Goal: Task Accomplishment & Management: Complete application form

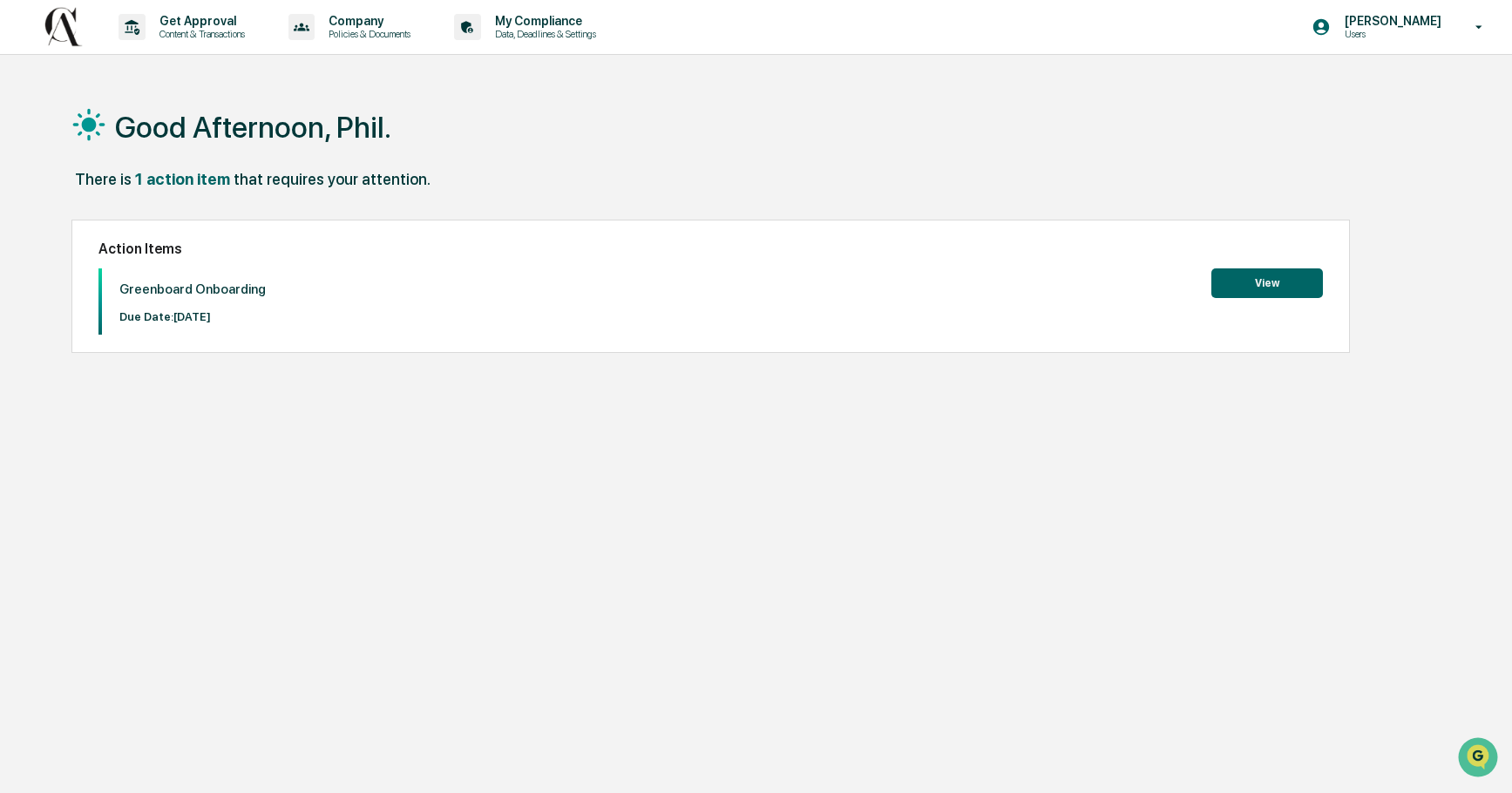
click at [1266, 277] on button "View" at bounding box center [1267, 283] width 112 height 29
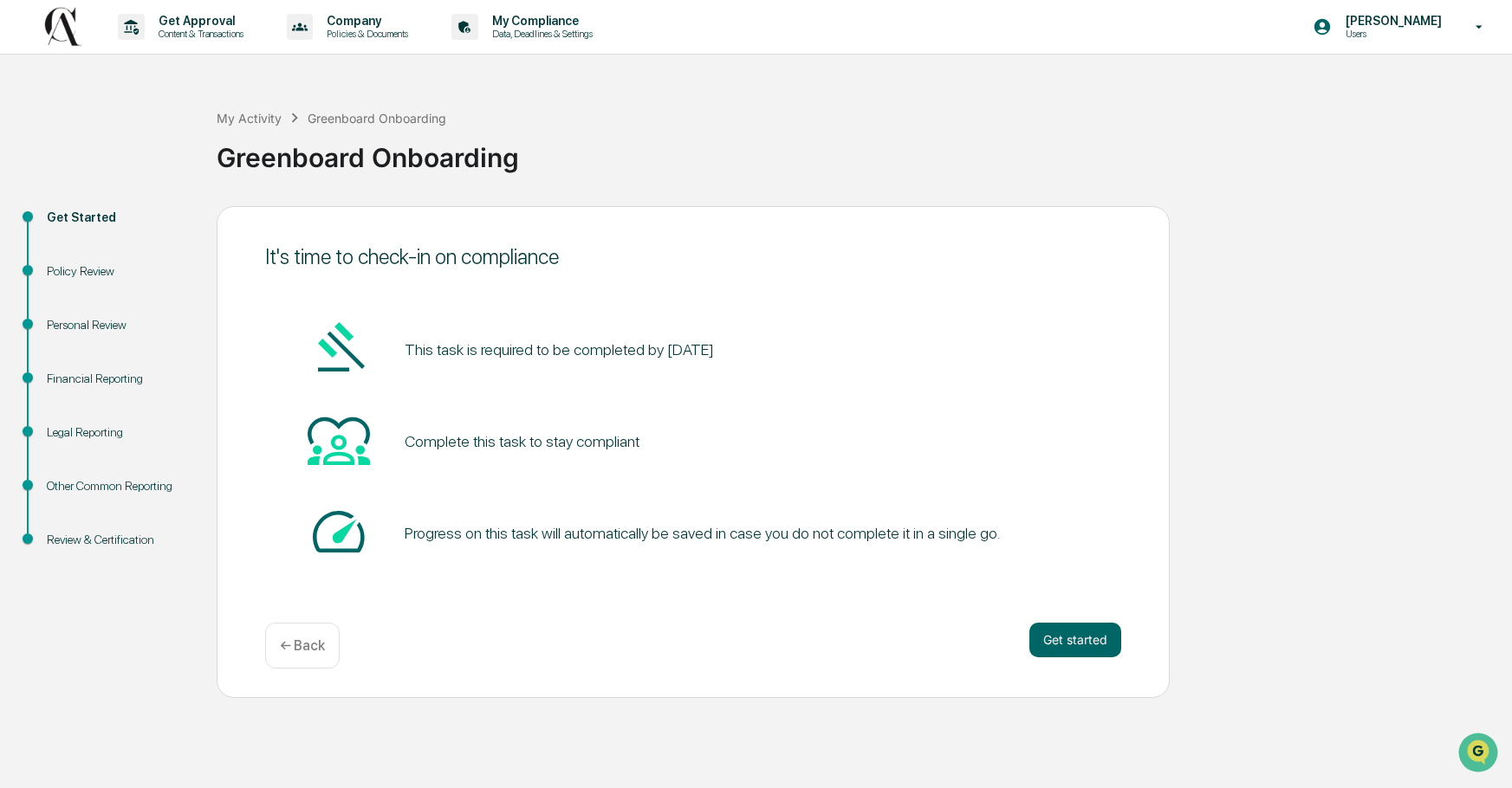
click at [472, 351] on pre "This task is required to be completed by October 10, 2025" at bounding box center [559, 350] width 309 height 23
click at [1075, 632] on button "Get started" at bounding box center [1075, 640] width 91 height 35
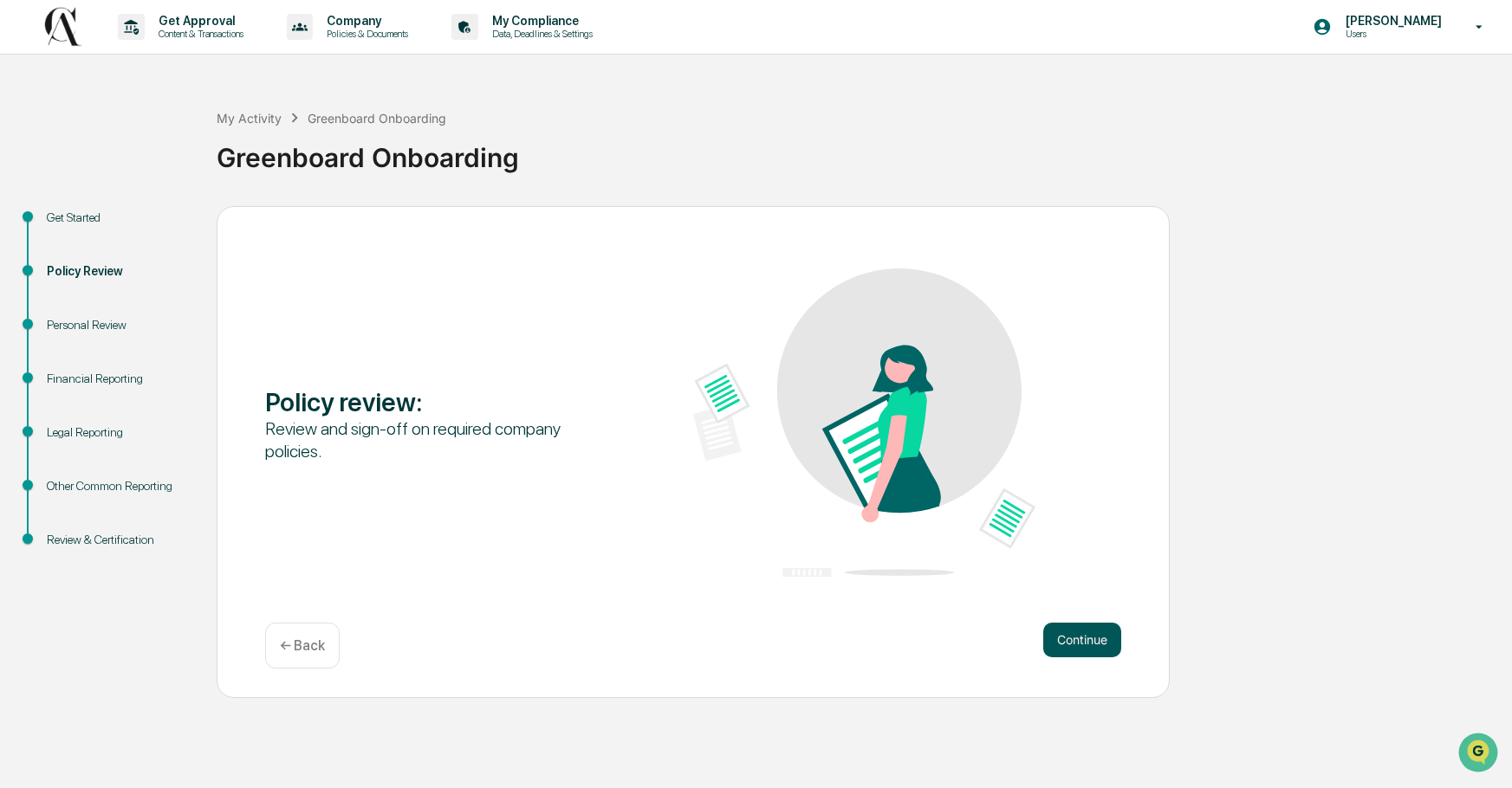
click at [1091, 637] on button "Continue" at bounding box center [1082, 640] width 78 height 35
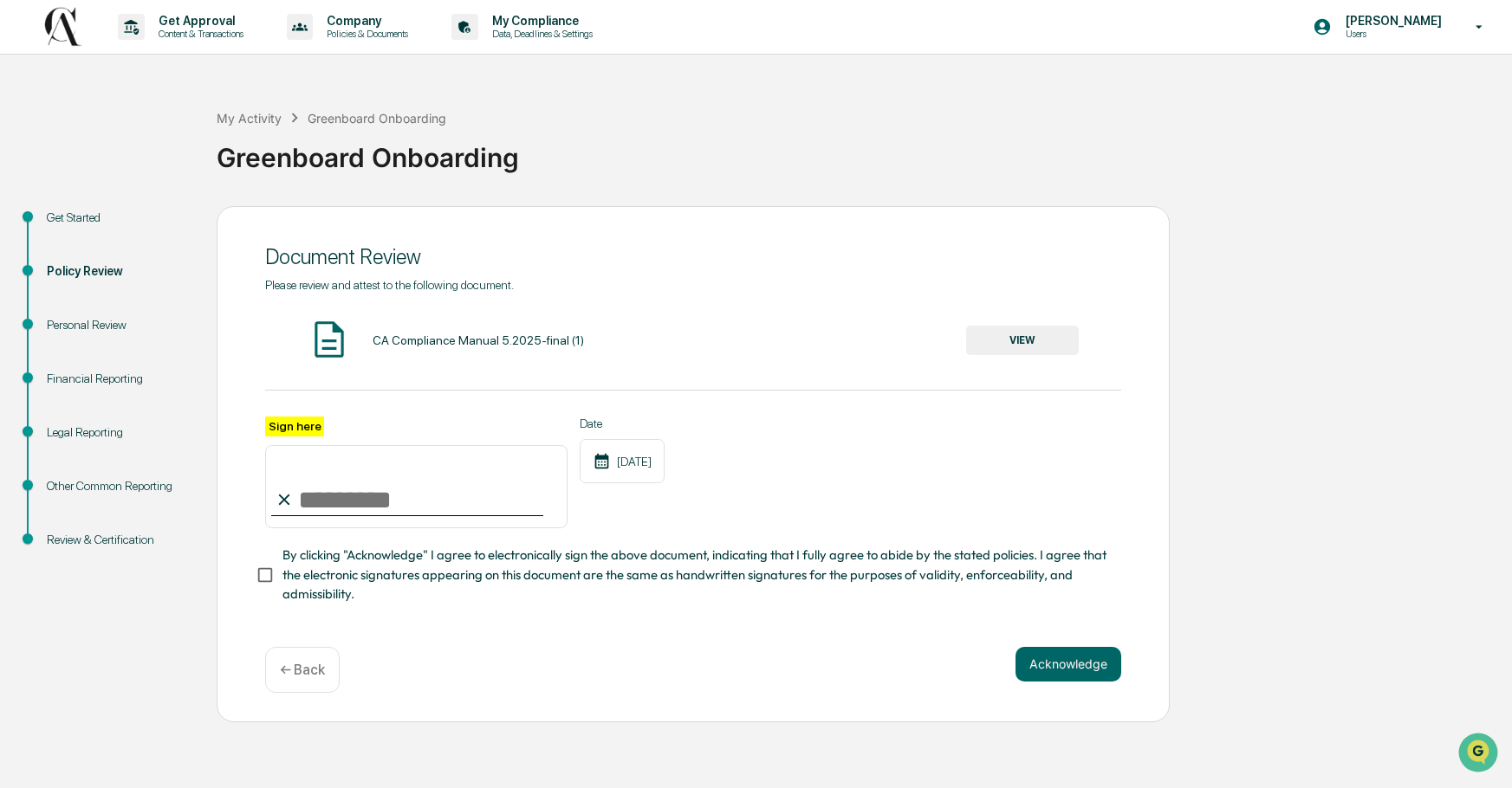
click at [1021, 341] on button "VIEW" at bounding box center [1022, 340] width 113 height 29
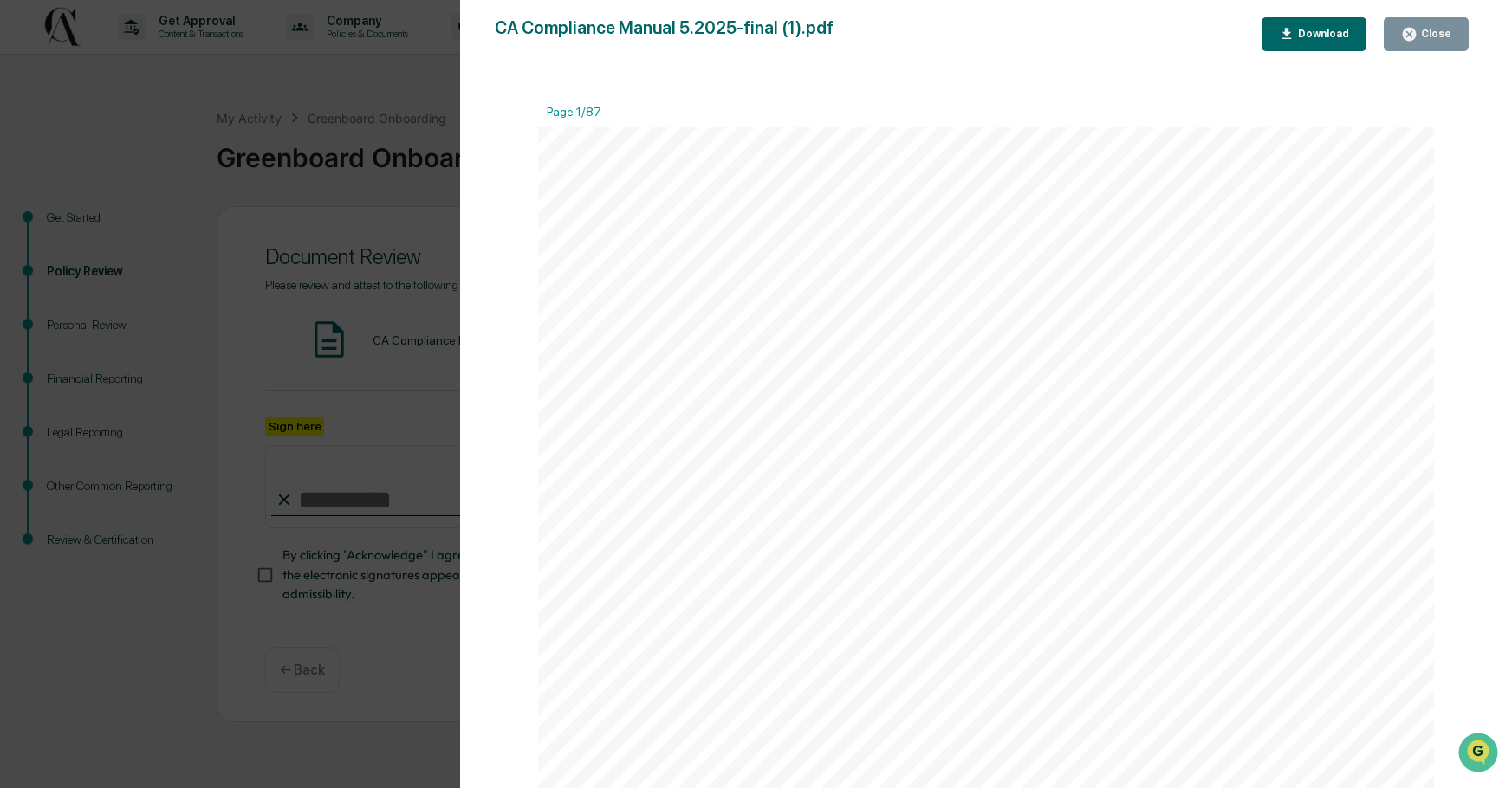
click at [1327, 28] on div "Download" at bounding box center [1321, 34] width 54 height 12
drag, startPoint x: 981, startPoint y: 278, endPoint x: 993, endPoint y: 264, distance: 18.4
click at [984, 276] on div "1 Compliance Policies and Procedures Manual May 2025 Confidential" at bounding box center [986, 706] width 896 height 1159
click at [1431, 29] on div "Close" at bounding box center [1435, 34] width 34 height 12
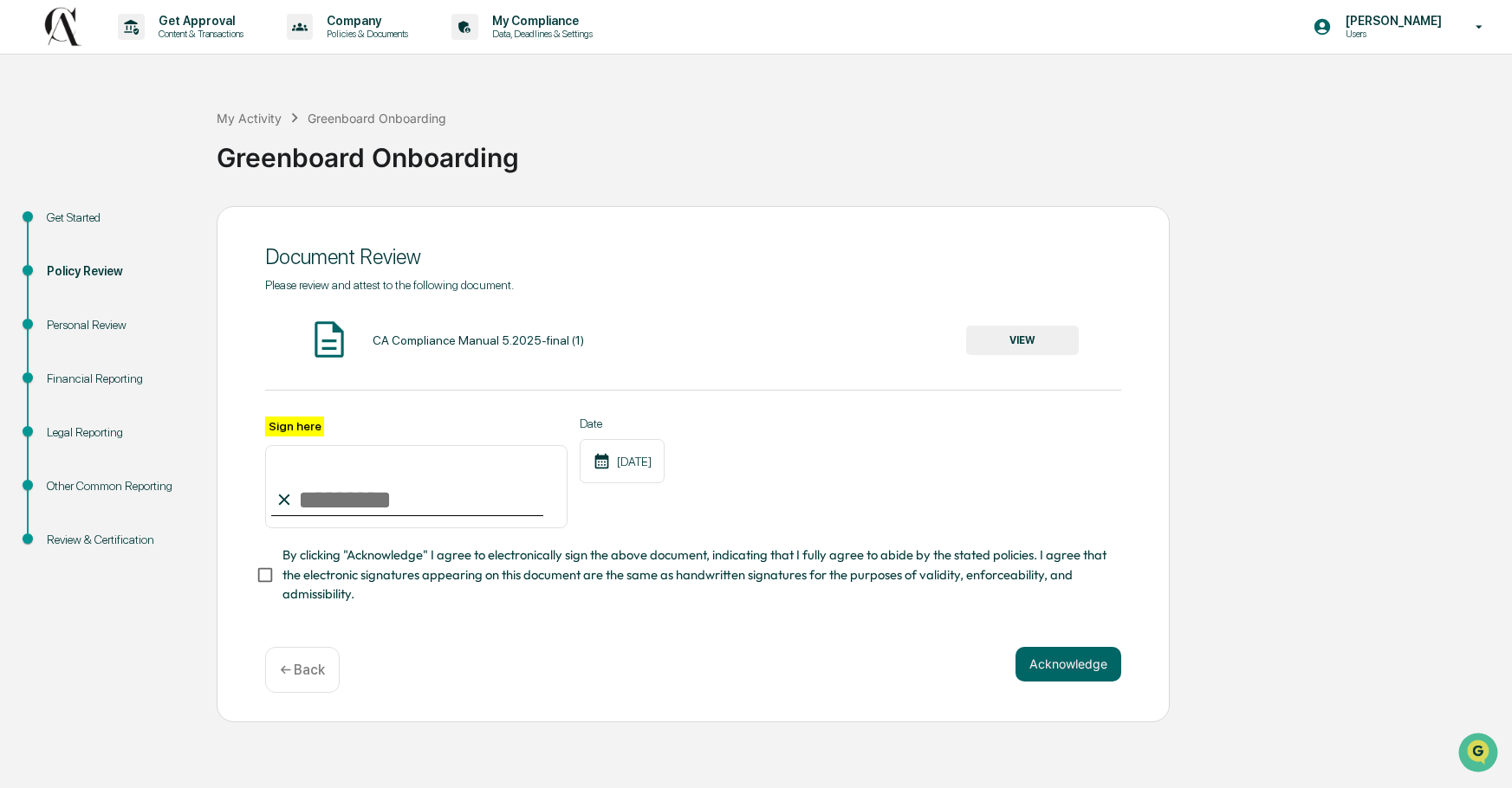
drag, startPoint x: 301, startPoint y: 491, endPoint x: 304, endPoint y: 506, distance: 15.3
click at [305, 508] on input "Sign here" at bounding box center [416, 487] width 303 height 83
type input "**********"
click at [1077, 666] on button "Acknowledge" at bounding box center [1068, 664] width 106 height 35
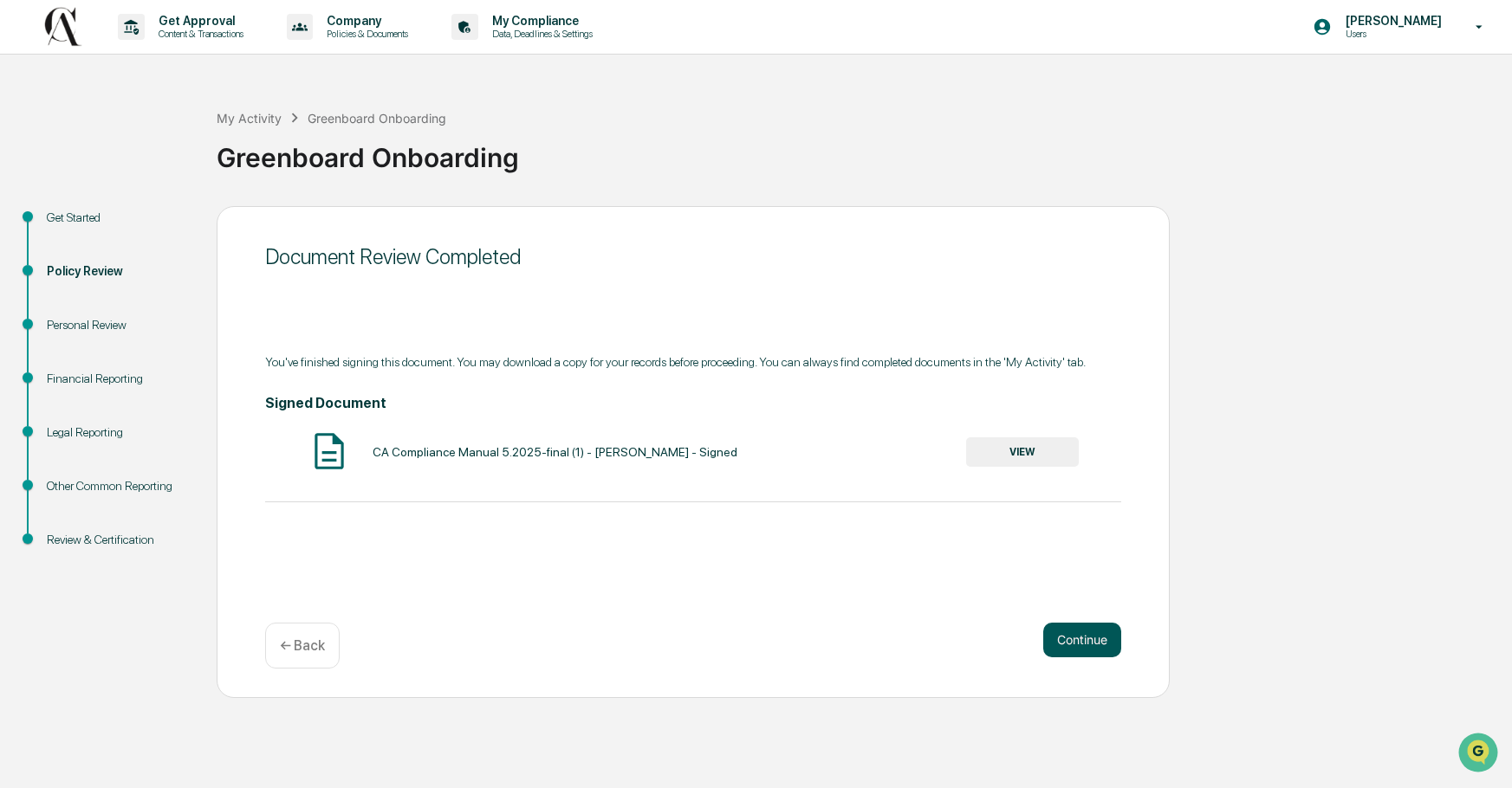
click at [1091, 635] on button "Continue" at bounding box center [1082, 640] width 78 height 35
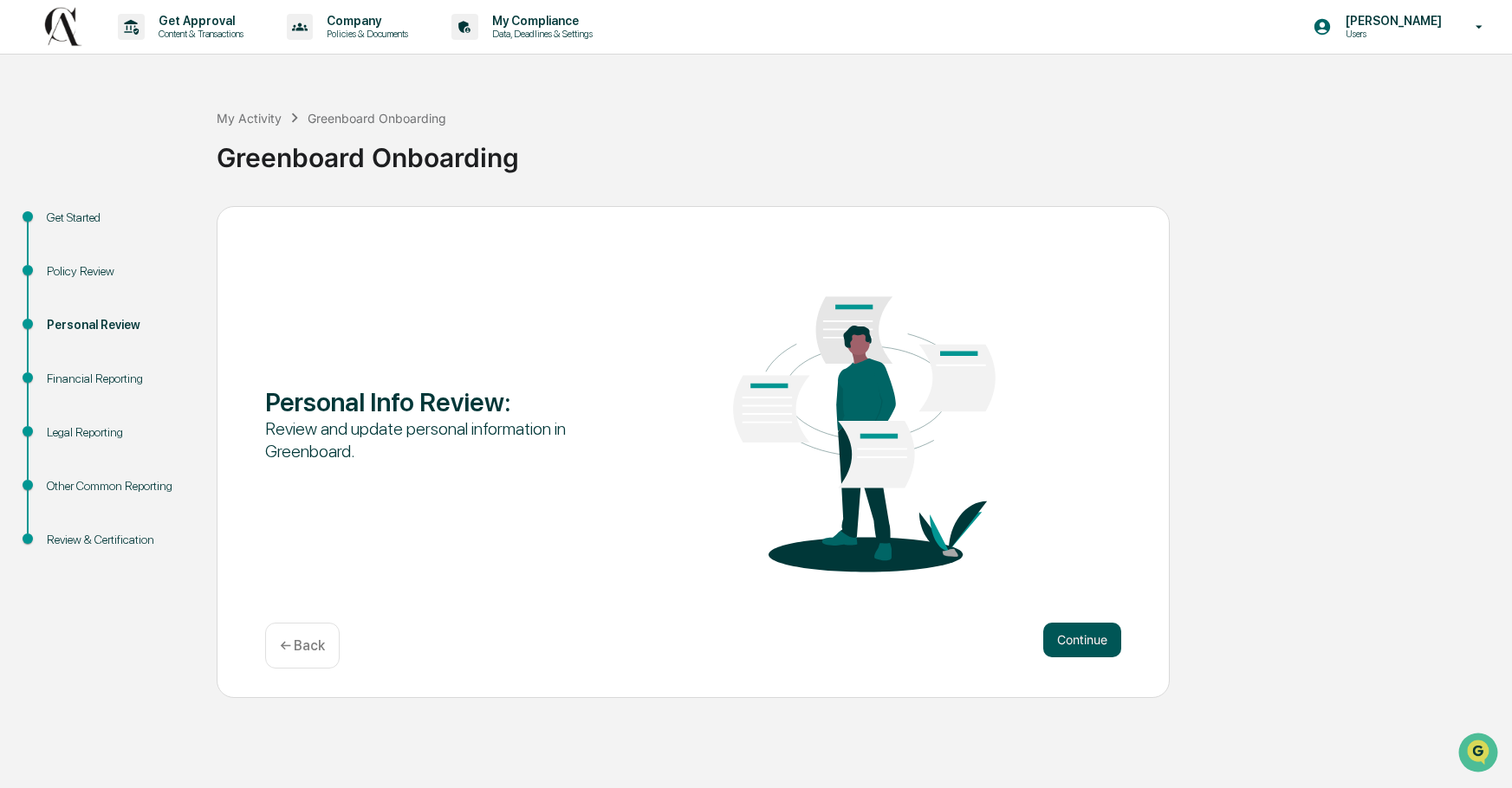
click at [1086, 635] on button "Continue" at bounding box center [1082, 640] width 78 height 35
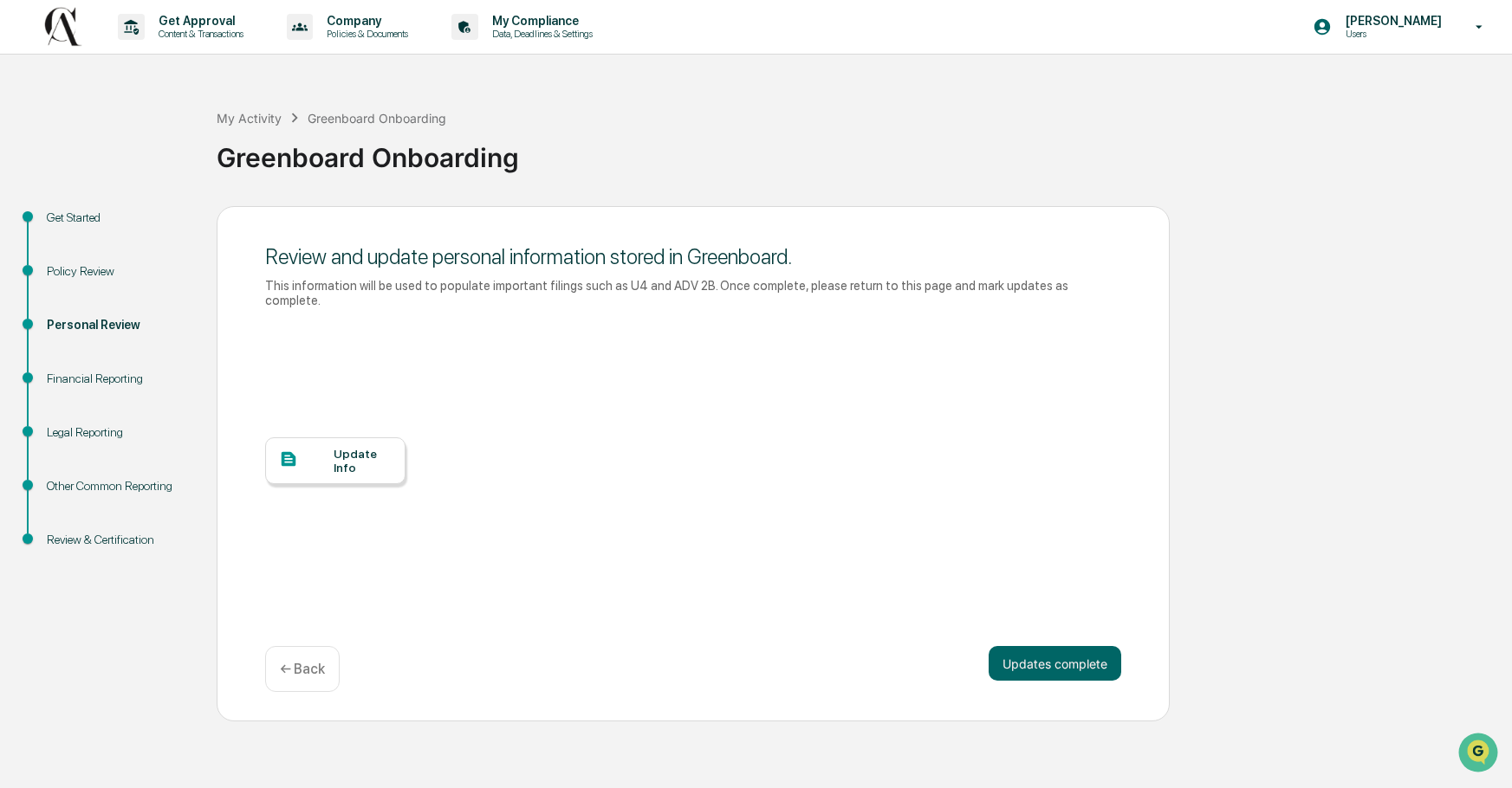
click at [354, 447] on div "Update Info" at bounding box center [362, 461] width 58 height 28
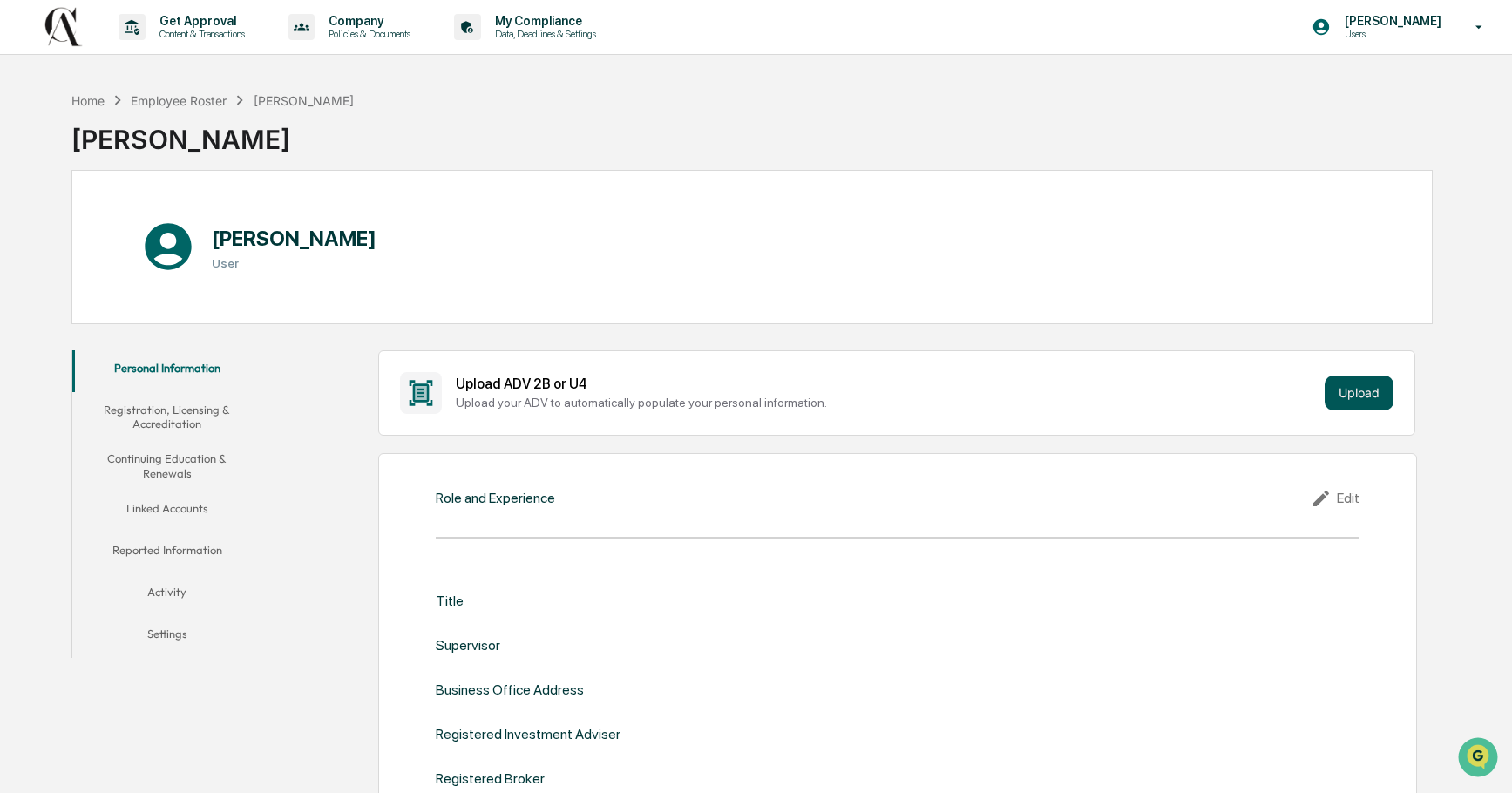
click at [1360, 390] on button "Upload" at bounding box center [1358, 393] width 69 height 35
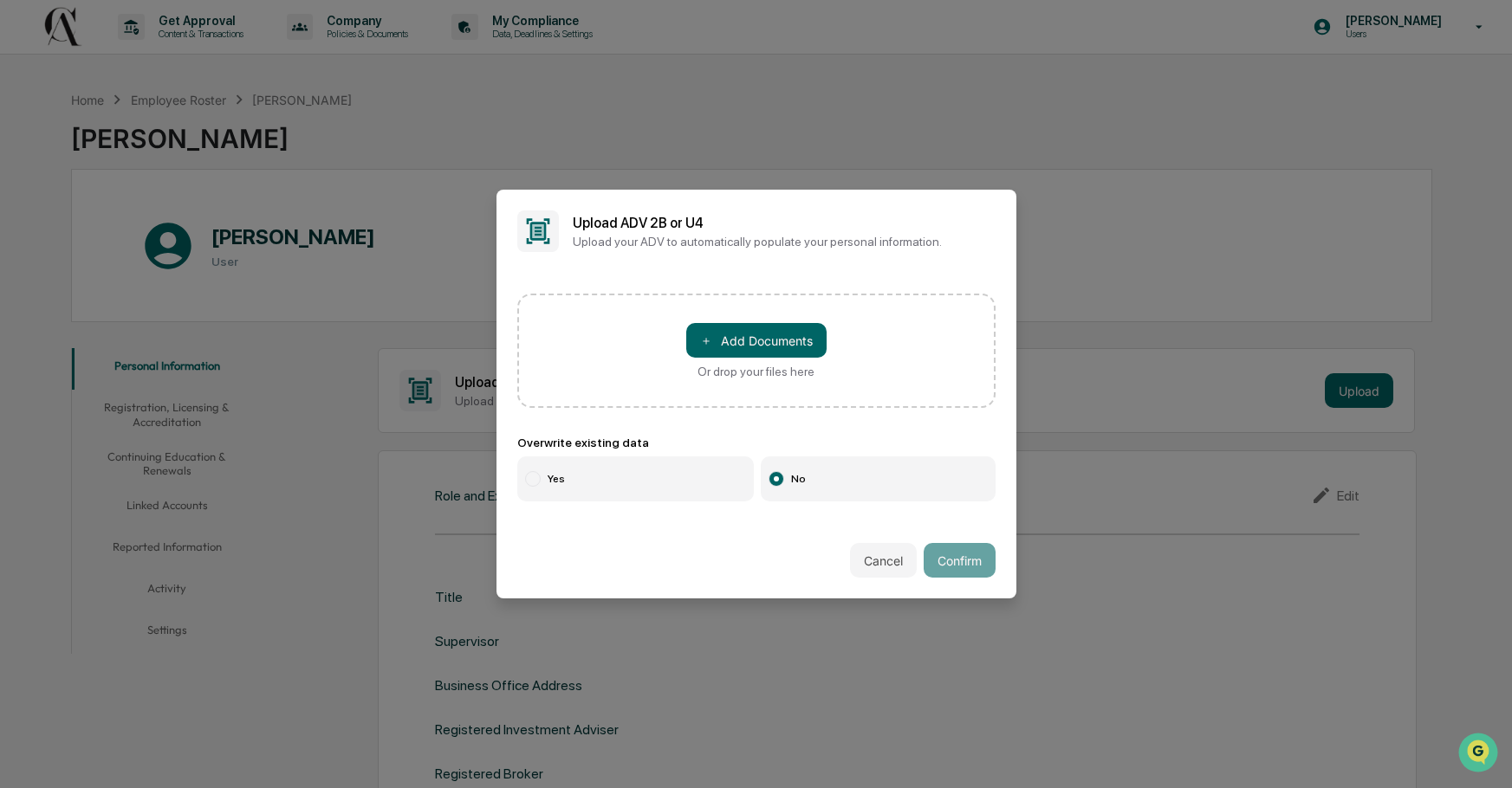
click at [866, 556] on button "Cancel" at bounding box center [883, 560] width 67 height 35
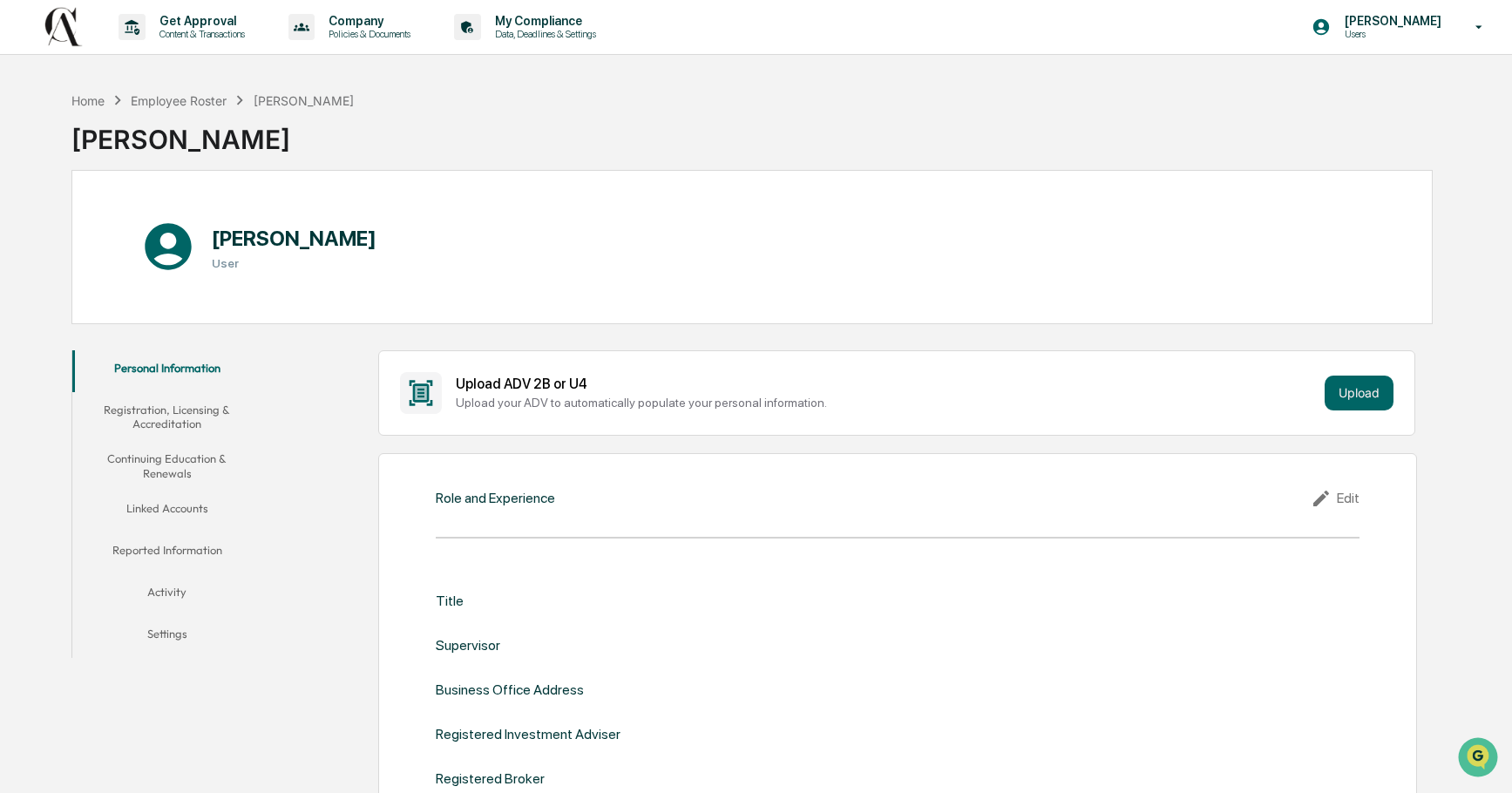
click at [1347, 497] on div "Edit" at bounding box center [1334, 498] width 49 height 21
click at [930, 607] on input "text" at bounding box center [1128, 607] width 436 height 18
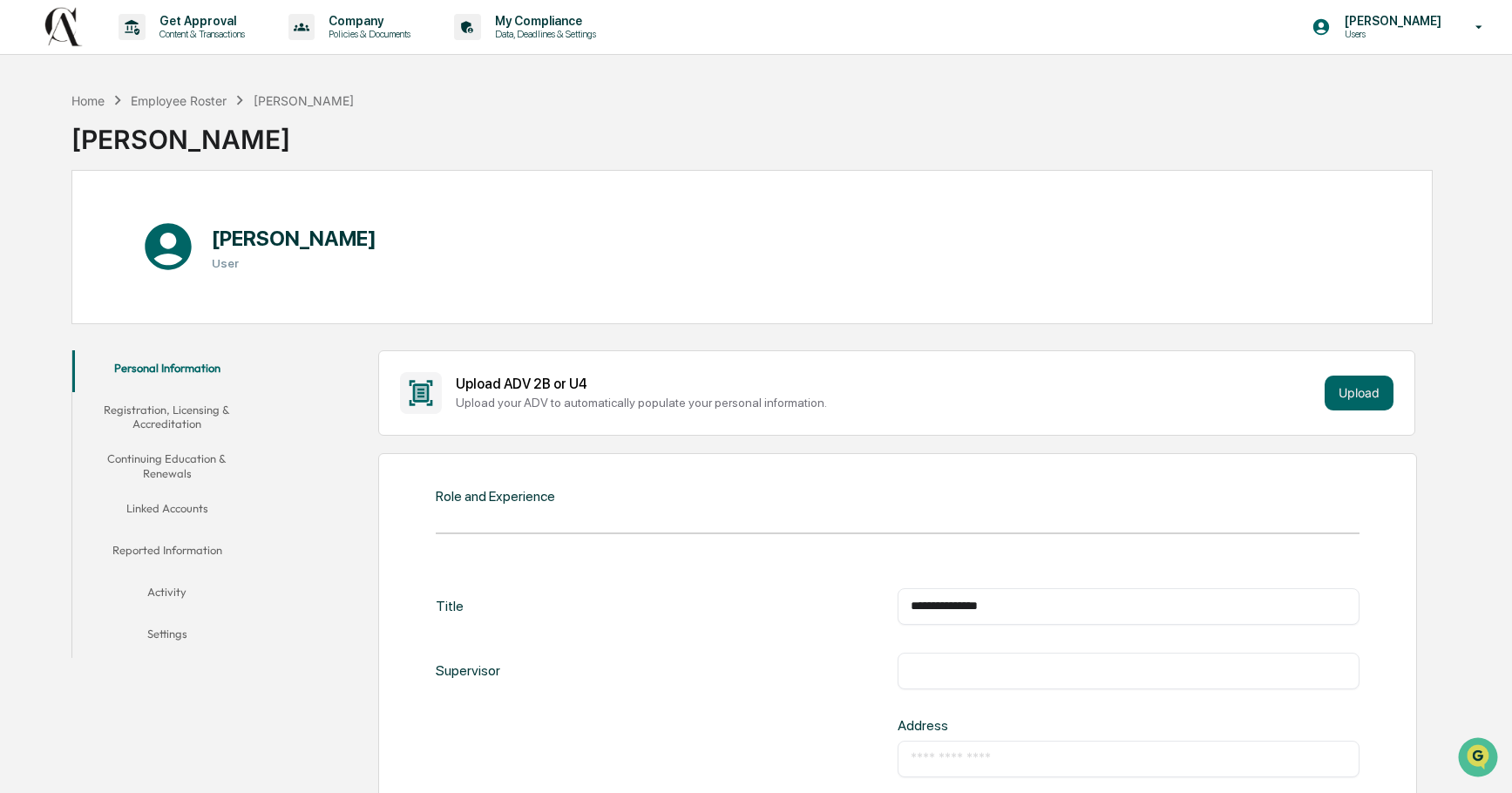
type input "**********"
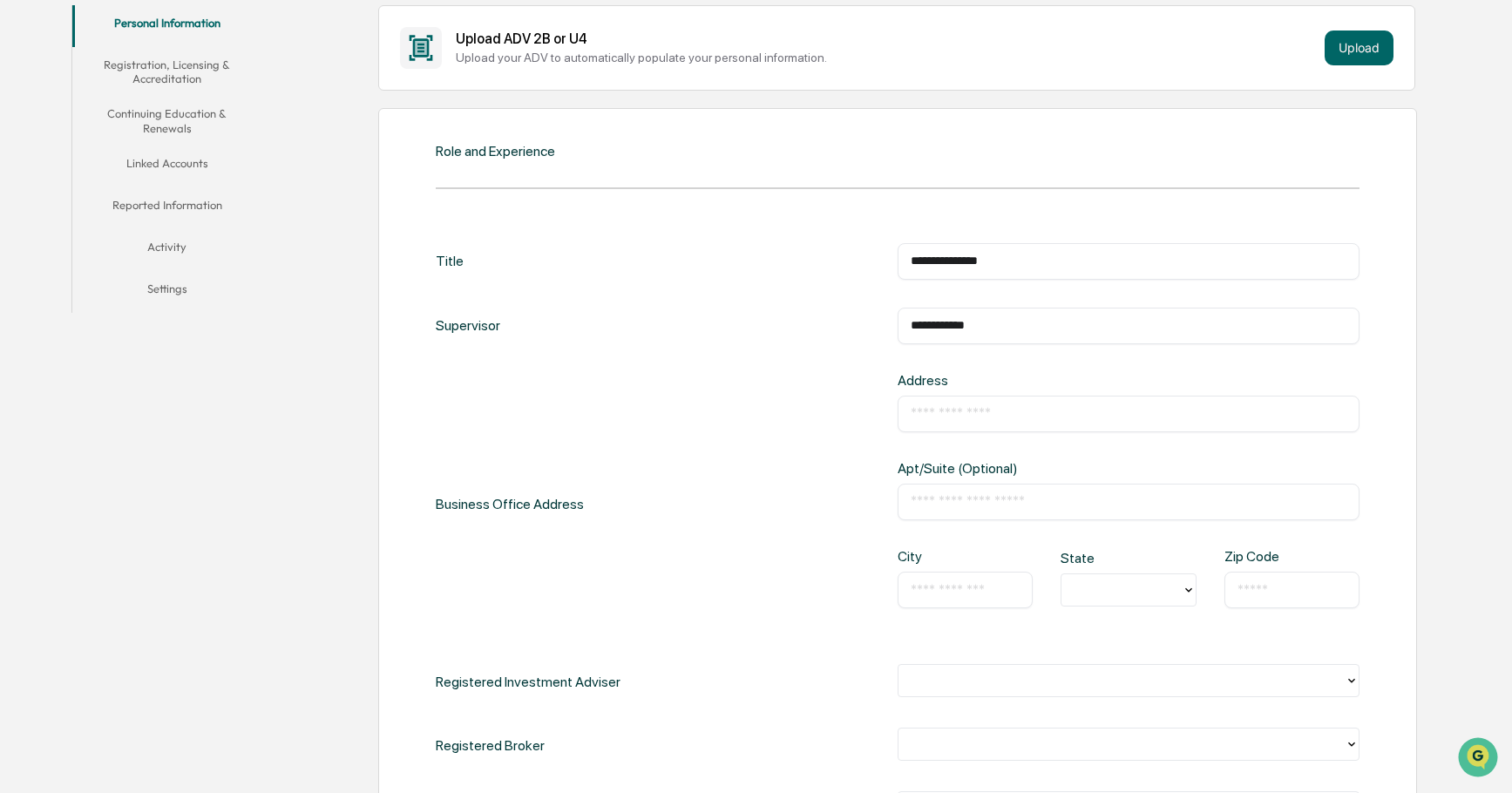
scroll to position [357, 0]
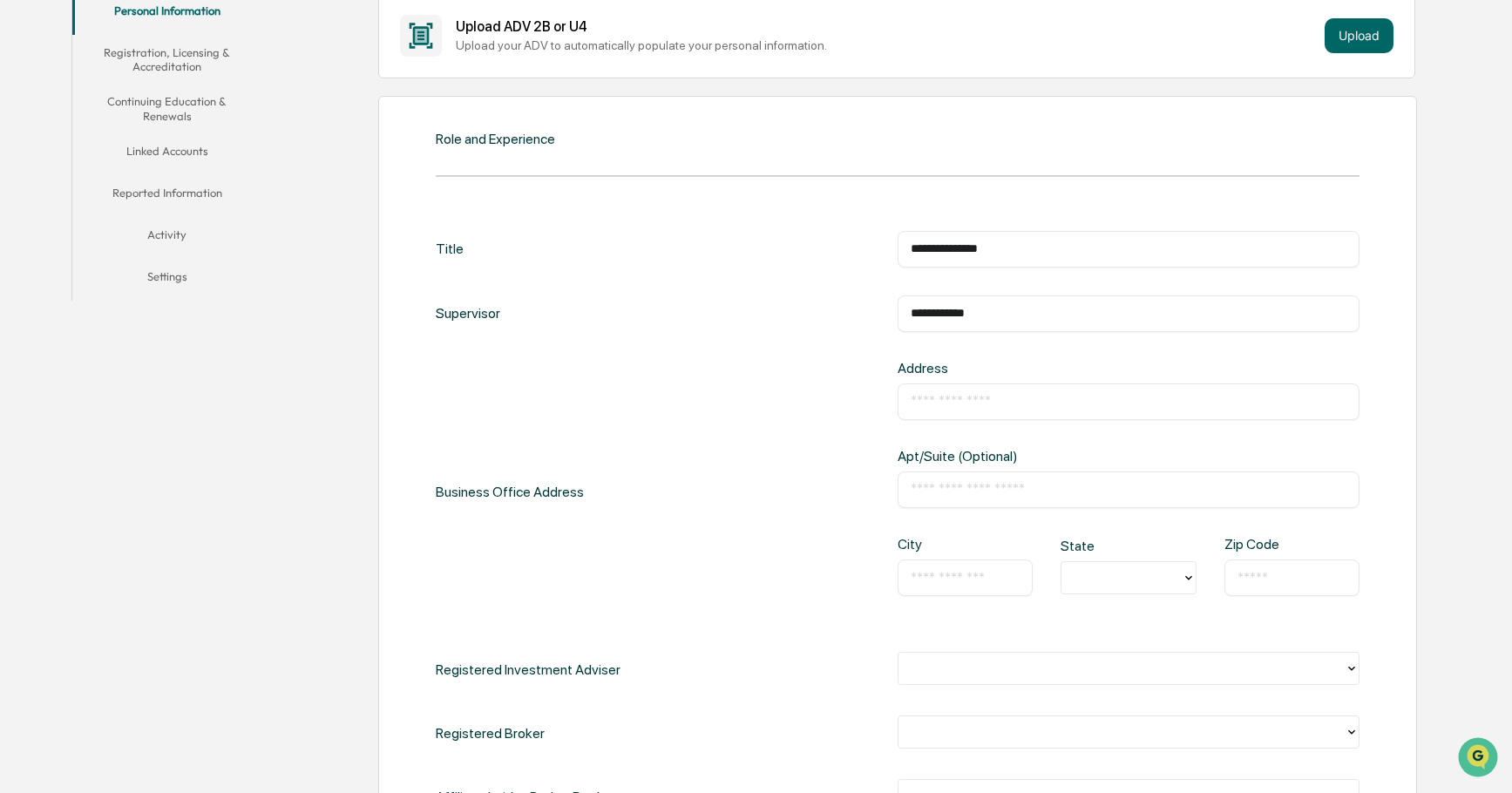
type input "**********"
click at [950, 406] on input "text" at bounding box center [1128, 402] width 436 height 18
type input "**********"
click at [934, 495] on input "text" at bounding box center [1128, 490] width 436 height 18
type input "**********"
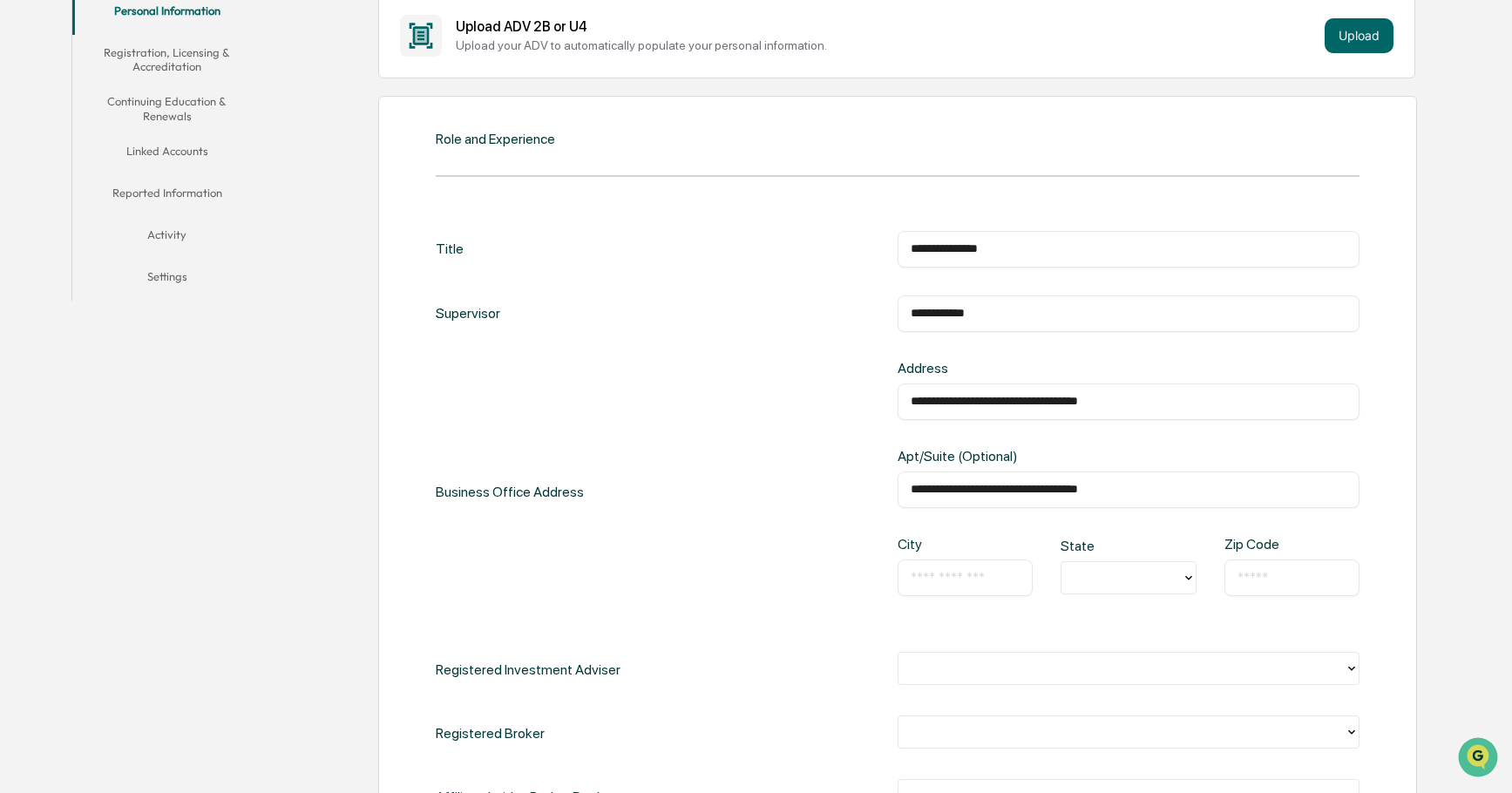
click at [929, 580] on input "text" at bounding box center [965, 578] width 109 height 18
type input "******"
click at [1190, 582] on icon at bounding box center [1189, 578] width 14 height 14
type input "**"
click at [1092, 621] on div "TX" at bounding box center [1127, 629] width 135 height 55
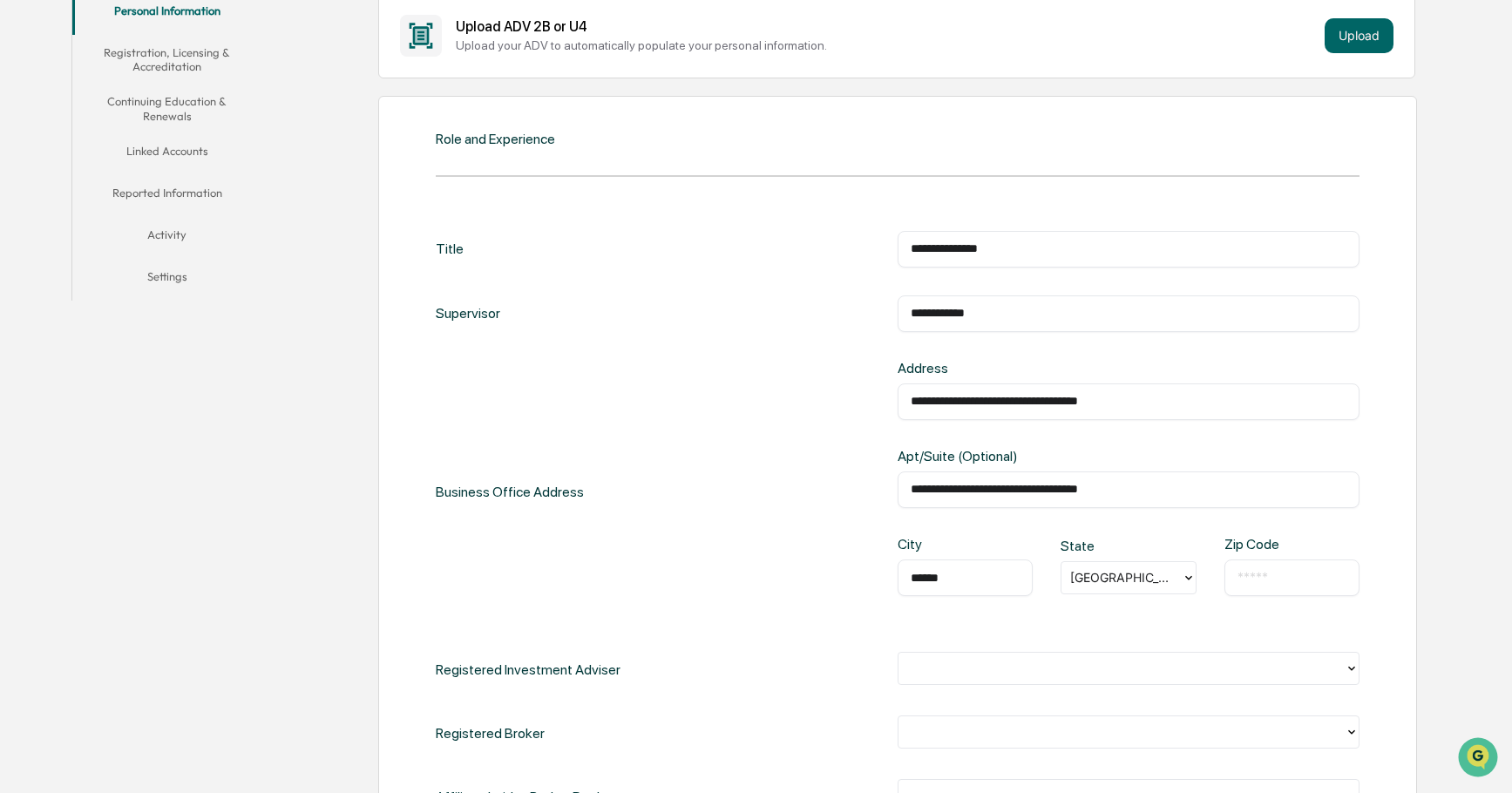
drag, startPoint x: 1246, startPoint y: 575, endPoint x: 1258, endPoint y: 585, distance: 15.6
click at [1246, 576] on input "text" at bounding box center [1292, 578] width 109 height 18
type input "*****"
click at [1170, 497] on input "**********" at bounding box center [1128, 490] width 436 height 18
type input "**********"
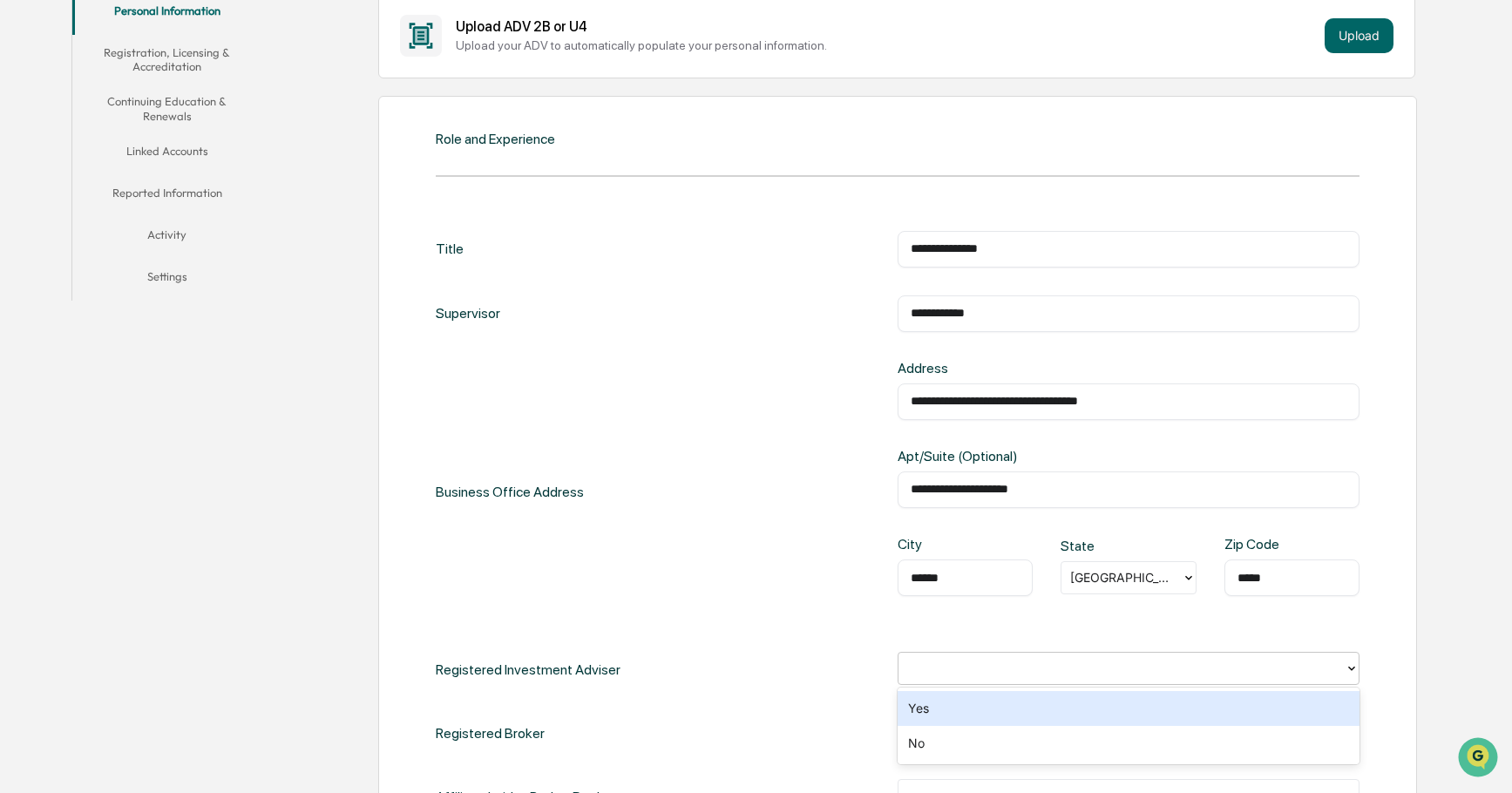
click at [1353, 669] on icon at bounding box center [1351, 669] width 7 height 4
click at [917, 709] on div "Yes" at bounding box center [1127, 708] width 461 height 35
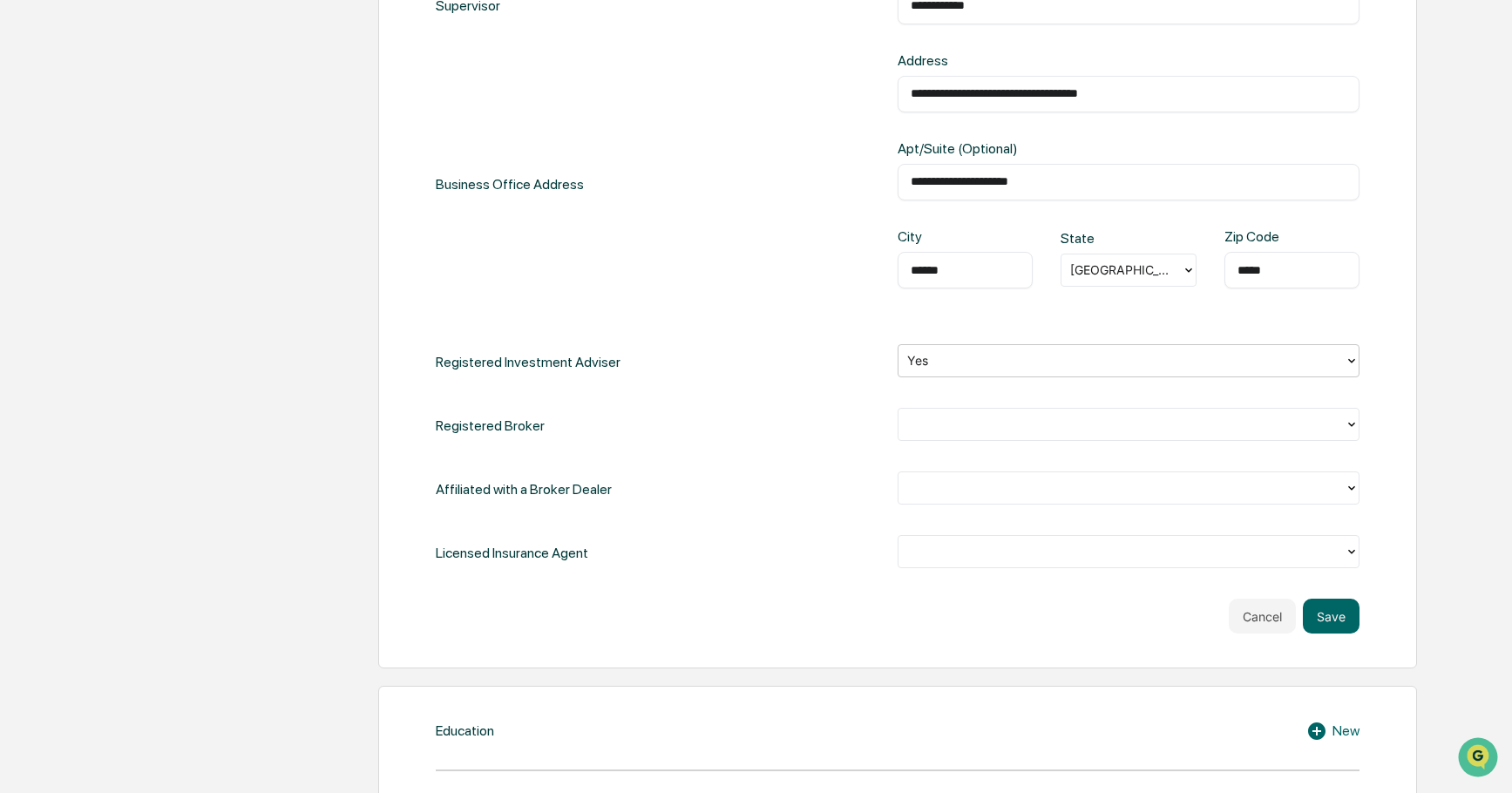
scroll to position [672, 0]
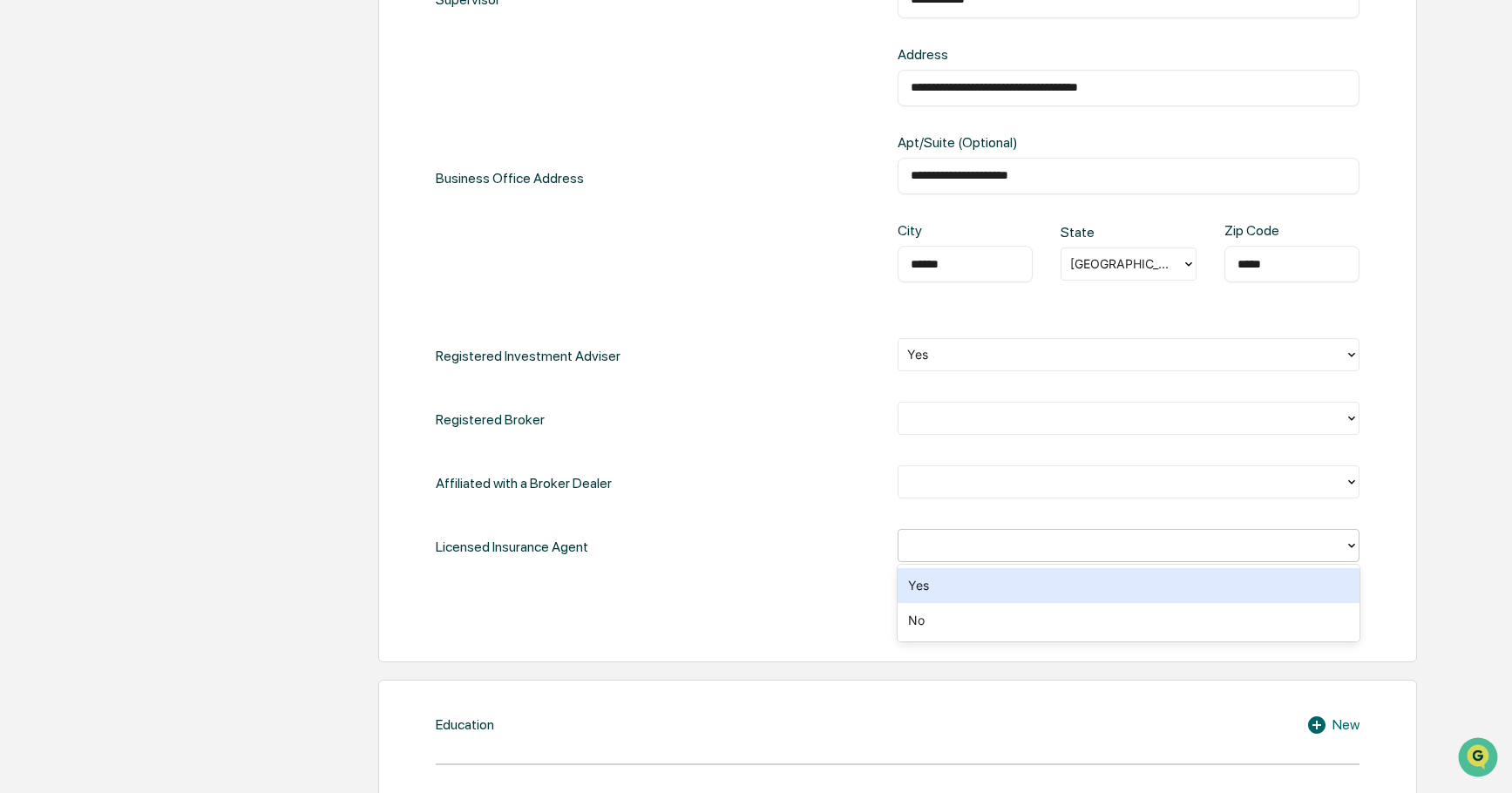
click at [1352, 551] on icon at bounding box center [1351, 546] width 14 height 14
click at [1325, 580] on div "Yes" at bounding box center [1127, 585] width 461 height 35
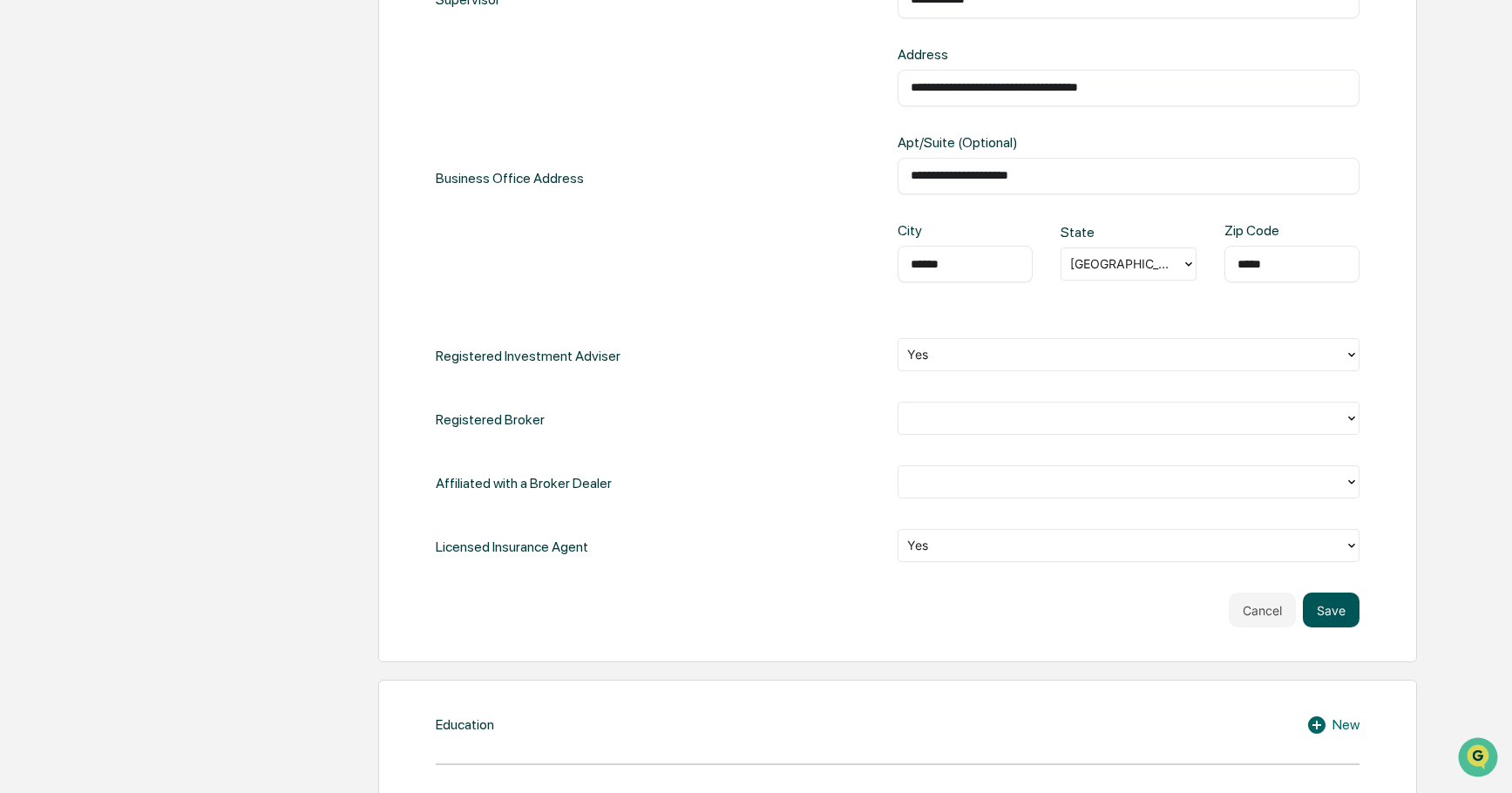
click at [1332, 610] on button "Save" at bounding box center [1330, 610] width 56 height 35
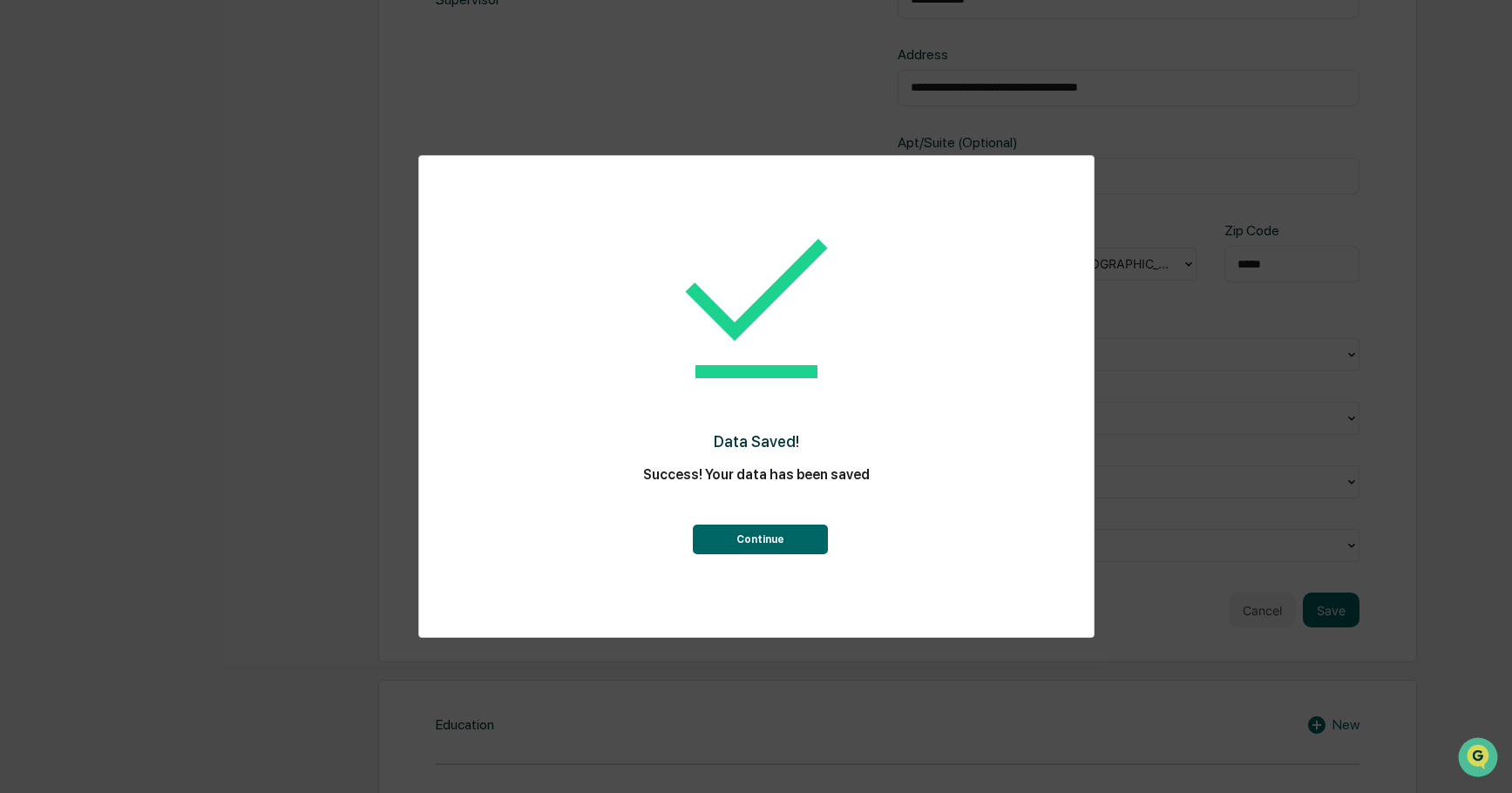
click at [754, 538] on button "Continue" at bounding box center [760, 539] width 135 height 29
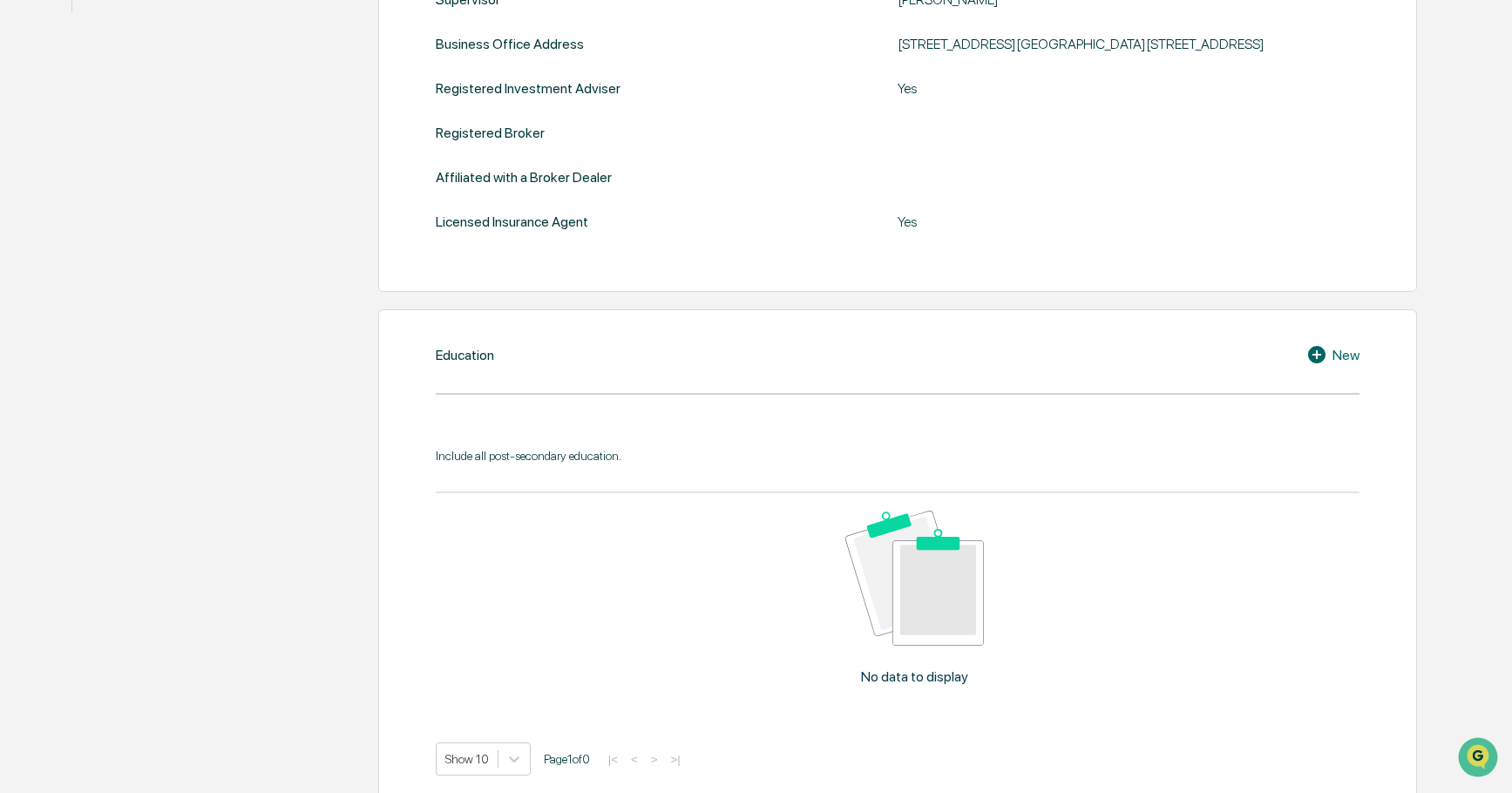
click at [1319, 363] on icon at bounding box center [1317, 355] width 18 height 18
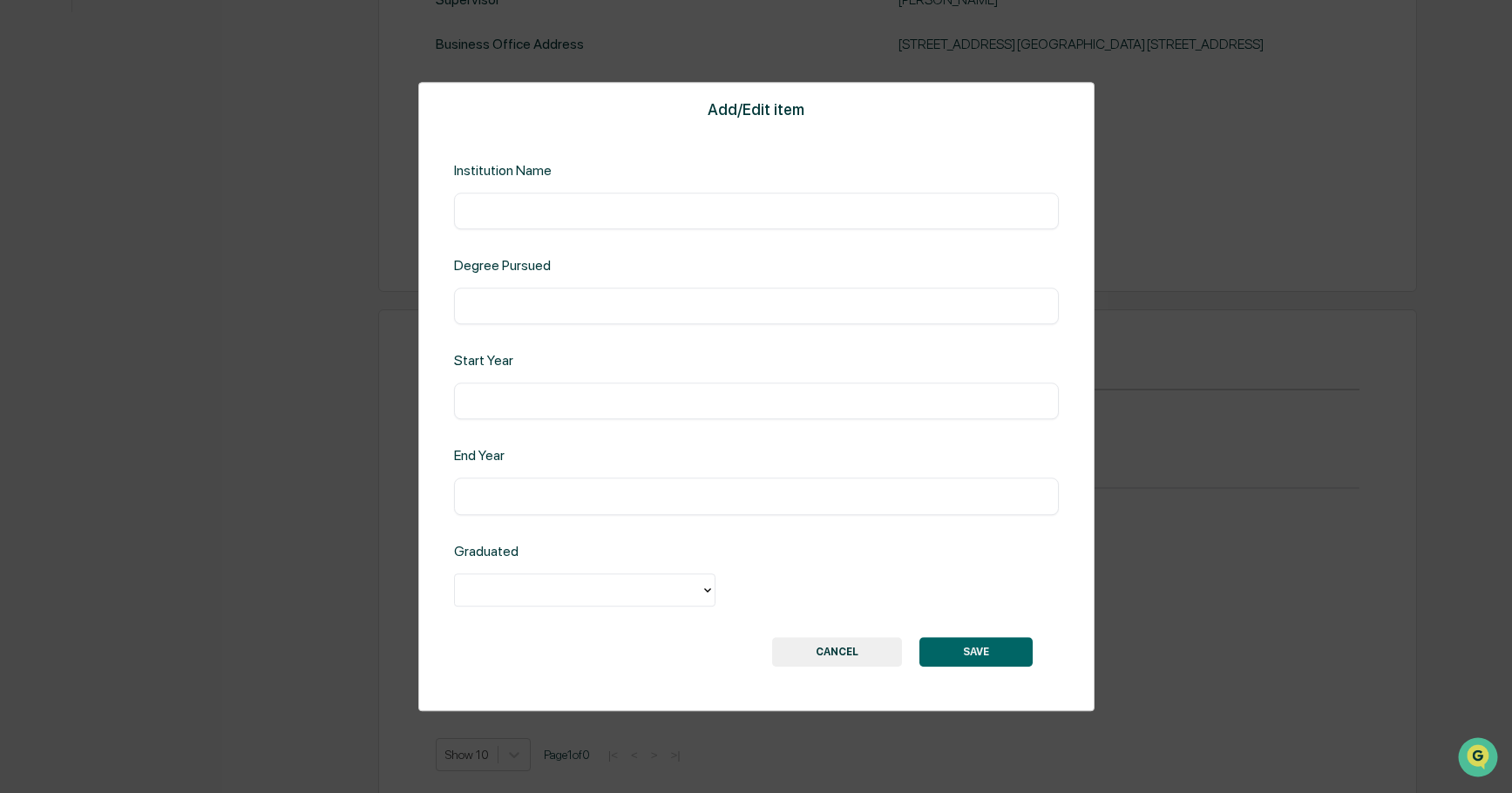
click at [486, 207] on input "text" at bounding box center [756, 211] width 578 height 18
type input "**********"
type input "***"
type input "****"
click at [514, 494] on input "text" at bounding box center [756, 497] width 578 height 18
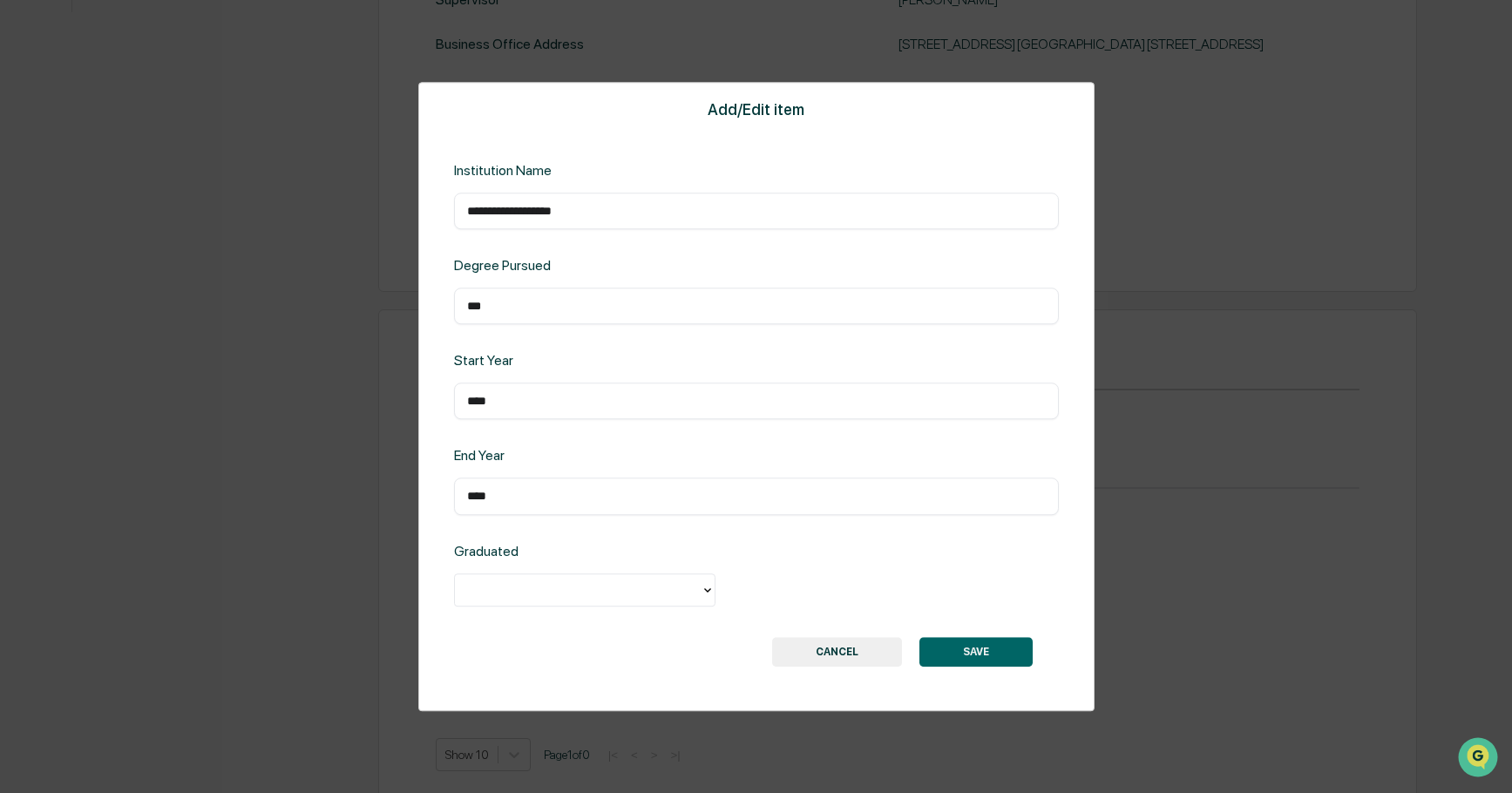
type input "****"
click at [708, 590] on icon at bounding box center [708, 590] width 14 height 14
click at [639, 639] on div "Yes" at bounding box center [585, 630] width 262 height 35
click at [989, 648] on button "SAVE" at bounding box center [976, 652] width 113 height 29
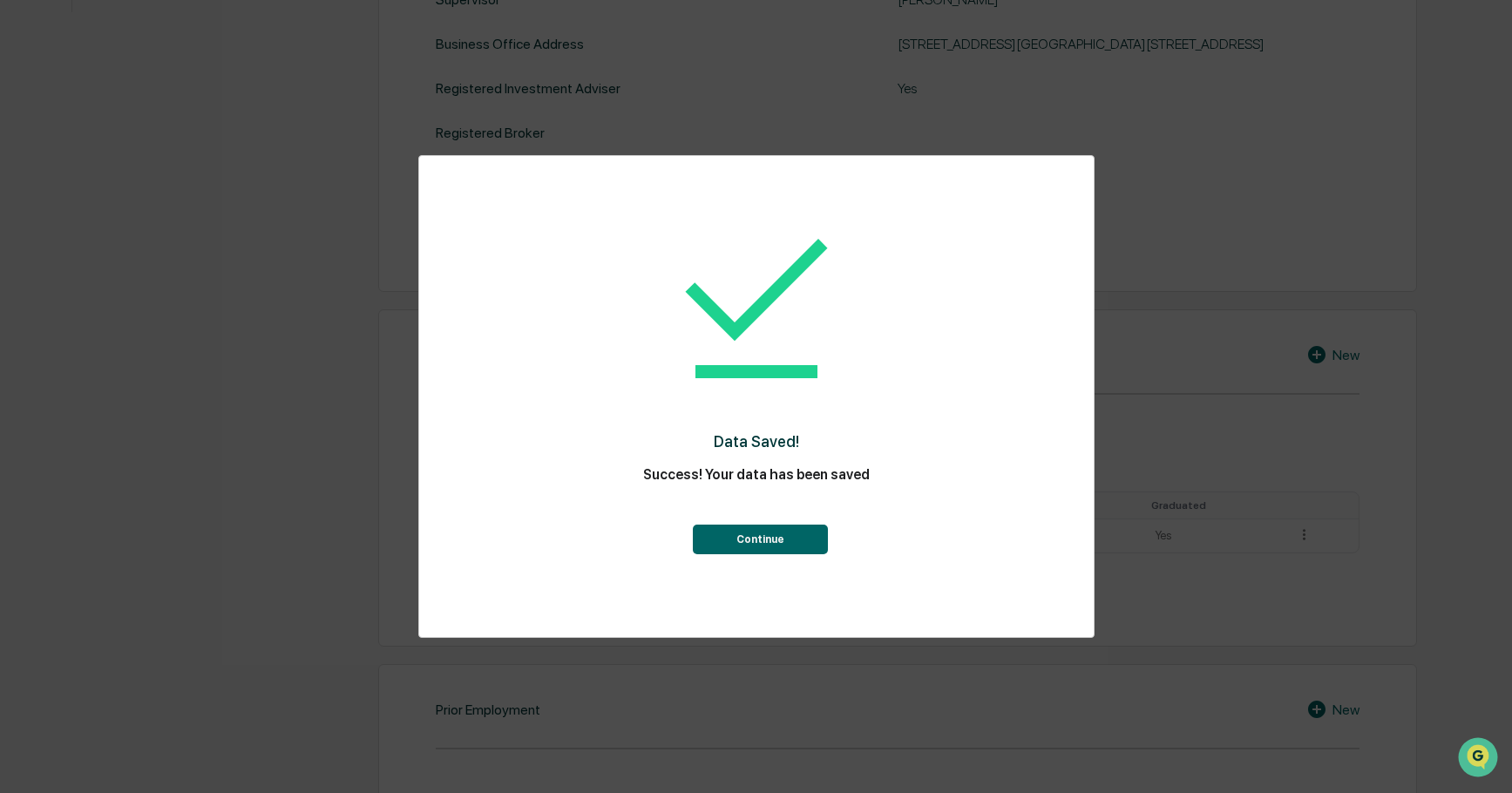
click at [773, 541] on button "Continue" at bounding box center [760, 539] width 135 height 29
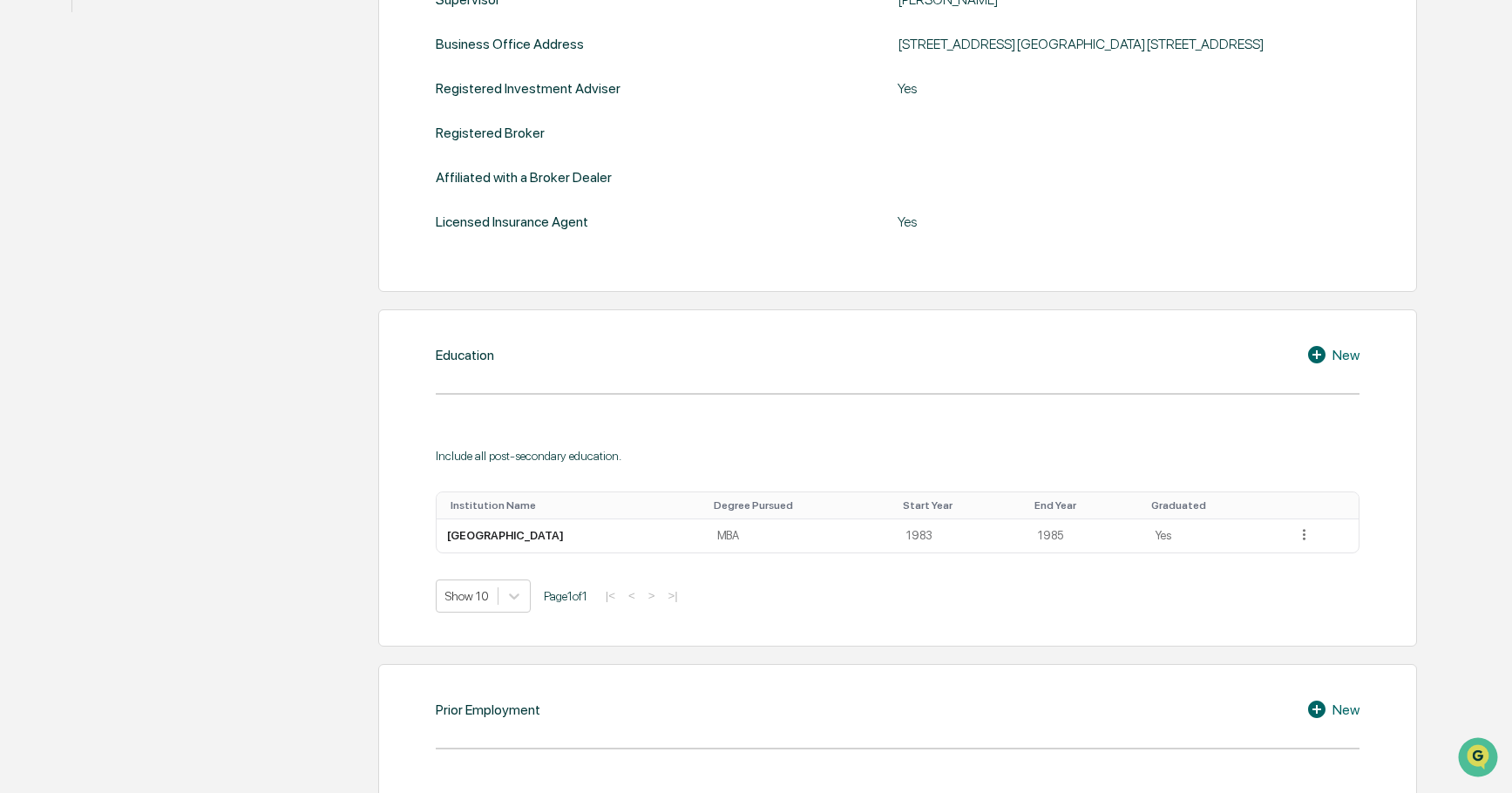
click at [1340, 365] on div "New" at bounding box center [1333, 355] width 54 height 21
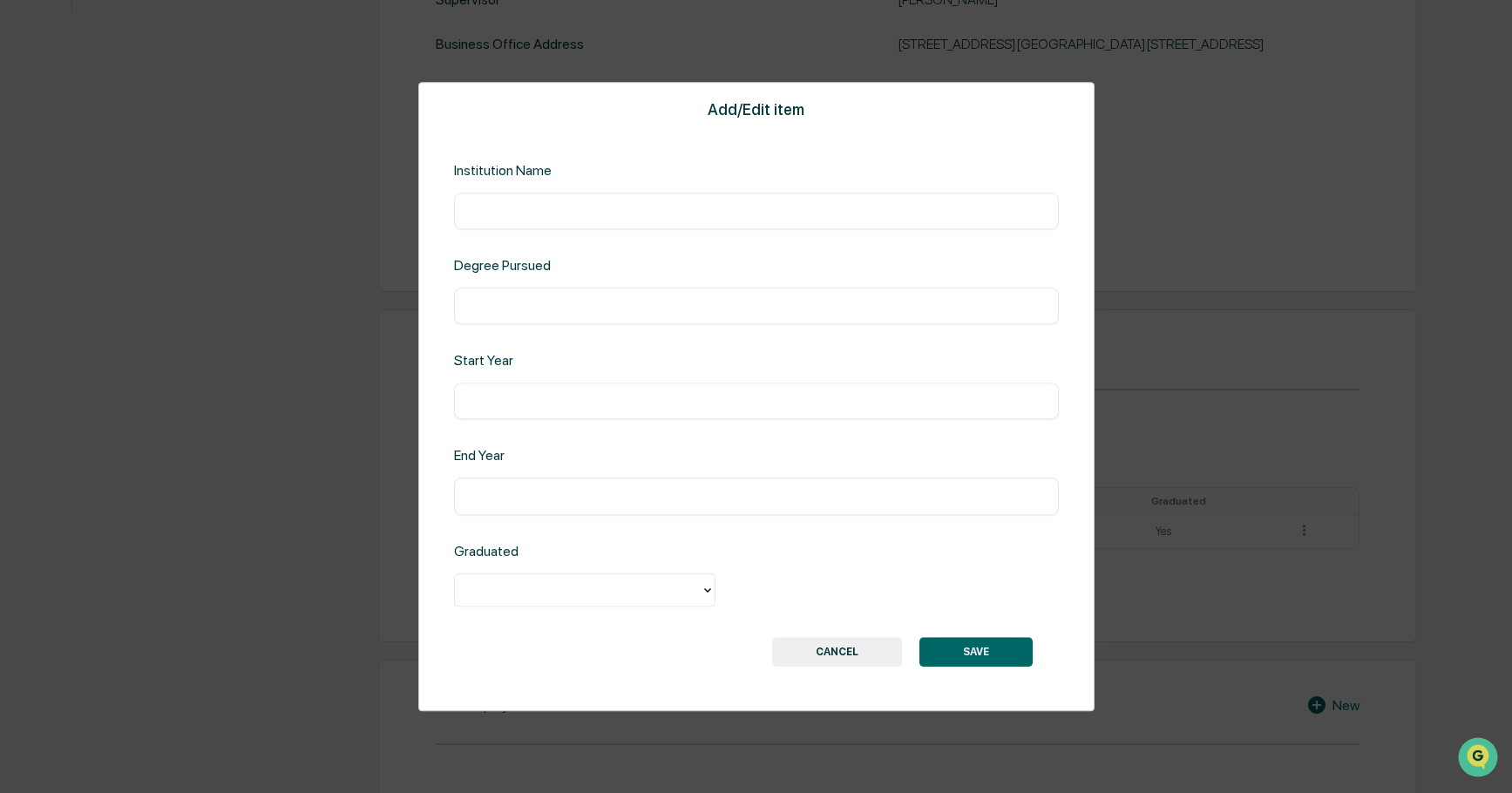
click at [555, 212] on input "text" at bounding box center [756, 211] width 578 height 18
type input "**********"
type input "****"
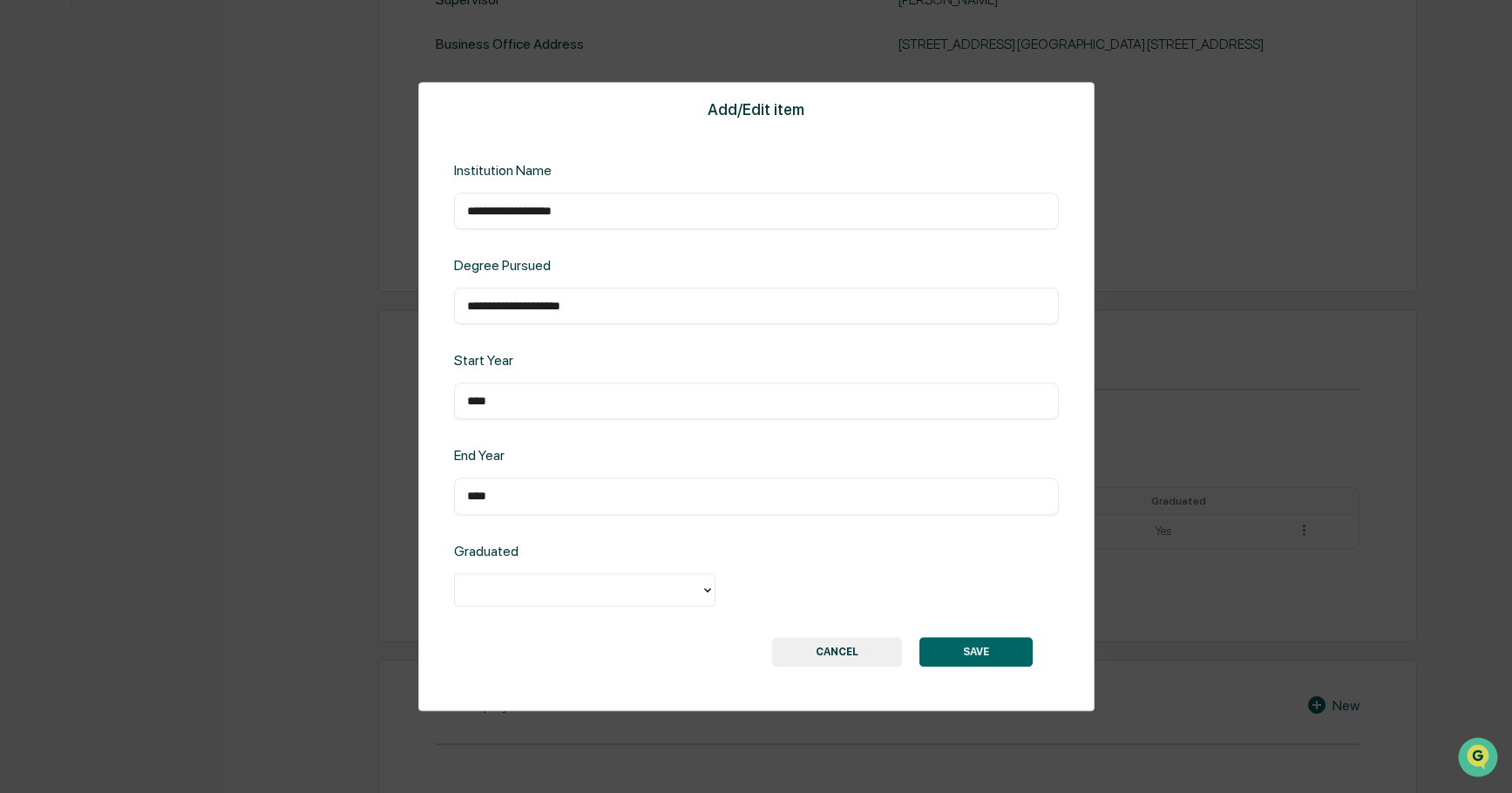
click at [708, 590] on icon at bounding box center [708, 590] width 14 height 14
click at [676, 630] on div "Yes" at bounding box center [585, 630] width 262 height 35
click at [975, 655] on button "SAVE" at bounding box center [976, 652] width 113 height 29
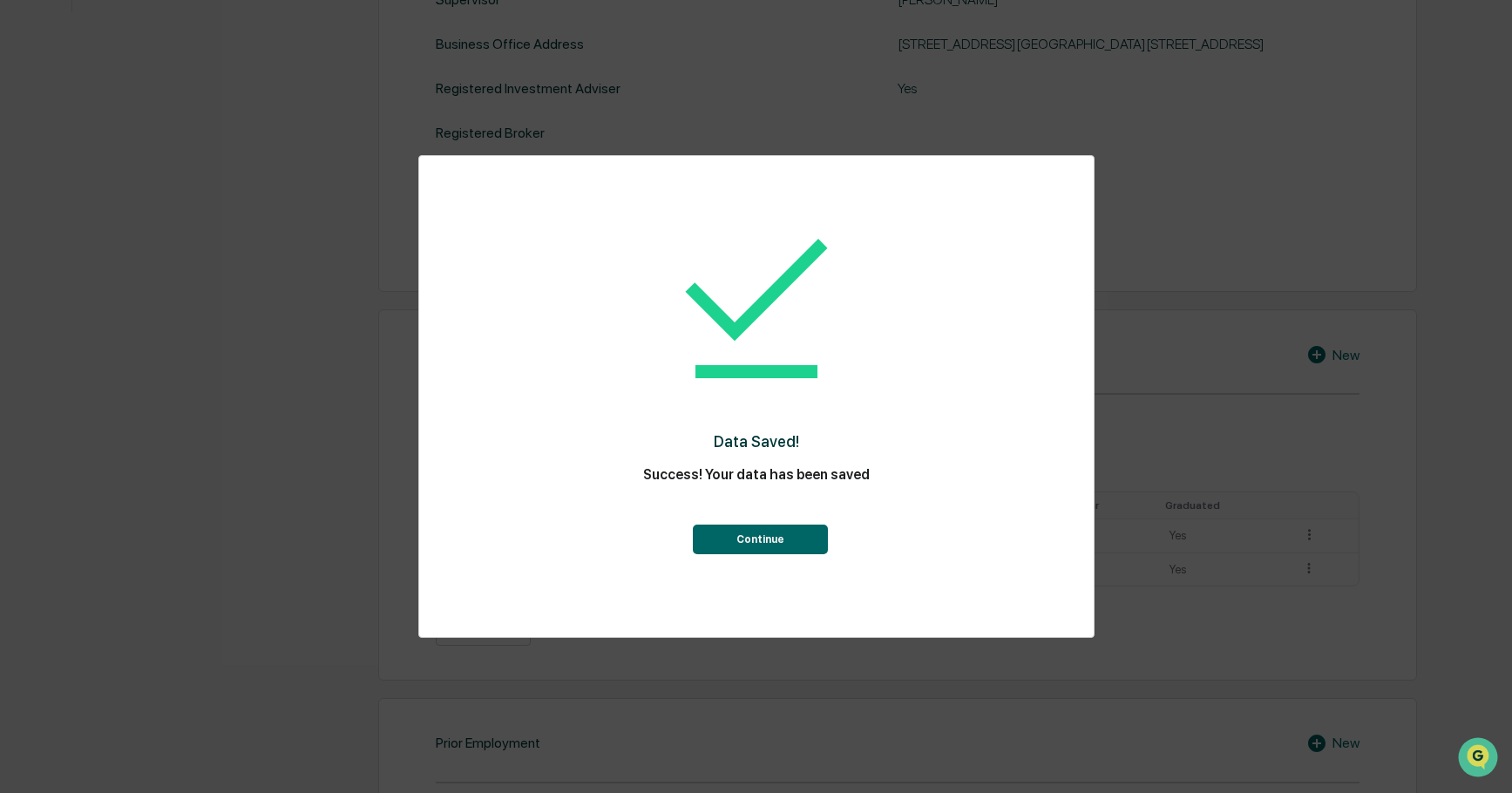
click at [791, 538] on button "Continue" at bounding box center [760, 539] width 135 height 29
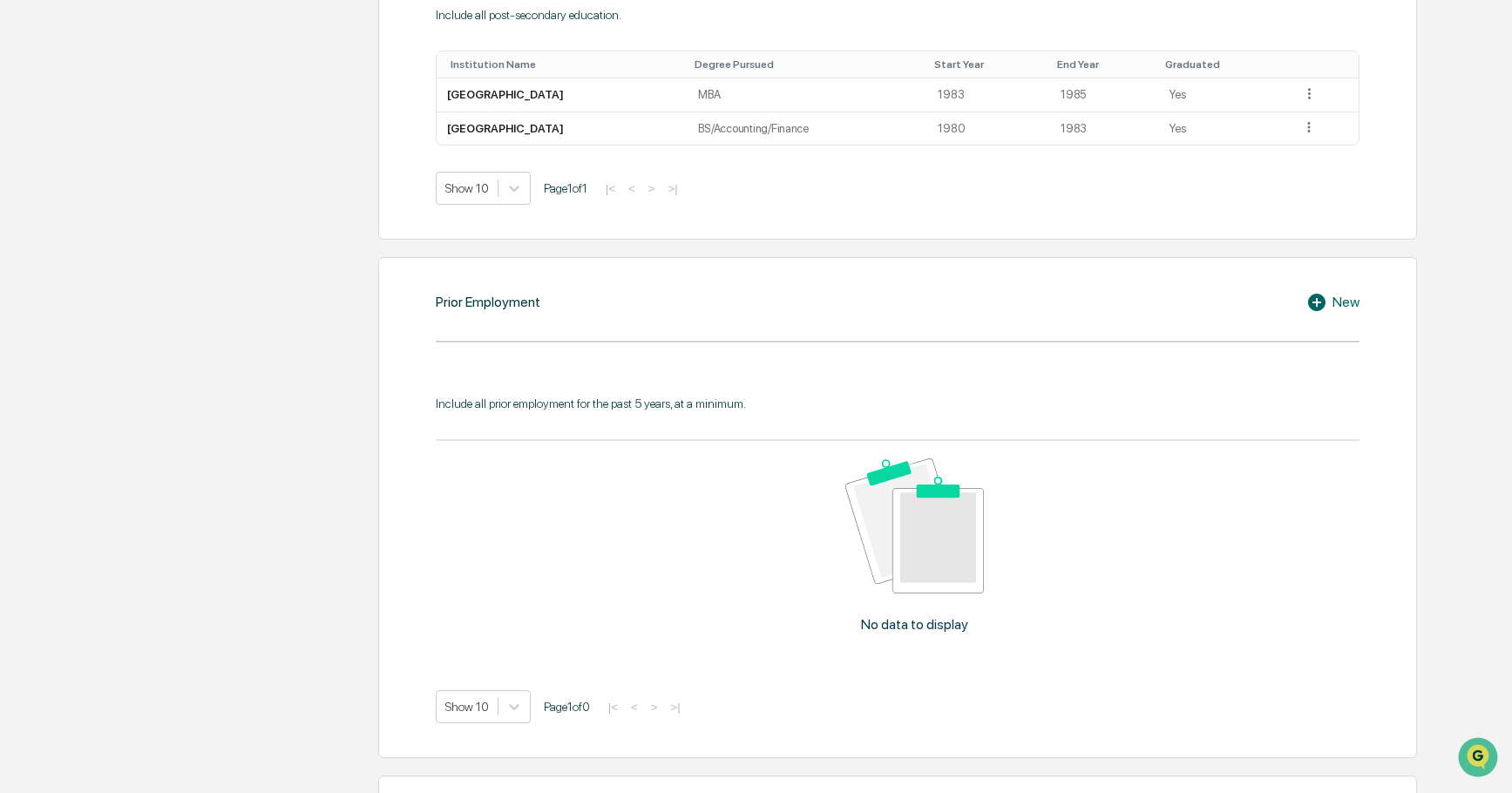
scroll to position [1097, 0]
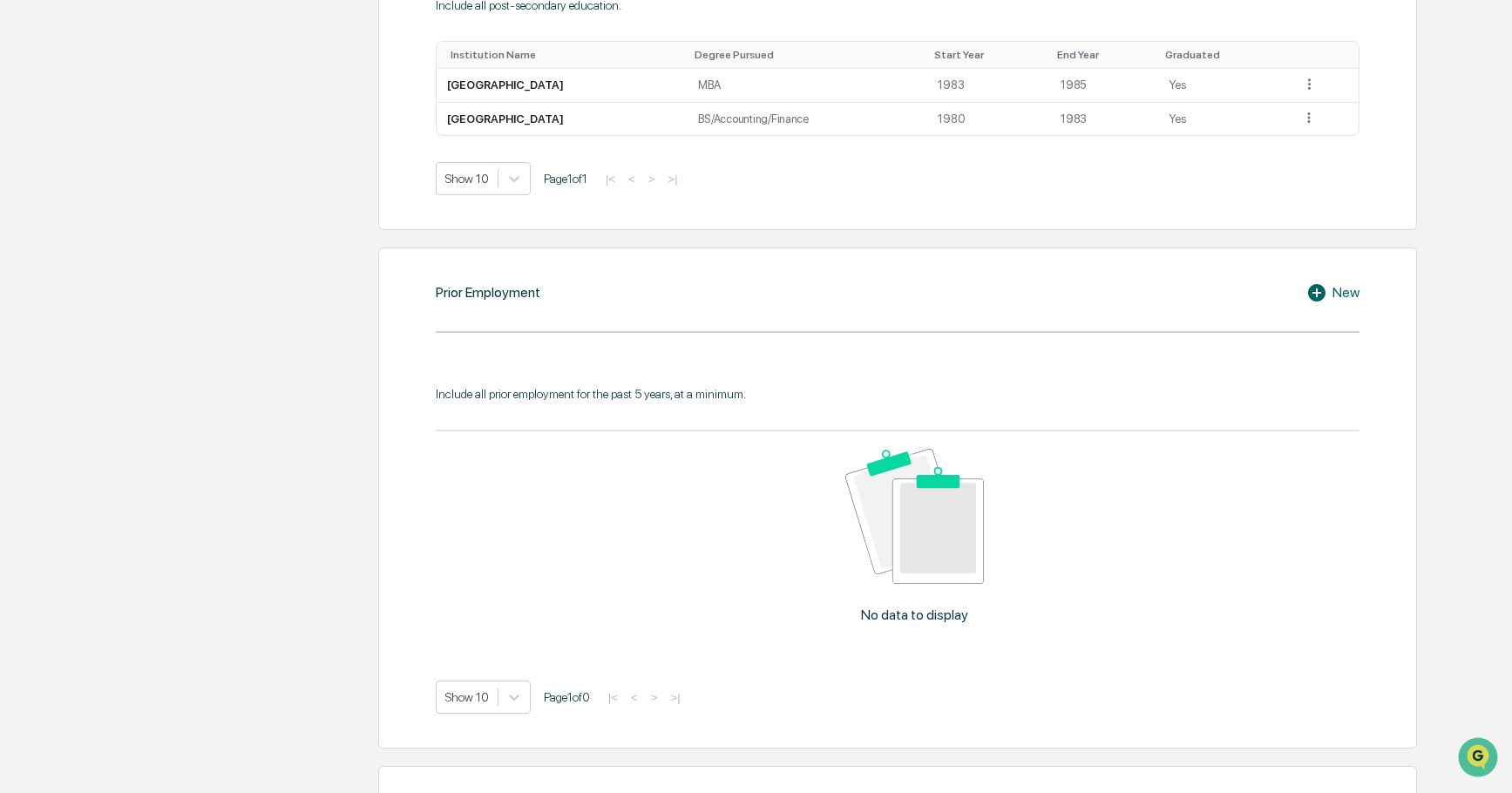
click at [1333, 304] on div "New" at bounding box center [1333, 292] width 54 height 21
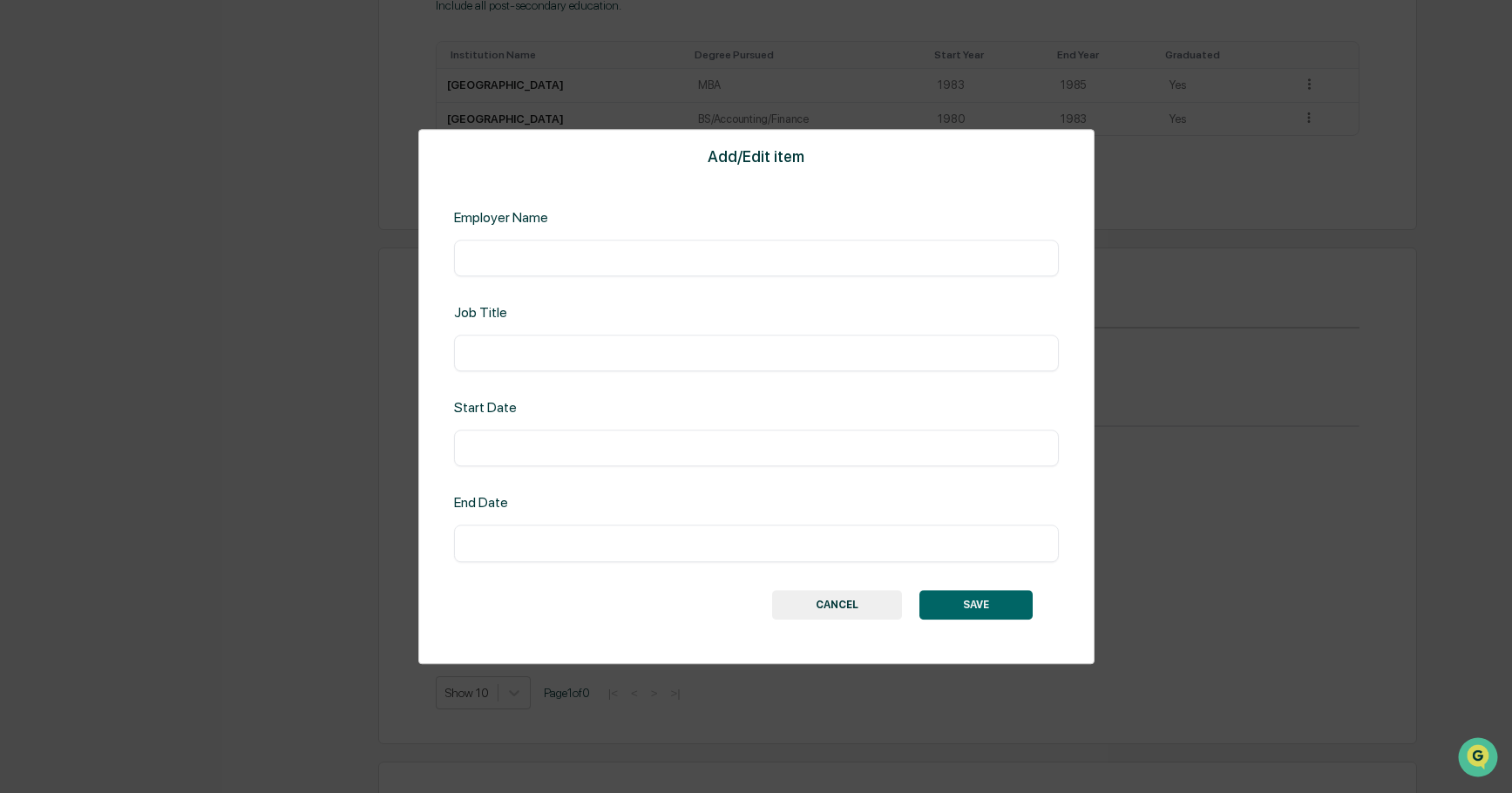
click at [487, 255] on input "text" at bounding box center [756, 258] width 578 height 18
type input "**********"
type input "****"
click at [980, 605] on button "SAVE" at bounding box center [976, 605] width 113 height 29
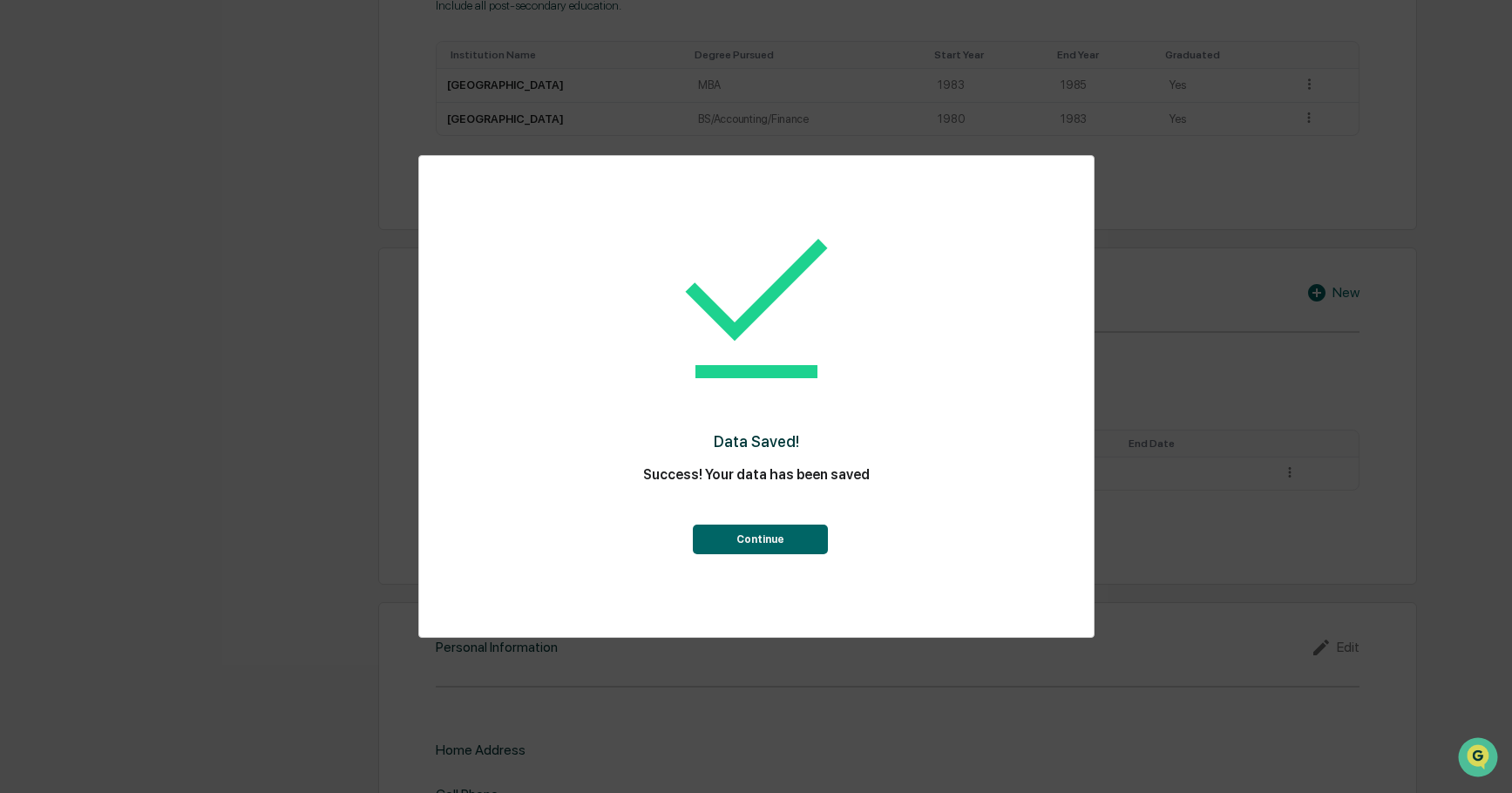
click at [779, 541] on button "Continue" at bounding box center [760, 539] width 135 height 29
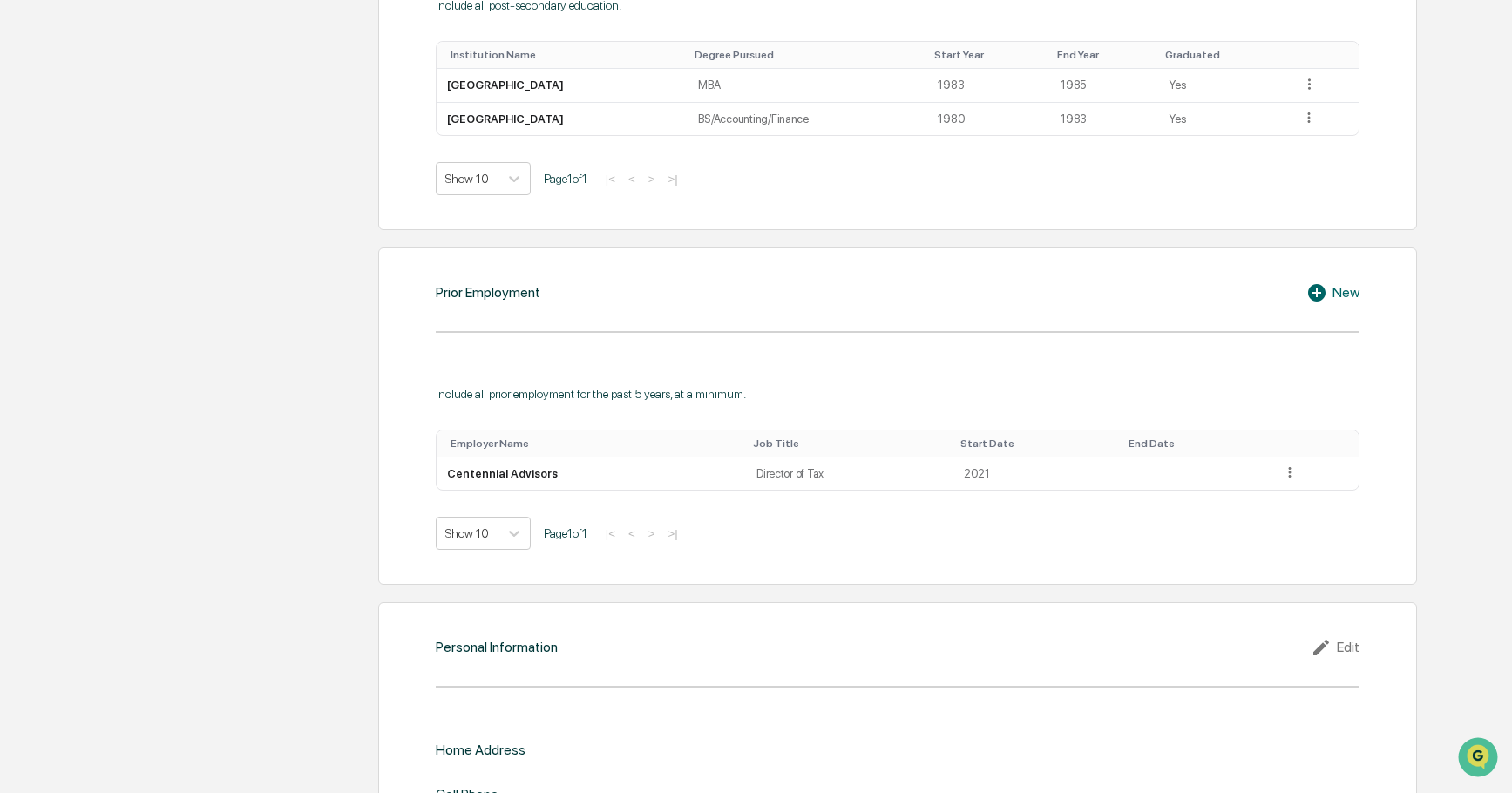
click at [1341, 304] on div "New" at bounding box center [1333, 292] width 54 height 21
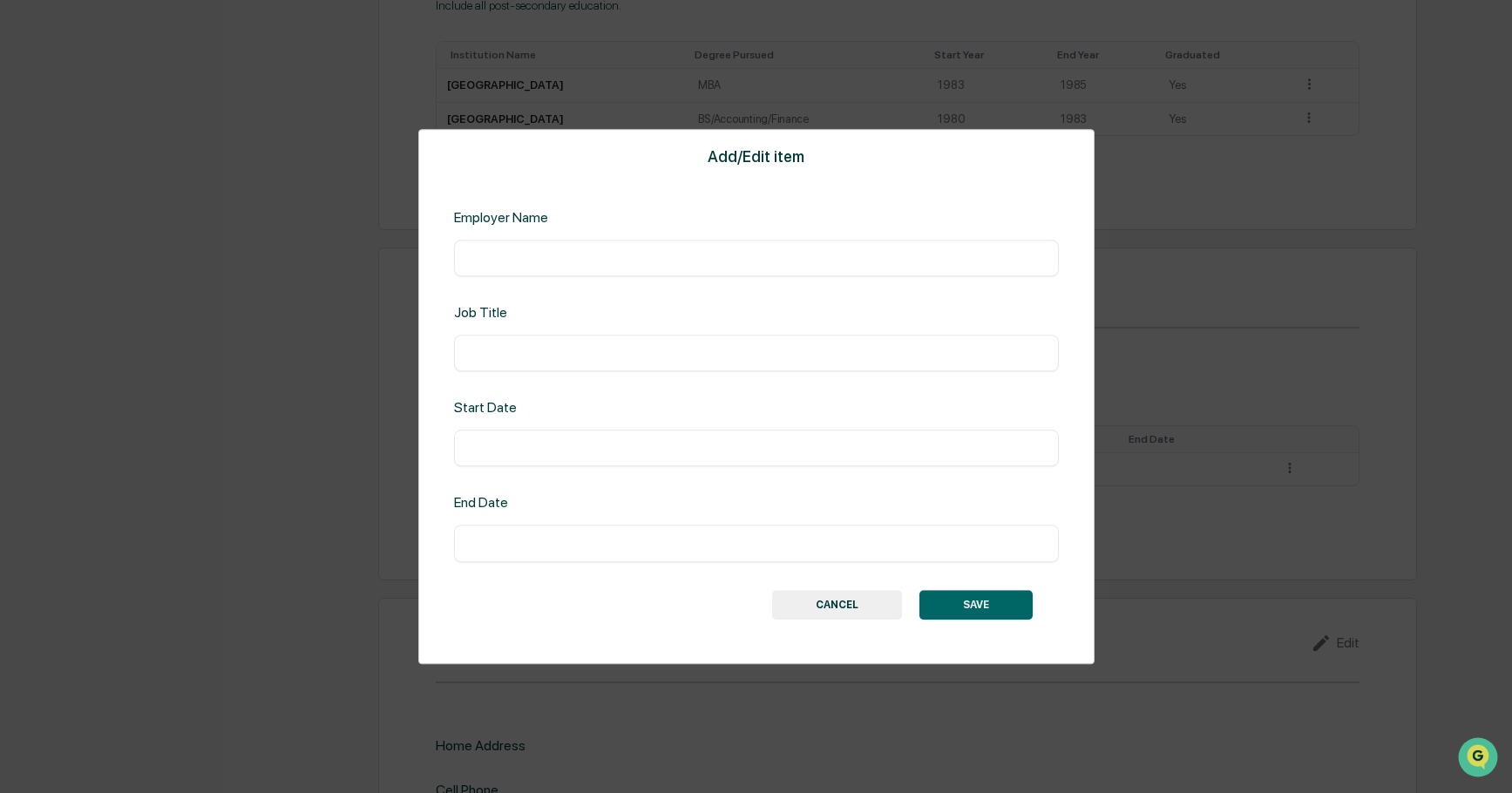
drag, startPoint x: 504, startPoint y: 246, endPoint x: 511, endPoint y: 256, distance: 12.2
click at [506, 252] on div "​" at bounding box center [756, 257] width 604 height 37
click at [529, 258] on input "text" at bounding box center [756, 258] width 578 height 18
type input "**********"
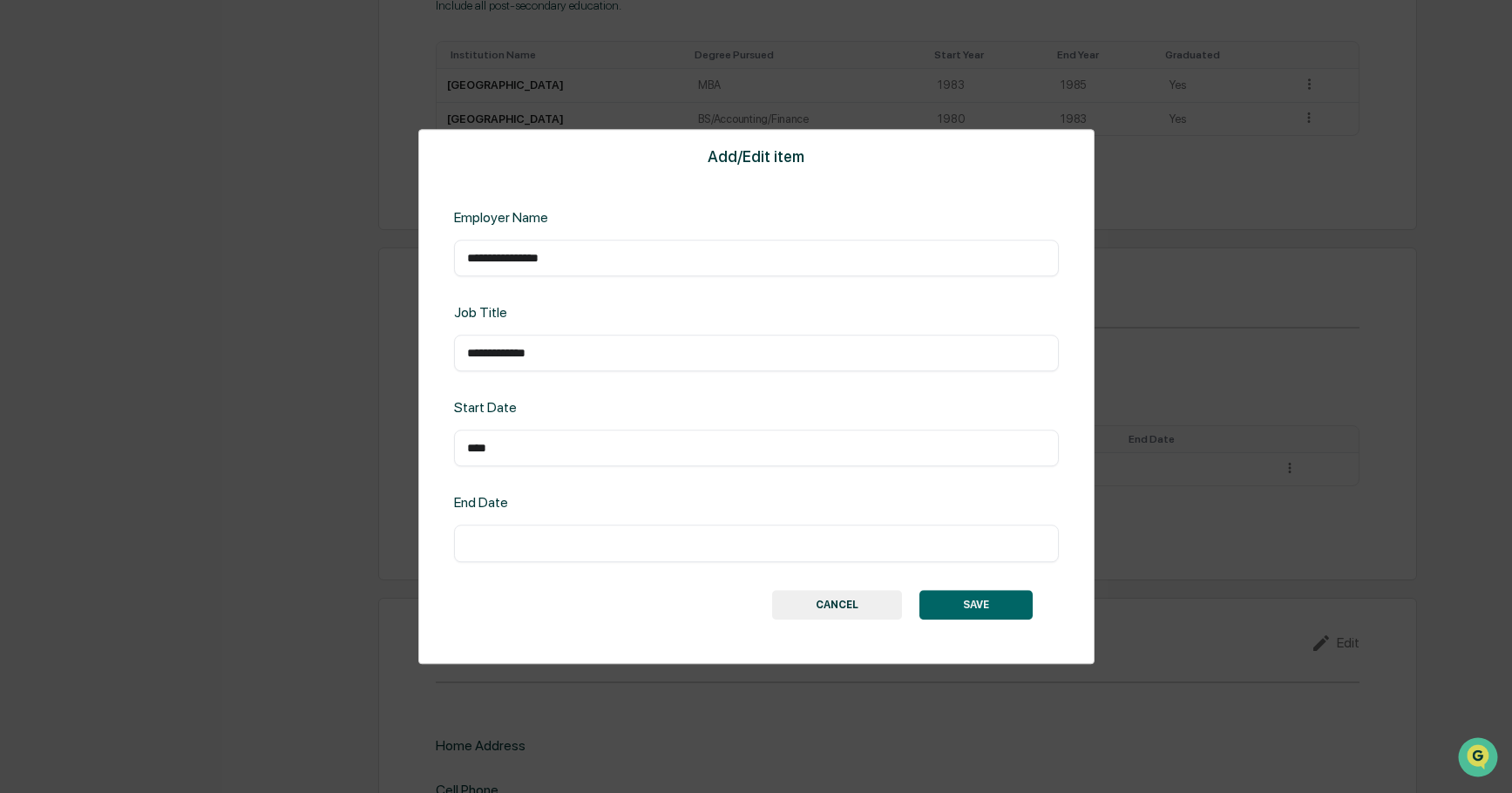
type input "****"
click at [986, 606] on button "SAVE" at bounding box center [976, 605] width 113 height 29
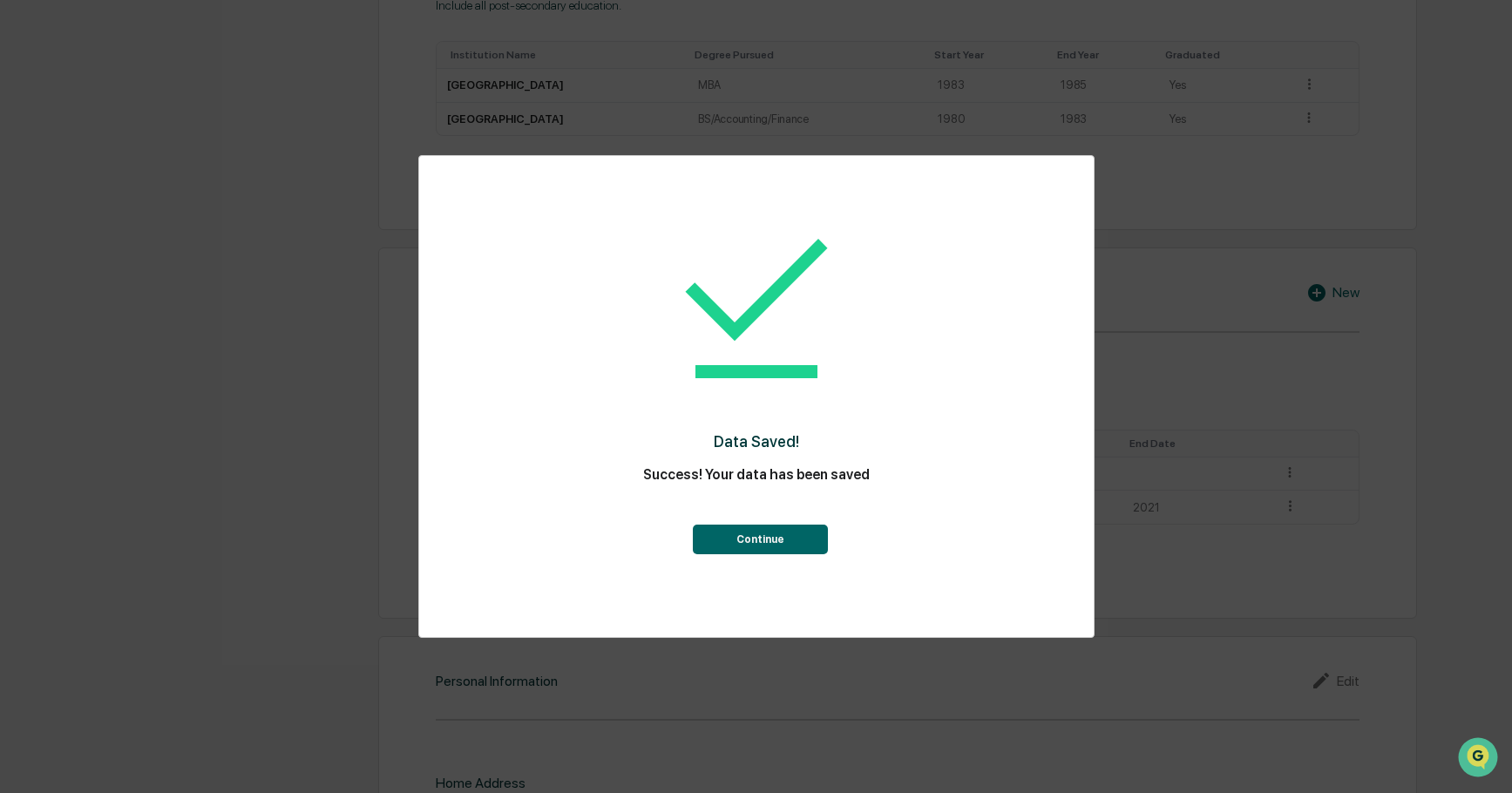
click at [795, 535] on button "Continue" at bounding box center [760, 539] width 135 height 29
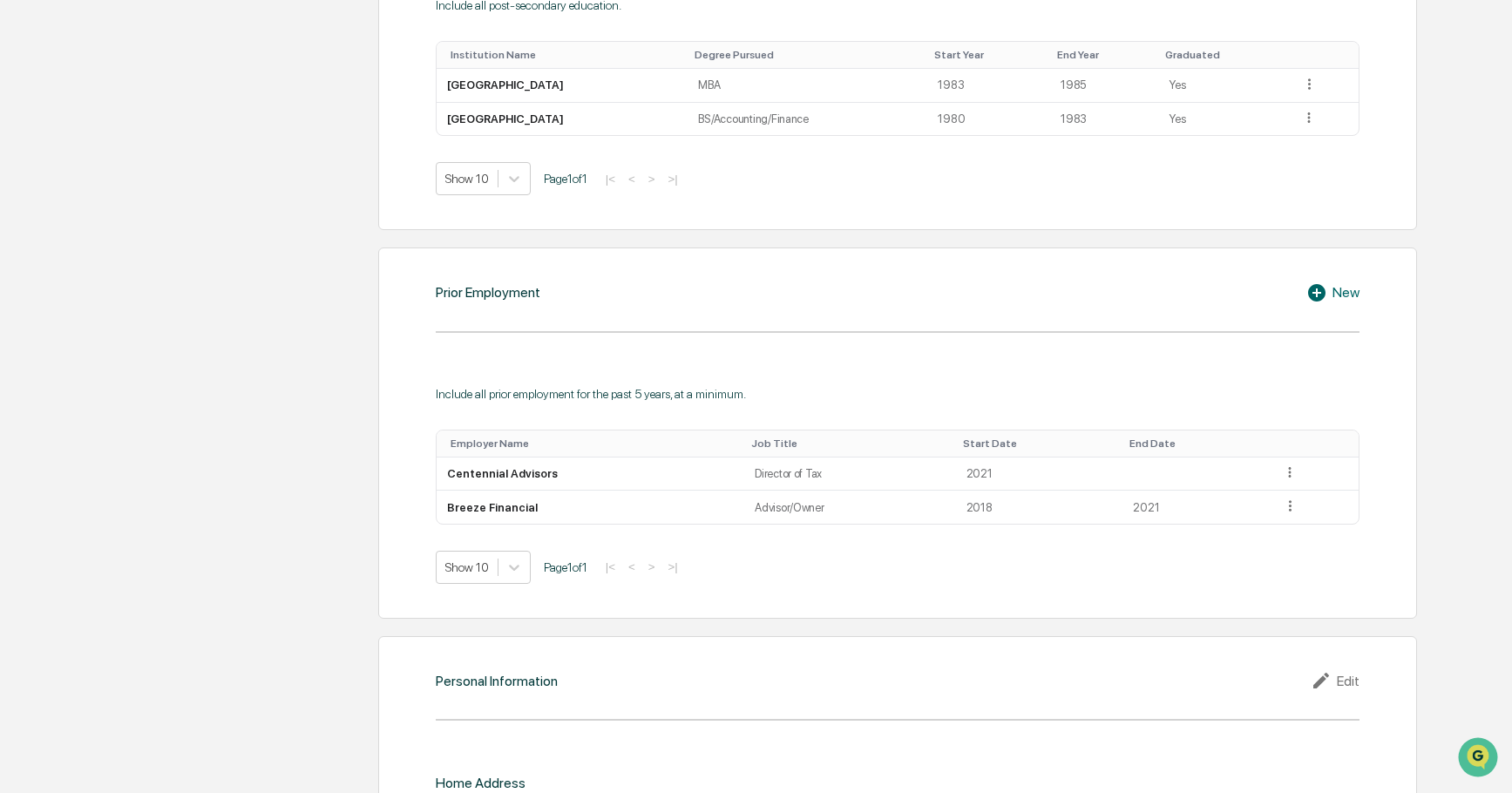
click at [1327, 304] on icon at bounding box center [1318, 292] width 26 height 21
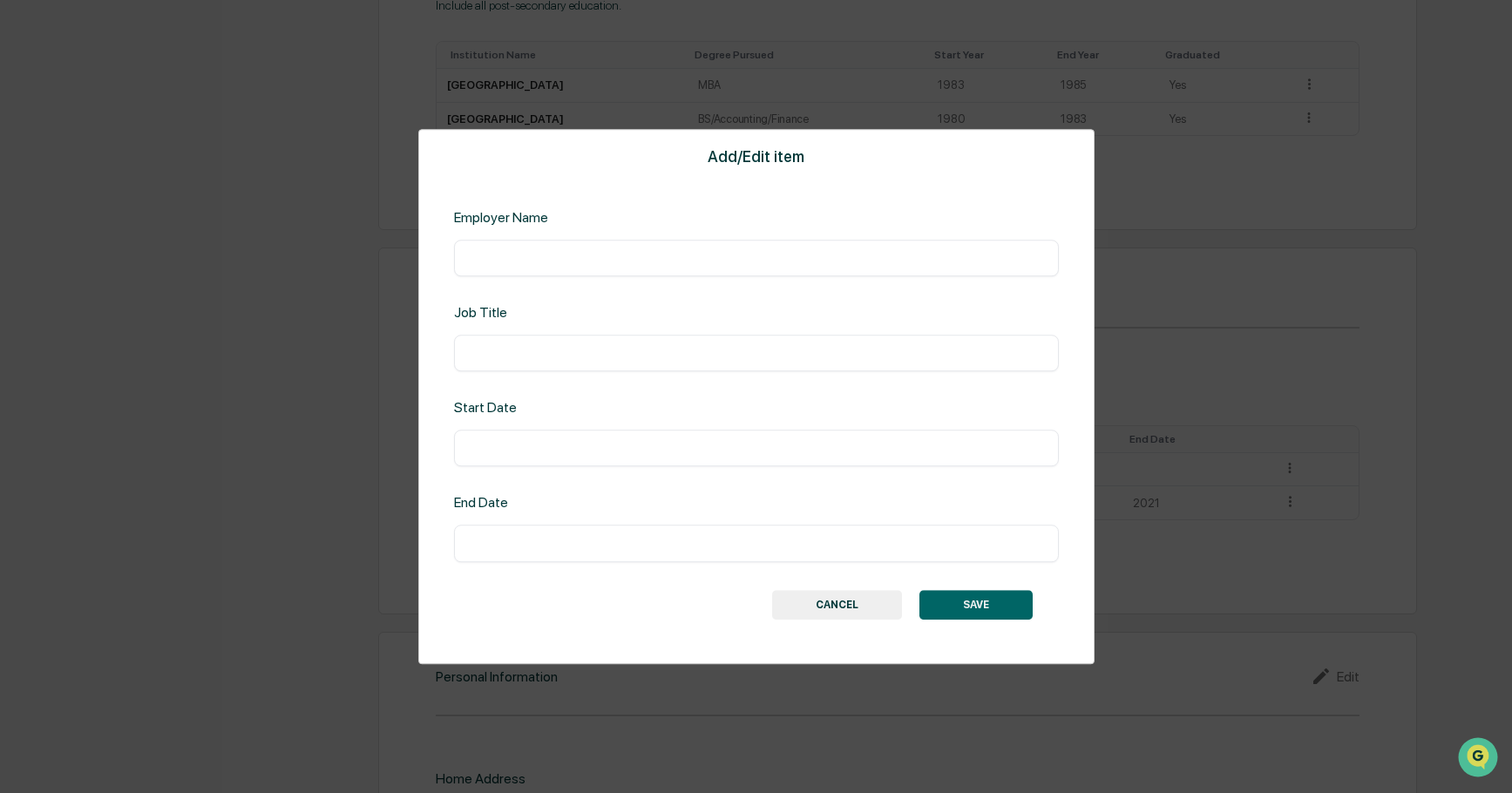
click at [532, 355] on input "text" at bounding box center [756, 354] width 578 height 18
type input "********"
click at [507, 255] on input "text" at bounding box center [756, 258] width 578 height 18
type input "**********"
click at [505, 449] on input "text" at bounding box center [756, 449] width 578 height 18
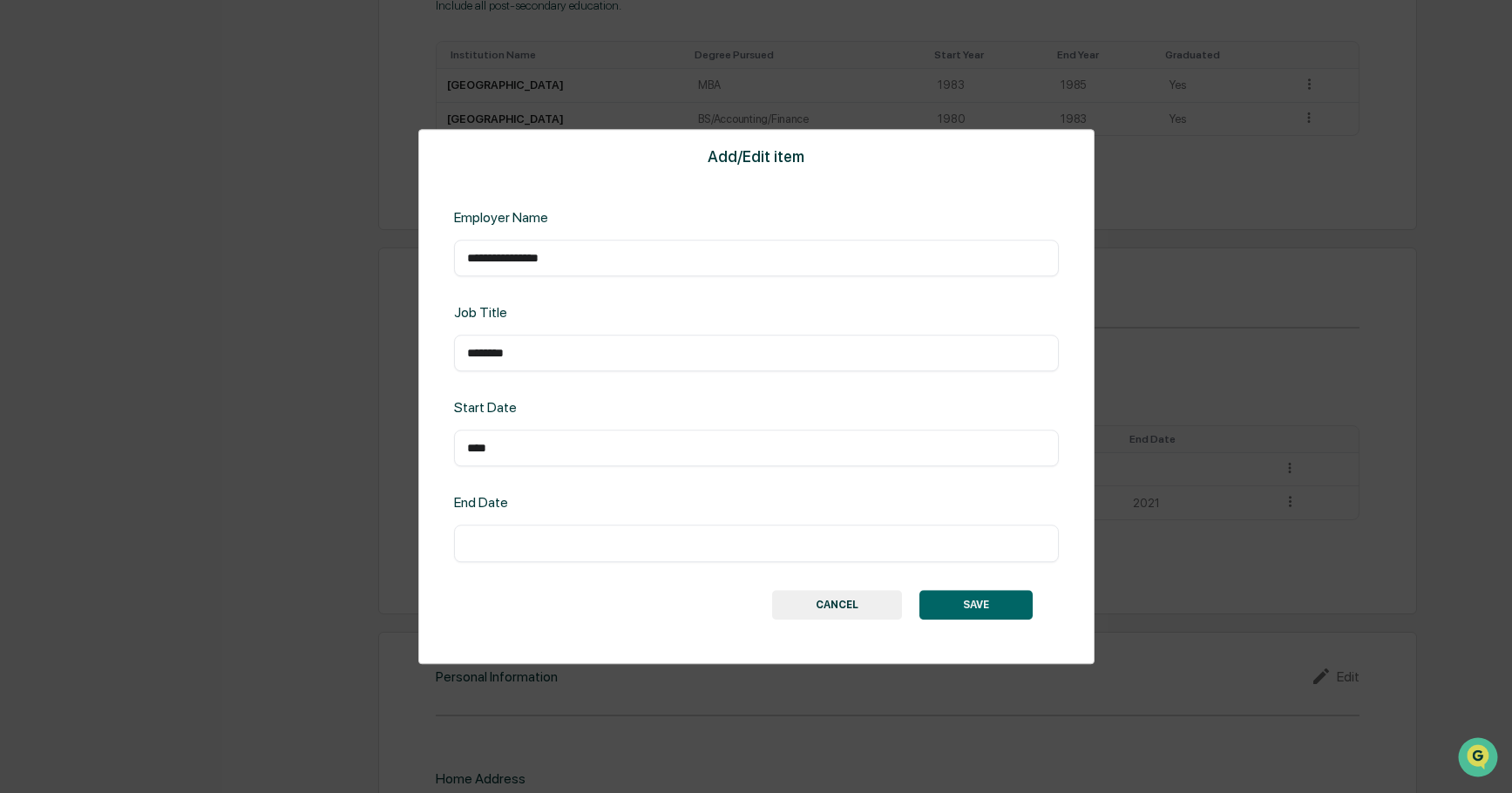
type input "****"
click at [981, 606] on button "SAVE" at bounding box center [976, 605] width 113 height 29
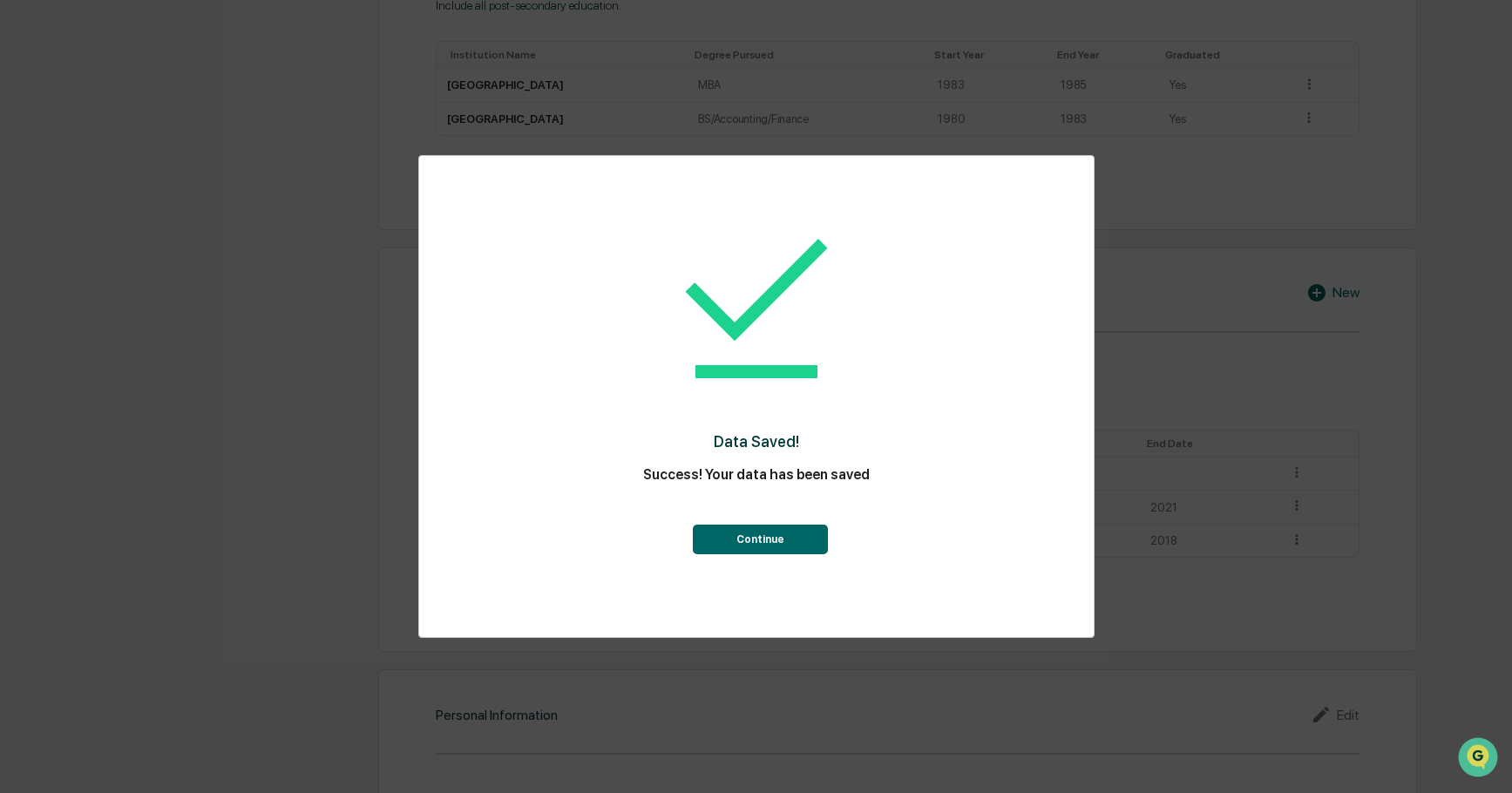
click at [796, 535] on button "Continue" at bounding box center [760, 539] width 135 height 29
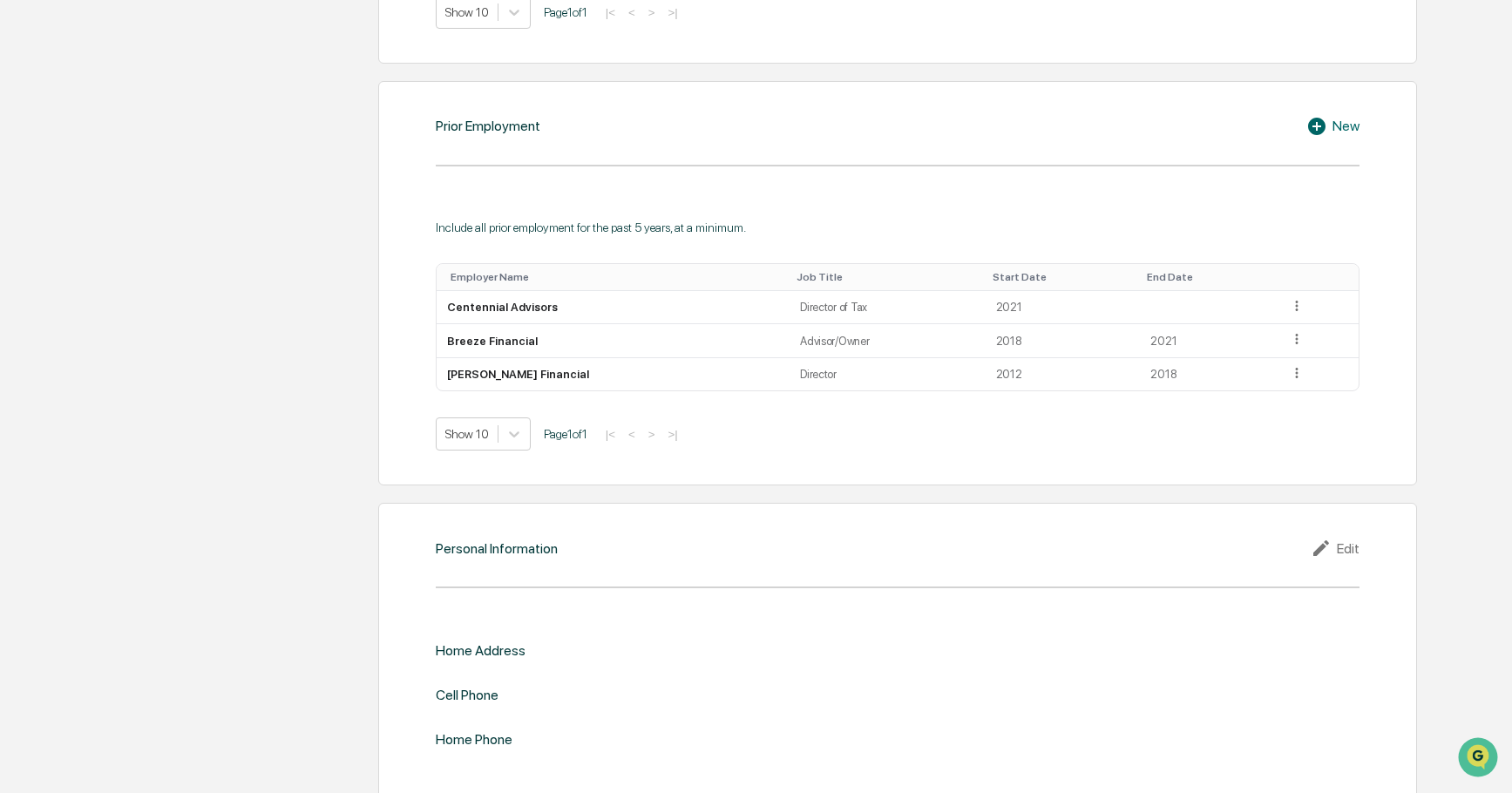
scroll to position [1306, 0]
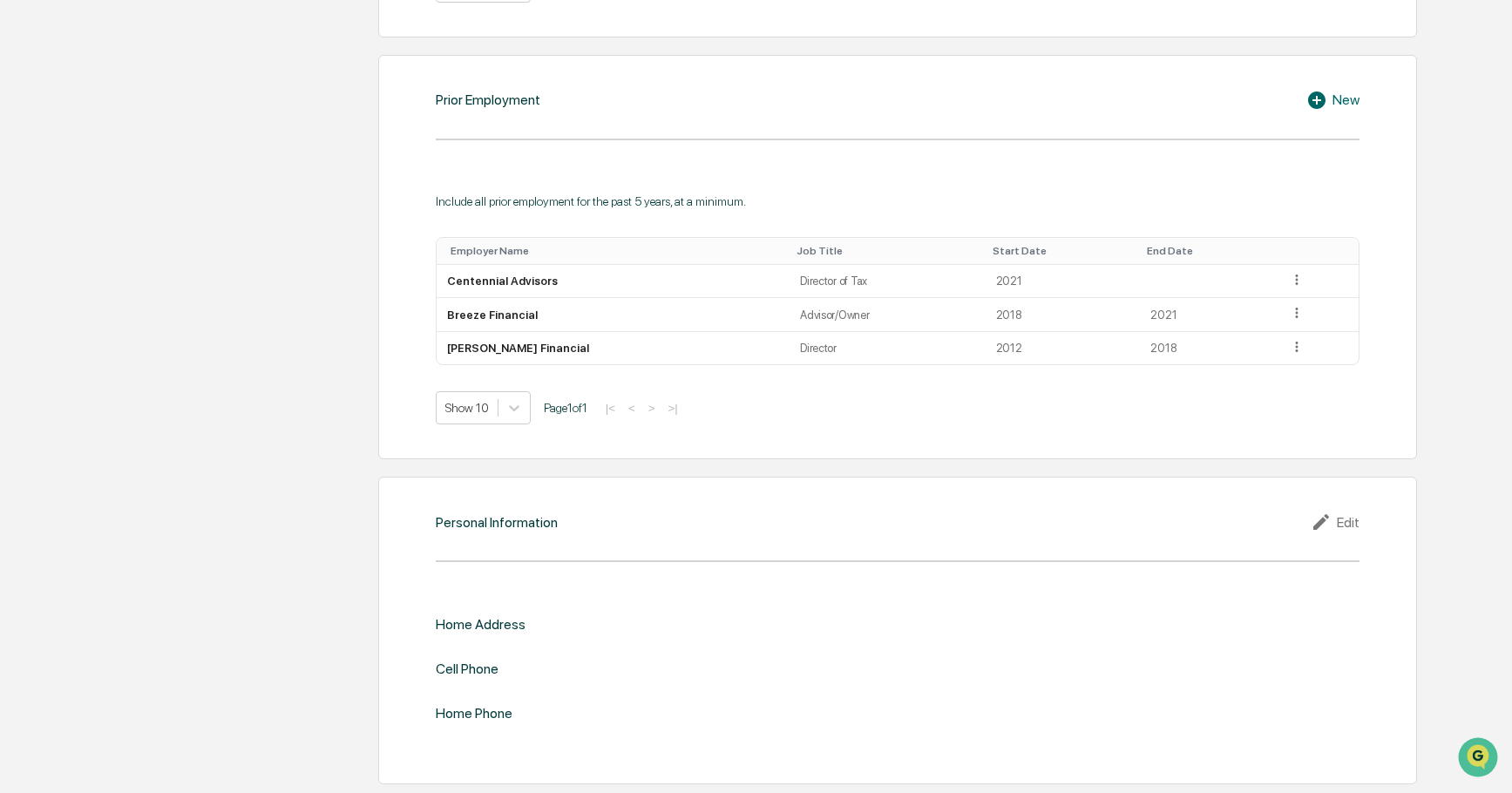
click at [1340, 522] on div "Edit" at bounding box center [1334, 522] width 49 height 21
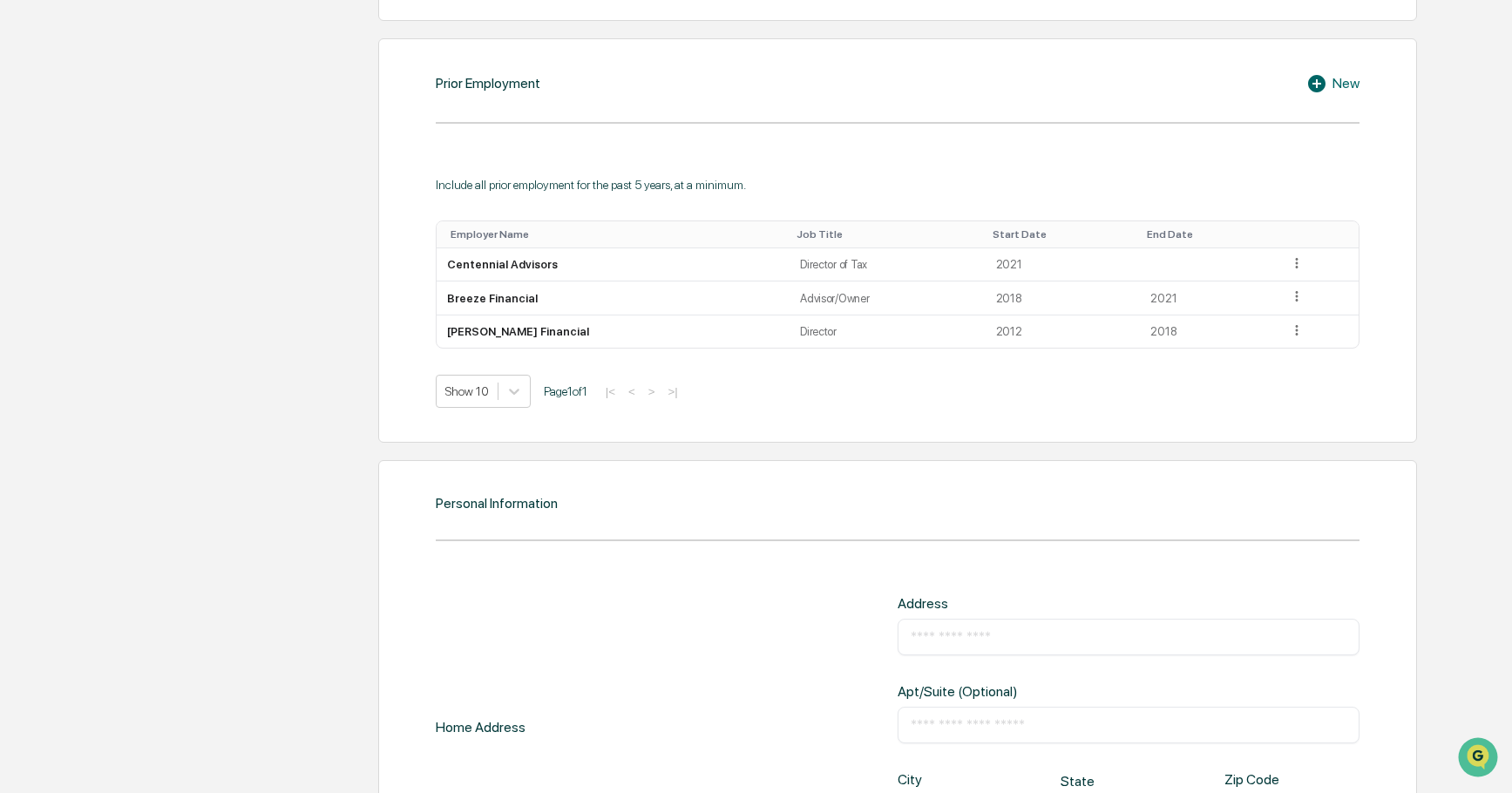
click at [945, 646] on input "text" at bounding box center [1128, 638] width 436 height 18
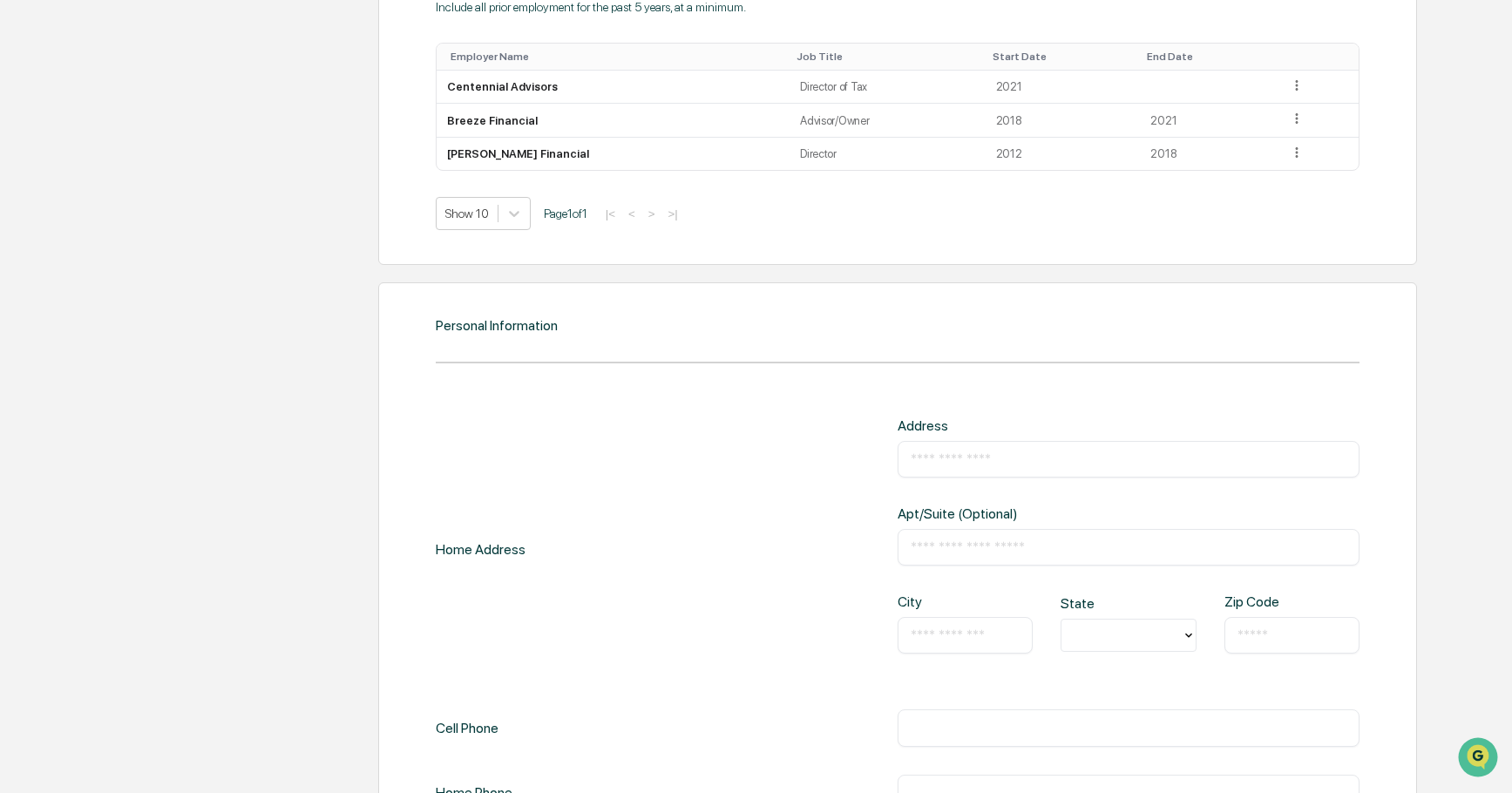
scroll to position [1518, 0]
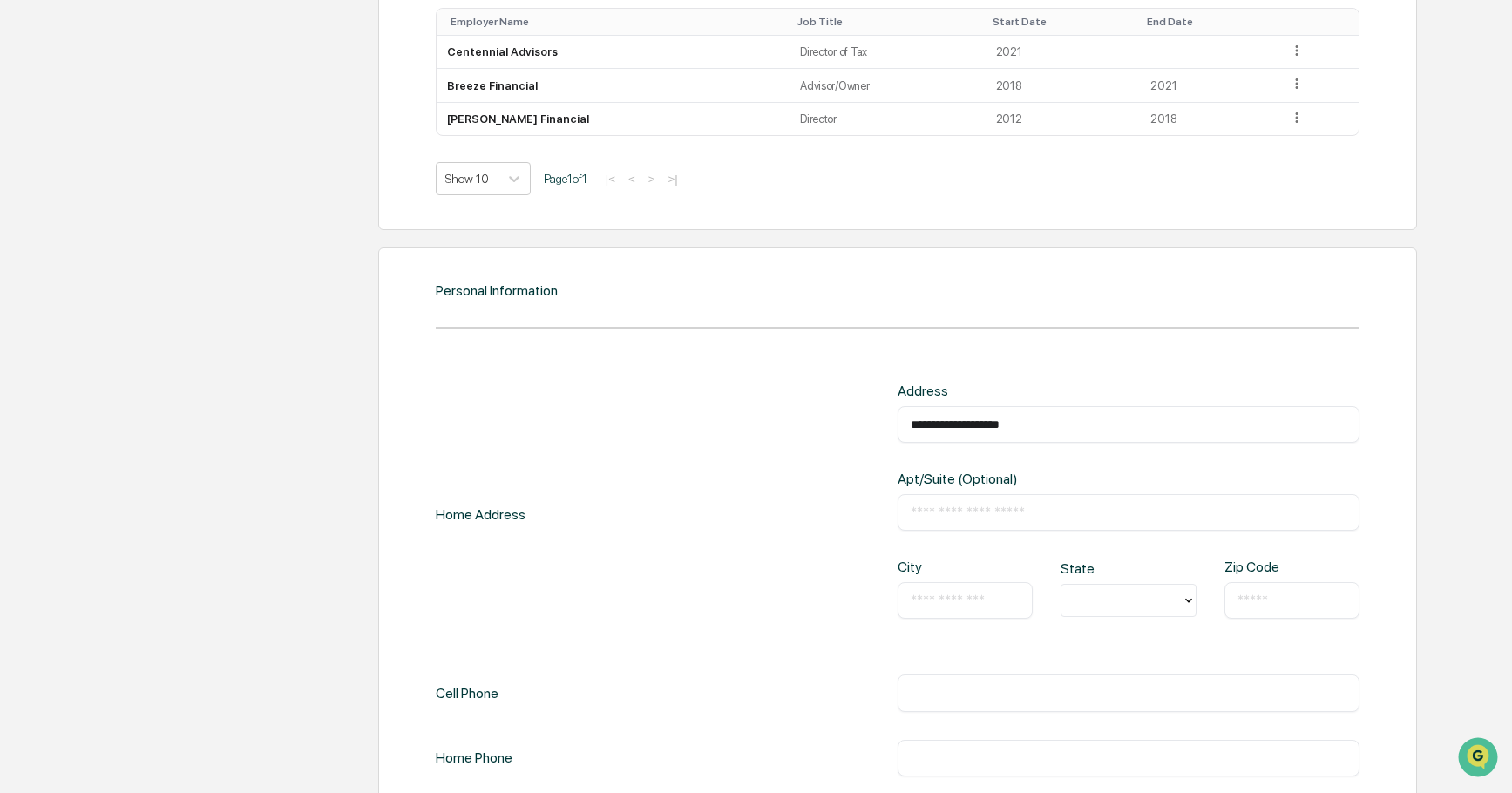
type input "**********"
type input "******"
type input "**"
click at [1079, 664] on div "TX" at bounding box center [1127, 667] width 135 height 55
click at [1253, 609] on input "text" at bounding box center [1292, 601] width 109 height 18
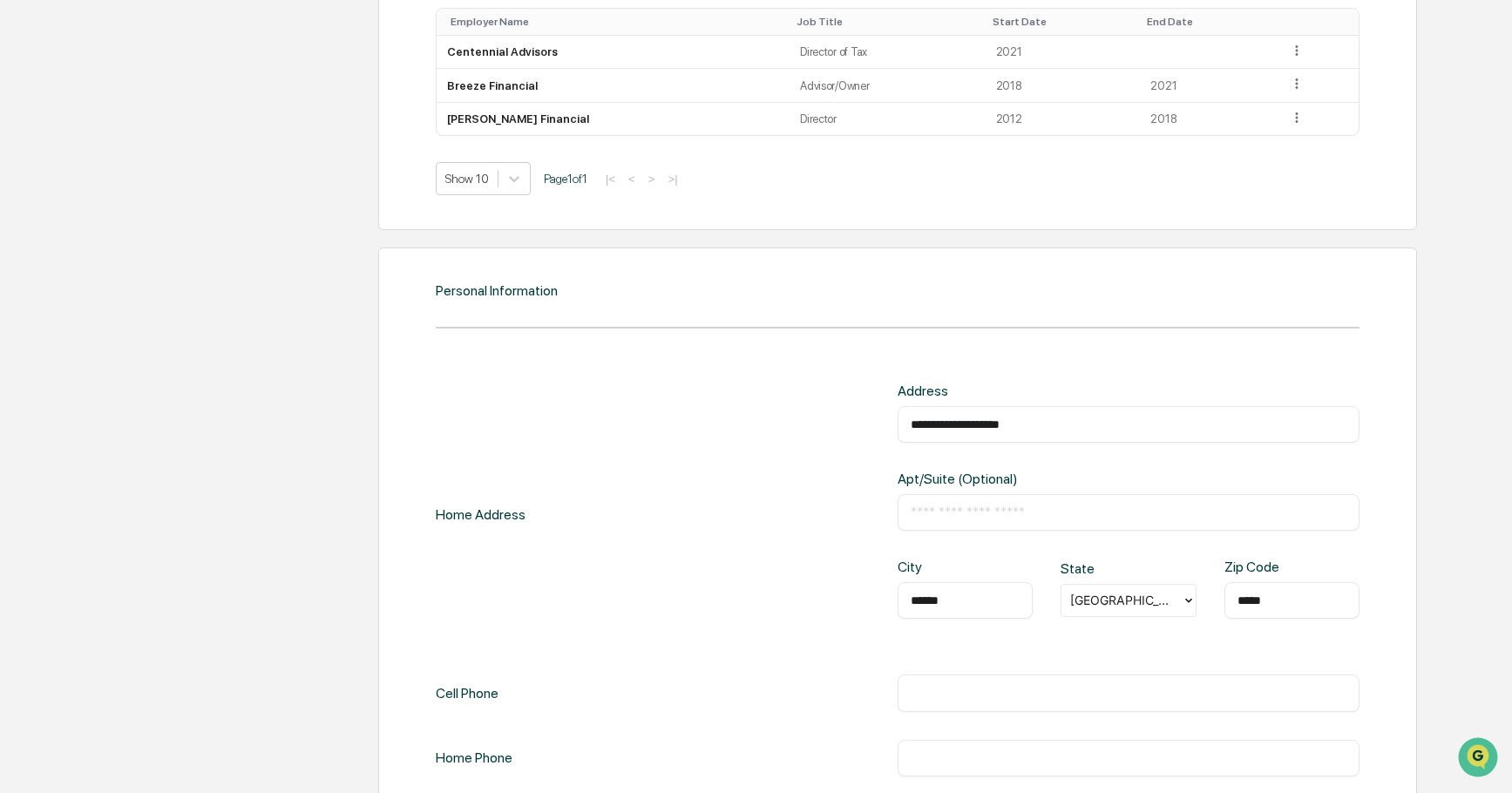
type input "*****"
click at [933, 702] on input "text" at bounding box center [1128, 693] width 436 height 18
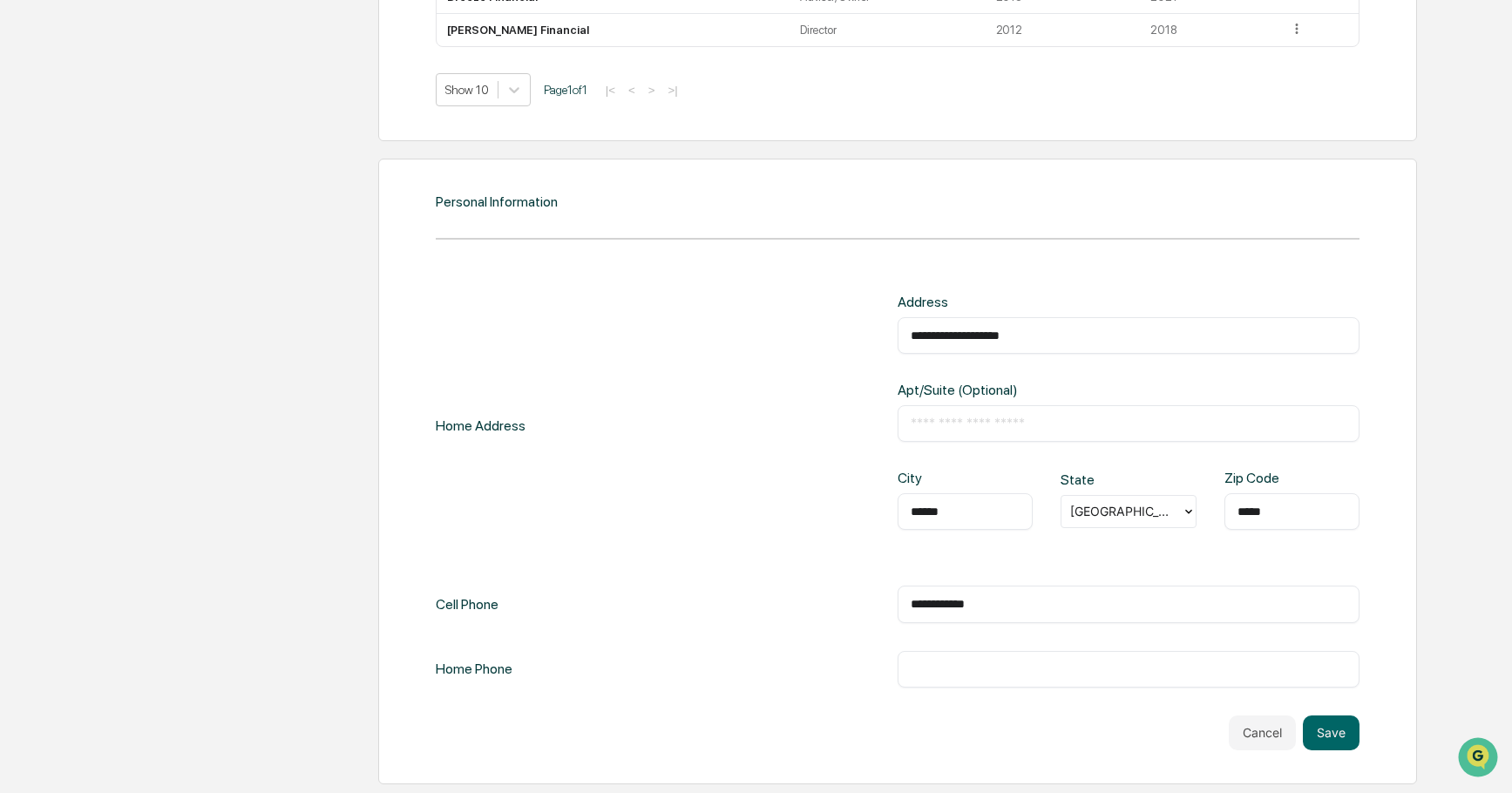
scroll to position [1624, 0]
type input "**********"
click at [947, 673] on input "text" at bounding box center [1128, 670] width 436 height 18
click at [1325, 726] on button "Save" at bounding box center [1330, 732] width 56 height 35
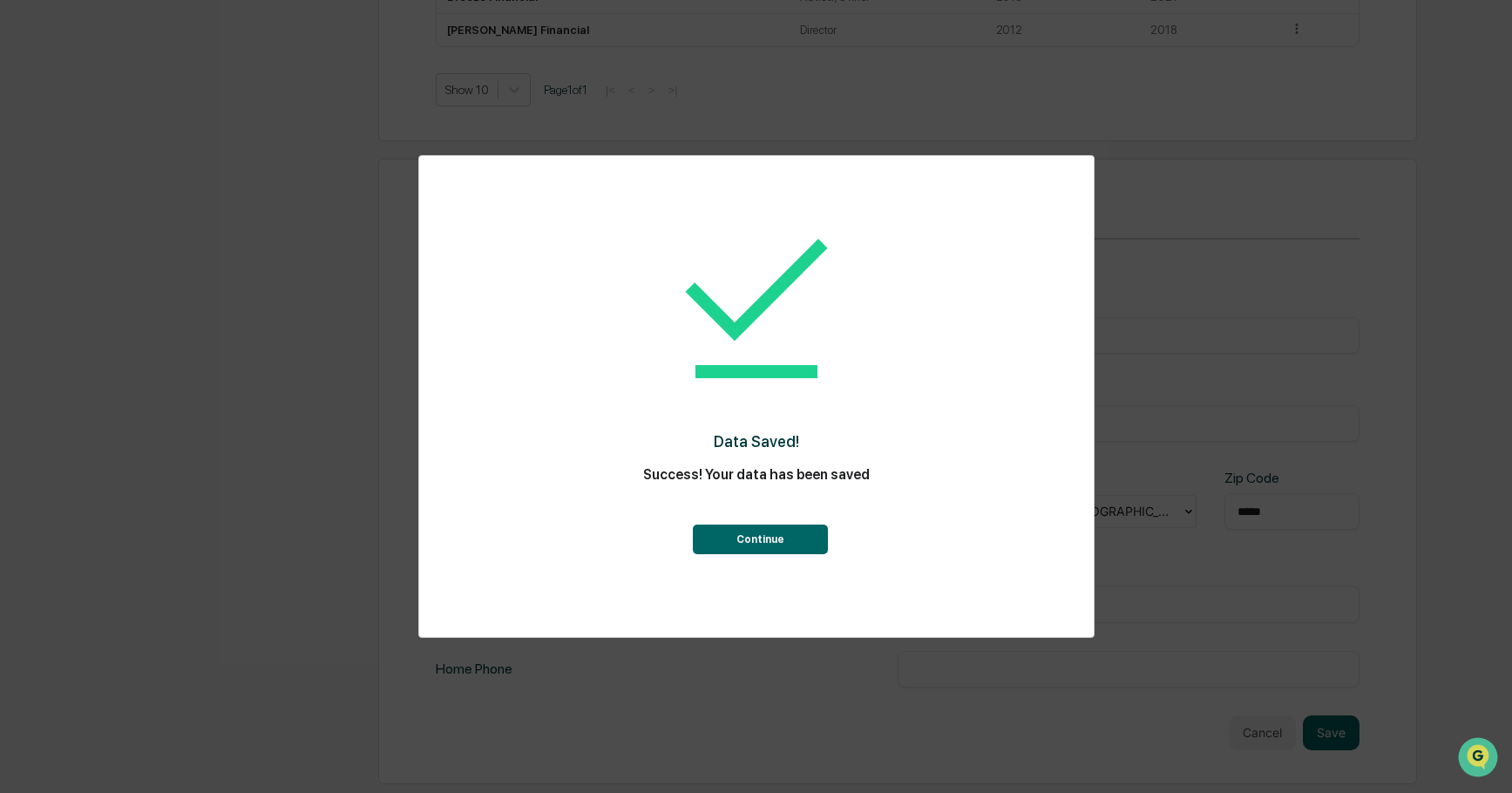
click at [777, 539] on button "Continue" at bounding box center [760, 539] width 135 height 29
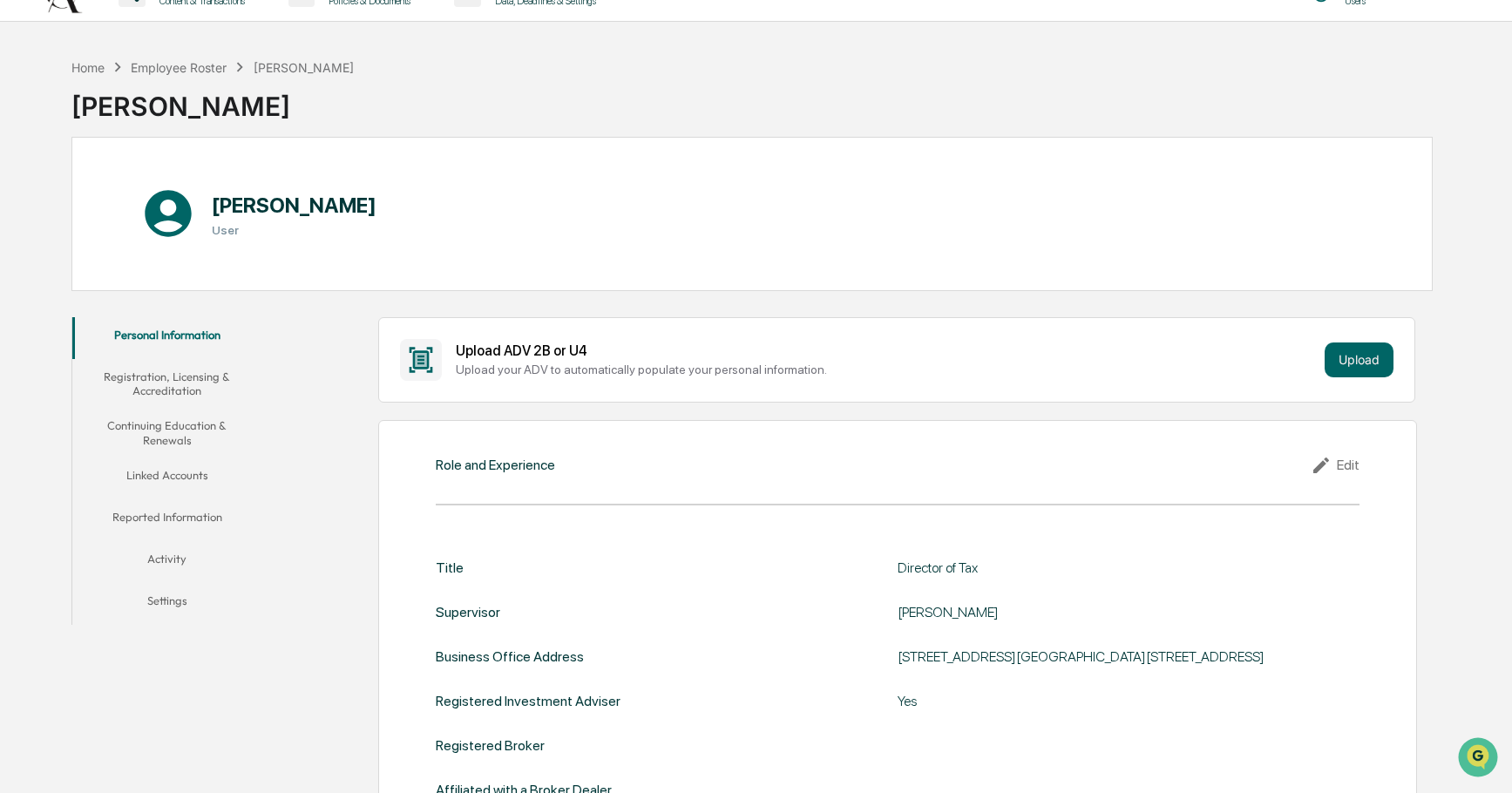
scroll to position [19, 0]
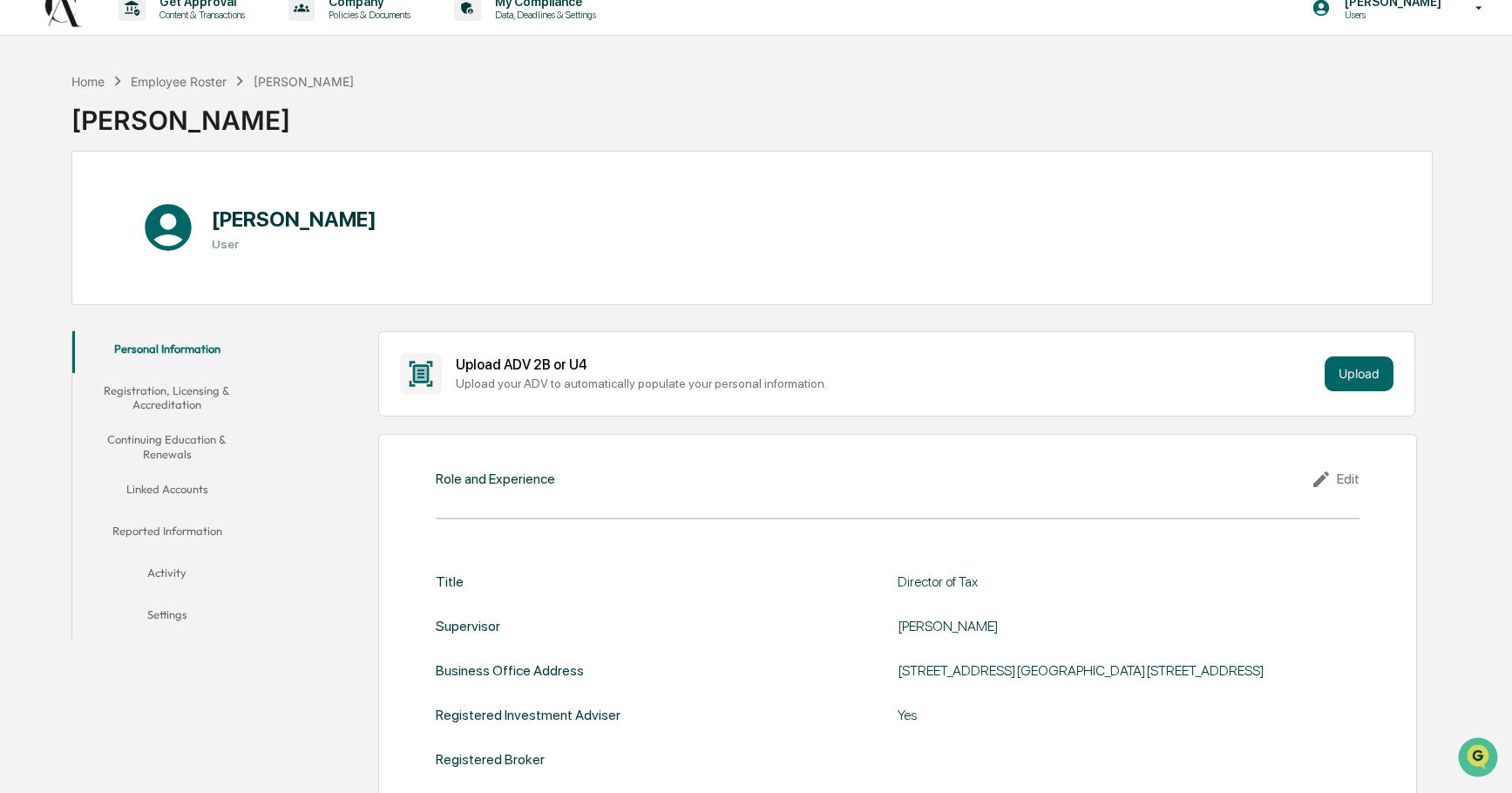
click at [170, 399] on button "Registration, Licensing & Accreditation" at bounding box center [167, 398] width 190 height 50
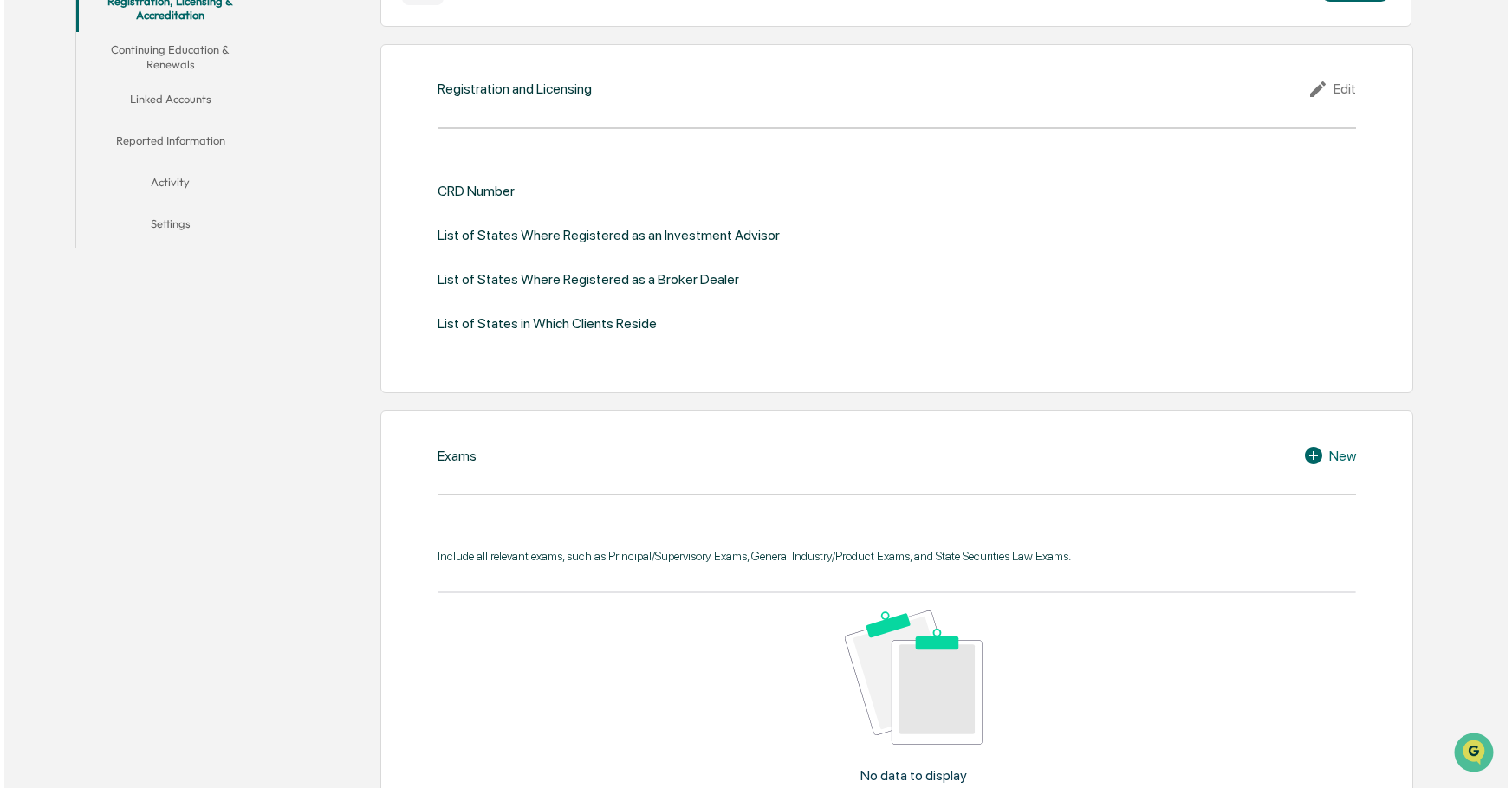
scroll to position [416, 0]
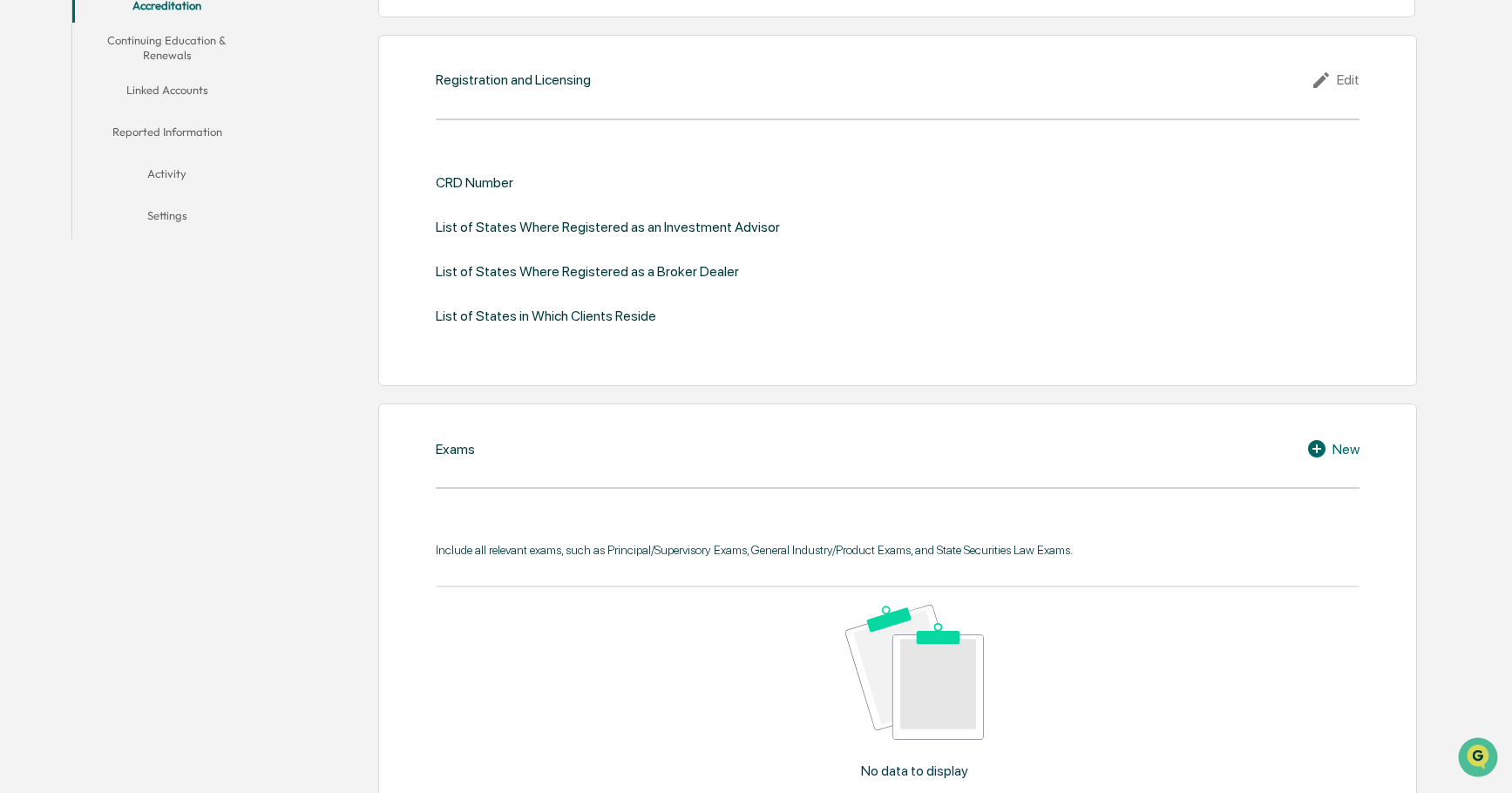
click at [1316, 449] on icon at bounding box center [1318, 448] width 26 height 21
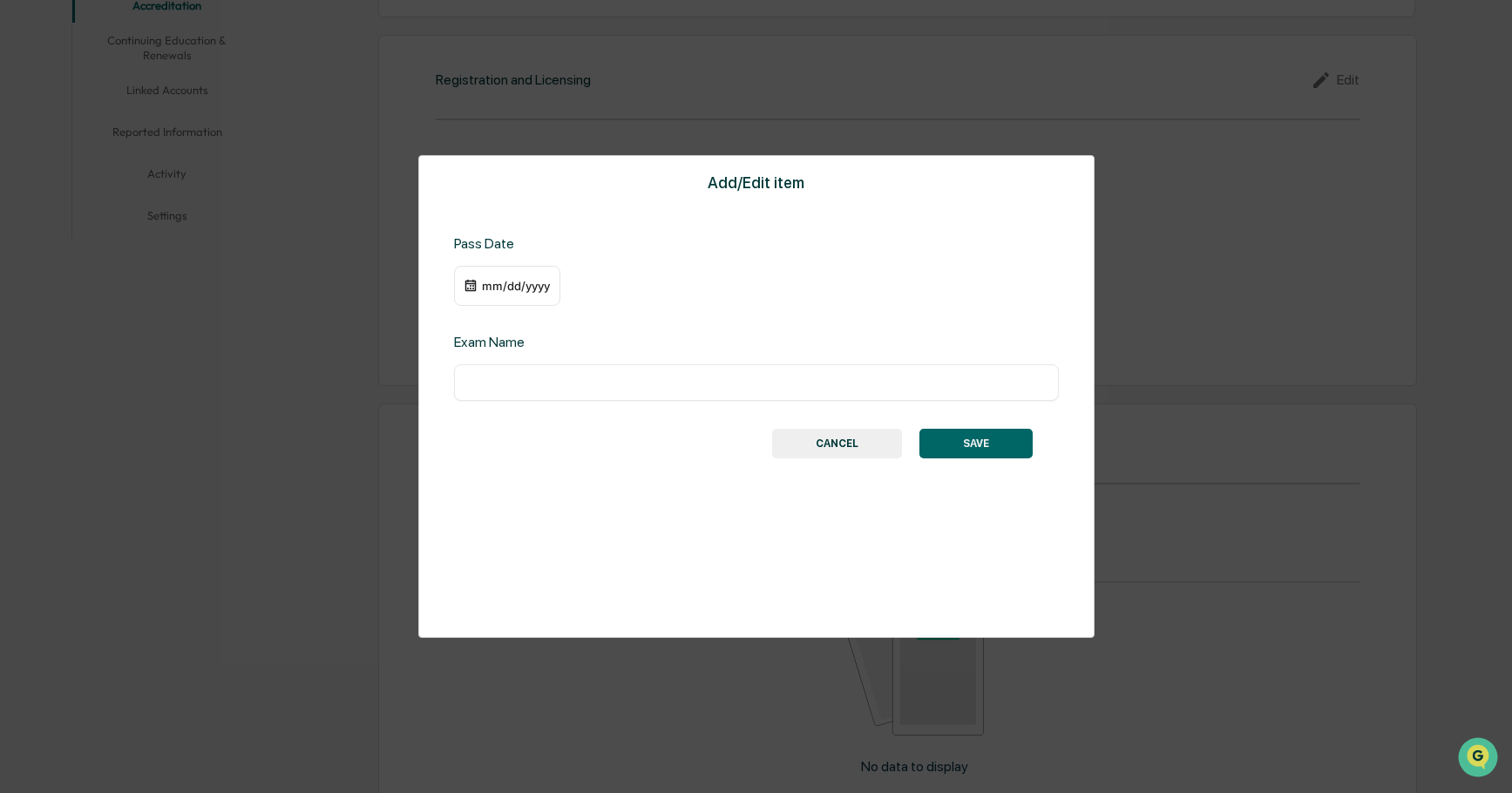
click at [490, 380] on input "text" at bounding box center [756, 383] width 578 height 18
type input "**********"
click at [468, 287] on img at bounding box center [470, 286] width 14 height 14
click at [509, 280] on div "mm/dd/yyyy" at bounding box center [516, 286] width 70 height 14
click at [699, 319] on icon "Previous month" at bounding box center [701, 320] width 19 height 19
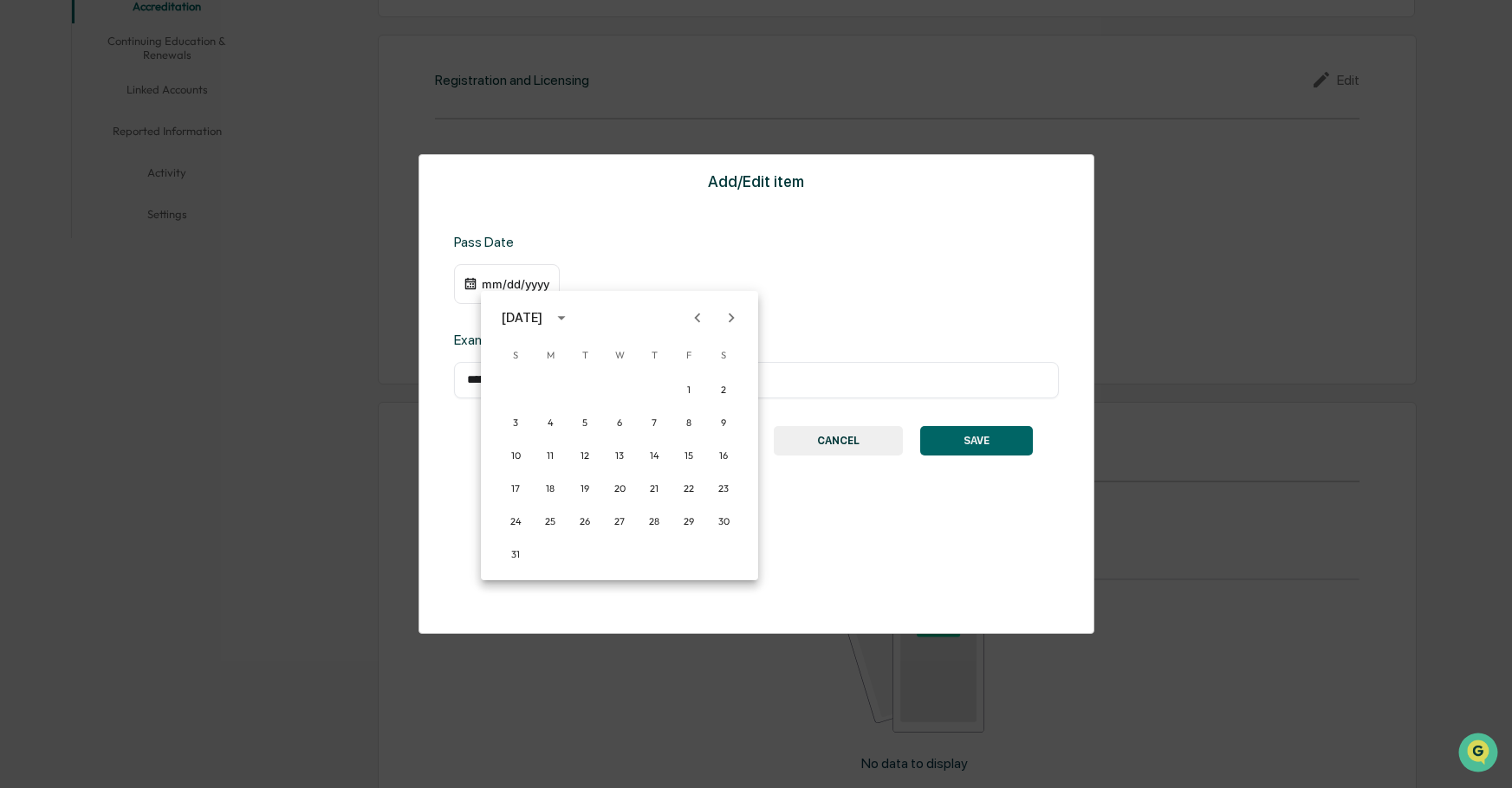
click at [695, 317] on icon "Previous month" at bounding box center [697, 318] width 19 height 19
click at [693, 316] on icon "Previous month" at bounding box center [697, 318] width 19 height 19
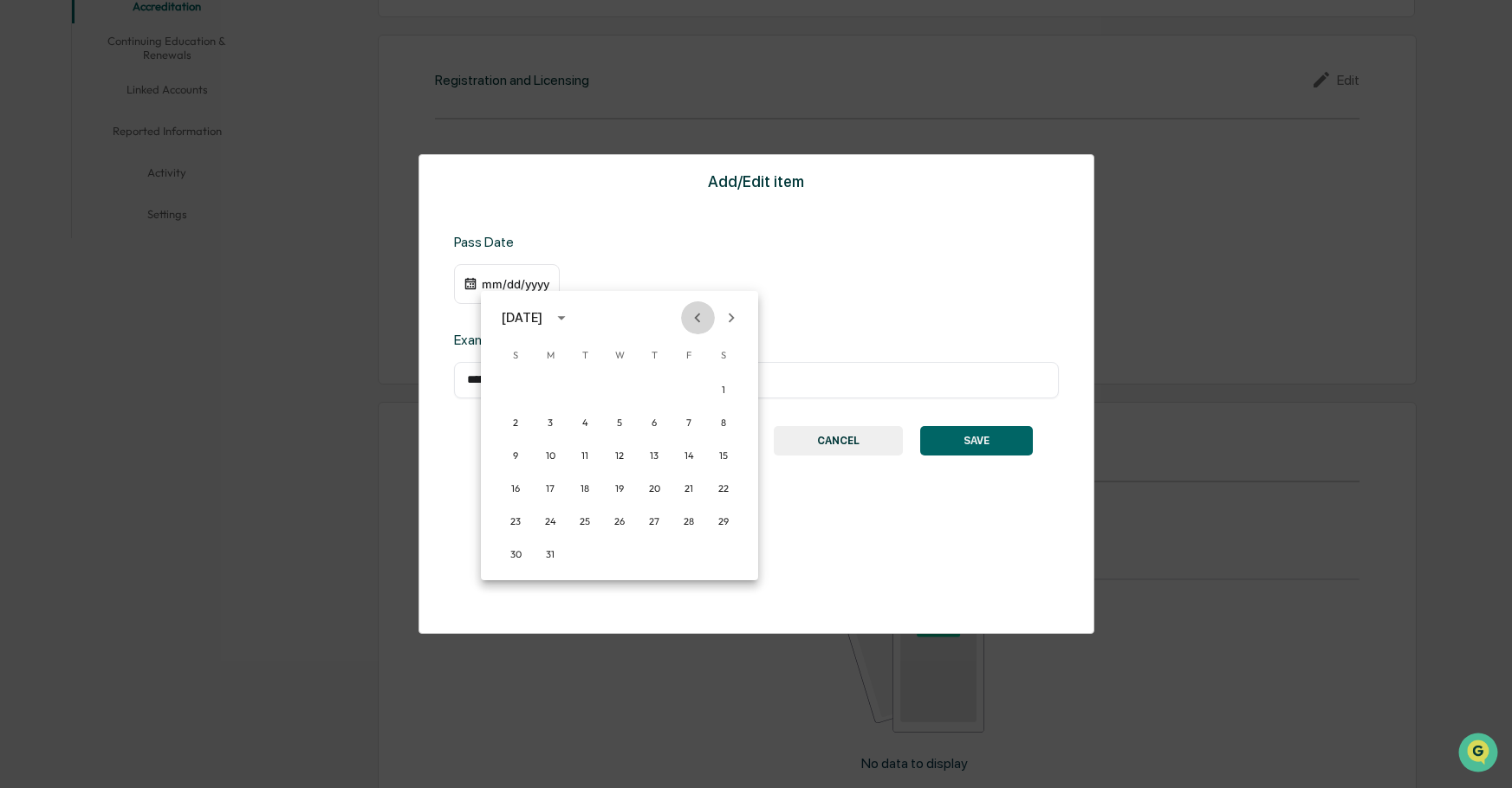
click at [693, 316] on icon "Previous month" at bounding box center [697, 318] width 19 height 19
click at [583, 453] on button "11" at bounding box center [584, 455] width 31 height 31
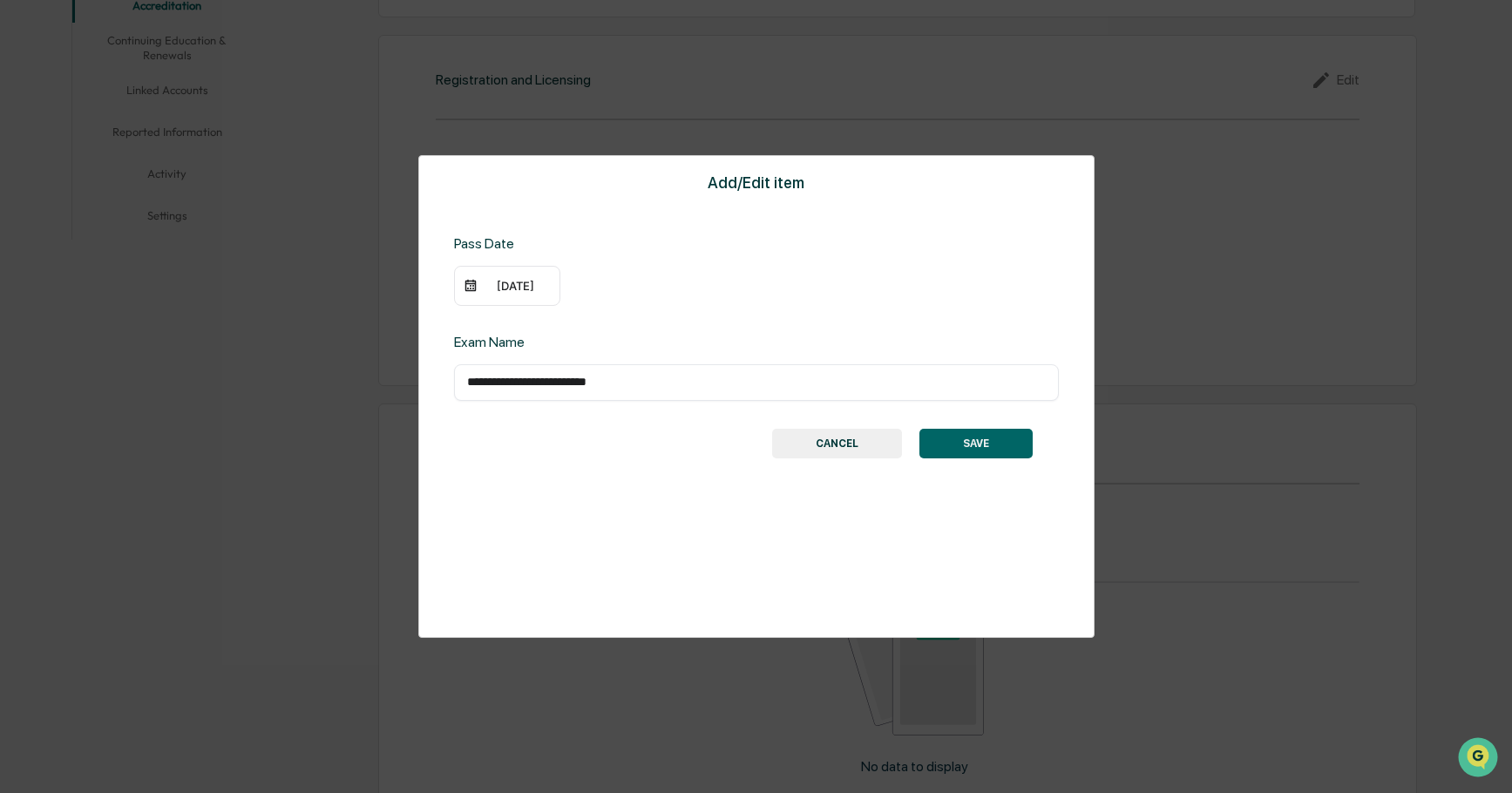
click at [546, 290] on div "02/11/2025" at bounding box center [516, 286] width 70 height 14
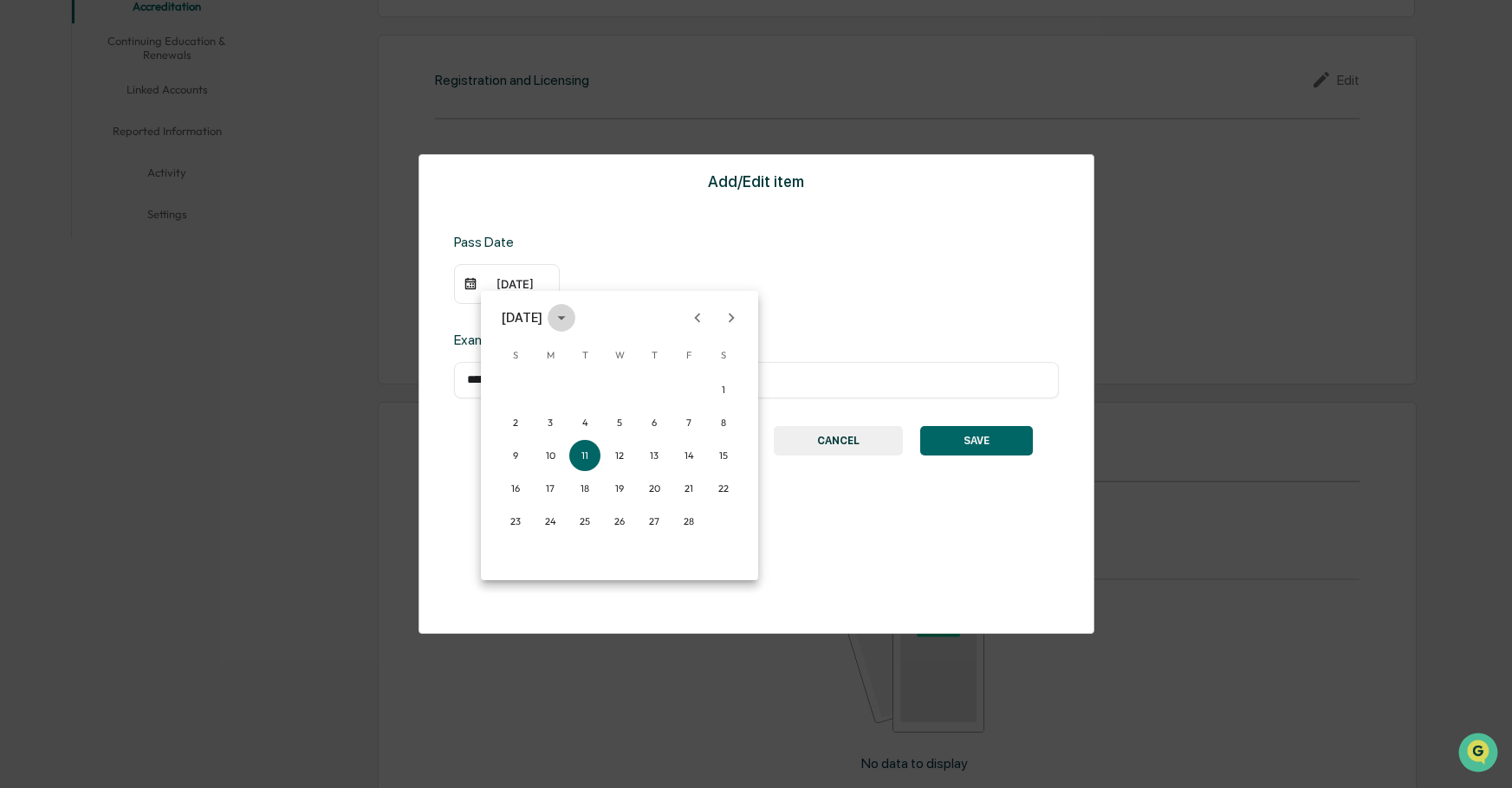
click at [571, 319] on icon "calendar view is open, switch to year view" at bounding box center [561, 318] width 19 height 19
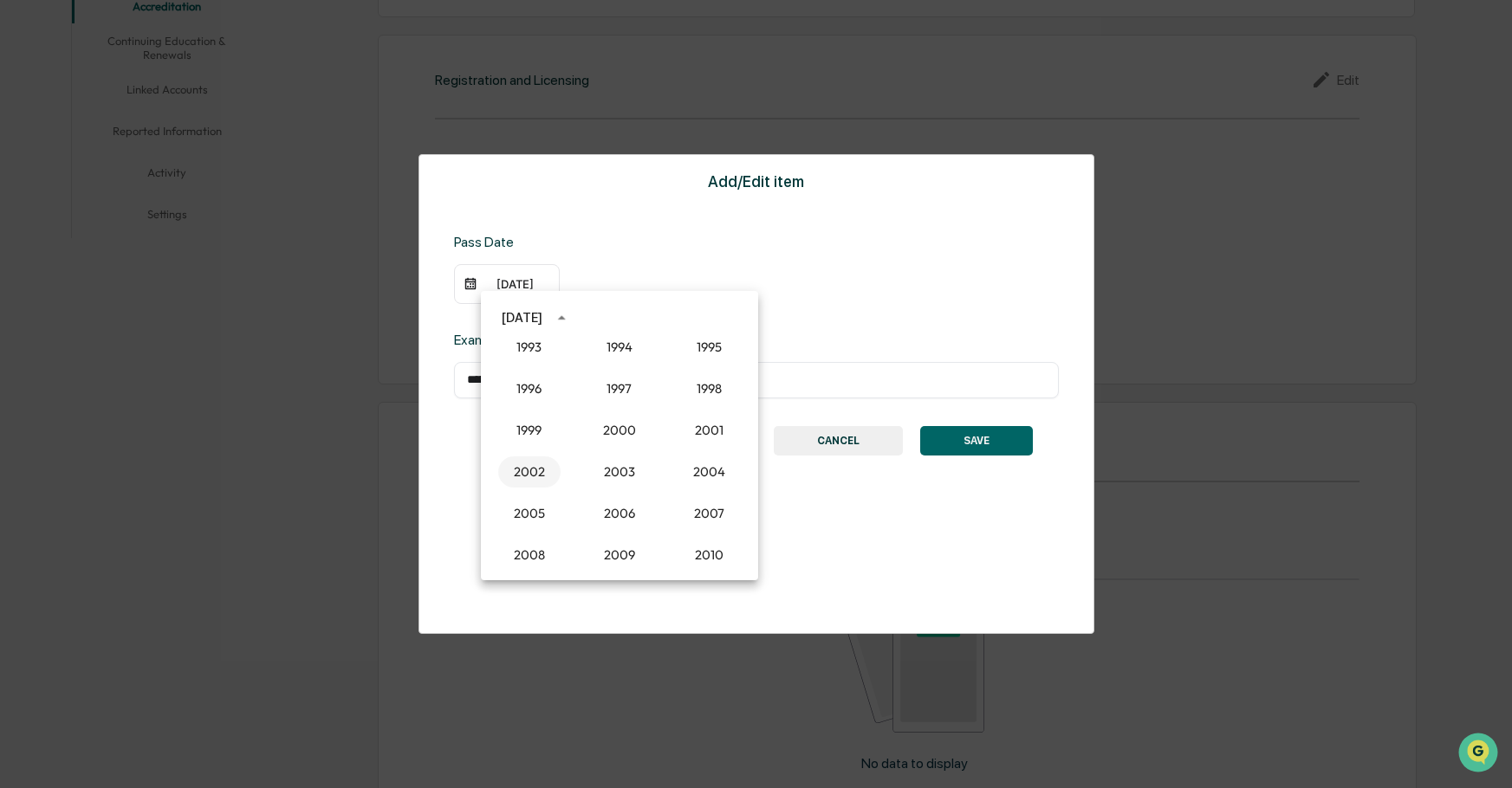
click at [525, 476] on button "2002" at bounding box center [529, 471] width 62 height 31
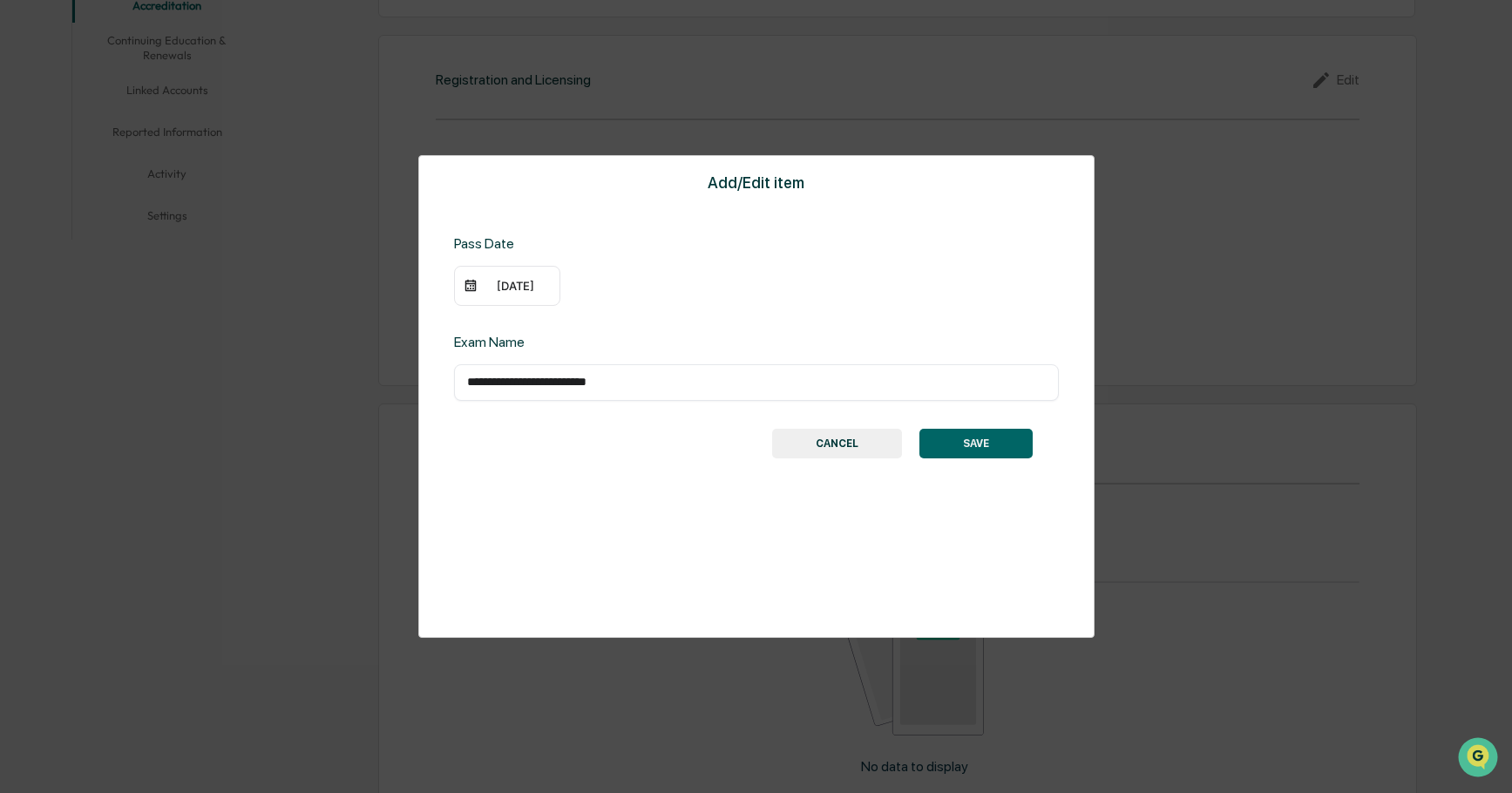
click at [968, 444] on button "SAVE" at bounding box center [976, 443] width 113 height 29
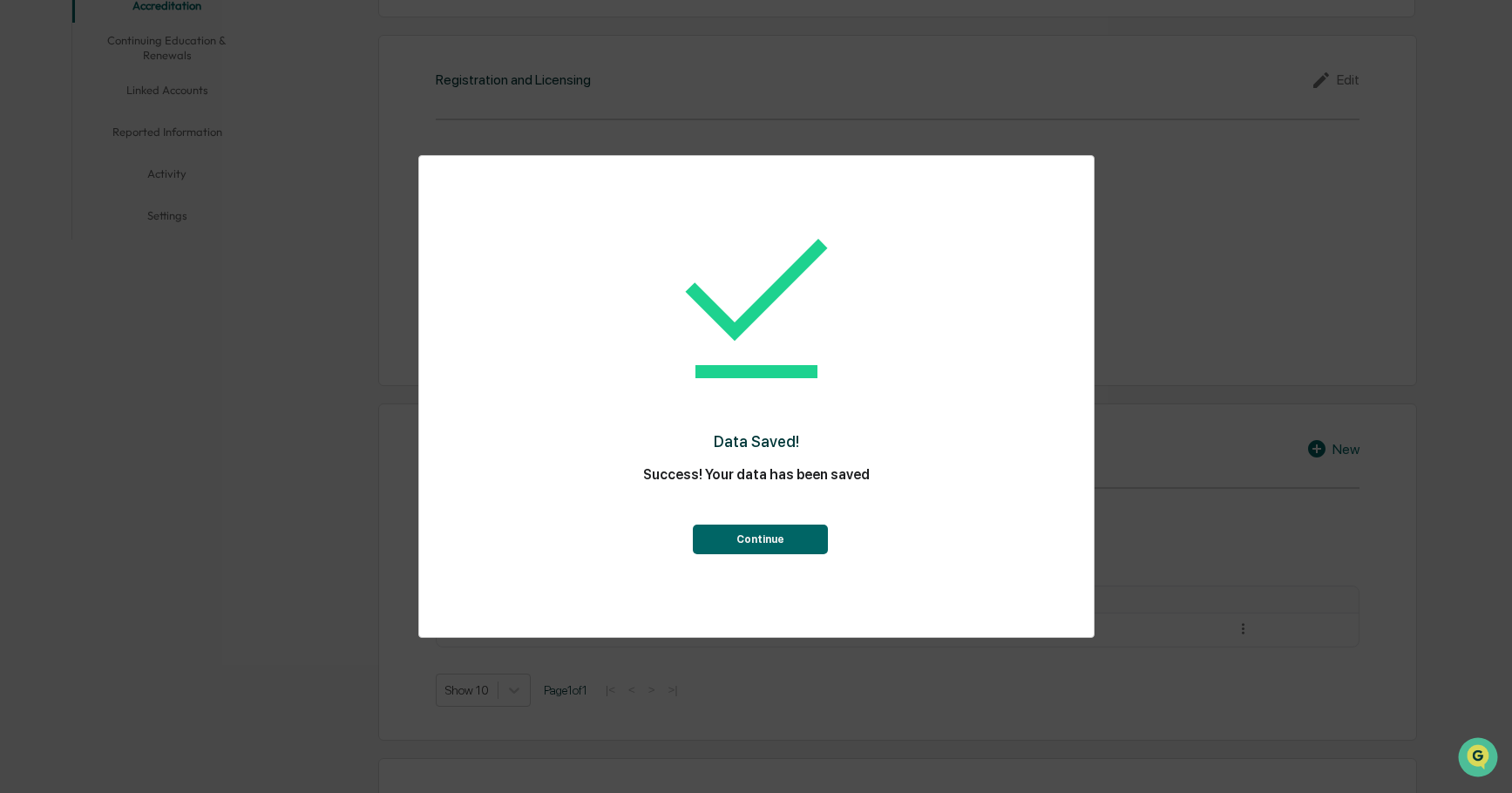
click at [789, 540] on button "Continue" at bounding box center [760, 539] width 135 height 29
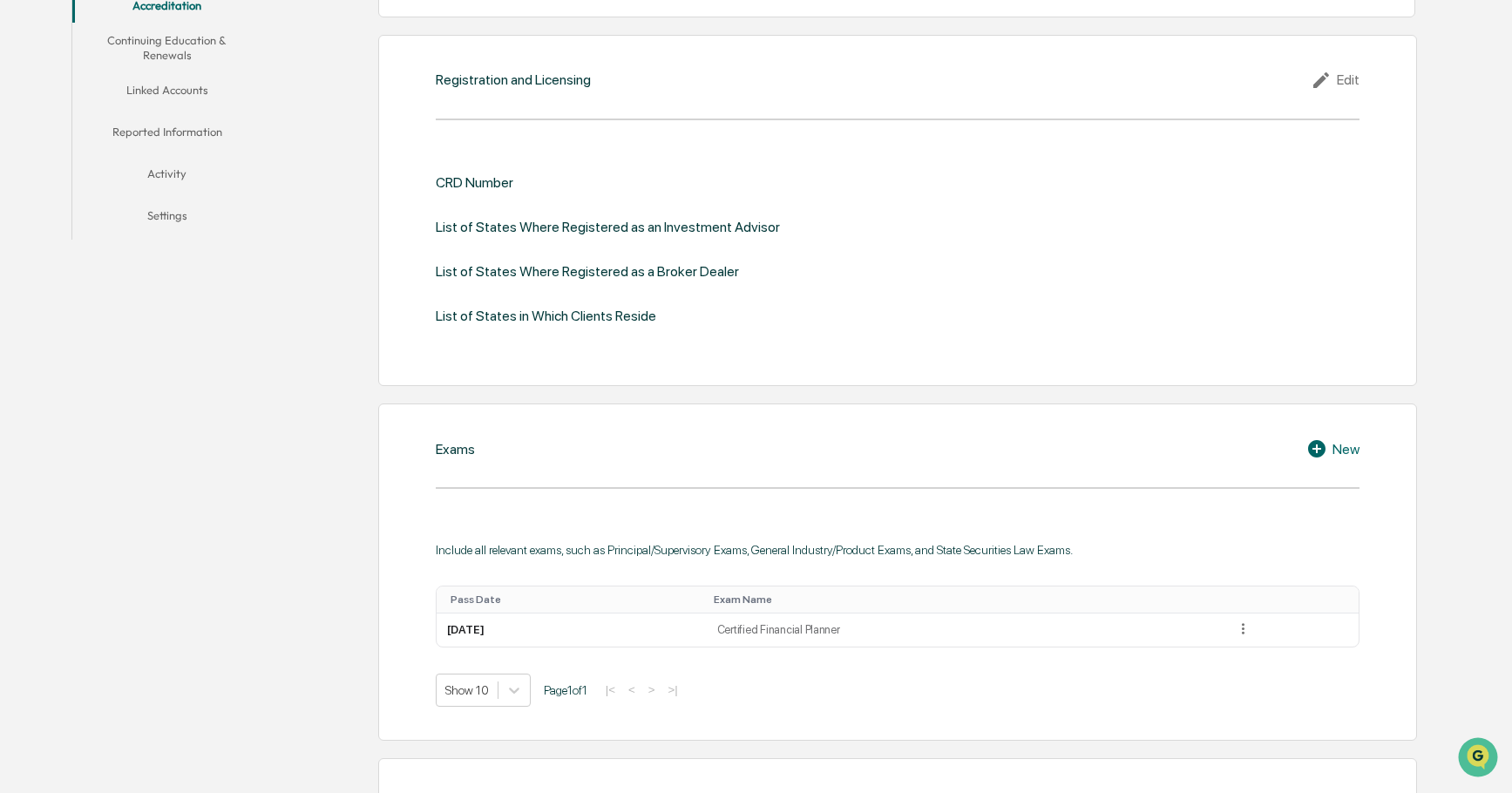
click at [1314, 451] on icon at bounding box center [1317, 449] width 18 height 18
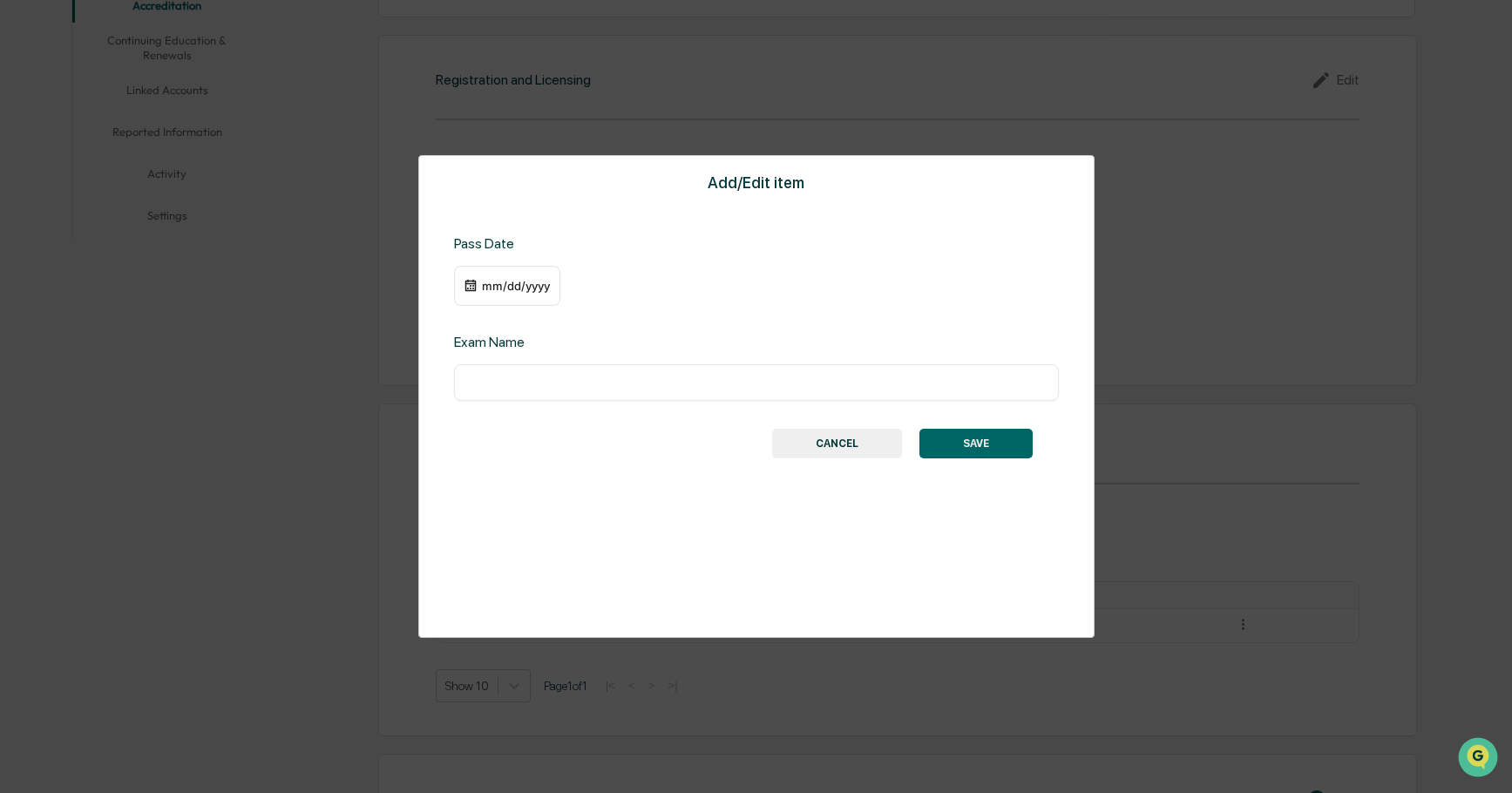
click at [492, 288] on div "mm/dd/yyyy" at bounding box center [516, 286] width 70 height 14
click at [701, 319] on icon "Previous month" at bounding box center [702, 319] width 6 height 10
click at [695, 319] on icon "Previous month" at bounding box center [701, 320] width 19 height 19
click at [517, 395] on button "1" at bounding box center [518, 392] width 31 height 31
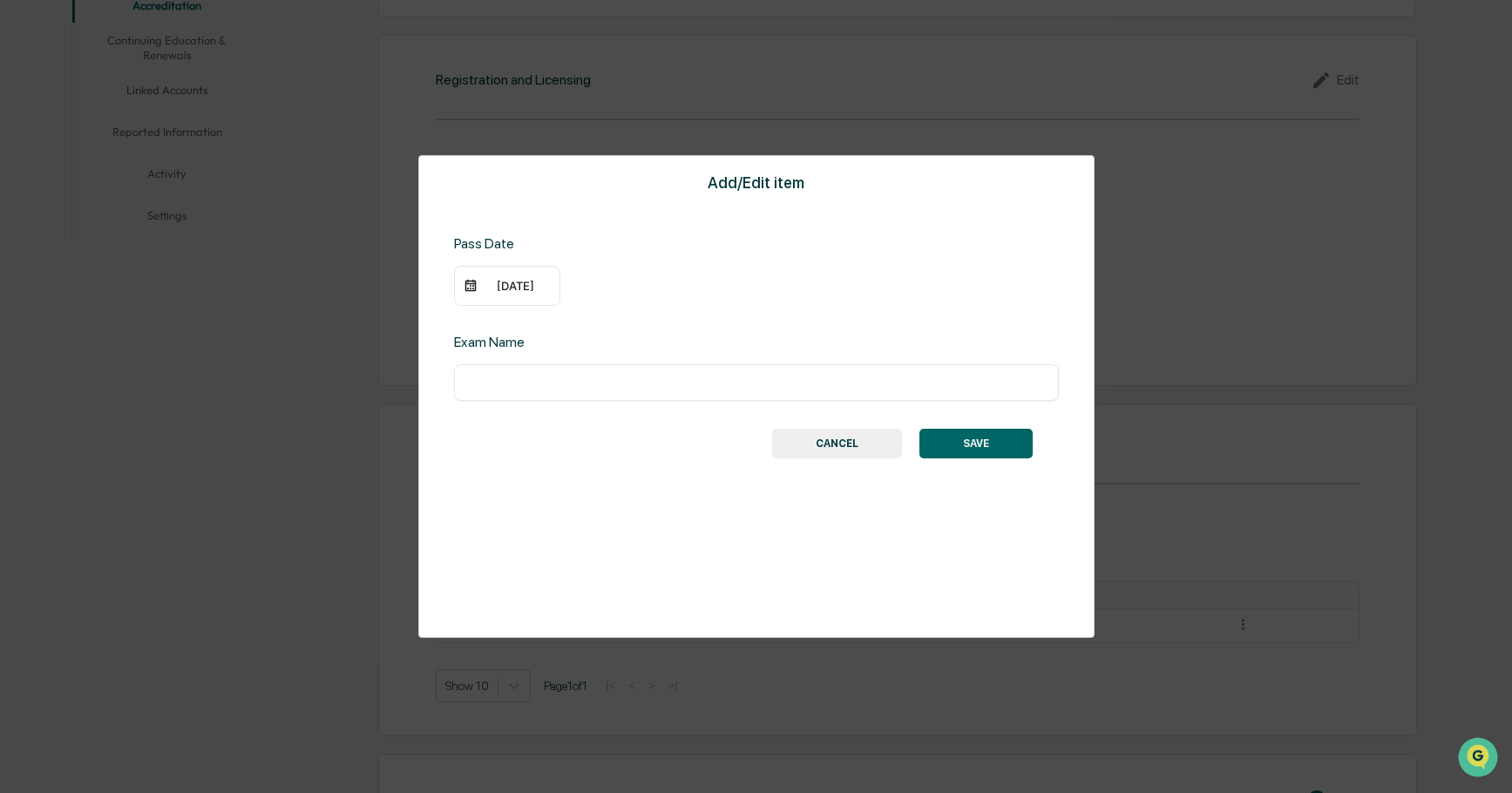
click at [546, 280] on div "06/01/2025" at bounding box center [516, 286] width 70 height 14
click at [574, 317] on icon "calendar view is open, switch to year view" at bounding box center [564, 320] width 19 height 19
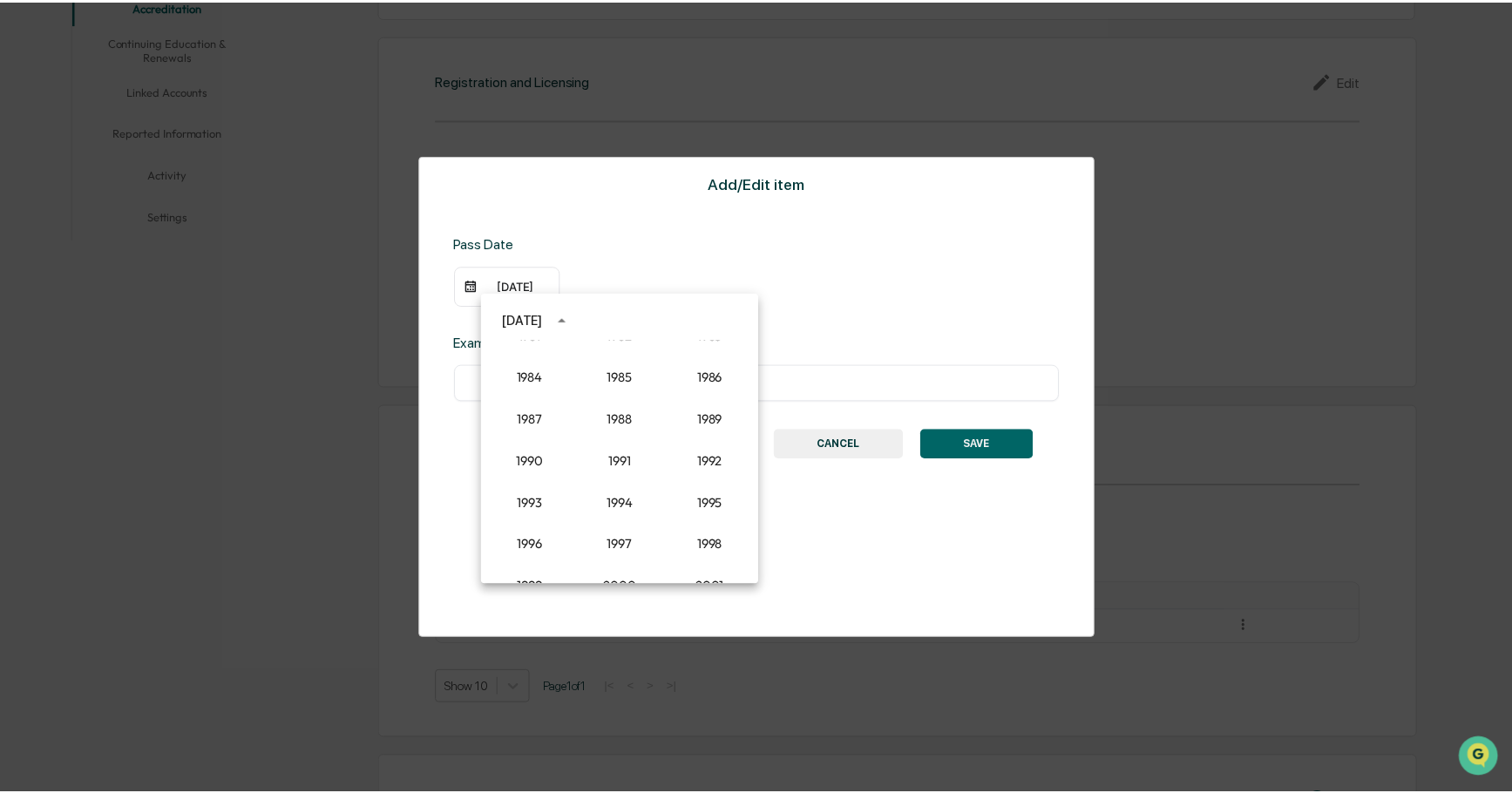
scroll to position [1112, 0]
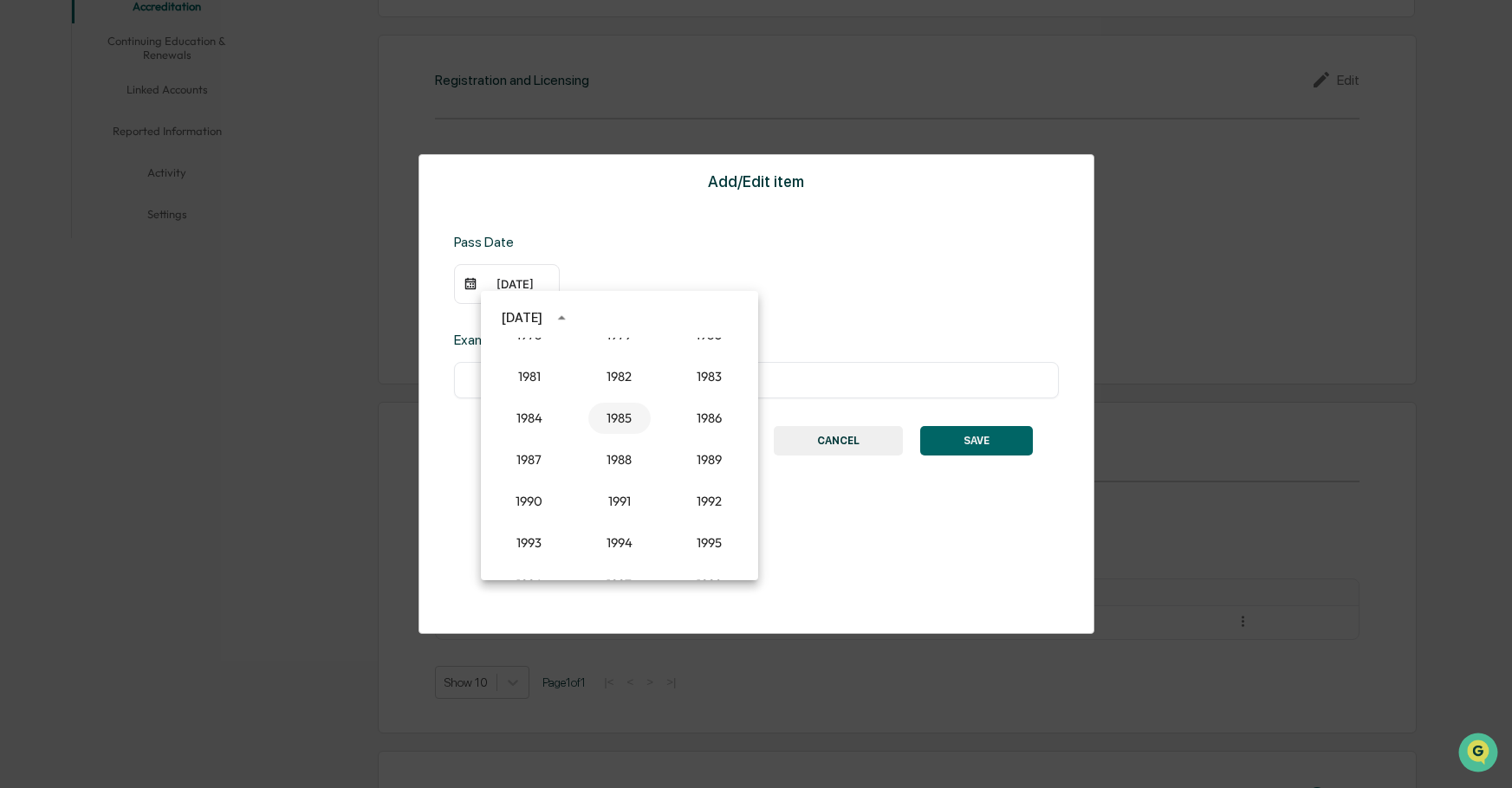
click at [622, 417] on button "1985" at bounding box center [620, 418] width 62 height 31
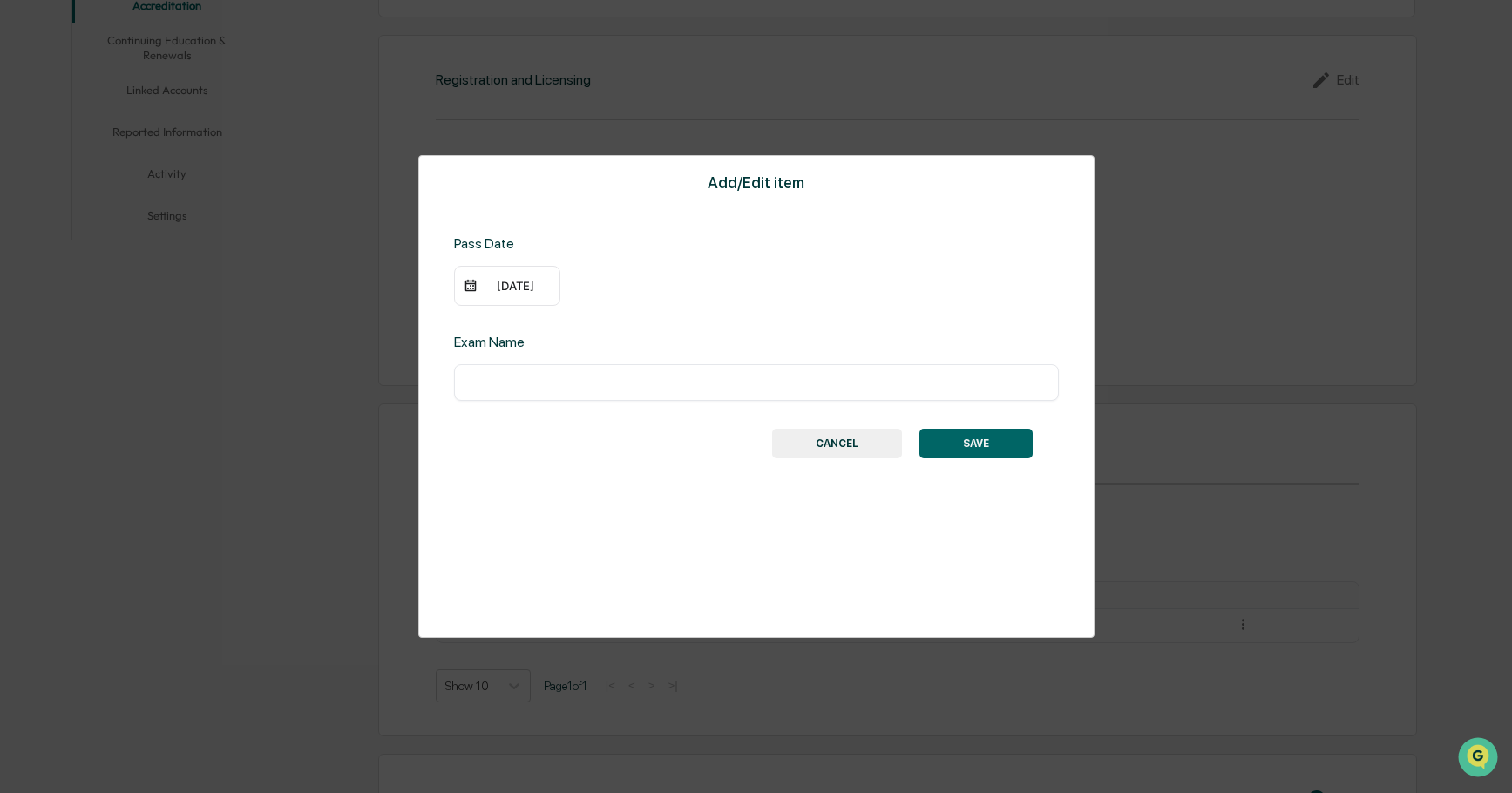
click at [498, 384] on input "text" at bounding box center [756, 383] width 578 height 18
type input "***"
click at [989, 439] on button "SAVE" at bounding box center [976, 443] width 113 height 29
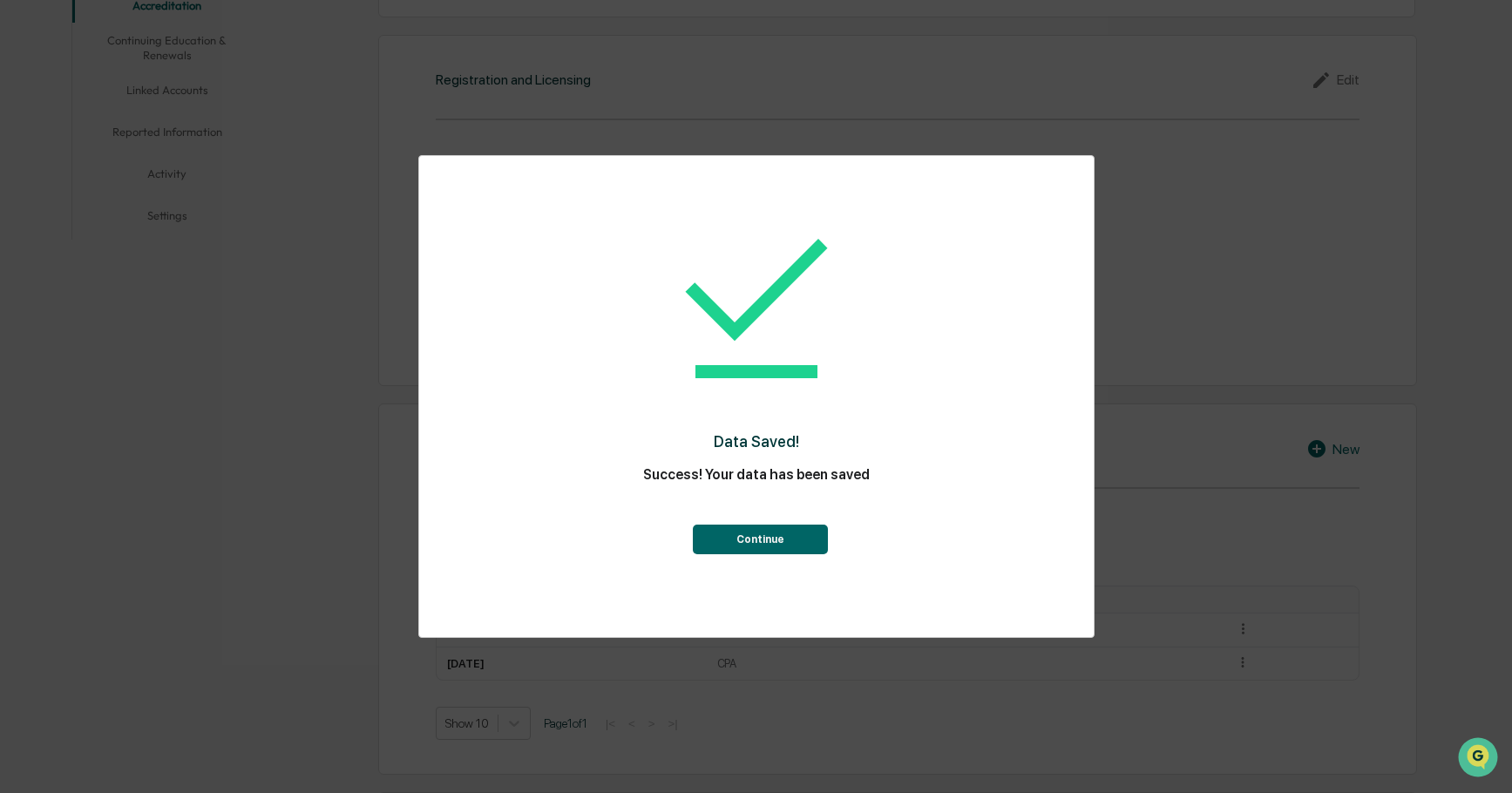
click at [793, 530] on button "Continue" at bounding box center [760, 539] width 135 height 29
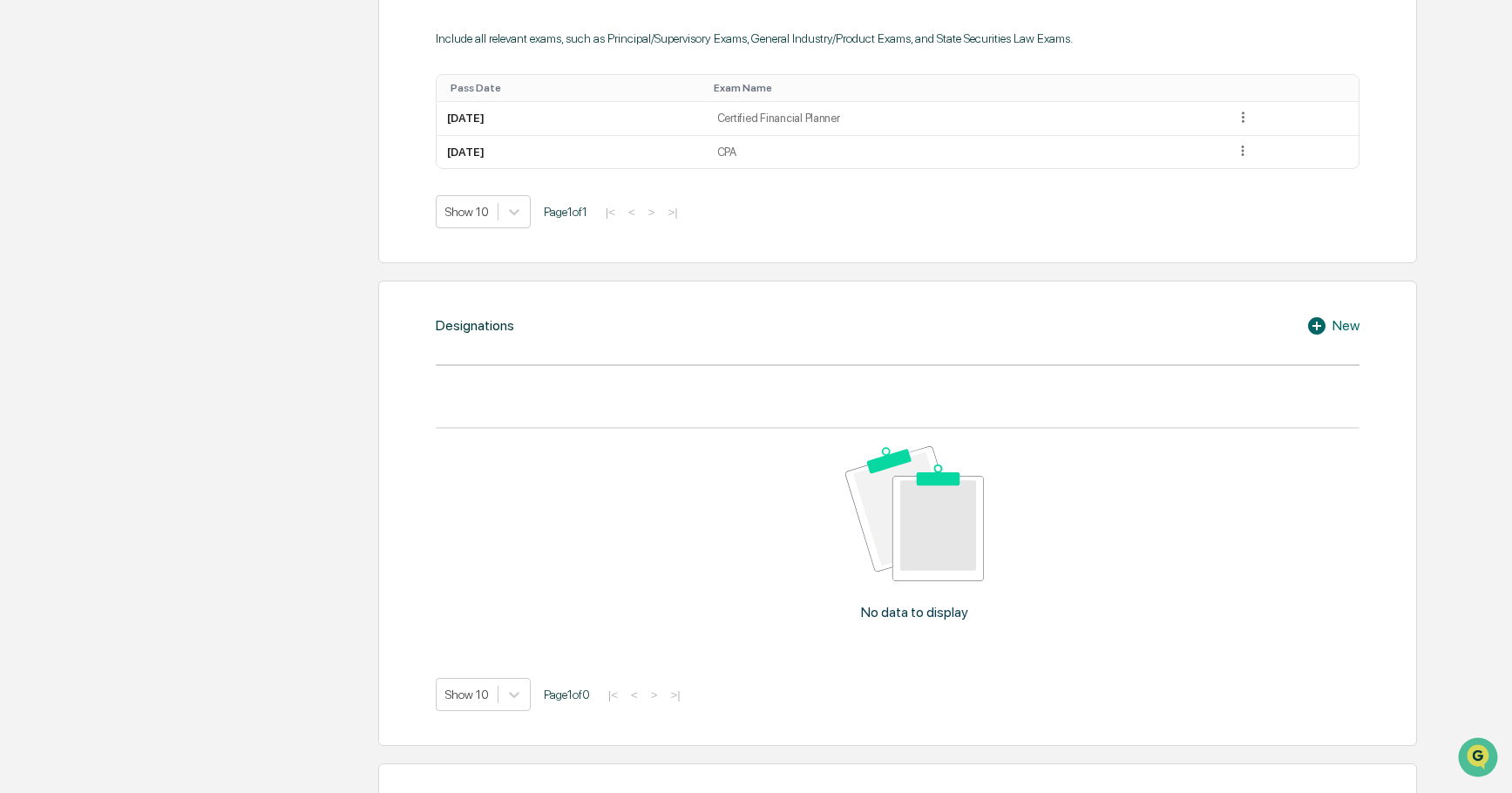
scroll to position [928, 0]
click at [1342, 326] on div "New" at bounding box center [1333, 328] width 54 height 21
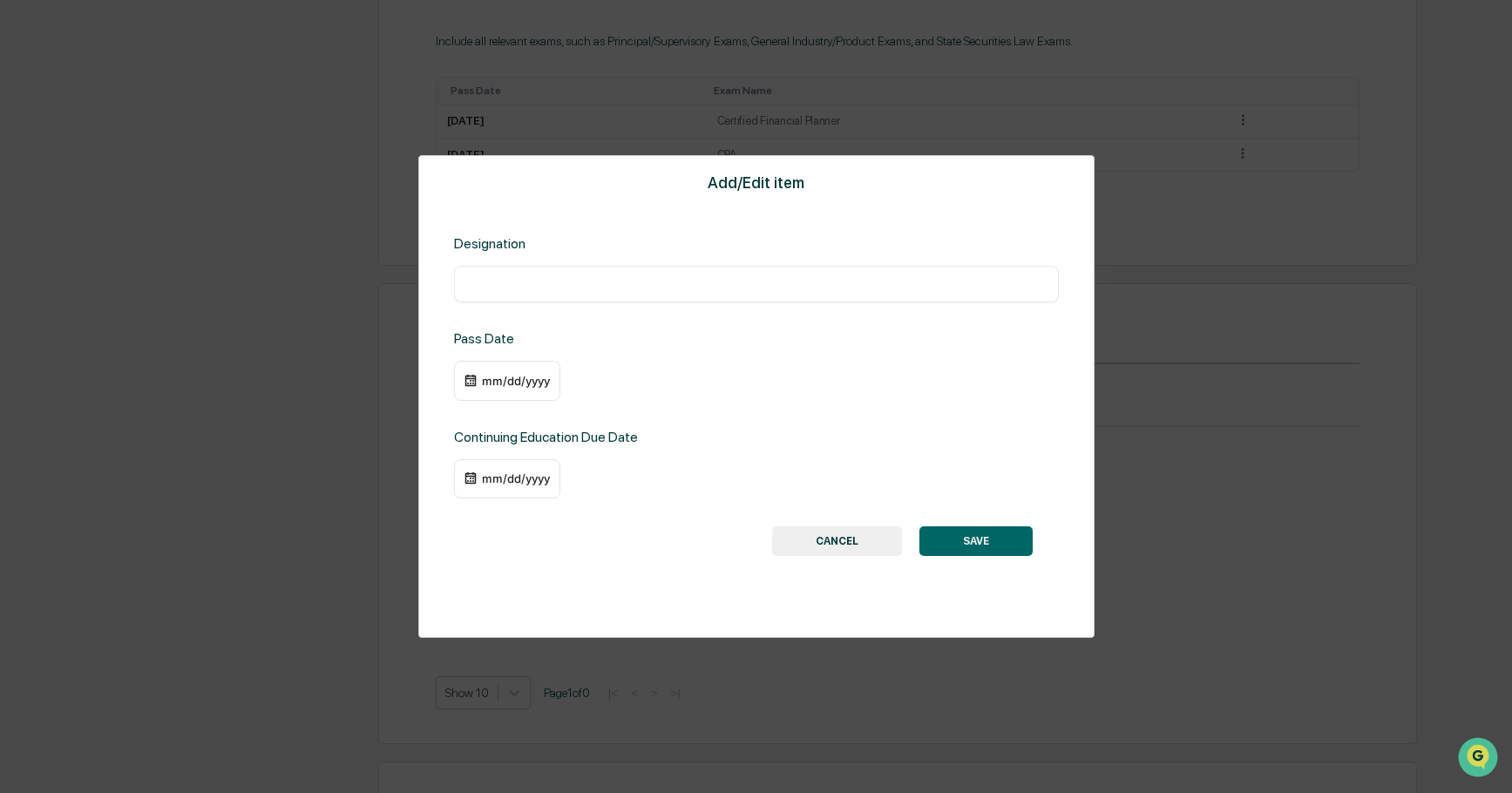
click at [518, 288] on input "text" at bounding box center [756, 284] width 578 height 18
type input "***"
click at [496, 382] on div "mm/dd/yyyy" at bounding box center [516, 381] width 70 height 14
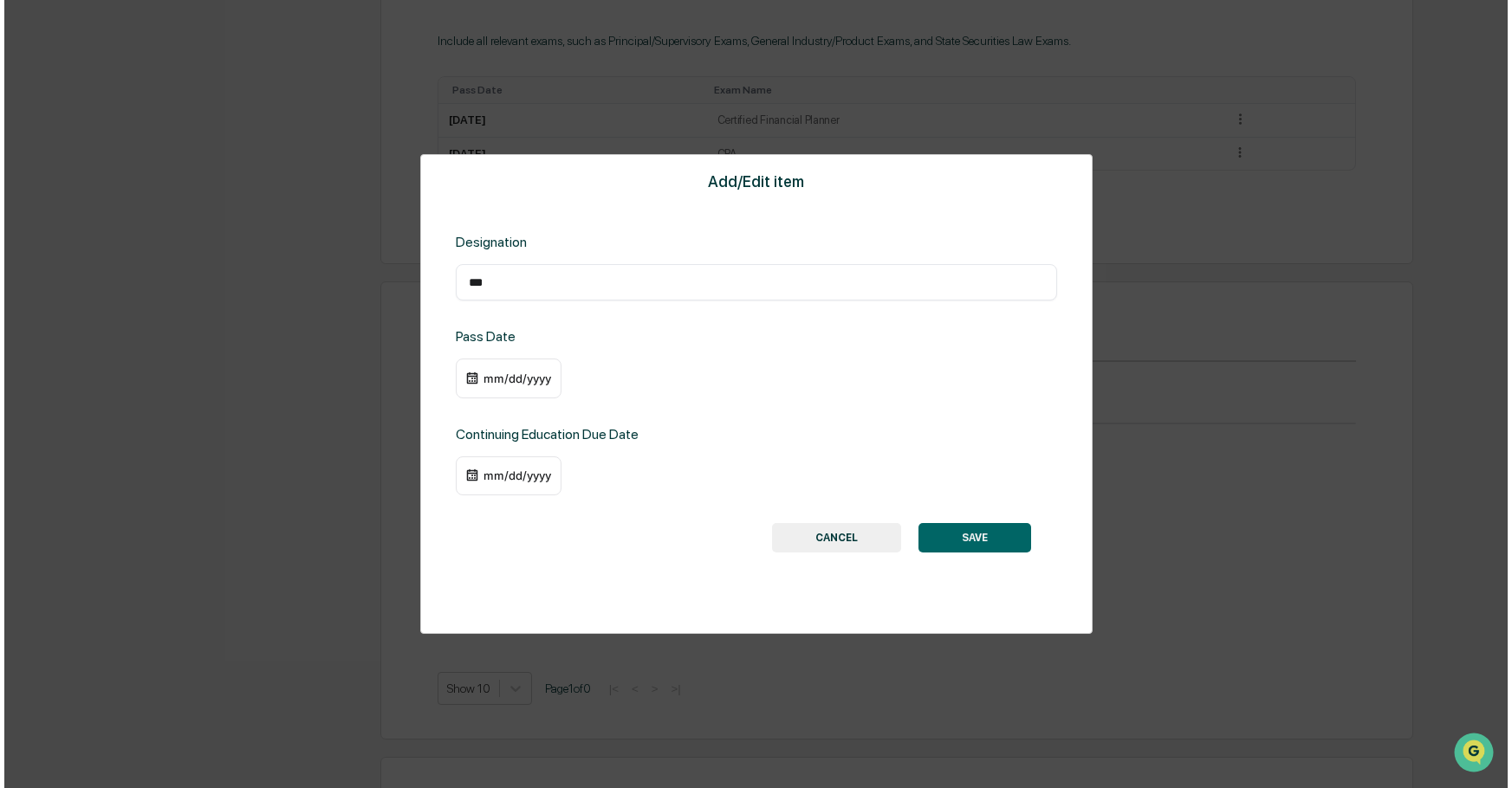
scroll to position [923, 0]
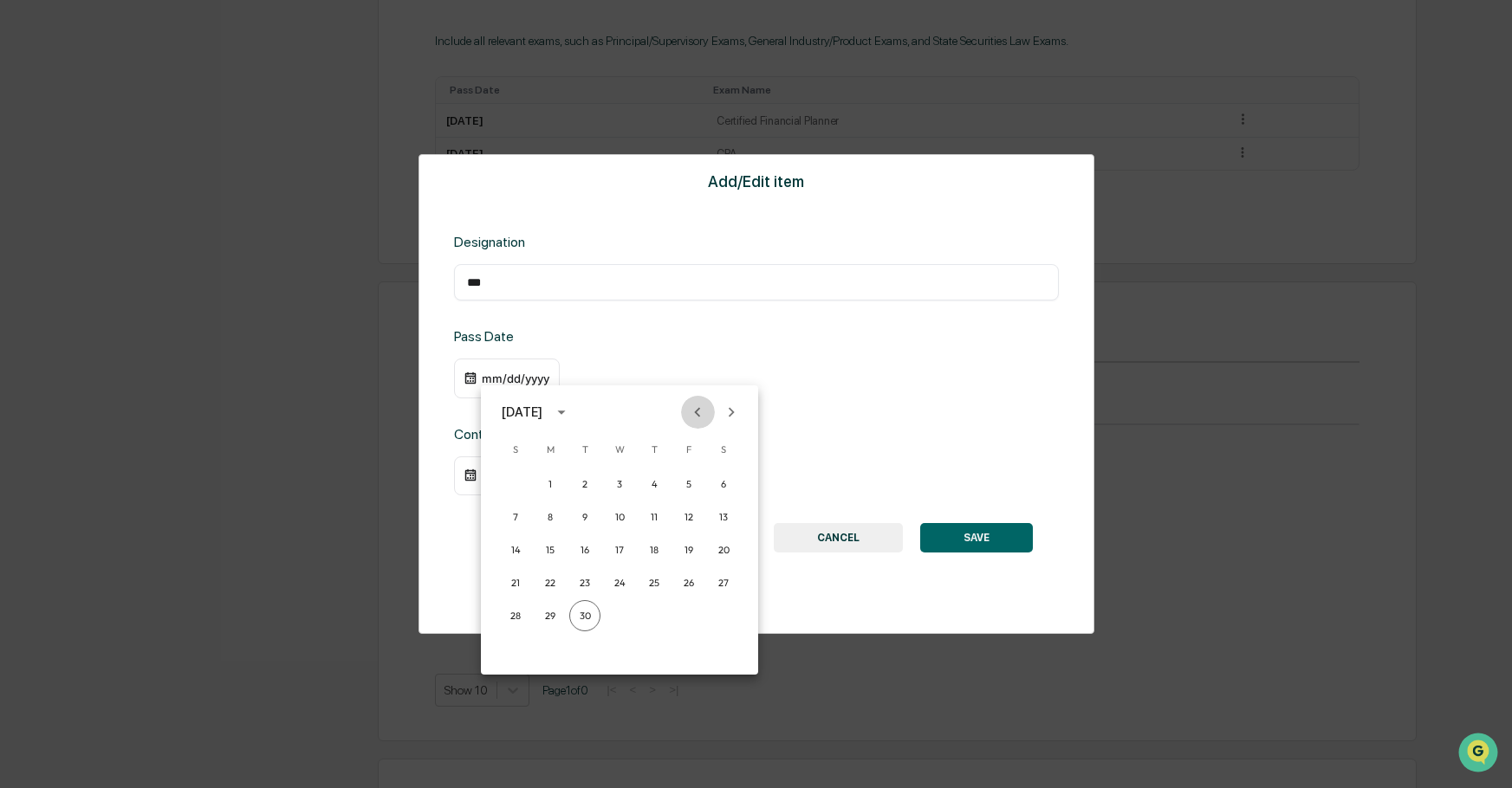
click at [694, 411] on icon "Previous month" at bounding box center [697, 412] width 19 height 19
click at [697, 410] on icon "Previous month" at bounding box center [697, 412] width 19 height 19
click at [698, 409] on icon "Previous month" at bounding box center [697, 412] width 19 height 19
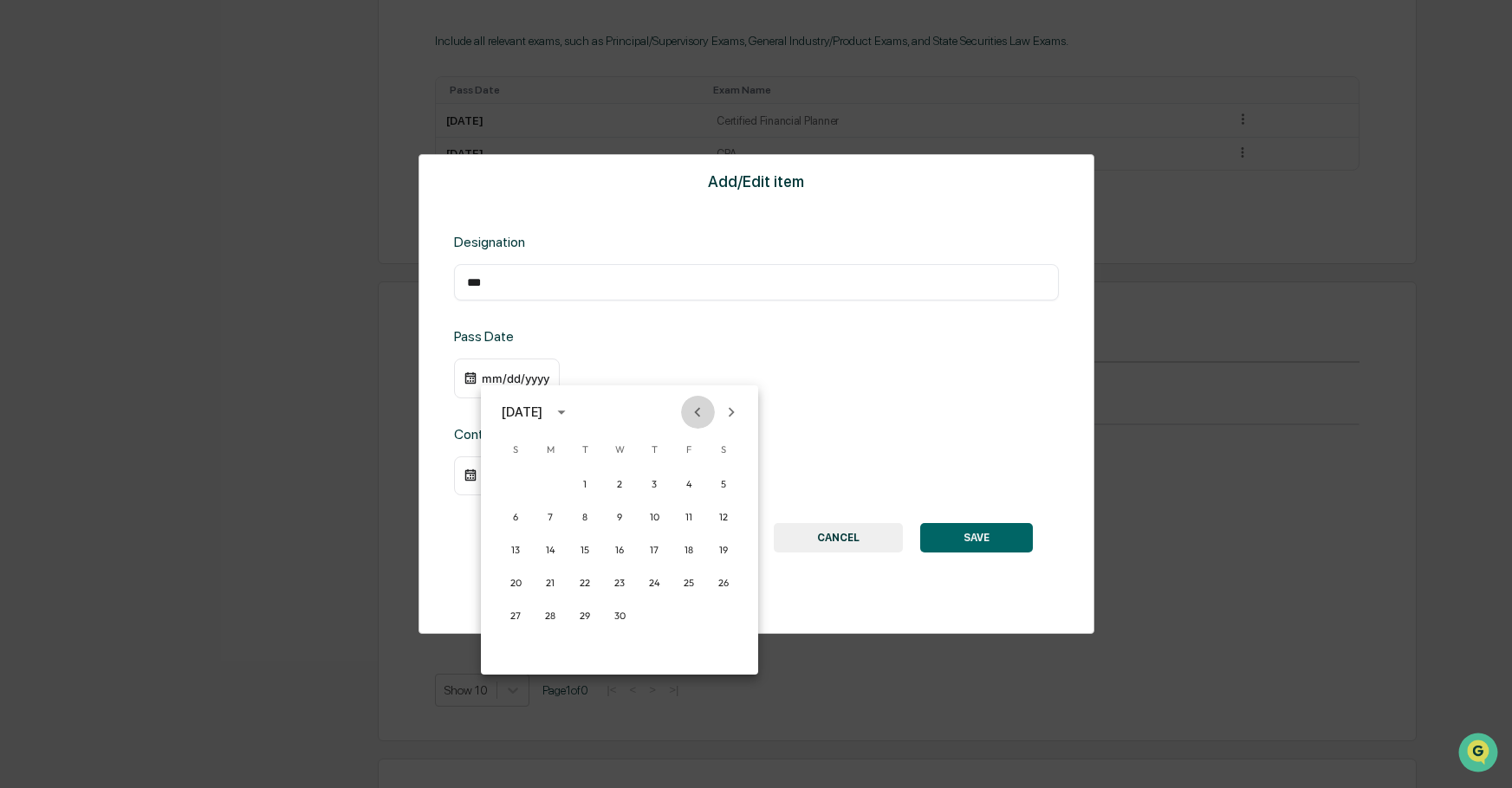
click at [698, 409] on icon "Previous month" at bounding box center [697, 412] width 19 height 19
click at [581, 550] on button "11" at bounding box center [584, 549] width 31 height 31
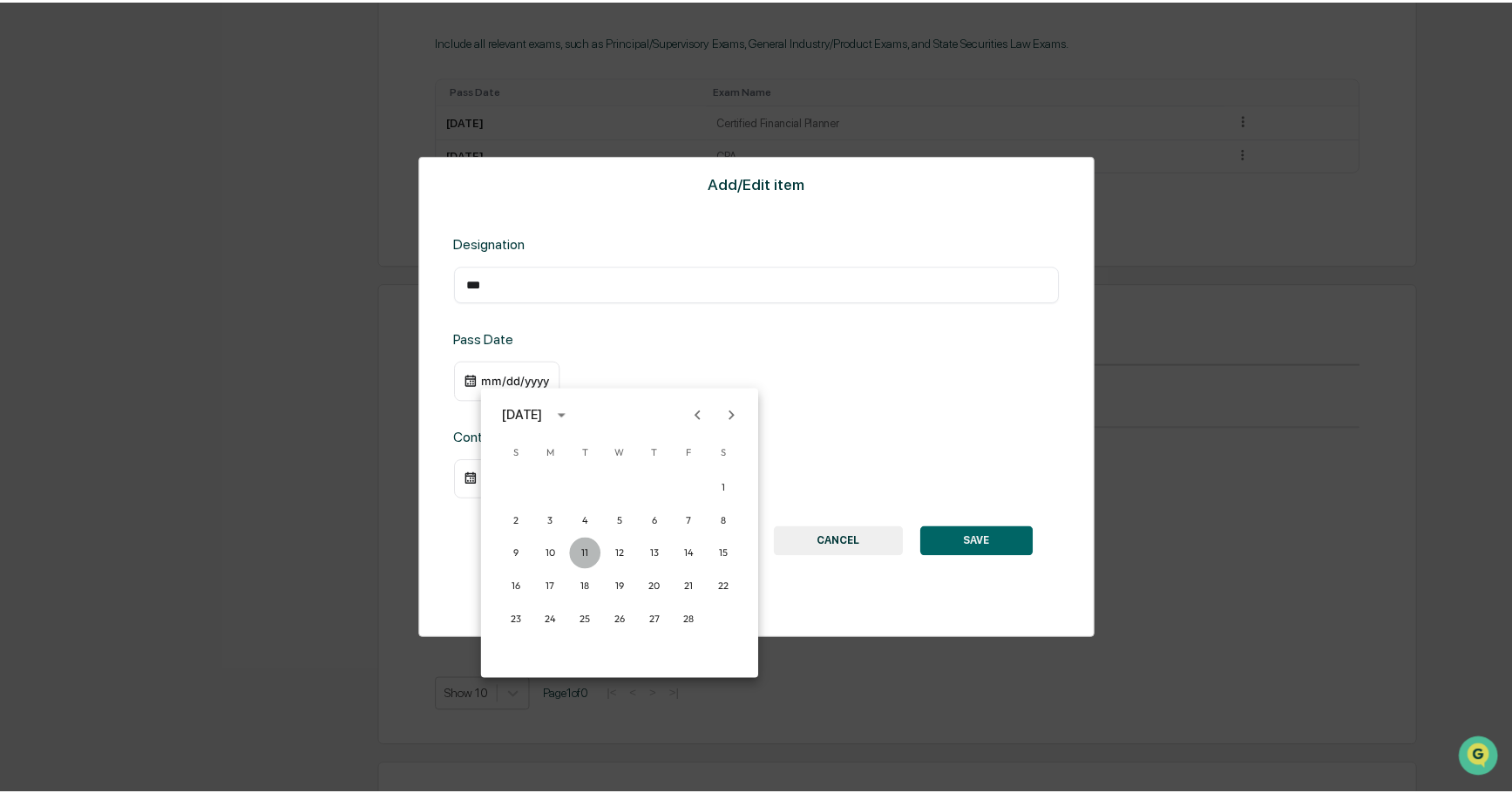
scroll to position [928, 0]
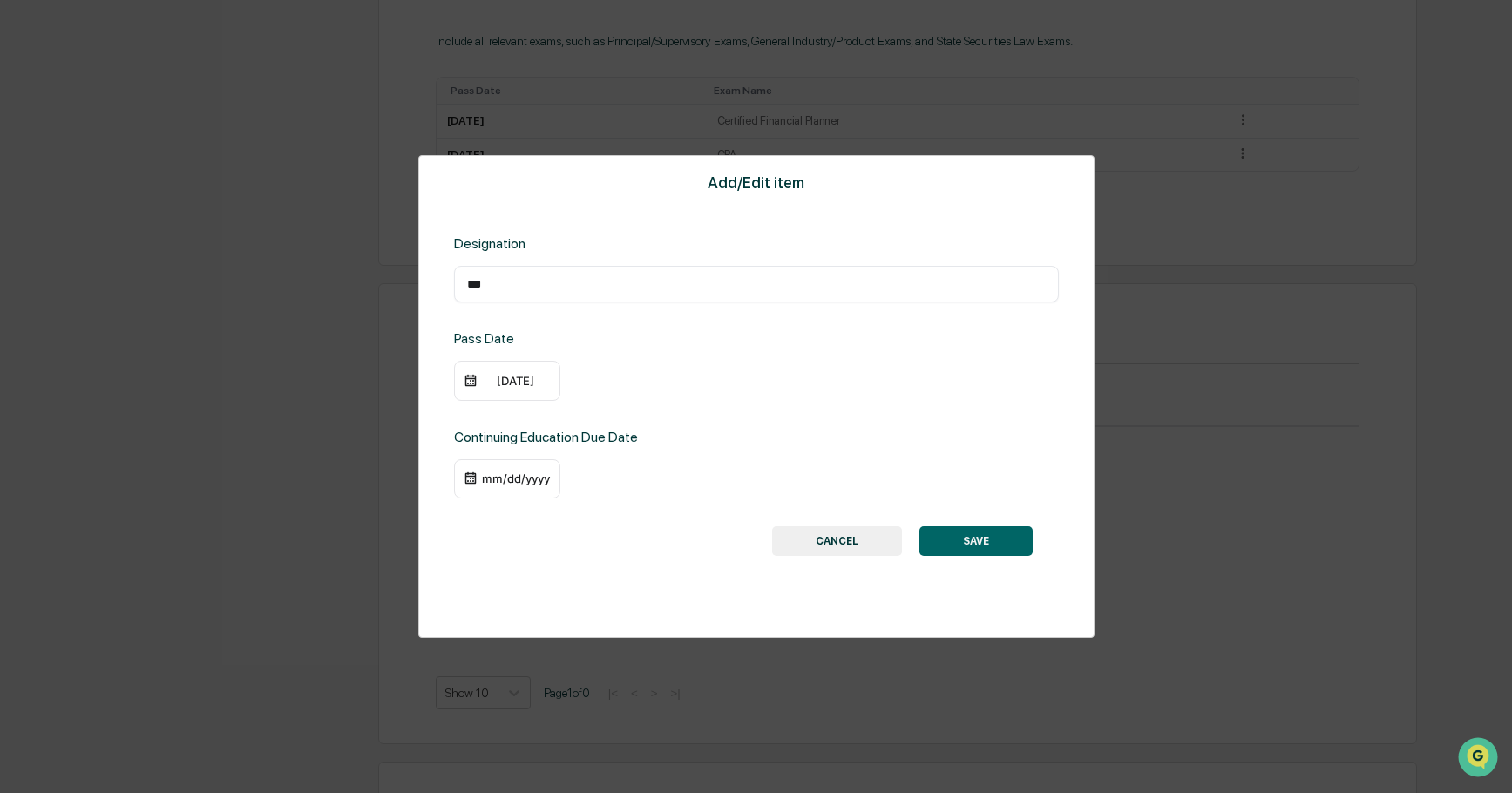
click at [469, 384] on img at bounding box center [470, 381] width 14 height 14
click at [469, 380] on img at bounding box center [470, 381] width 14 height 14
click at [546, 374] on div "02/11/2025" at bounding box center [516, 381] width 70 height 14
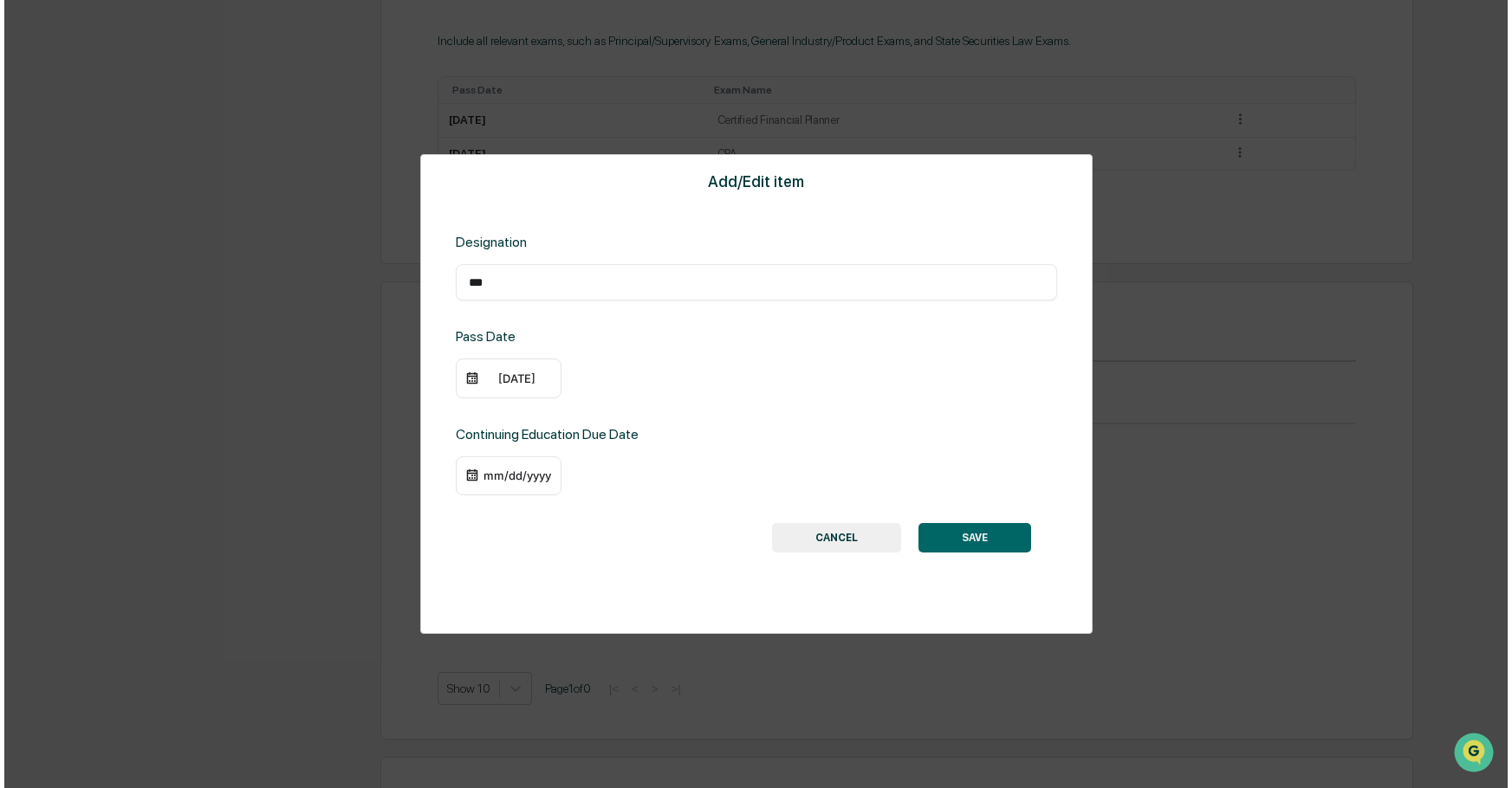
scroll to position [923, 0]
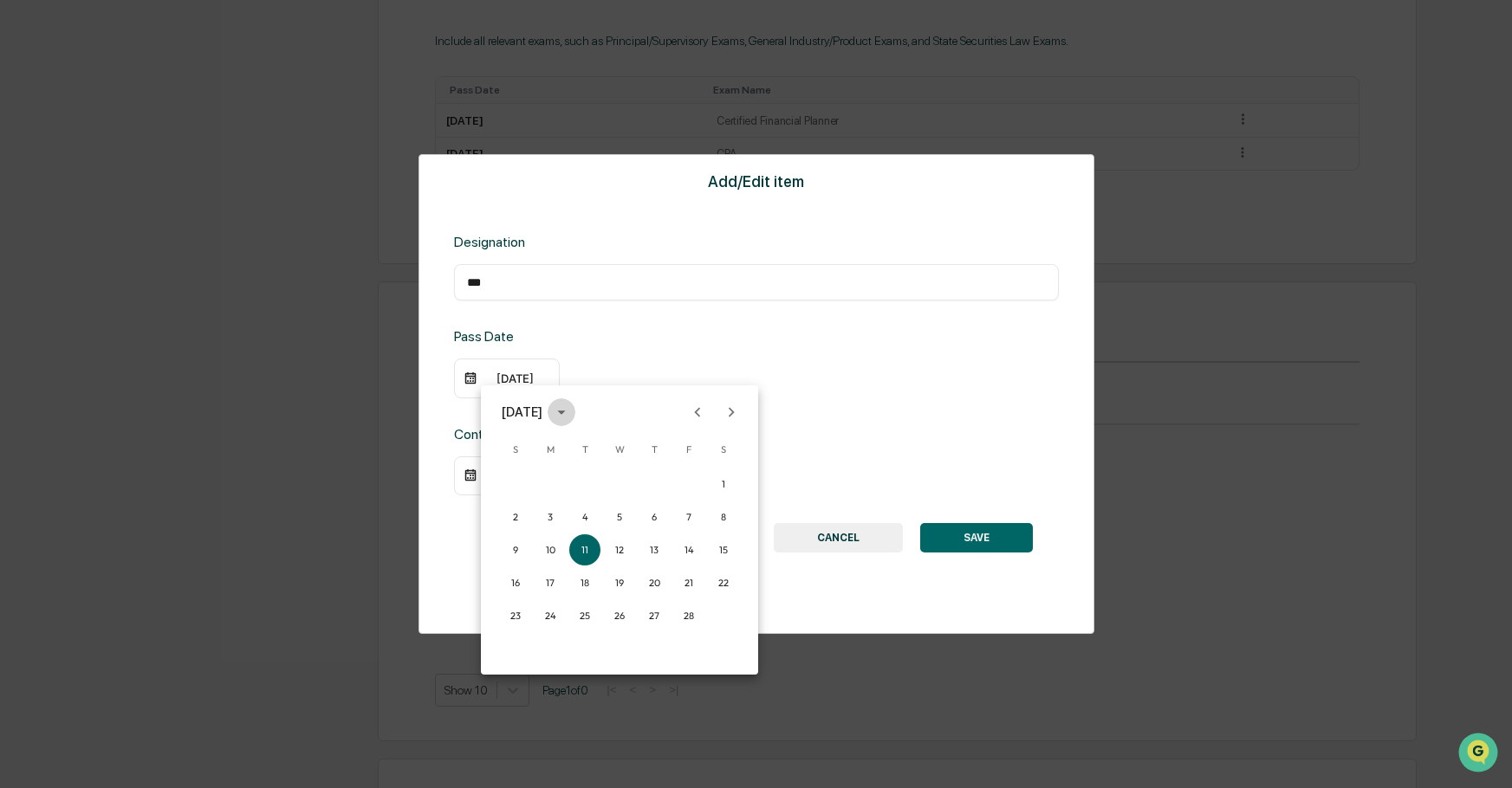
click at [565, 412] on icon "calendar view is open, switch to year view" at bounding box center [561, 413] width 8 height 4
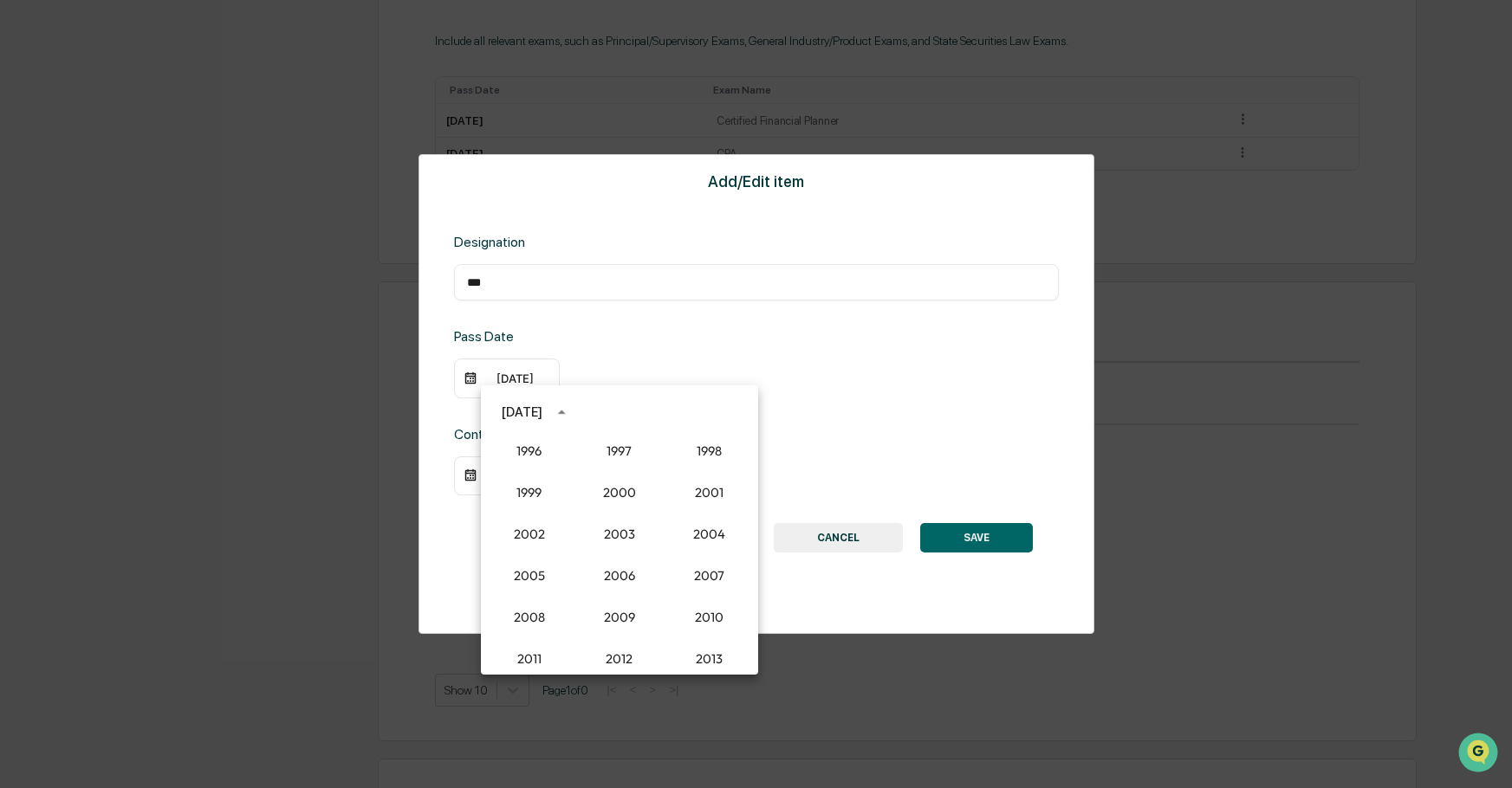
scroll to position [1256, 0]
click at [530, 613] on button "2002" at bounding box center [529, 611] width 62 height 31
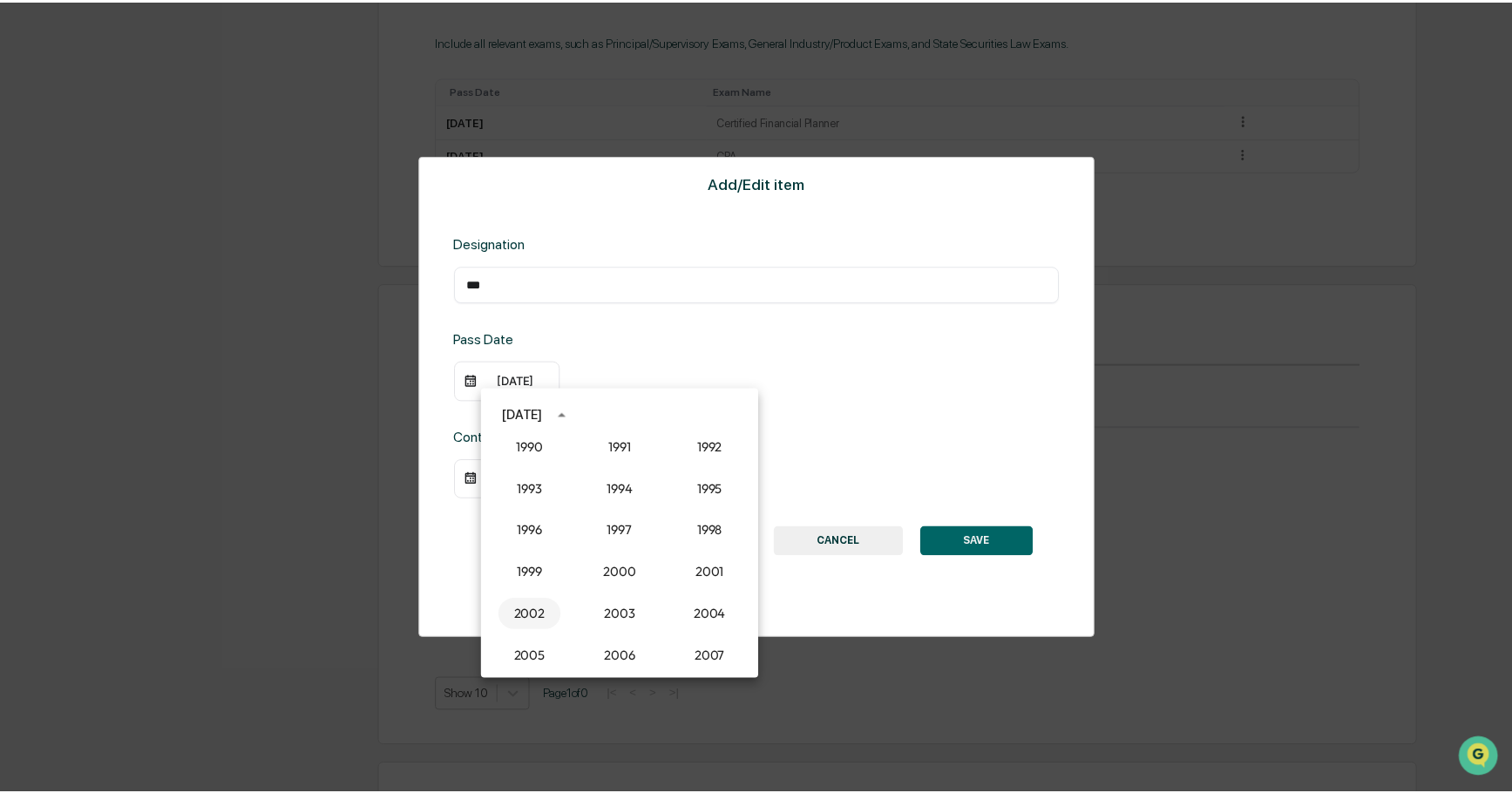
scroll to position [928, 0]
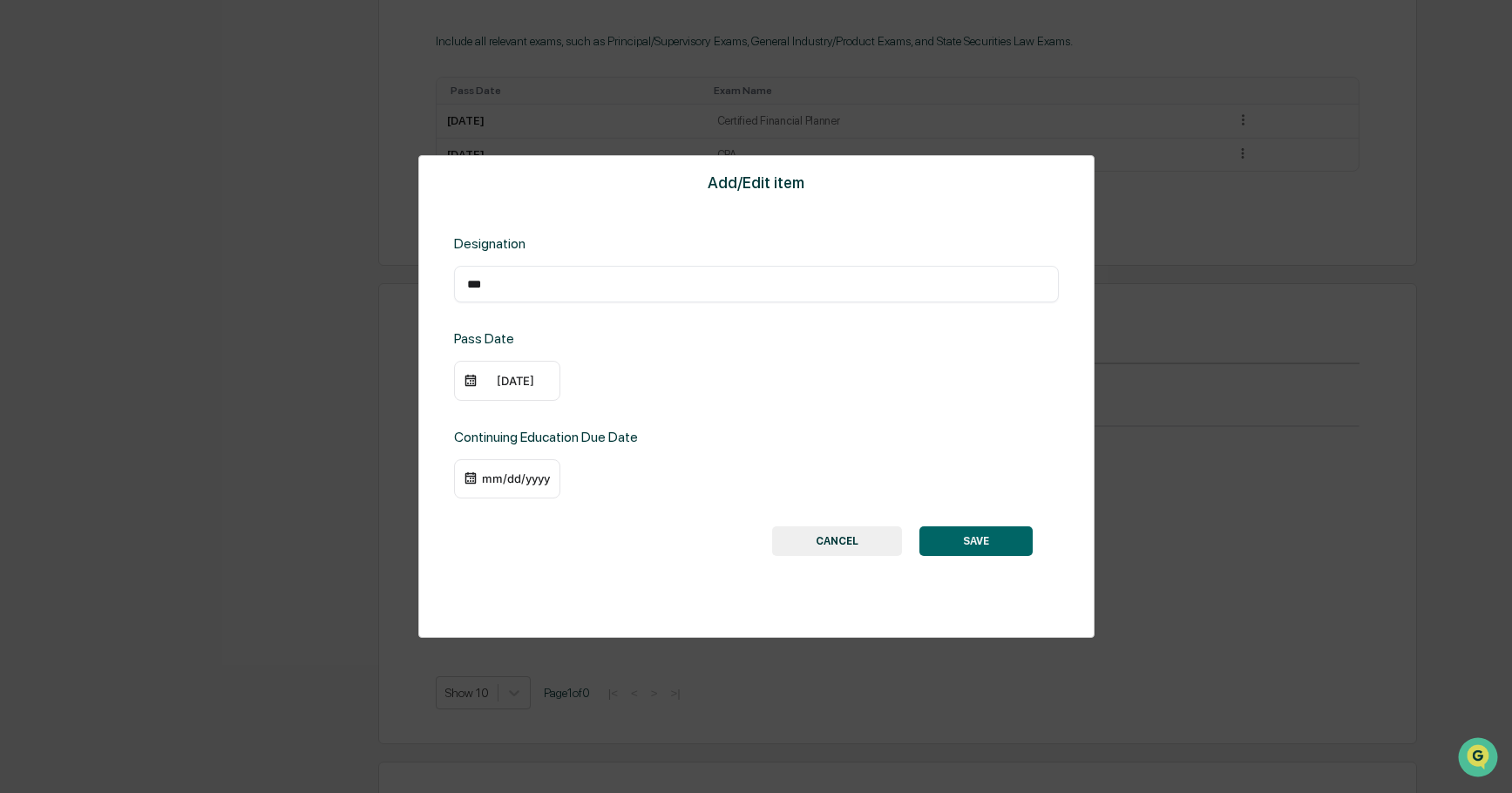
click at [493, 479] on div "mm/dd/yyyy" at bounding box center [516, 479] width 70 height 14
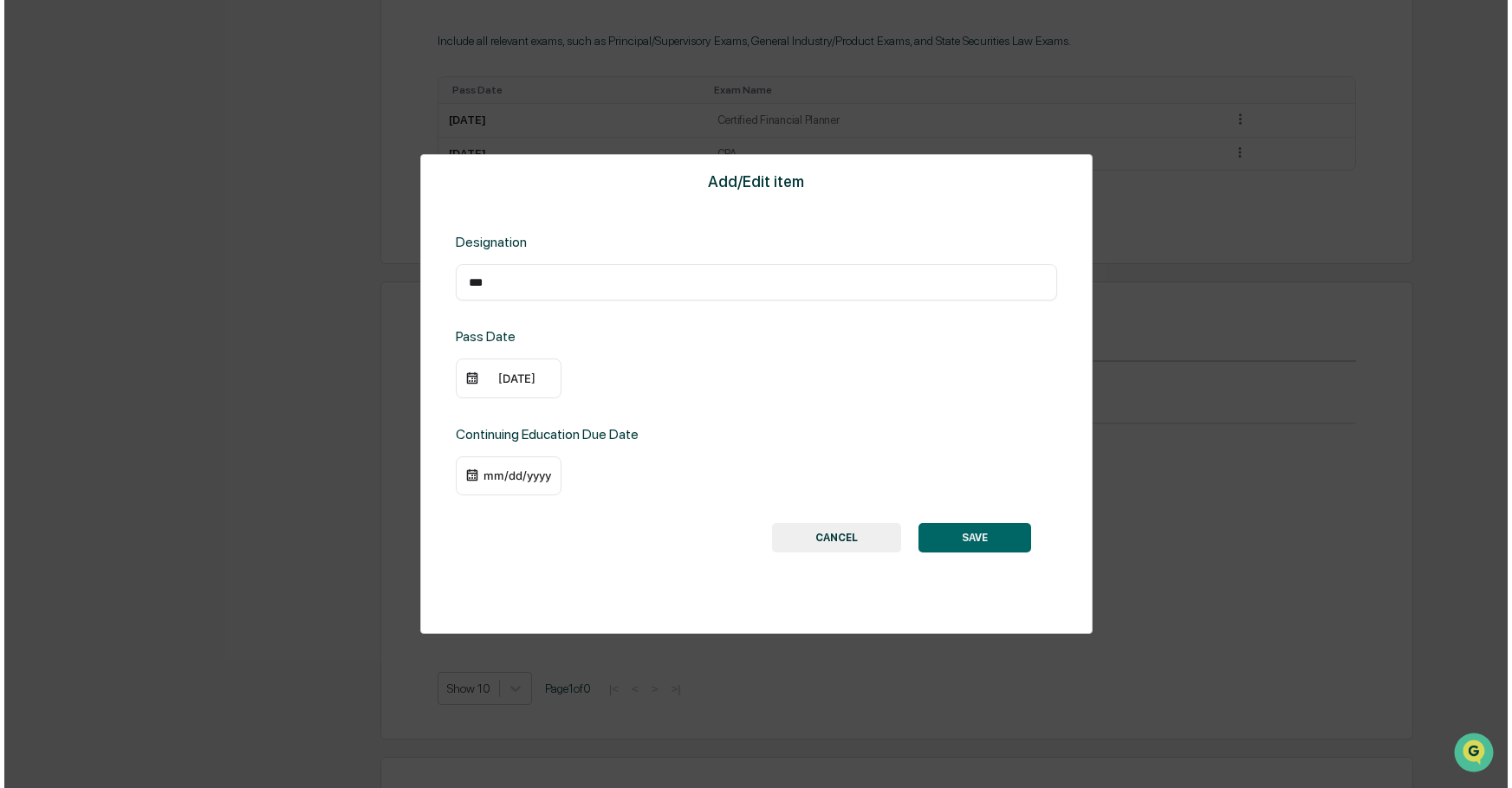
scroll to position [923, 0]
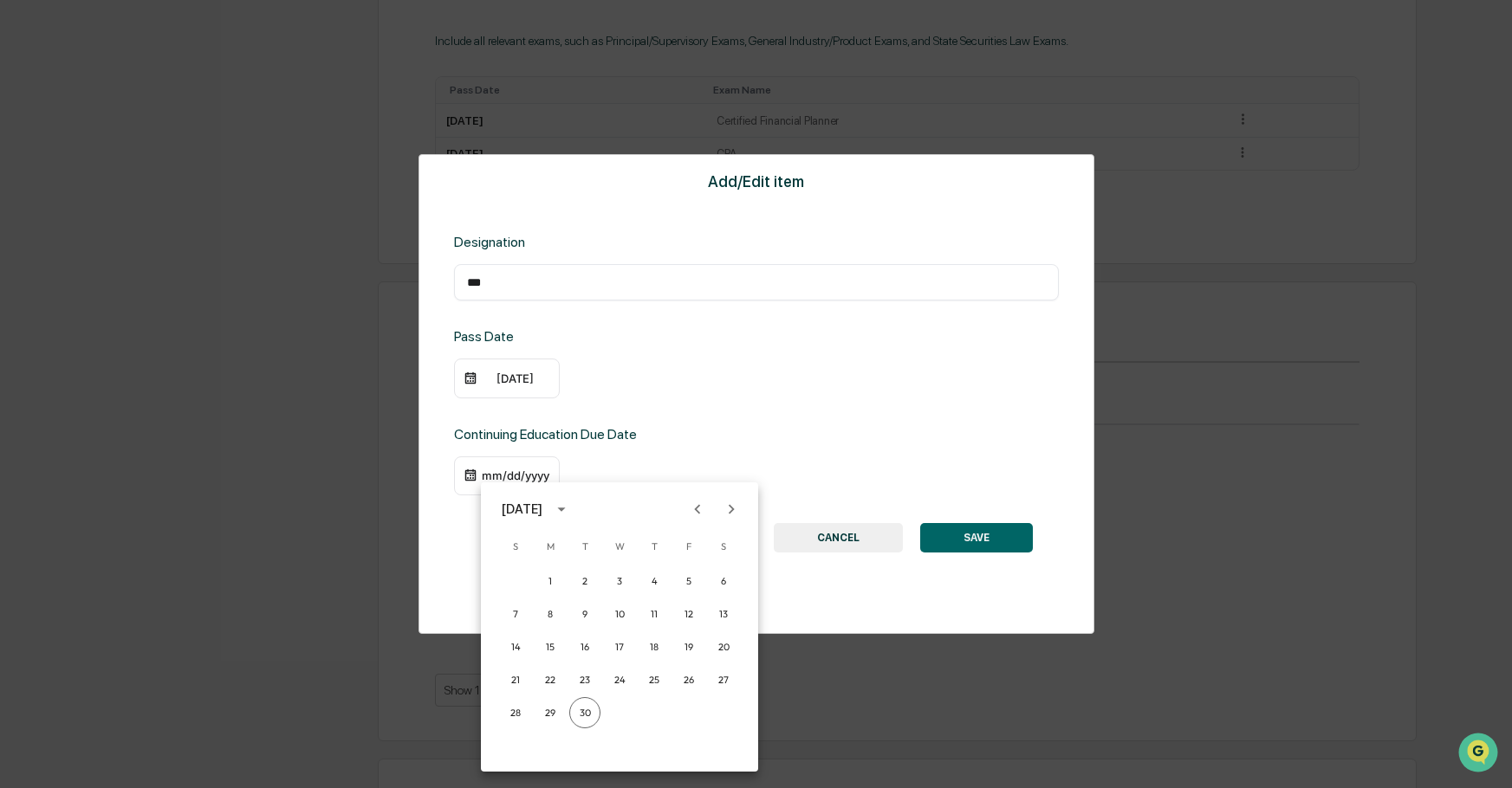
click at [696, 510] on icon "Previous month" at bounding box center [698, 508] width 6 height 10
click at [695, 510] on icon "Previous month" at bounding box center [697, 508] width 19 height 19
click at [550, 710] on button "30" at bounding box center [550, 713] width 31 height 31
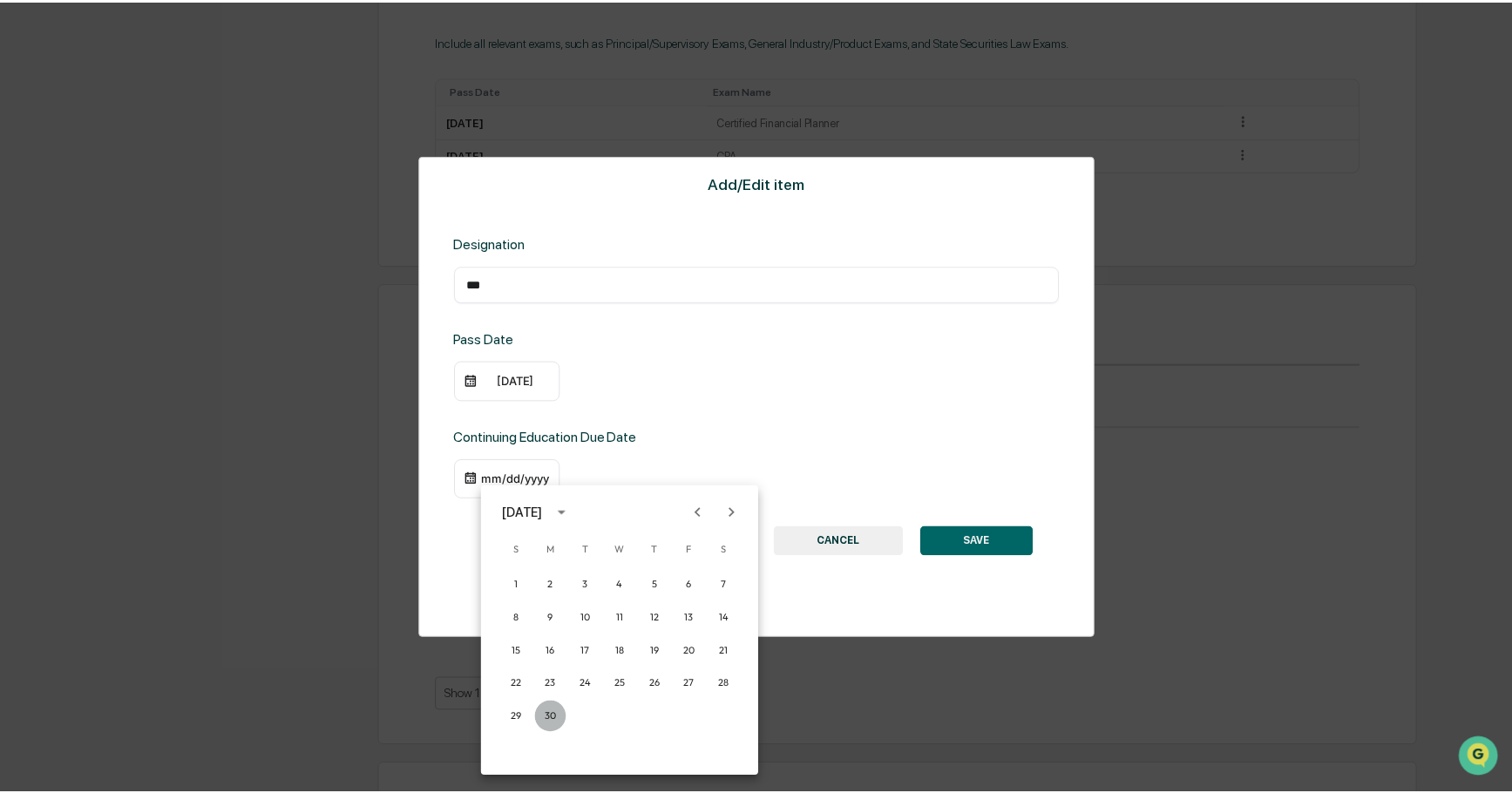
scroll to position [928, 0]
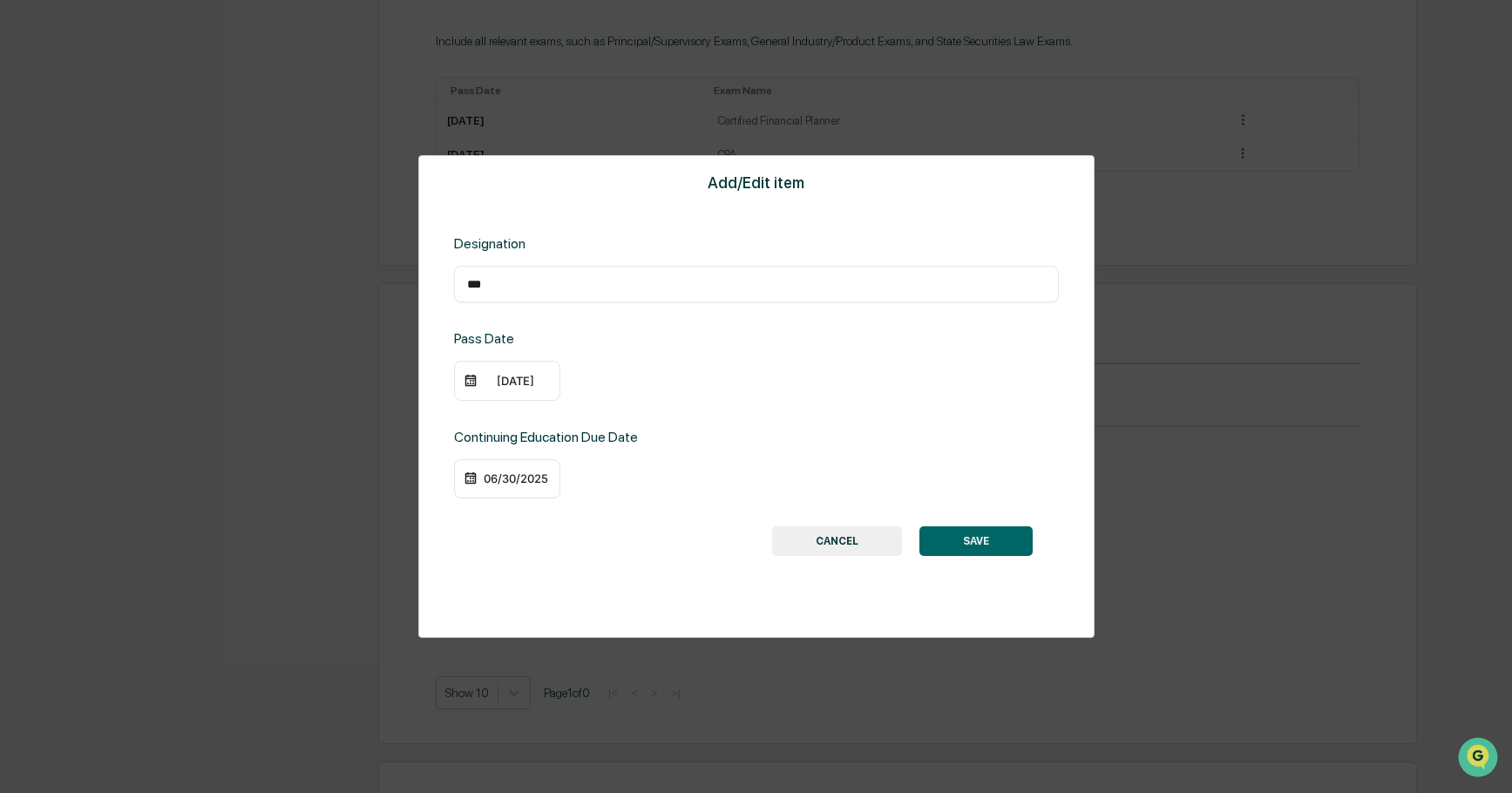
click at [473, 480] on img at bounding box center [470, 479] width 14 height 14
click at [469, 478] on img at bounding box center [470, 479] width 14 height 14
click at [469, 474] on img at bounding box center [470, 479] width 14 height 14
click at [469, 468] on div "06/30/2025" at bounding box center [507, 479] width 106 height 40
click at [471, 475] on img at bounding box center [470, 479] width 14 height 14
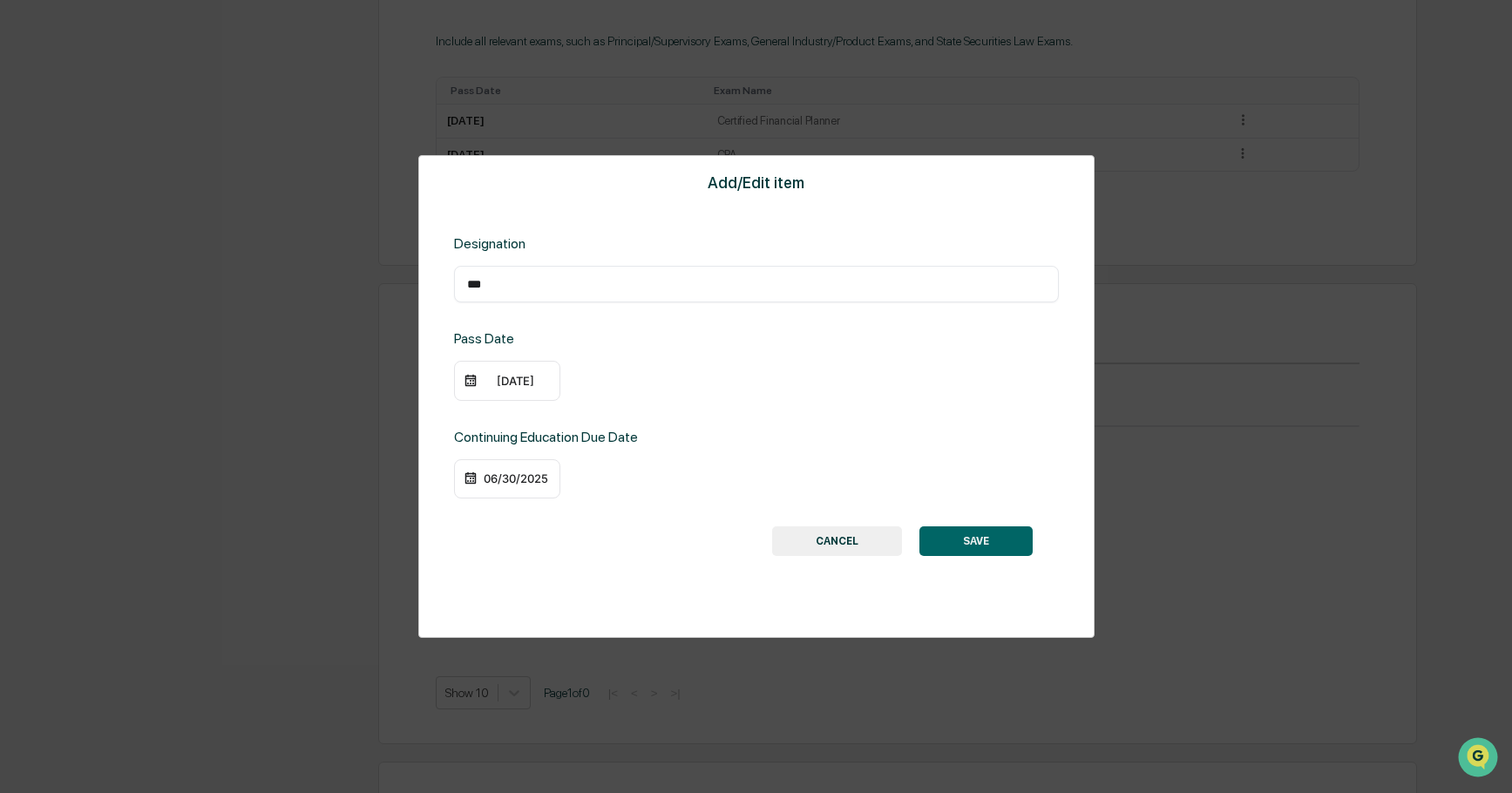
click at [469, 476] on img at bounding box center [470, 479] width 14 height 14
click at [536, 438] on div "Continuing Education Due Date" at bounding box center [590, 437] width 272 height 17
click at [506, 475] on div "06/30/2025" at bounding box center [516, 479] width 70 height 14
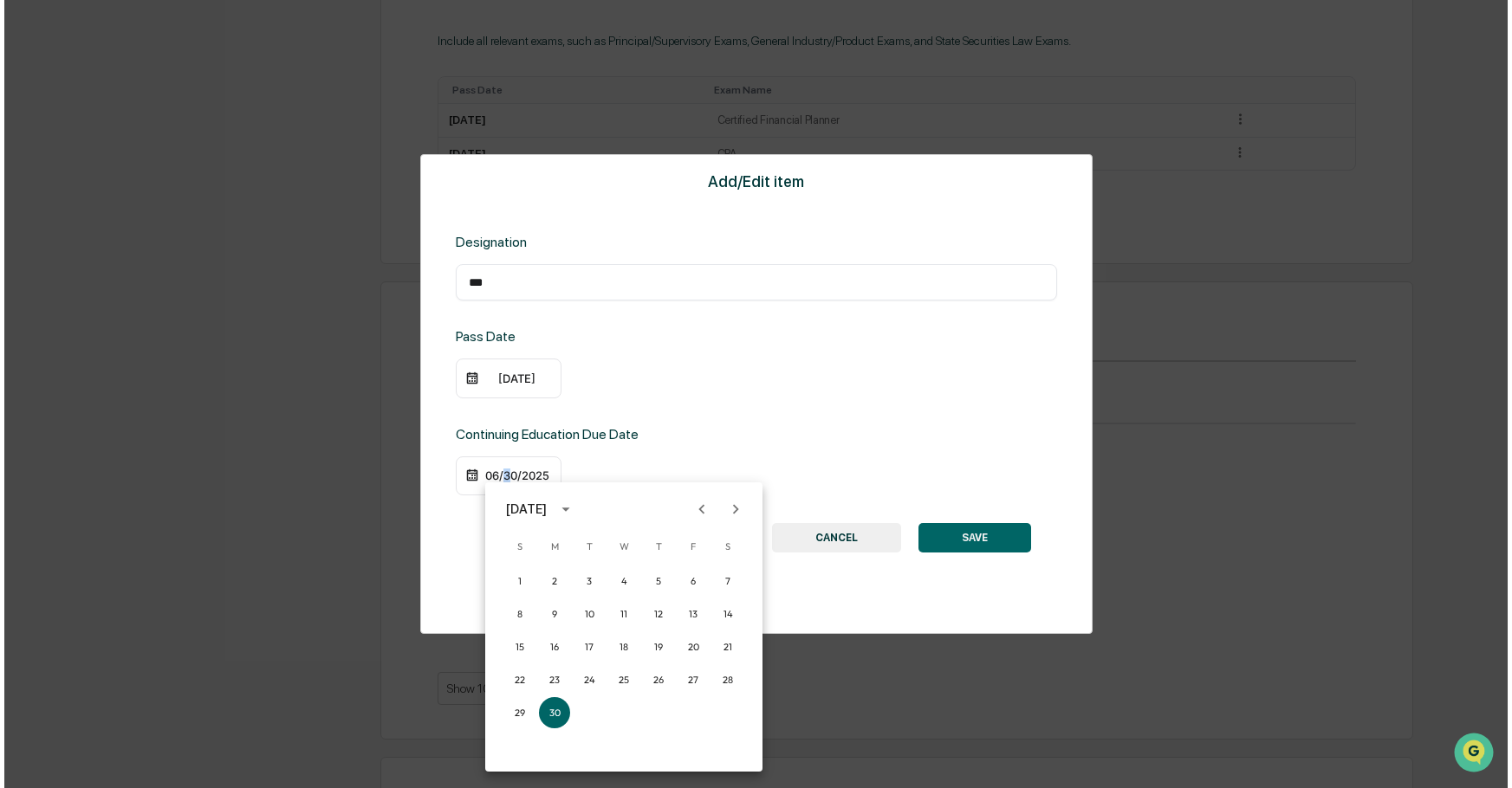
scroll to position [923, 0]
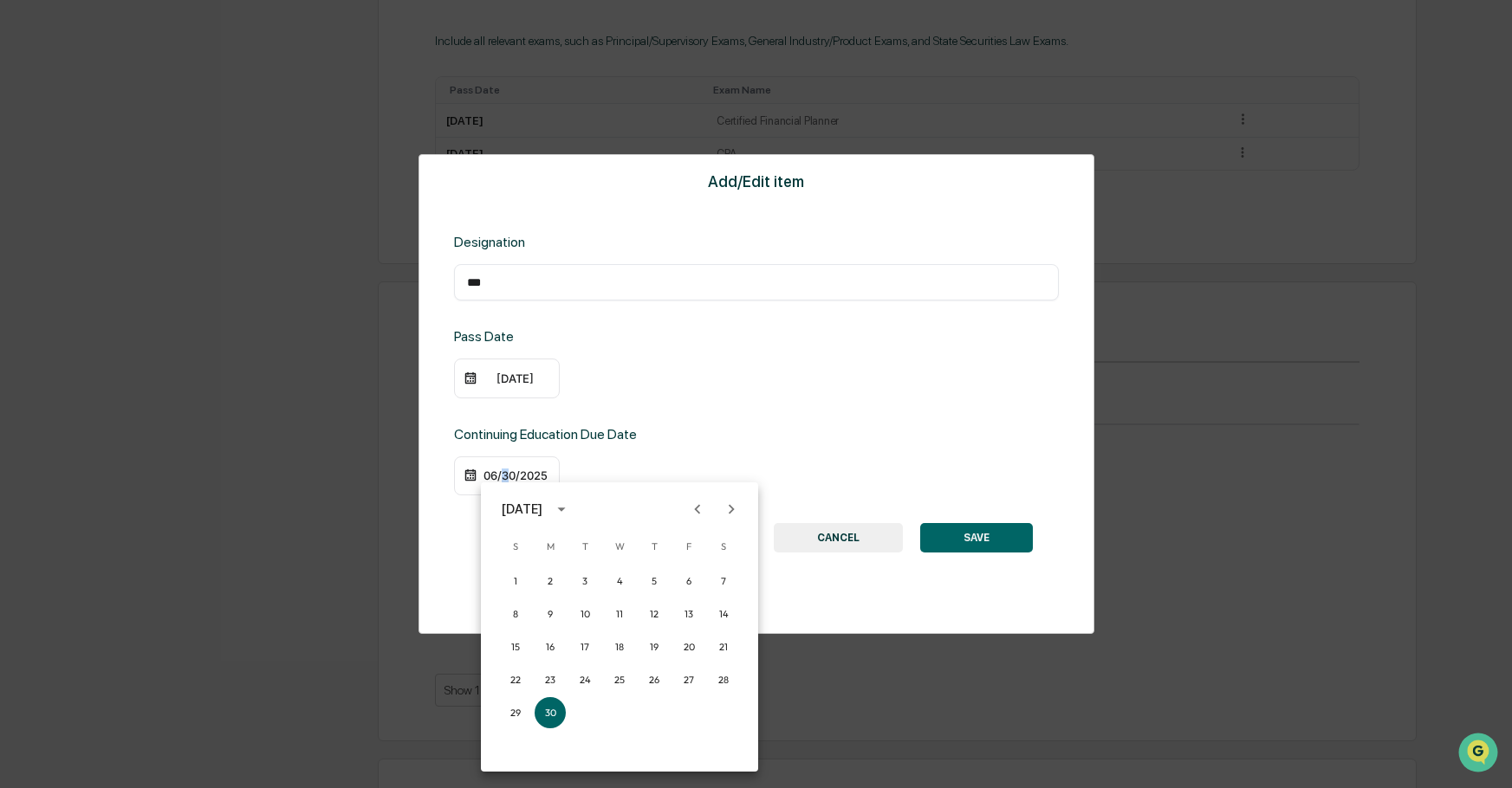
click at [565, 509] on icon "calendar view is open, switch to year view" at bounding box center [561, 509] width 8 height 4
click at [530, 690] on button "2026" at bounding box center [529, 691] width 62 height 31
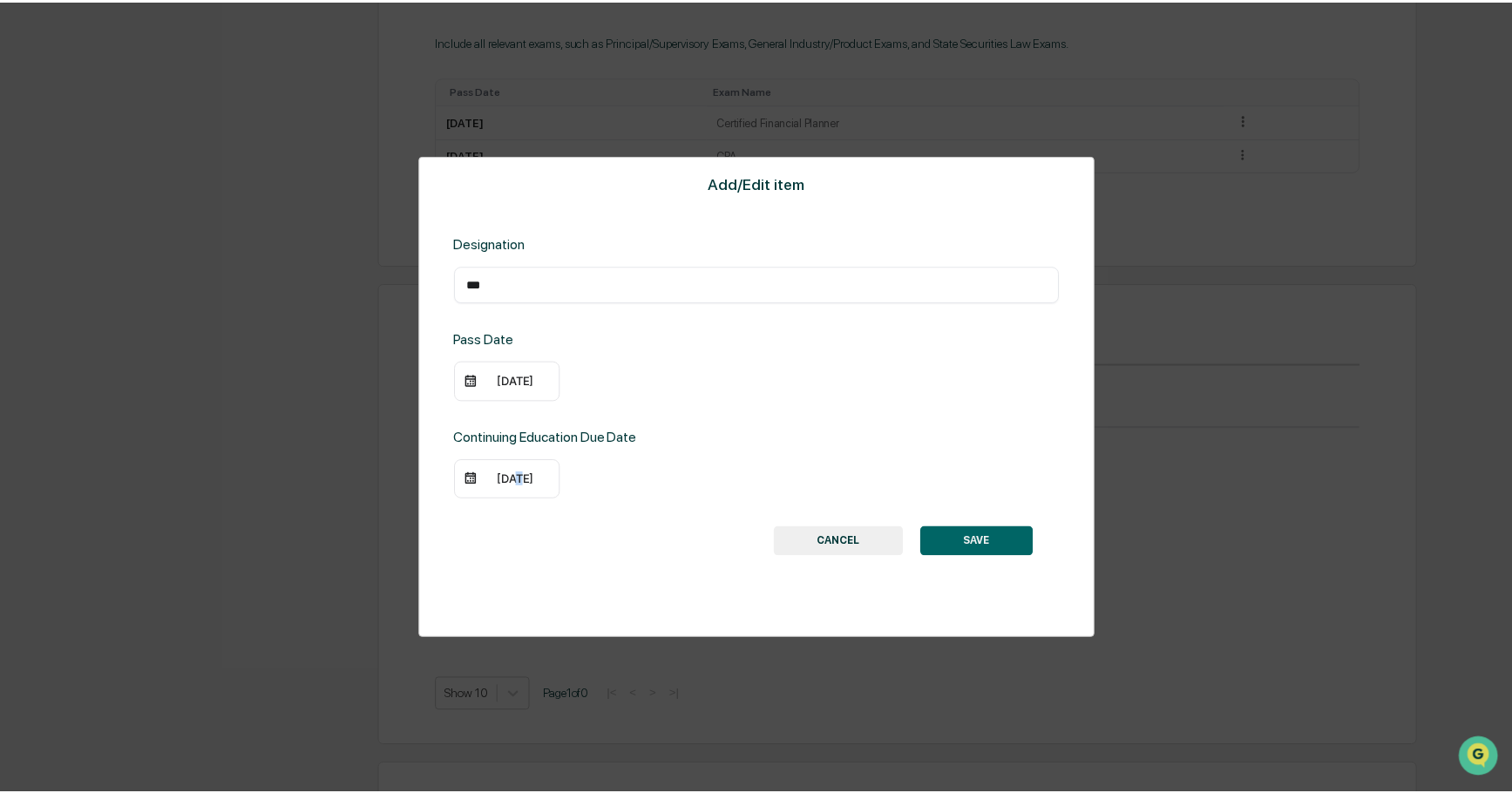
scroll to position [928, 0]
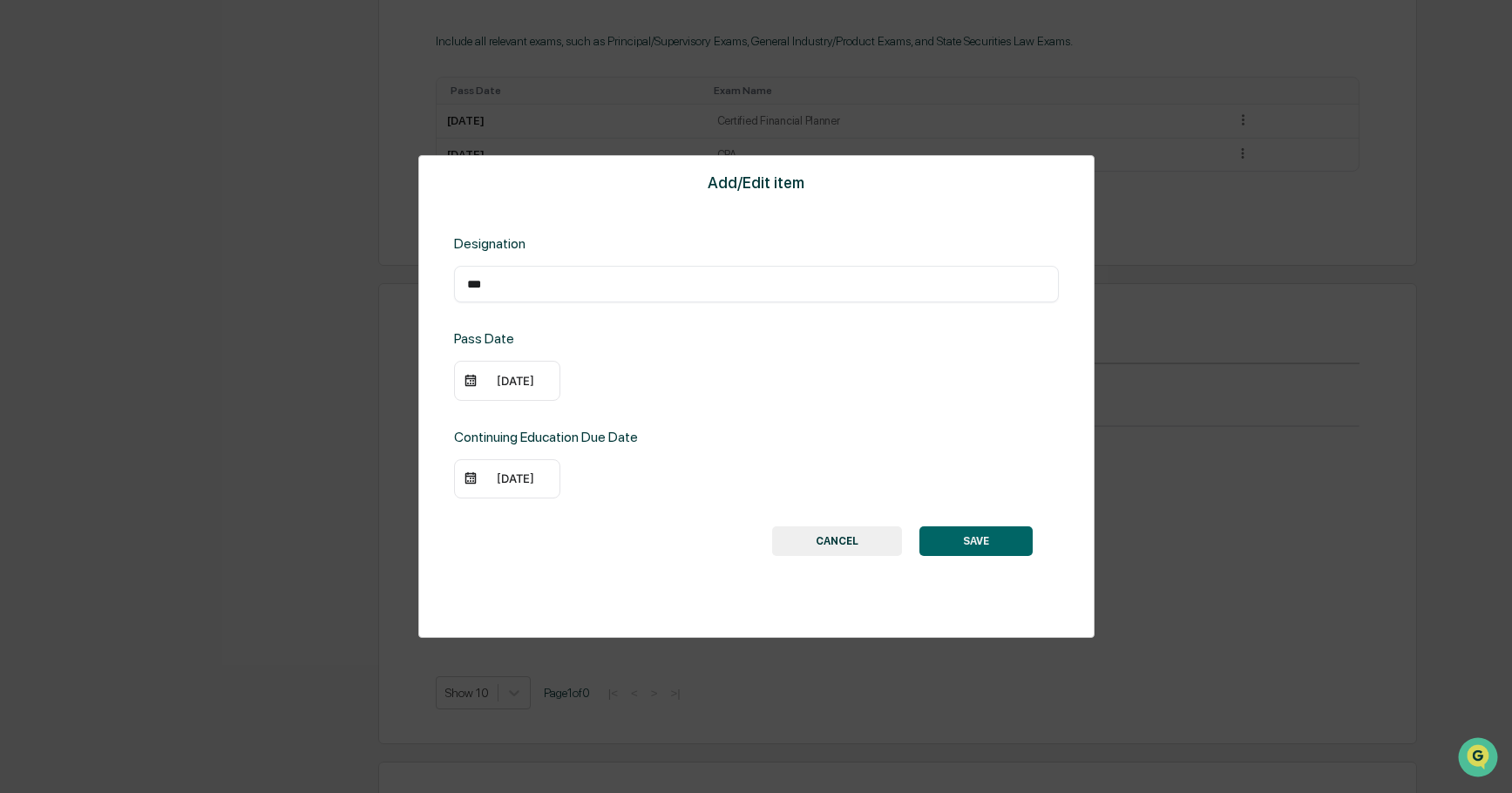
click at [977, 541] on button "SAVE" at bounding box center [976, 541] width 113 height 29
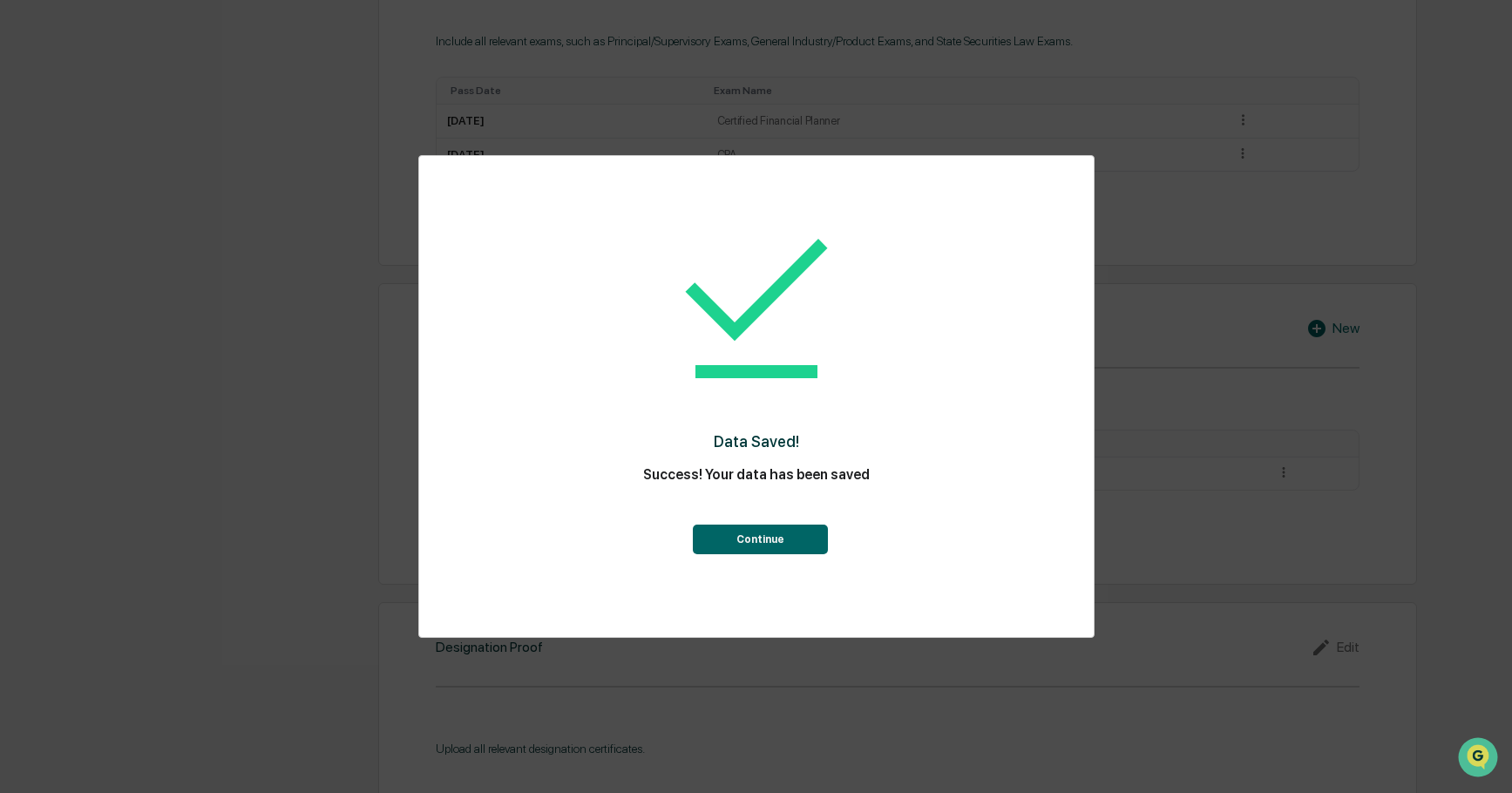
click at [776, 540] on button "Continue" at bounding box center [760, 539] width 135 height 29
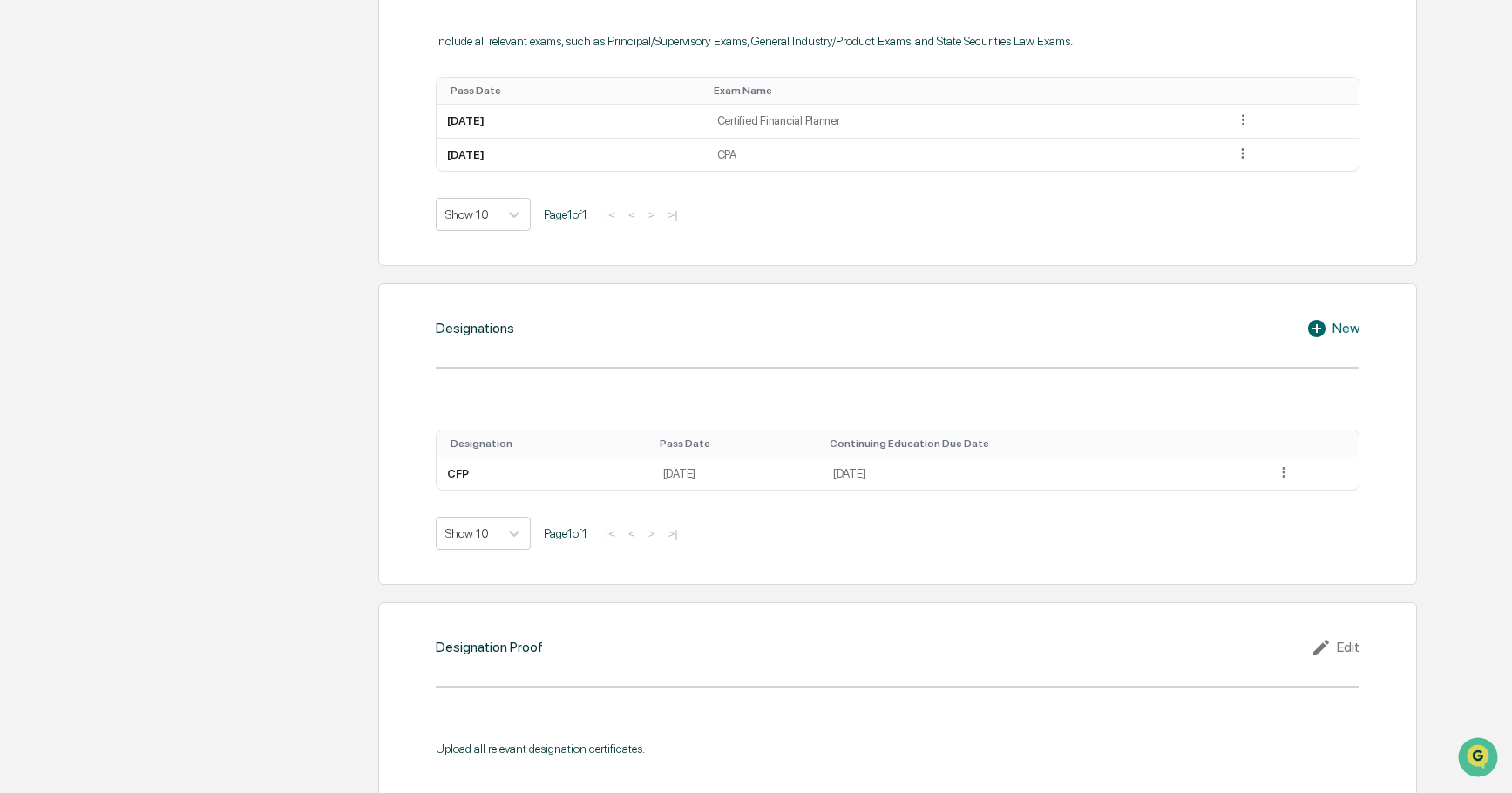
click at [1339, 325] on div "New" at bounding box center [1333, 328] width 54 height 21
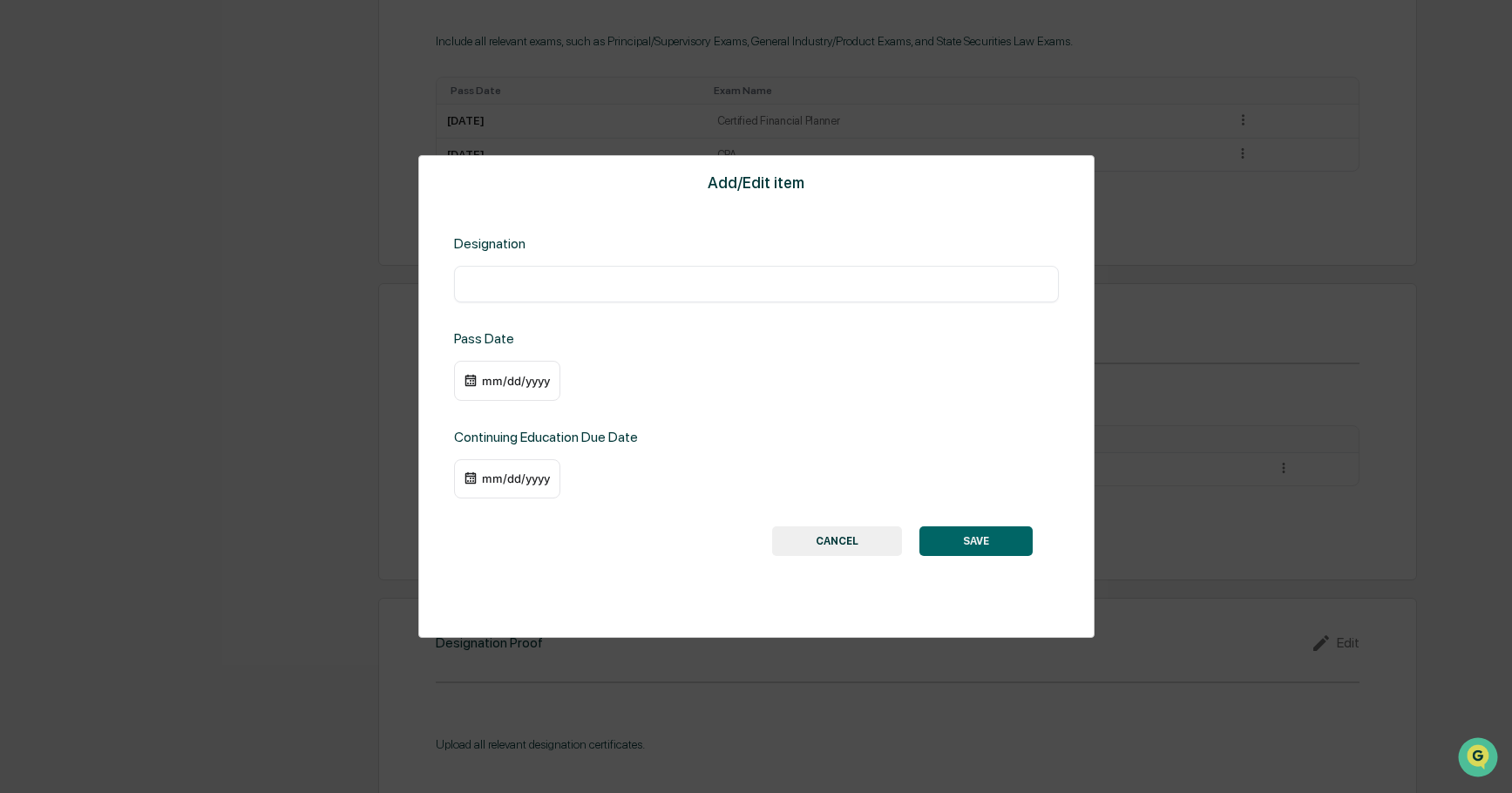
click at [520, 292] on input "text" at bounding box center [756, 284] width 578 height 18
type input "***"
click at [469, 384] on img at bounding box center [470, 381] width 14 height 14
click at [469, 378] on img at bounding box center [470, 381] width 14 height 14
click at [509, 380] on div "mm/dd/yyyy" at bounding box center [516, 381] width 70 height 14
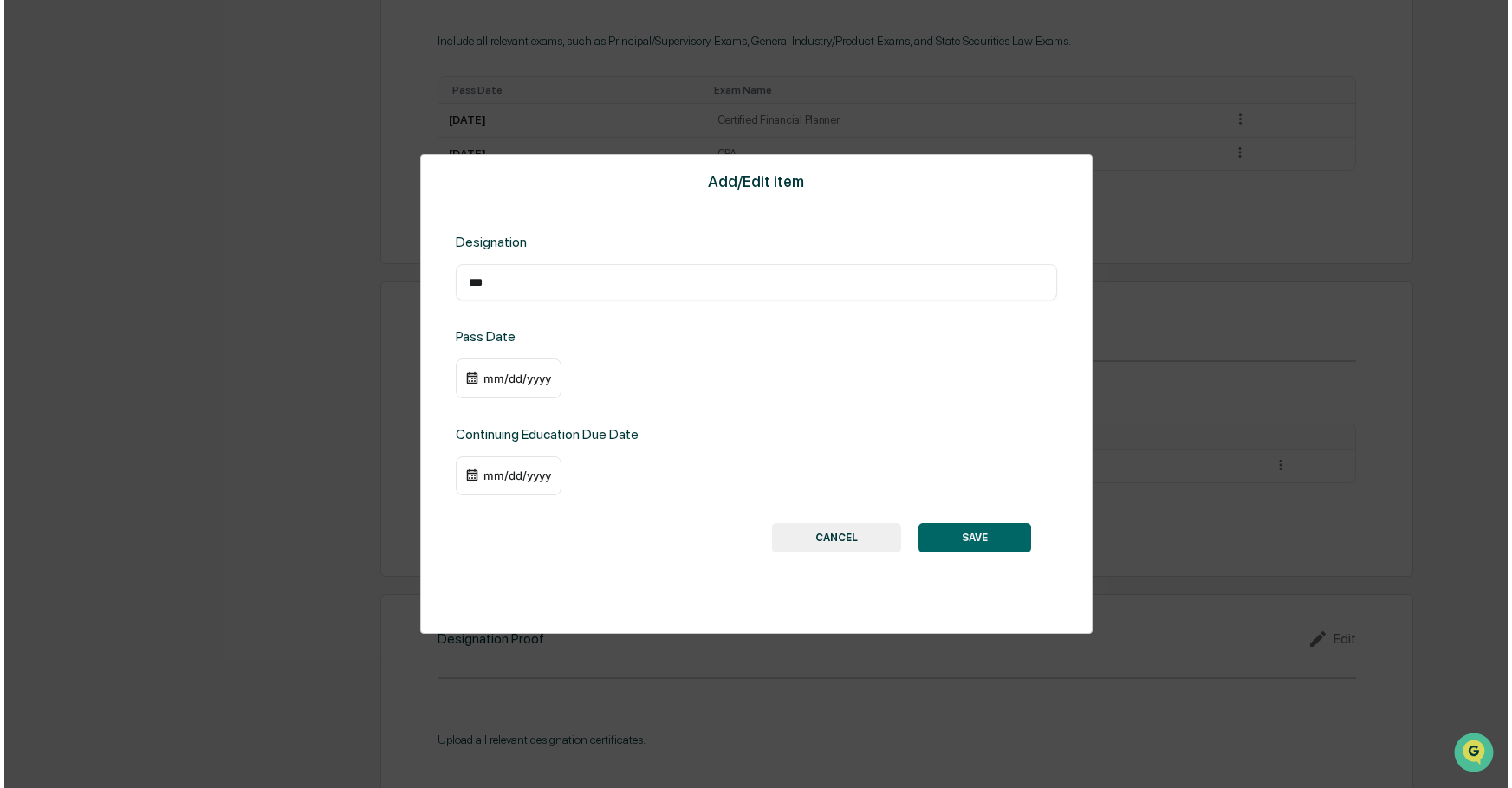
scroll to position [923, 0]
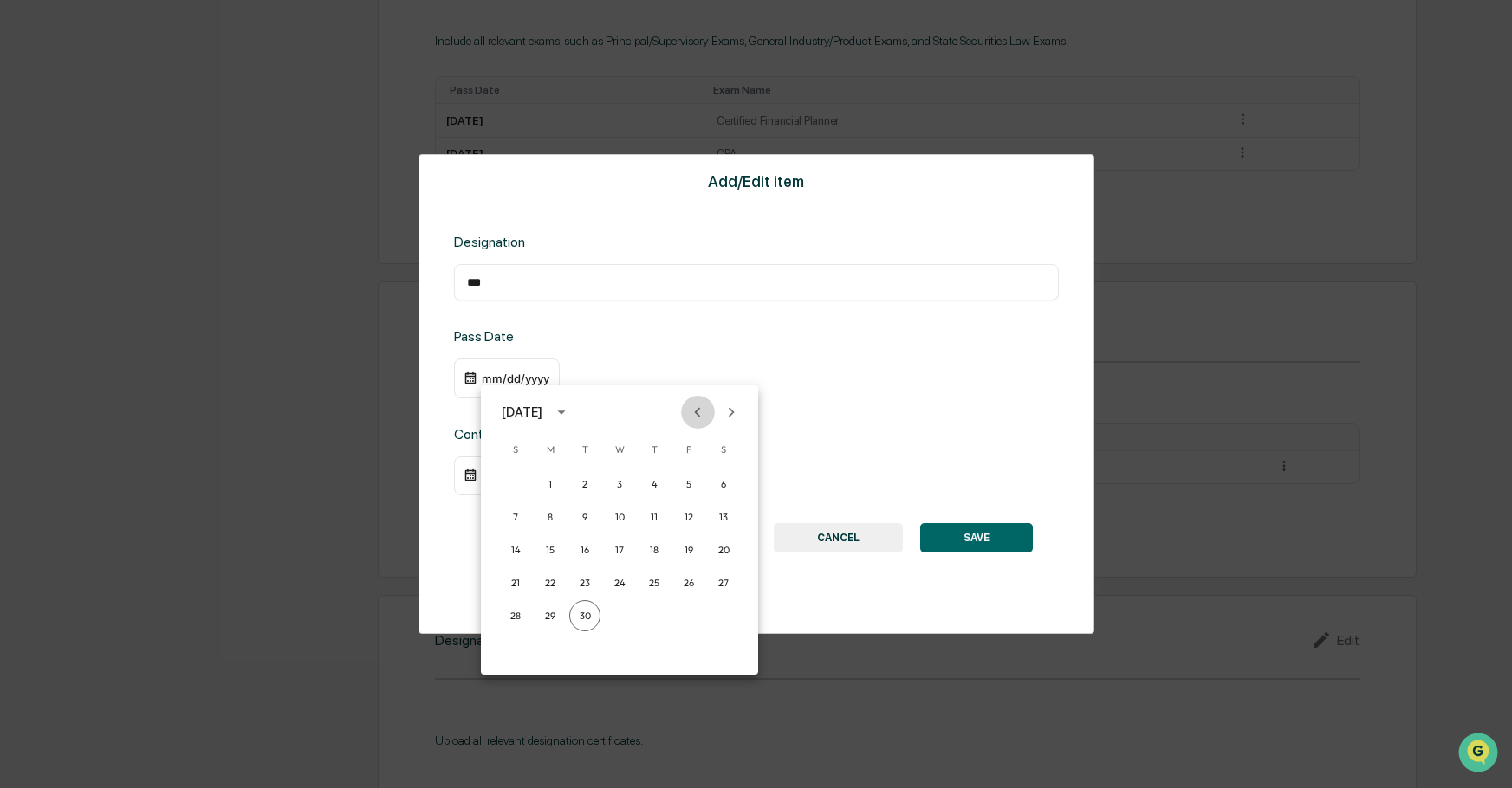
click at [695, 415] on icon "Previous month" at bounding box center [697, 412] width 19 height 19
click at [694, 414] on icon "Previous month" at bounding box center [697, 412] width 19 height 19
click at [565, 414] on icon "calendar view is open, switch to year view" at bounding box center [561, 413] width 8 height 4
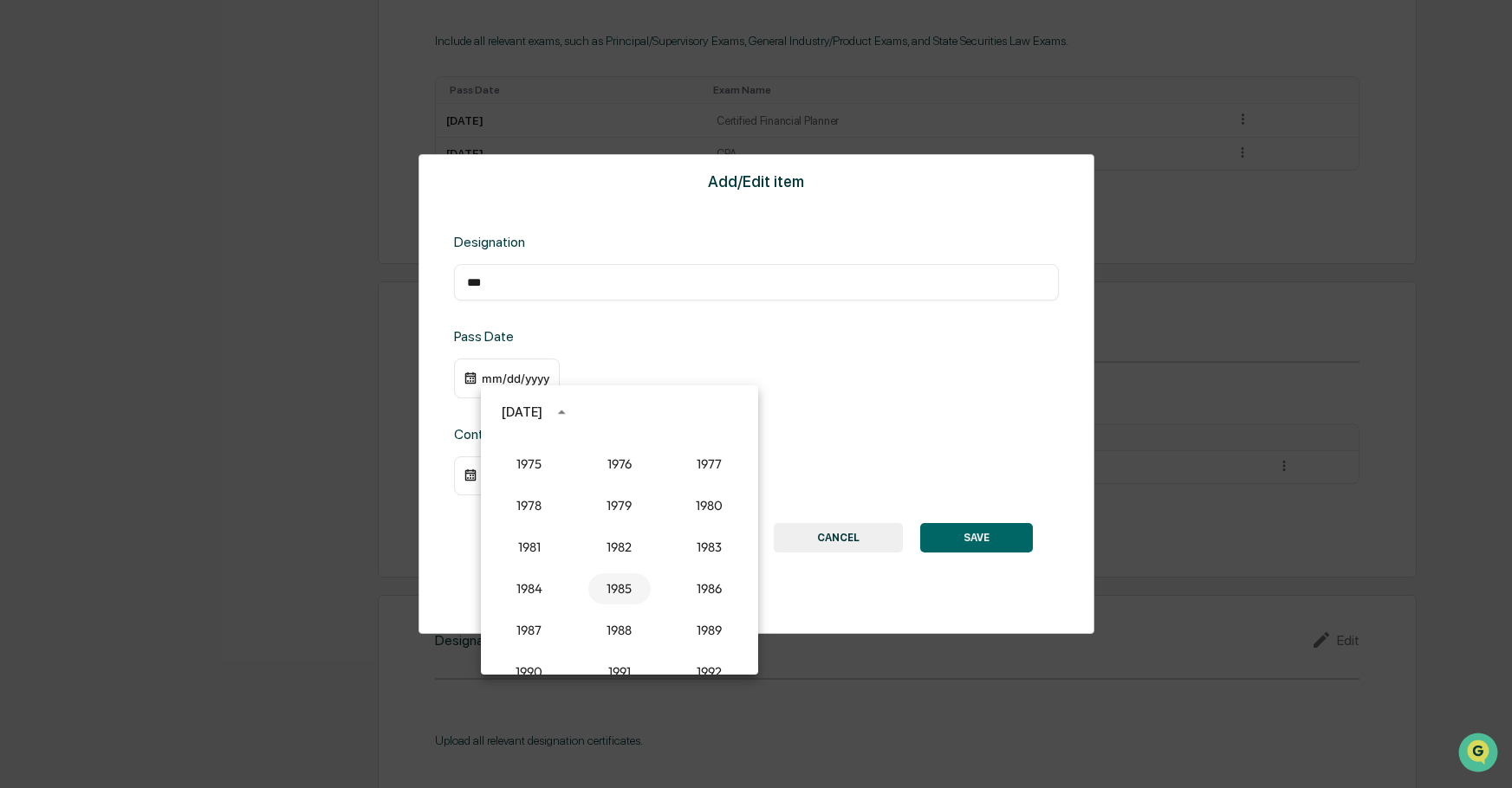
click at [614, 587] on button "1985" at bounding box center [620, 588] width 62 height 31
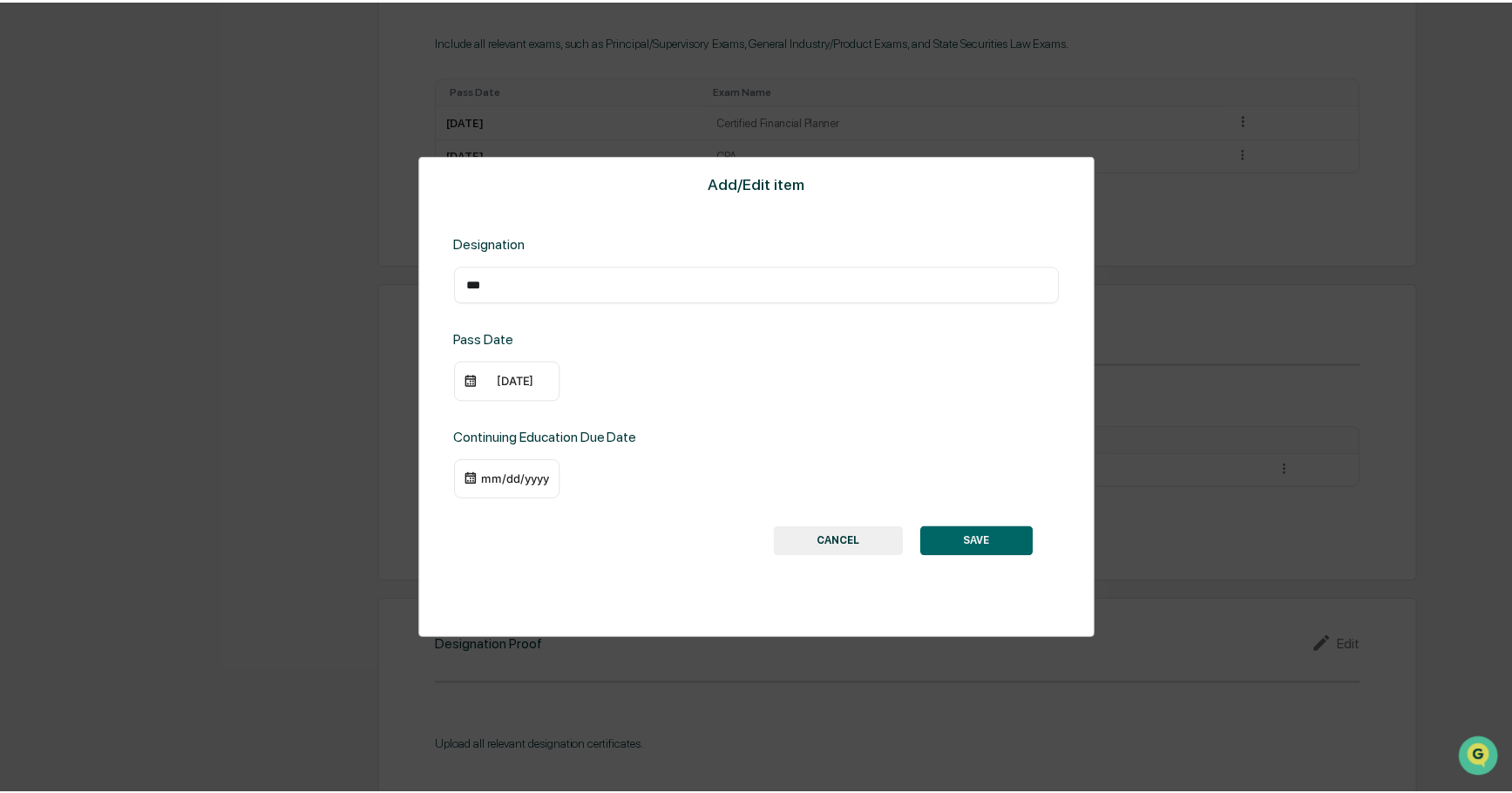
scroll to position [928, 0]
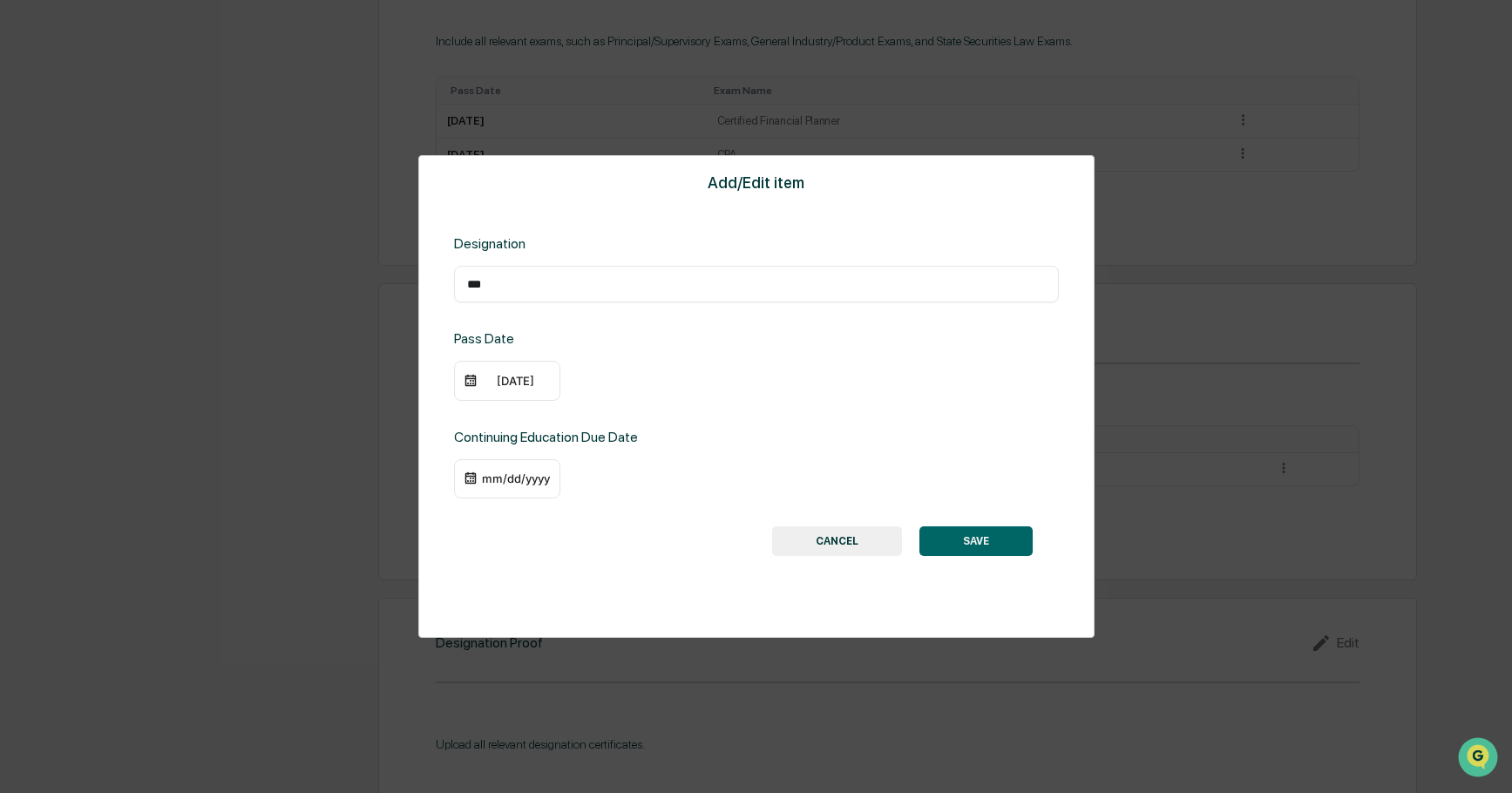
click at [467, 380] on img at bounding box center [470, 381] width 14 height 14
click at [502, 377] on div "09/30/1985" at bounding box center [516, 381] width 70 height 14
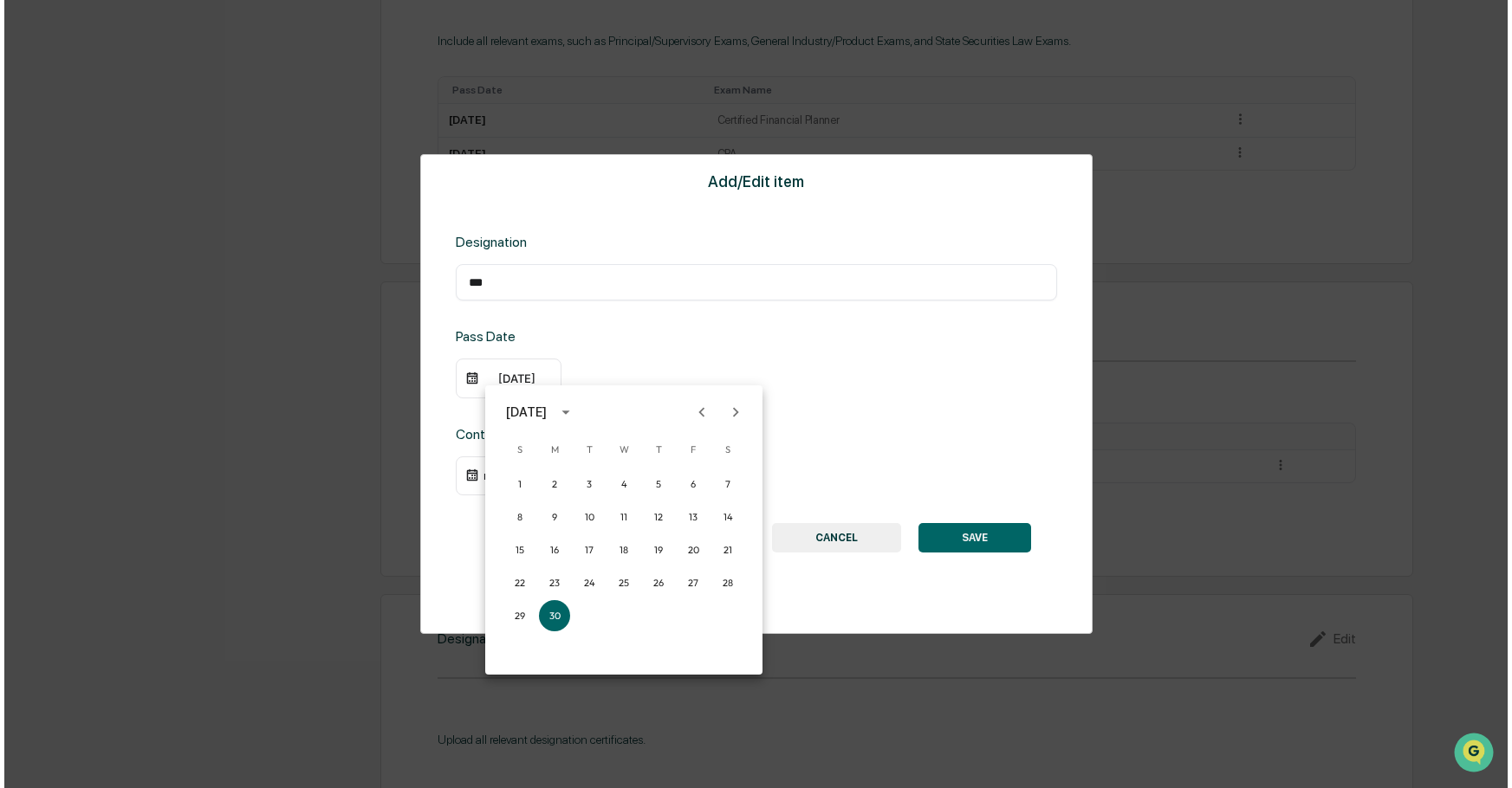
scroll to position [923, 0]
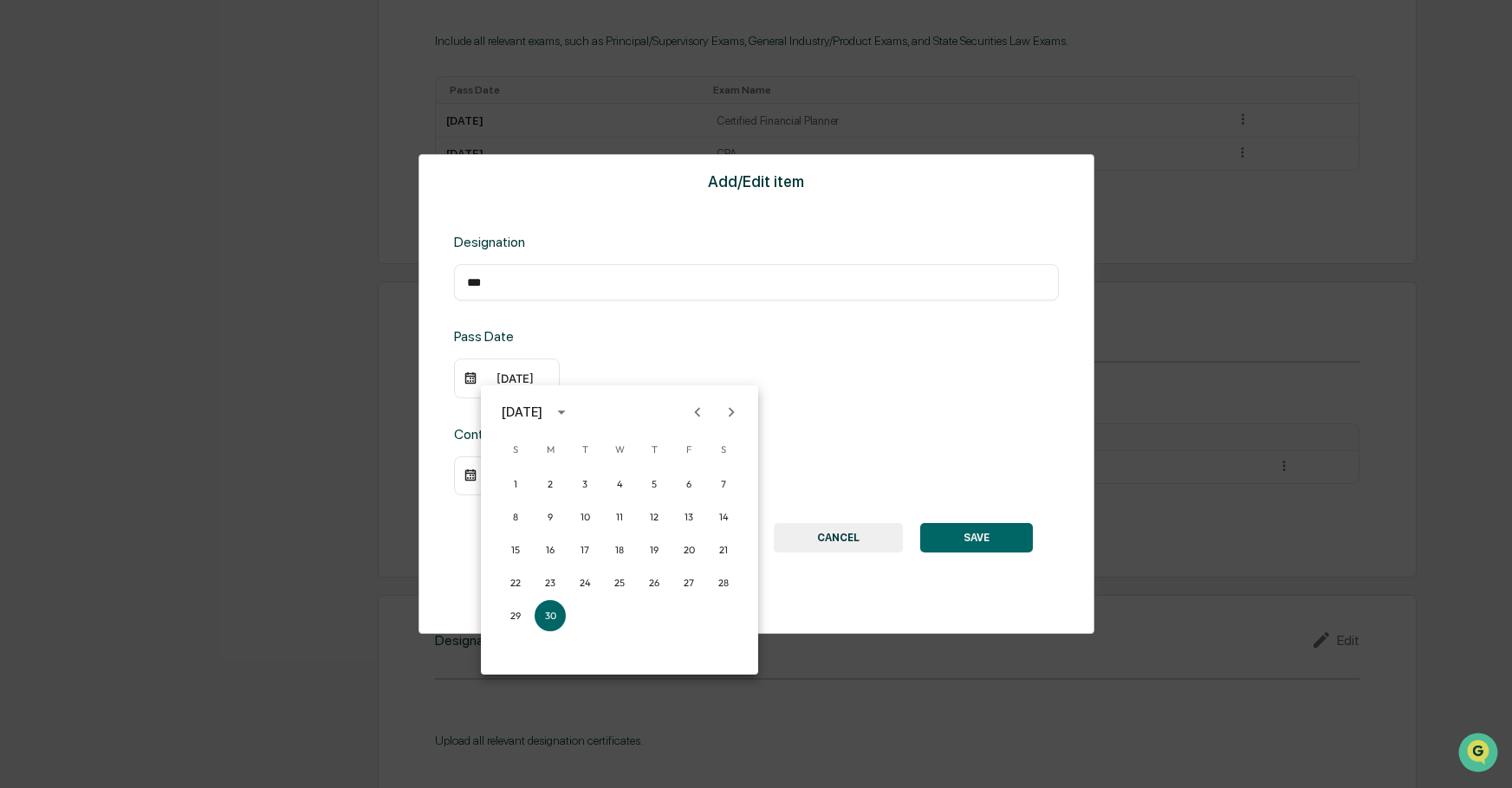
click at [697, 414] on icon "Previous month" at bounding box center [698, 412] width 6 height 10
click at [719, 483] on button "1" at bounding box center [724, 484] width 31 height 31
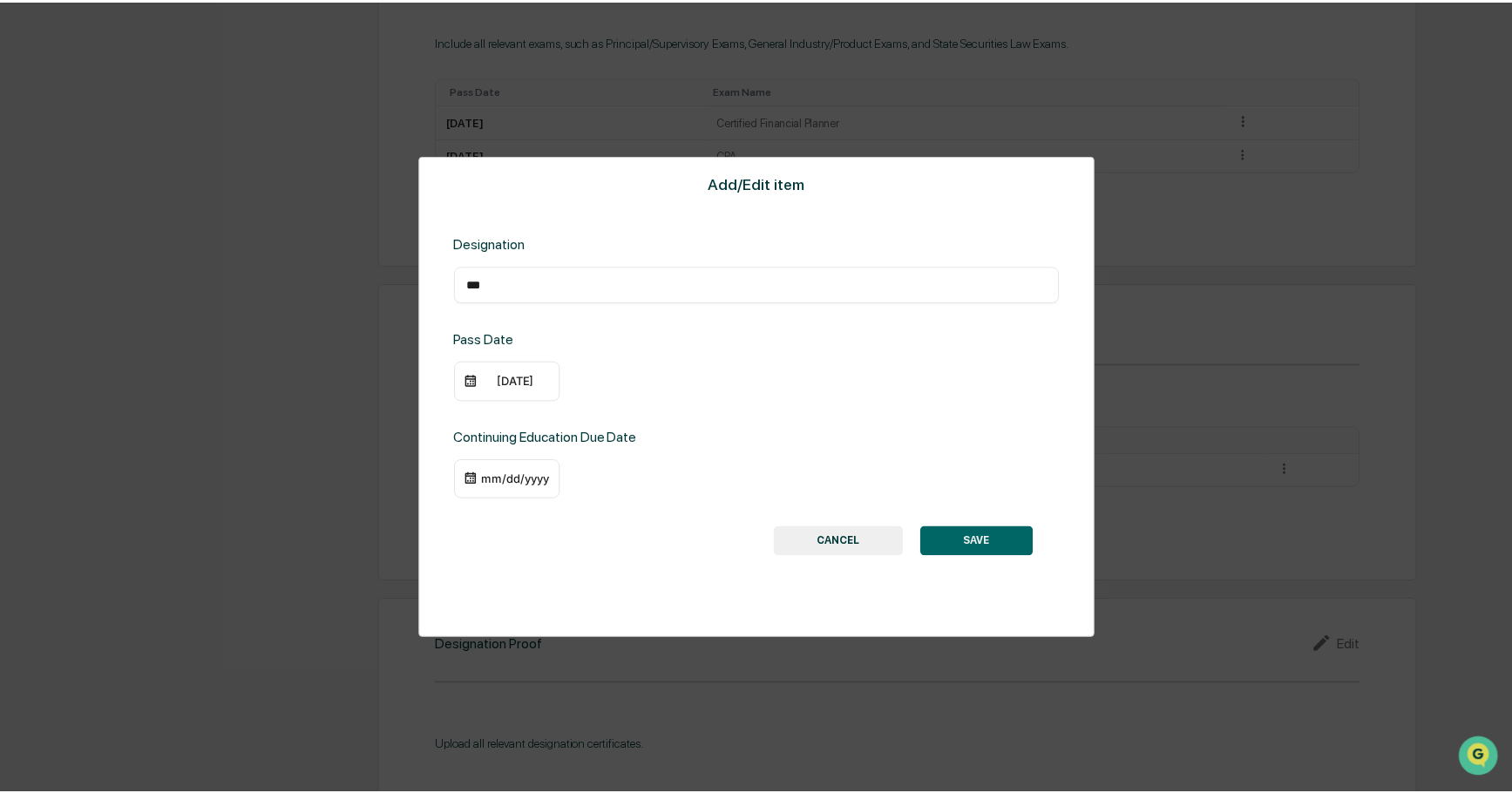
scroll to position [928, 0]
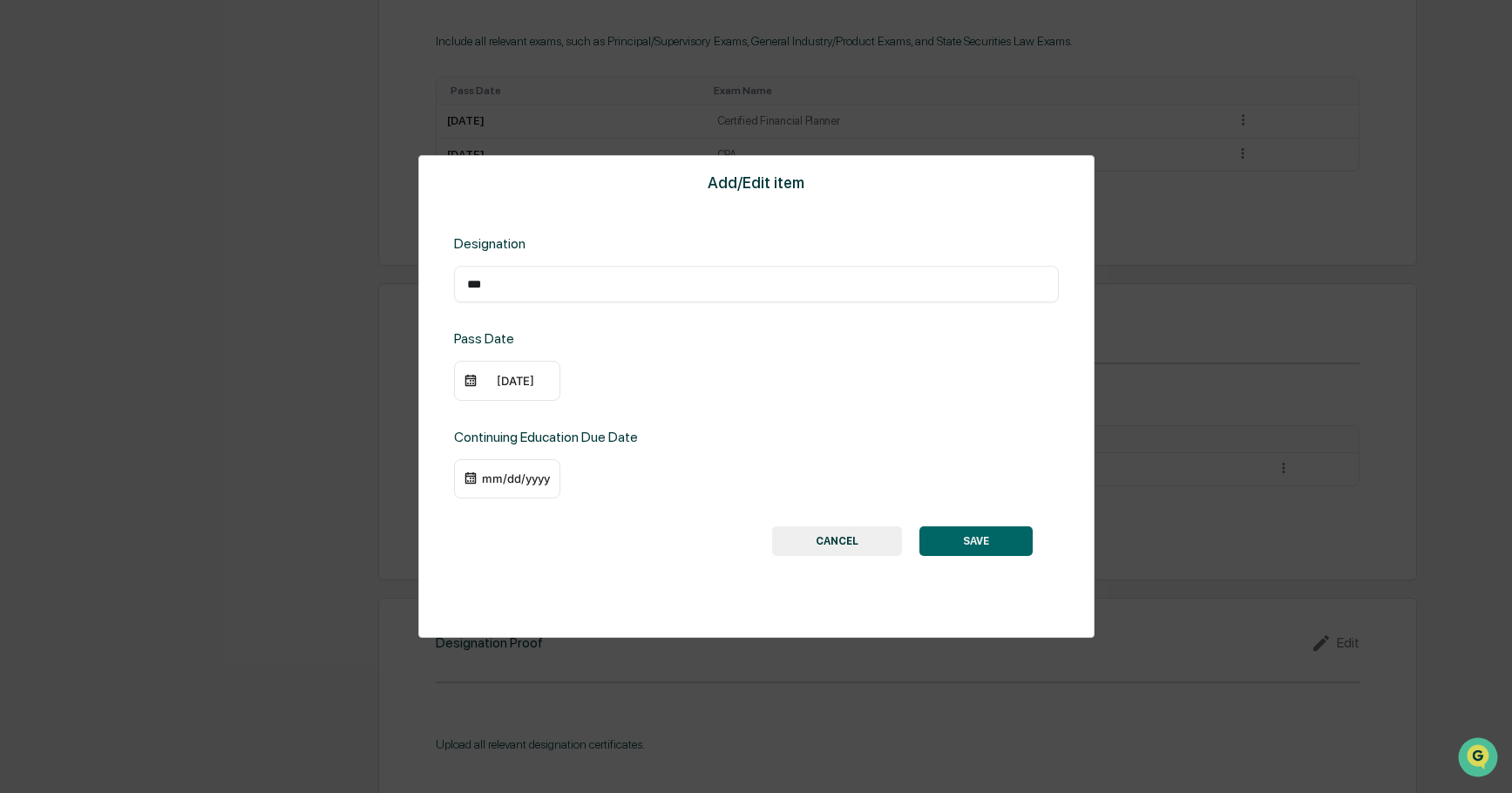
click at [488, 480] on div "mm/dd/yyyy" at bounding box center [516, 479] width 70 height 14
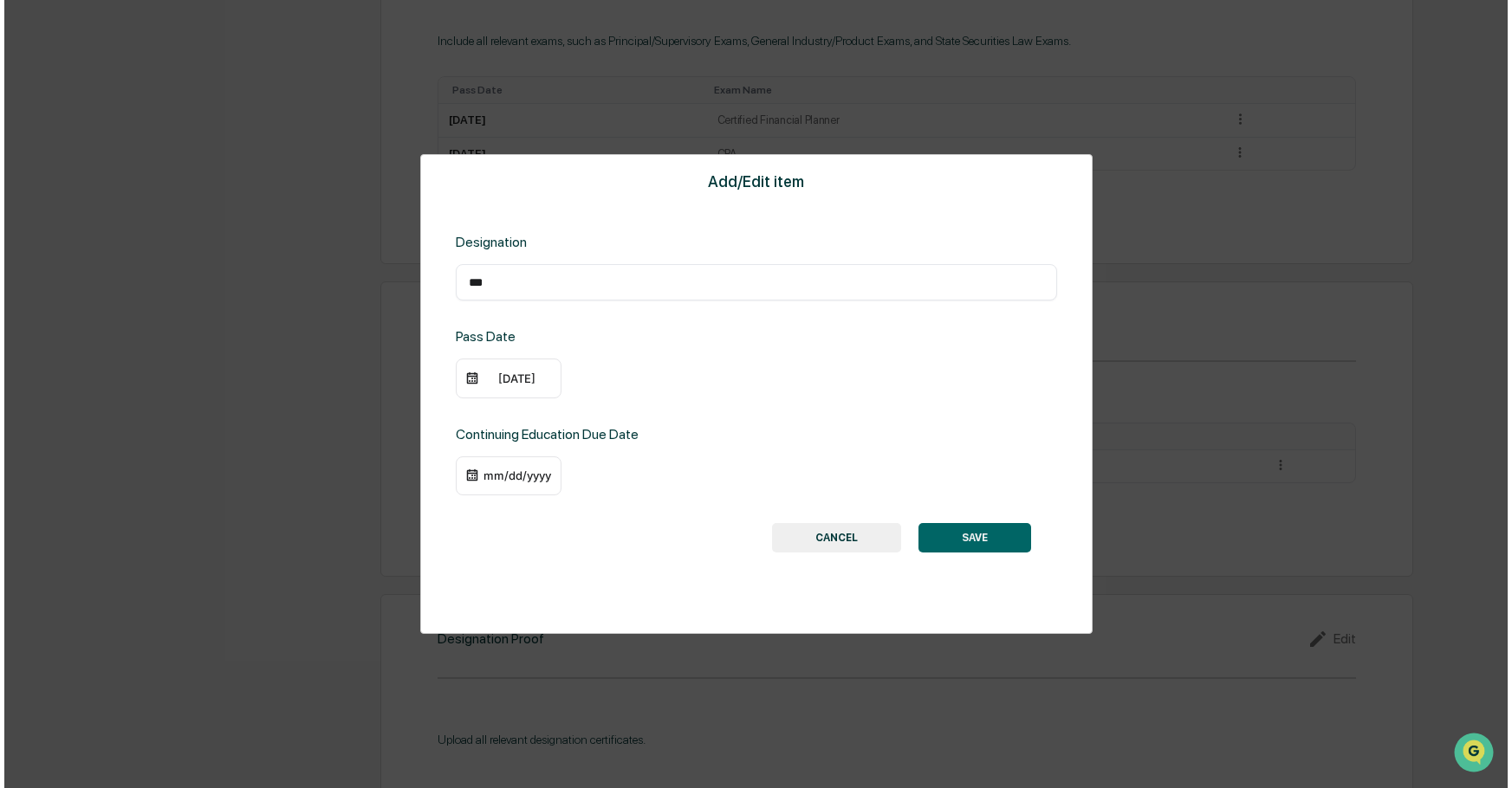
scroll to position [923, 0]
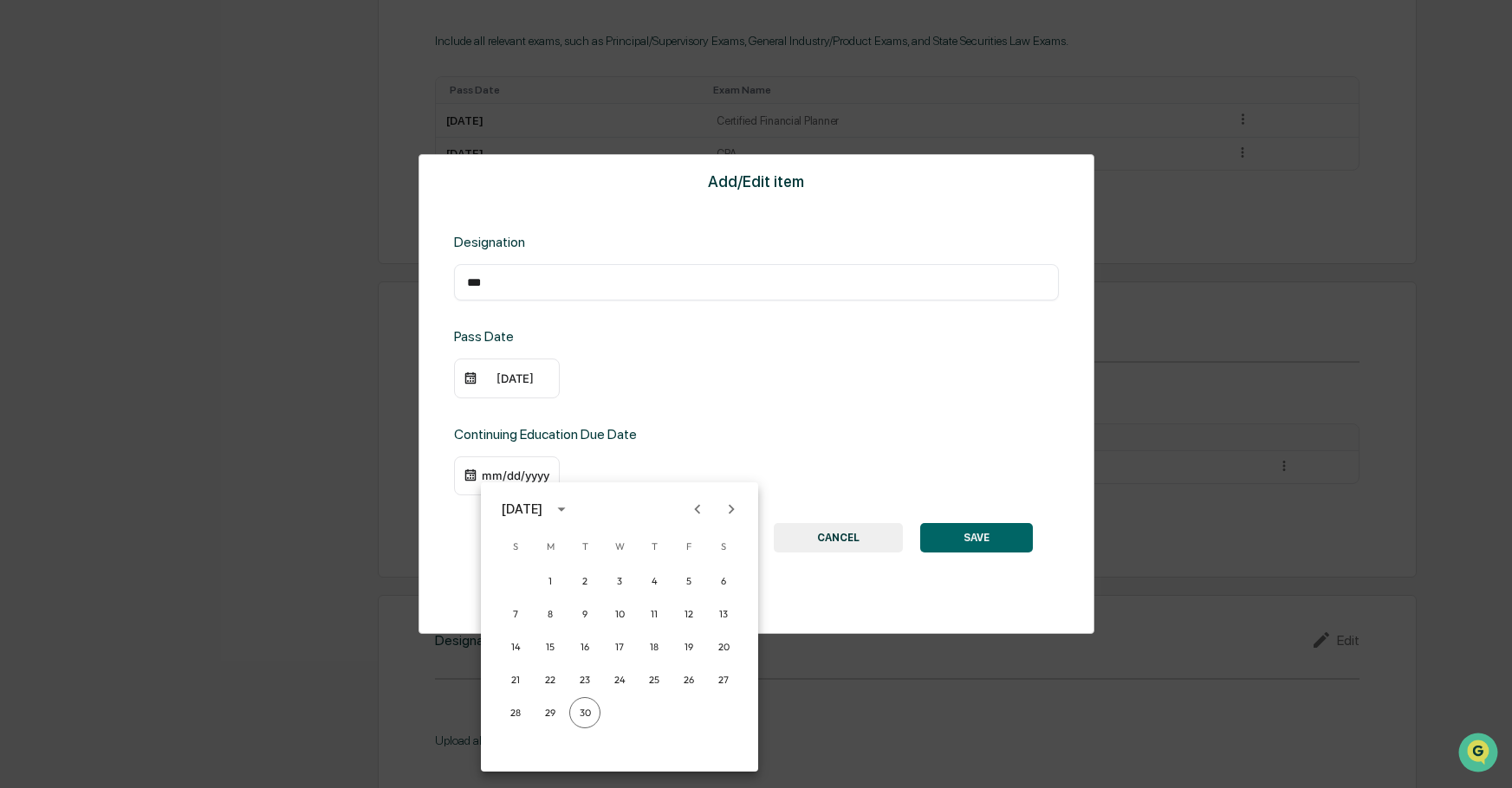
click at [699, 508] on icon "Previous month" at bounding box center [698, 508] width 6 height 10
click at [701, 508] on icon "Previous month" at bounding box center [697, 508] width 19 height 19
click at [551, 713] on button "30" at bounding box center [550, 713] width 31 height 31
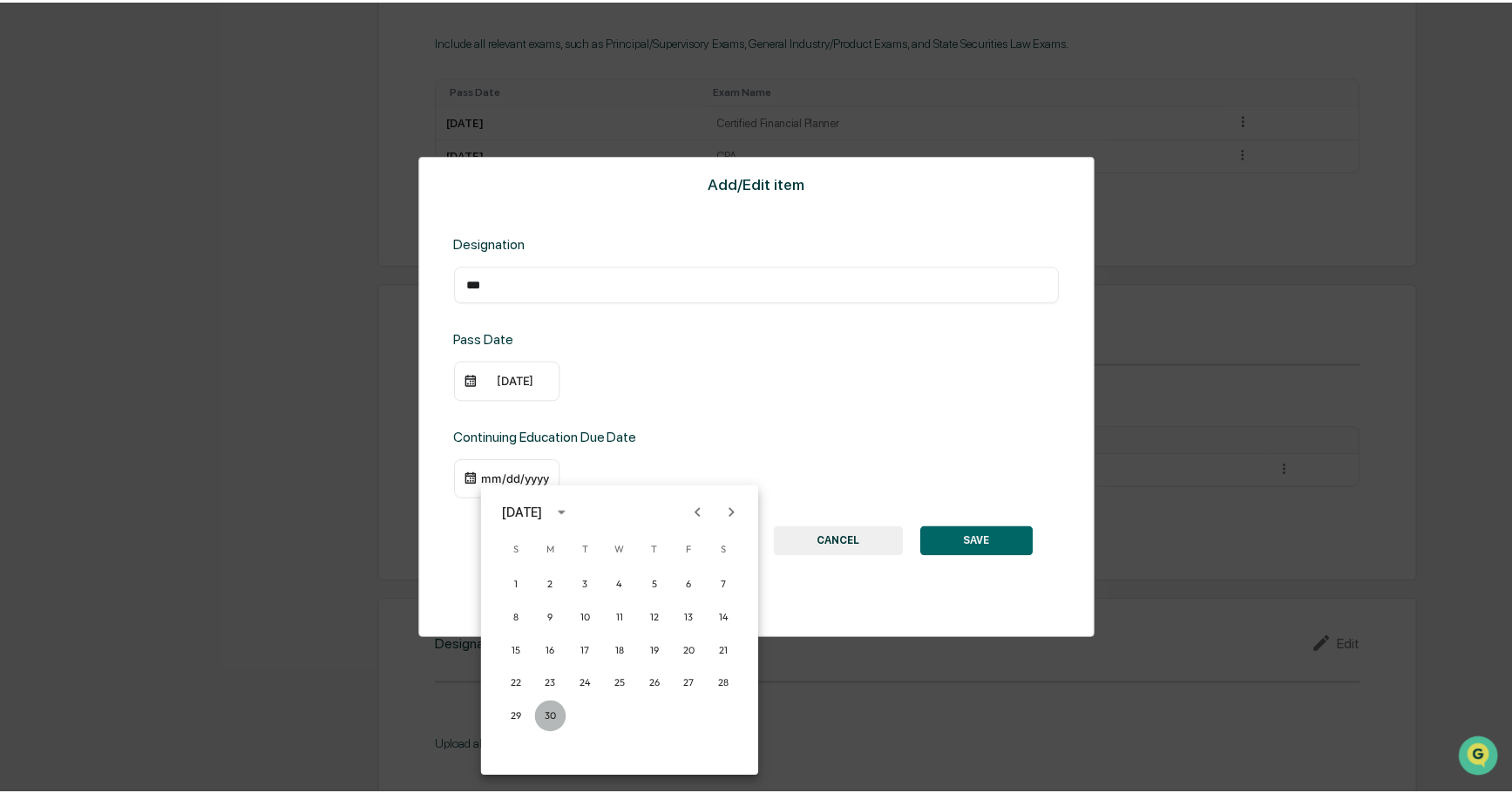
scroll to position [928, 0]
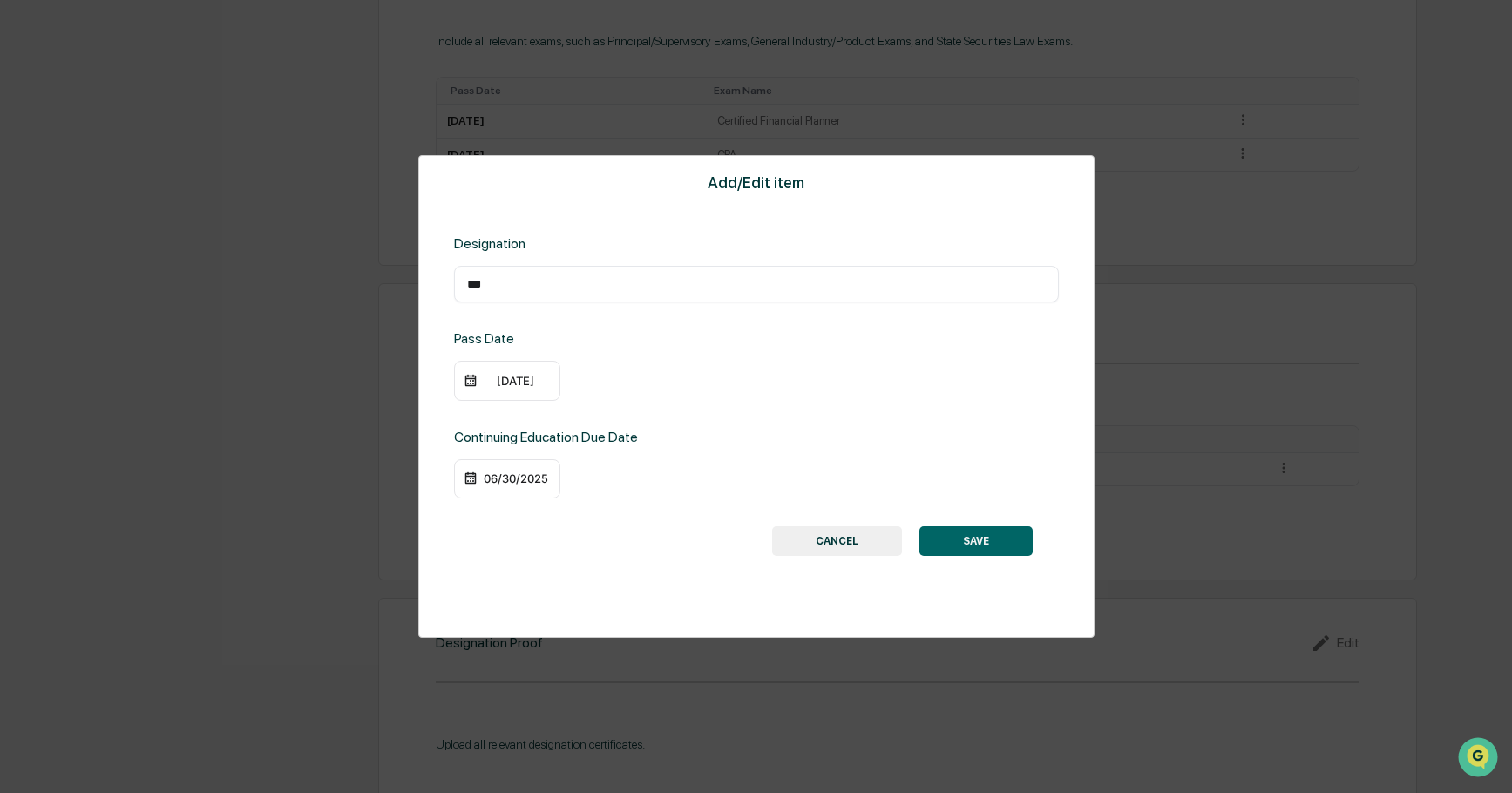
click at [531, 475] on div "06/30/2025" at bounding box center [516, 479] width 70 height 14
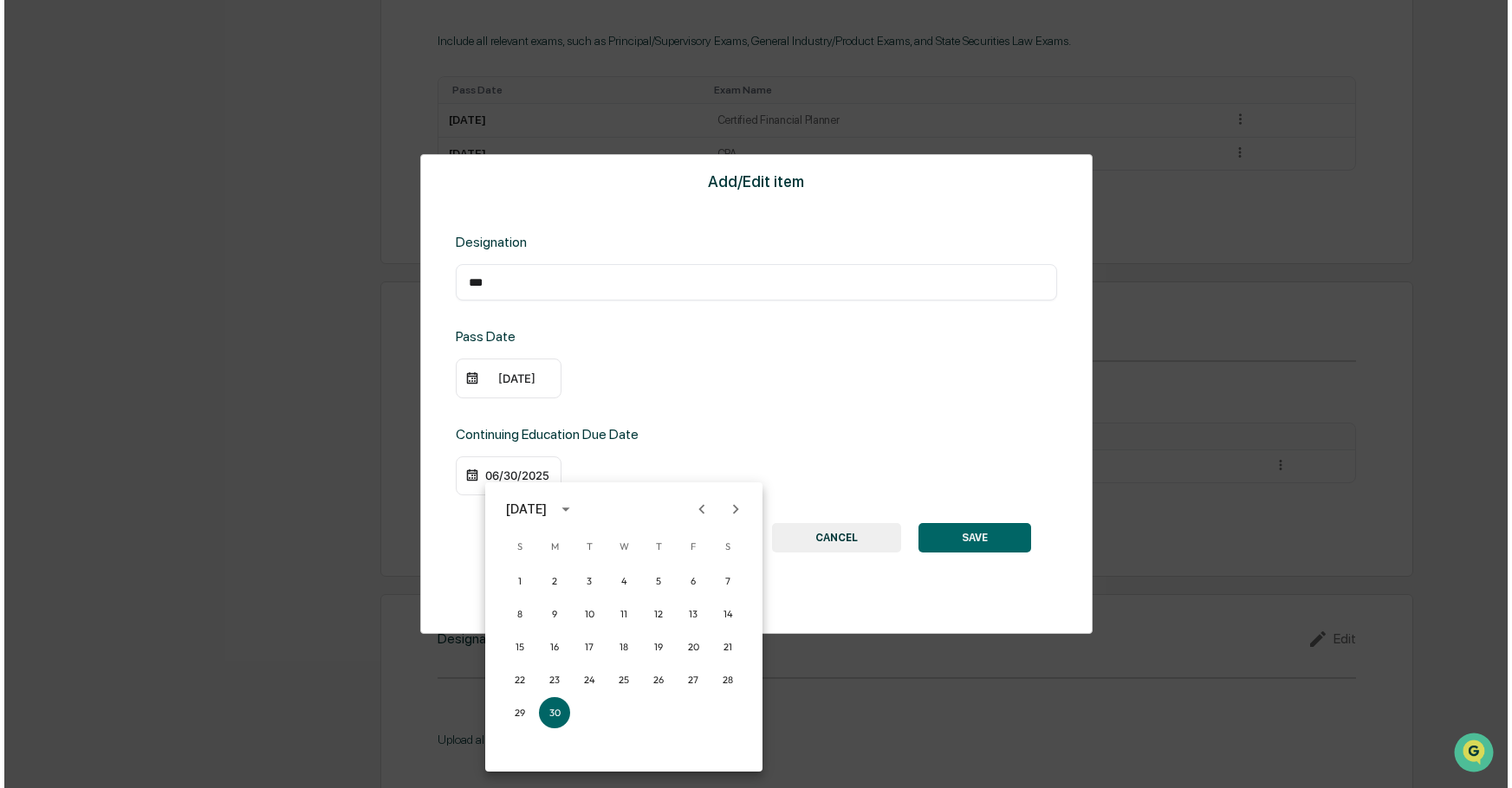
scroll to position [923, 0]
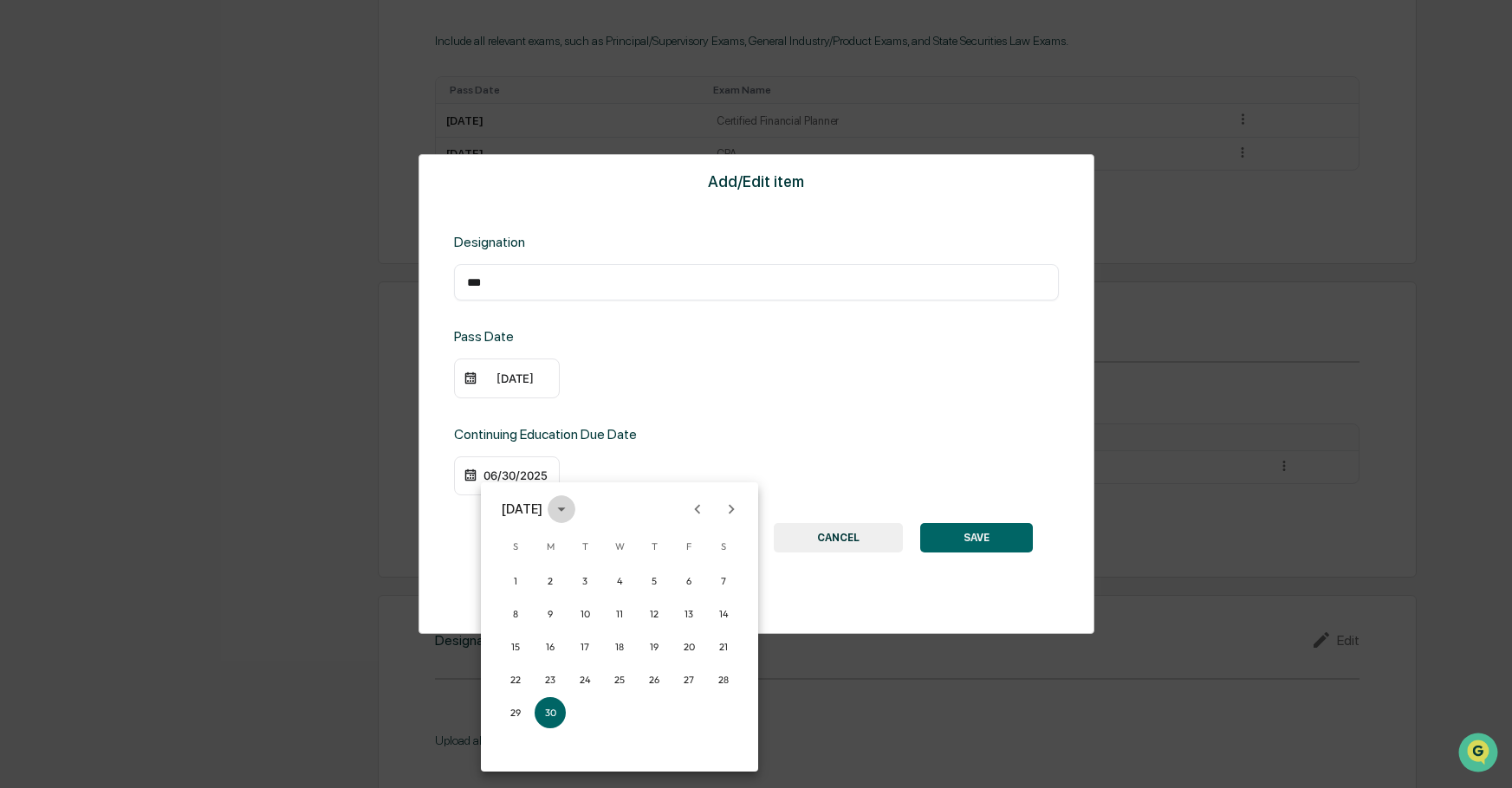
click at [571, 511] on icon "calendar view is open, switch to year view" at bounding box center [561, 508] width 19 height 19
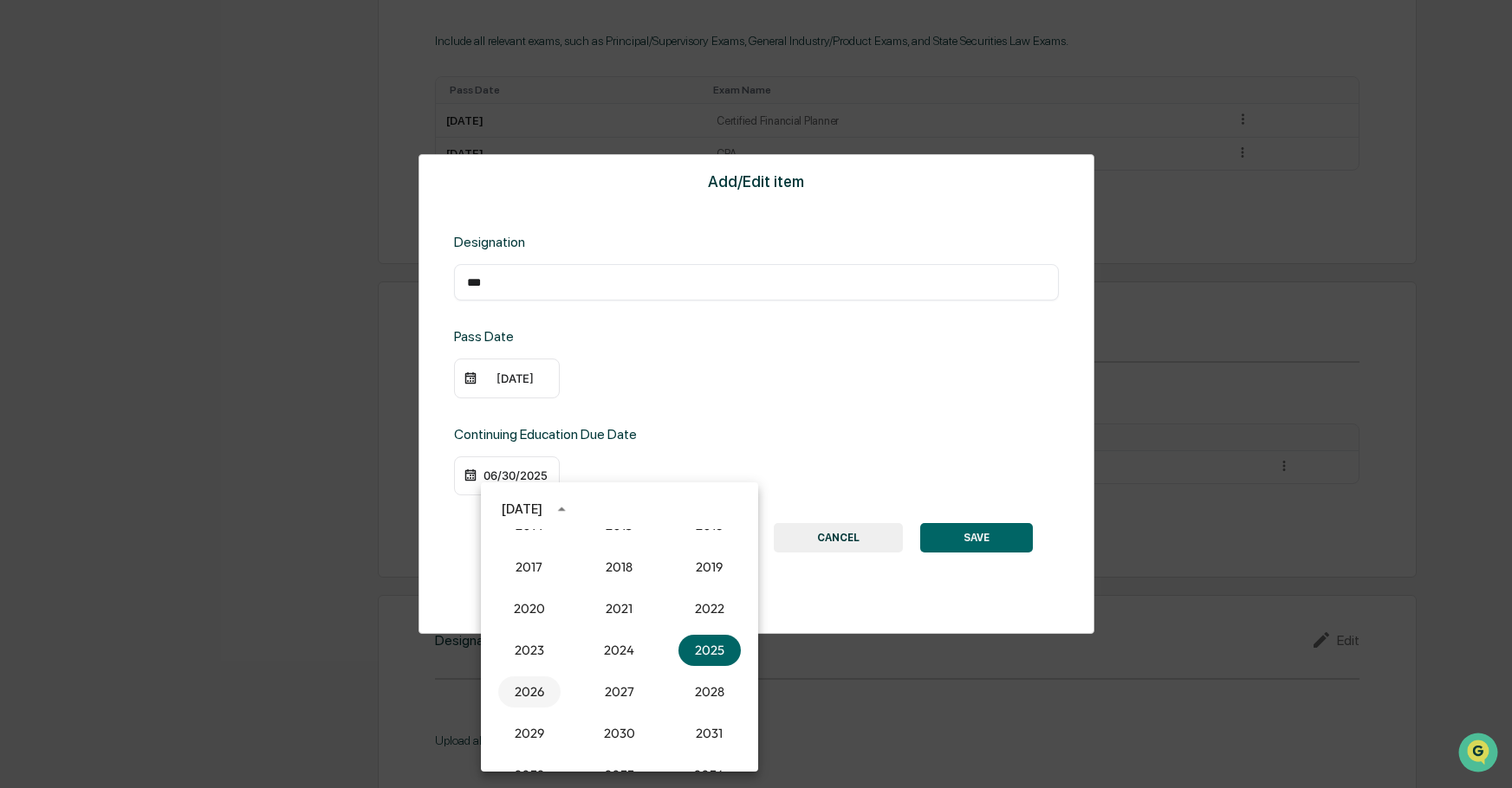
click at [532, 687] on button "2026" at bounding box center [529, 691] width 62 height 31
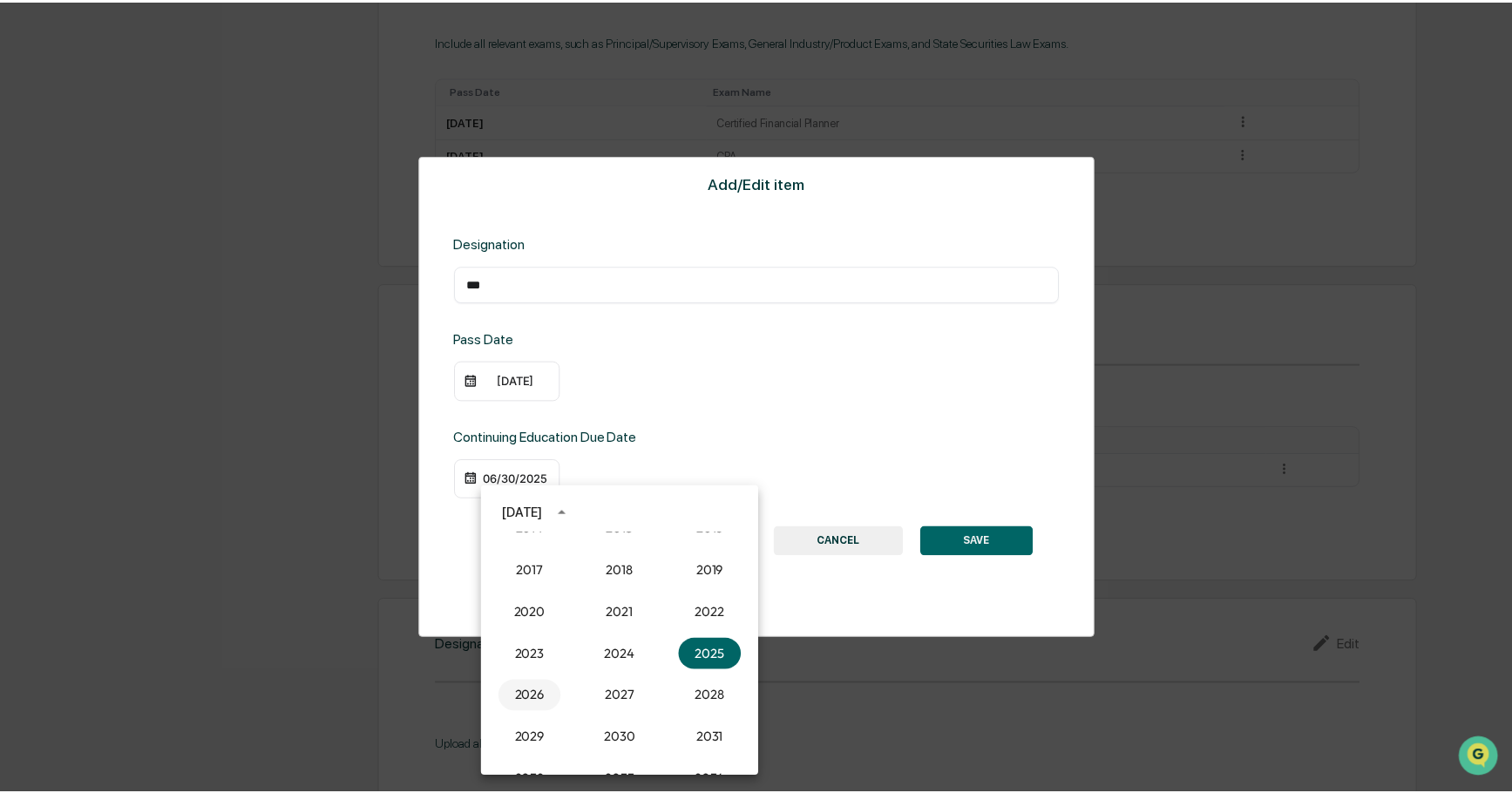
scroll to position [928, 0]
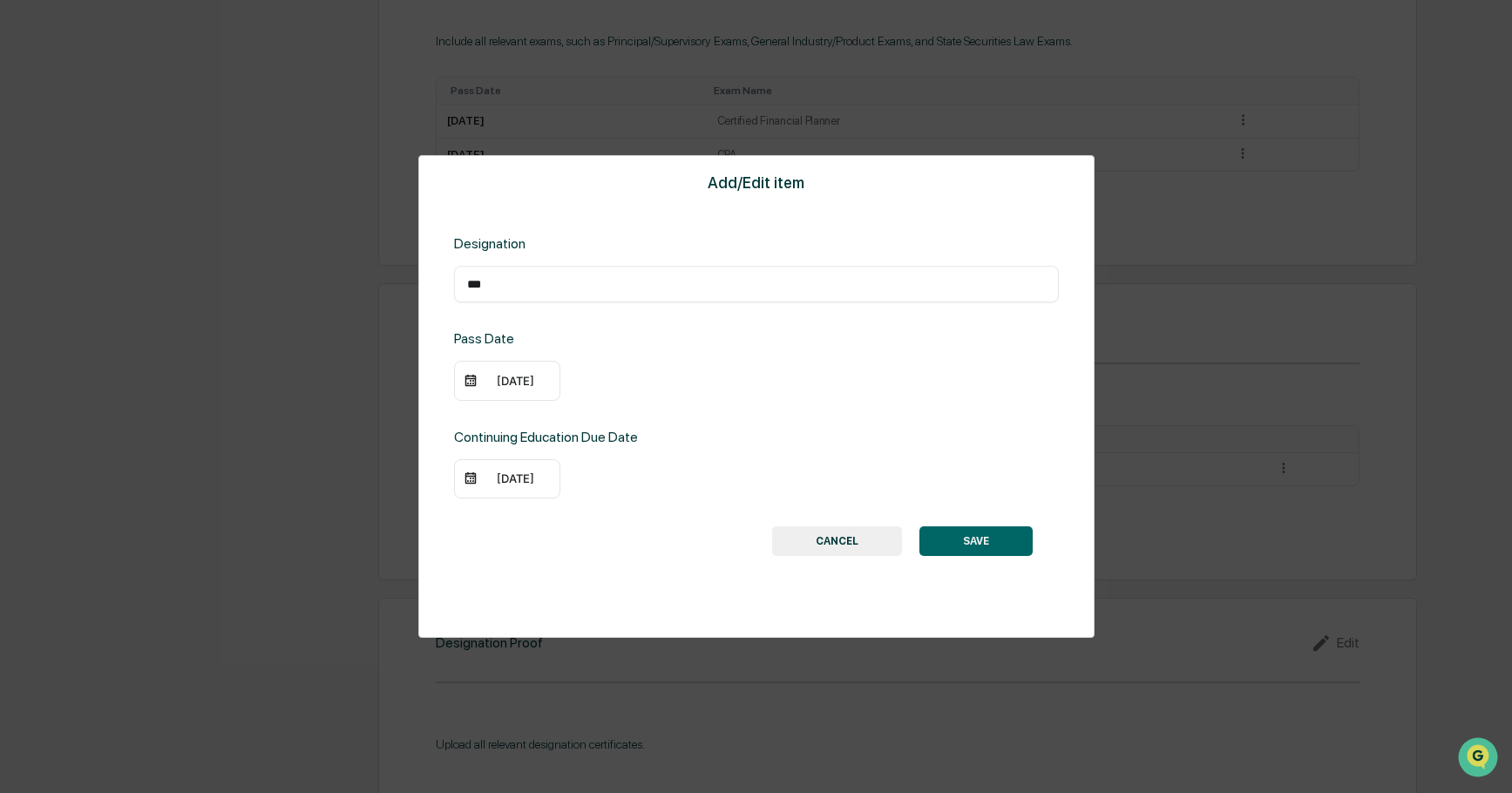
click at [974, 541] on button "SAVE" at bounding box center [976, 541] width 113 height 29
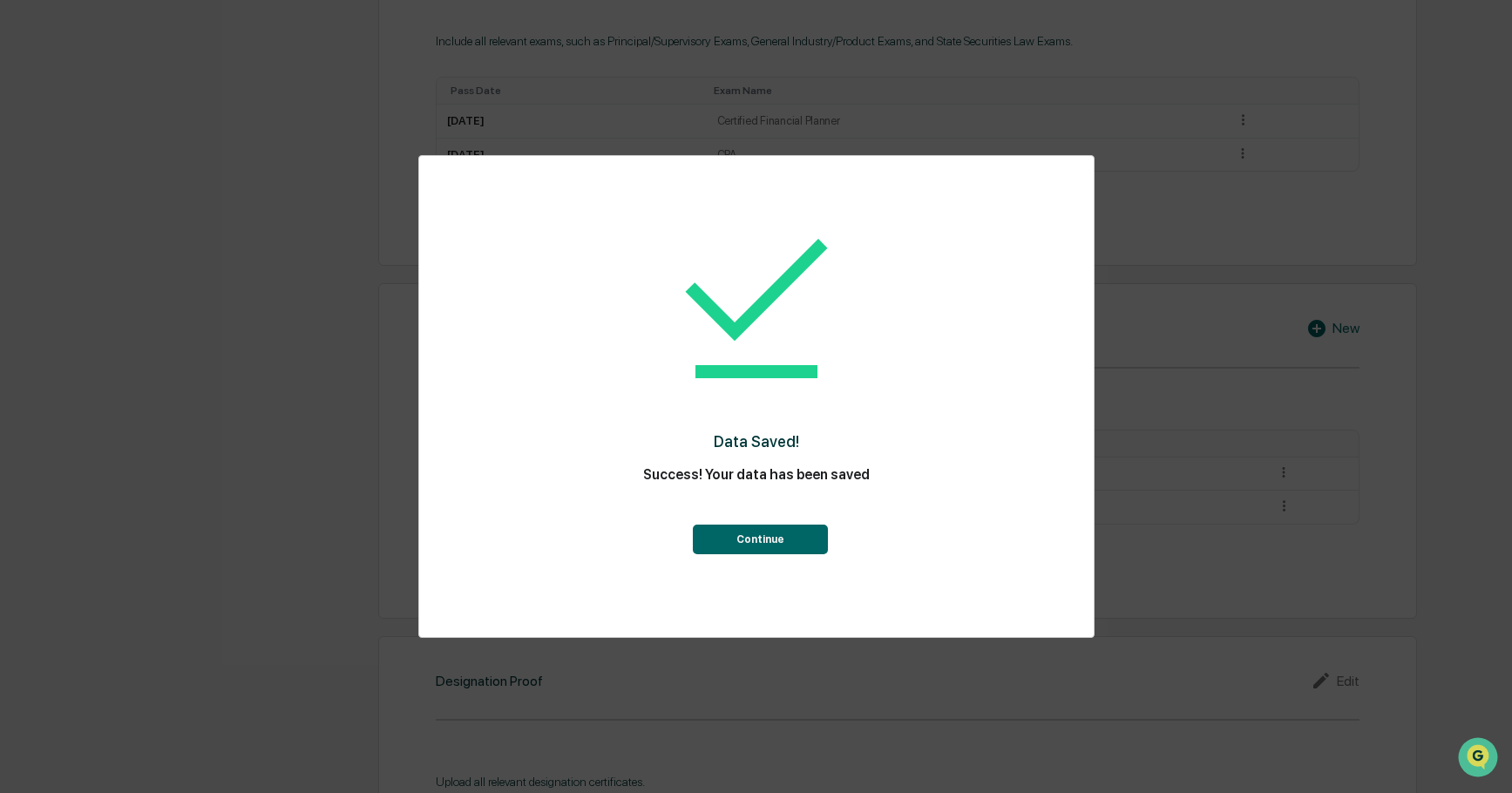
click at [793, 536] on button "Continue" at bounding box center [760, 539] width 135 height 29
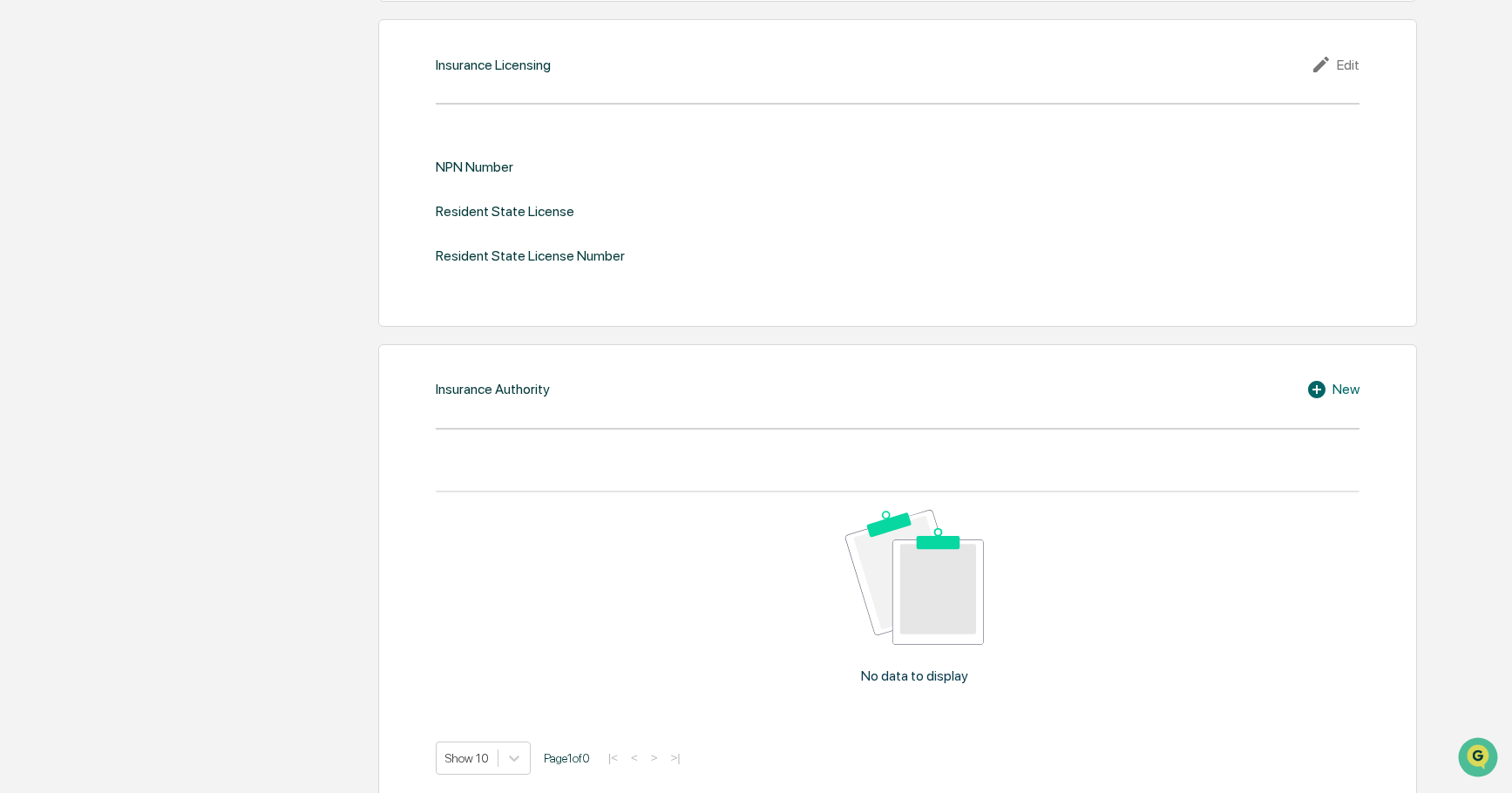
scroll to position [1797, 0]
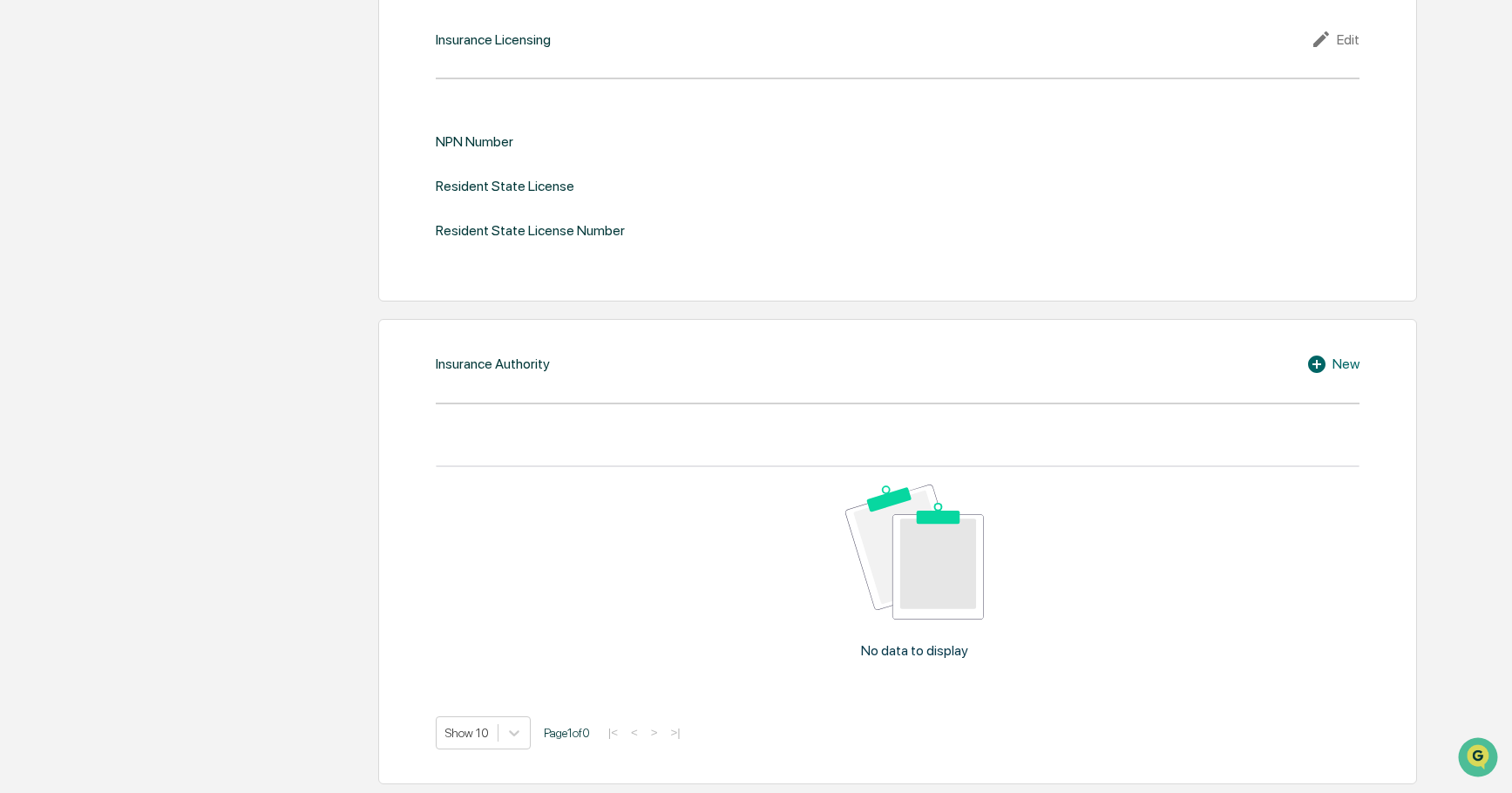
click at [554, 236] on div "Resident State License Number" at bounding box center [530, 230] width 189 height 17
click at [1350, 42] on div "Edit" at bounding box center [1334, 38] width 49 height 21
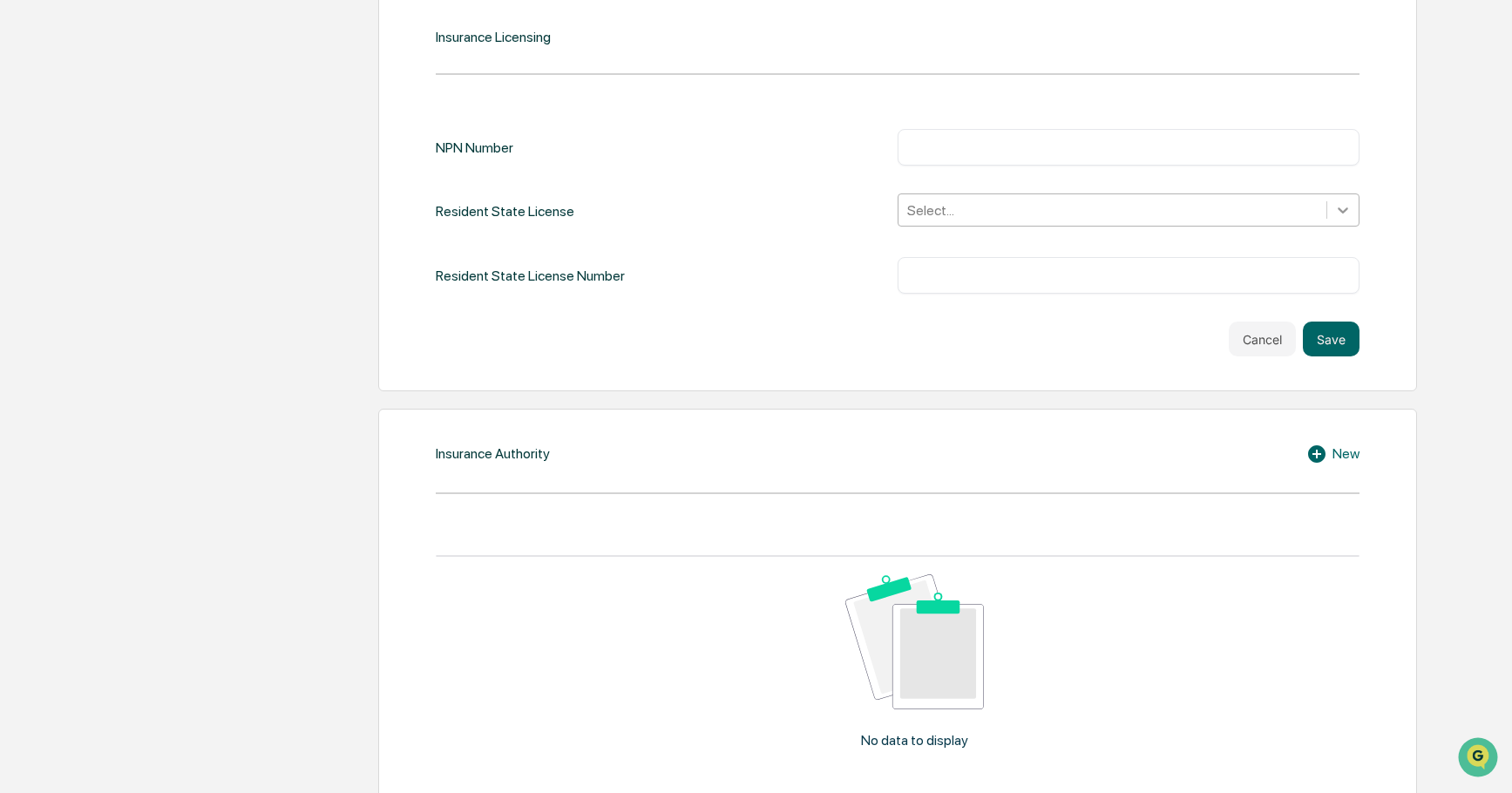
click at [1342, 206] on icon at bounding box center [1342, 210] width 18 height 18
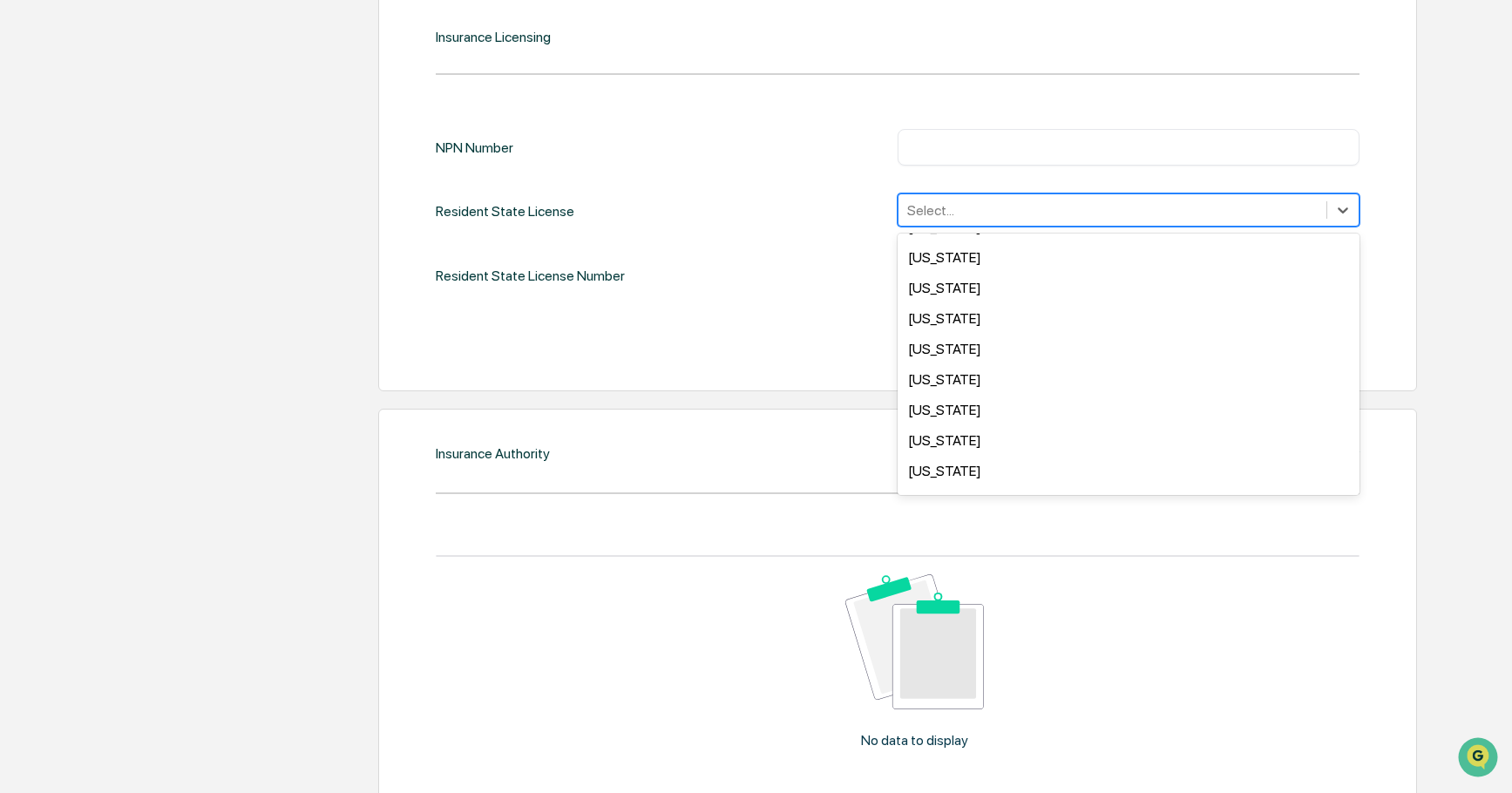
scroll to position [1138, 0]
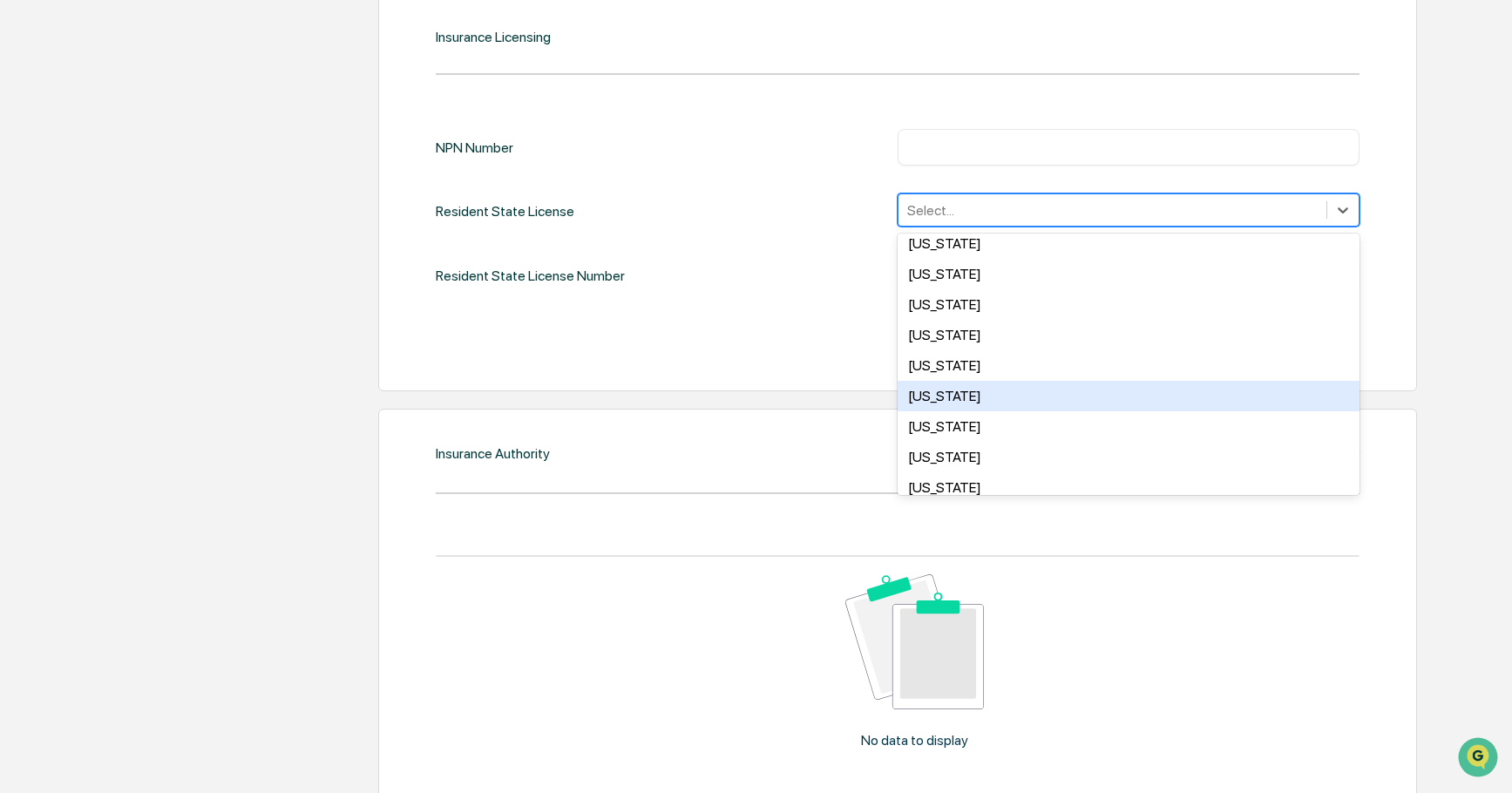
click at [956, 392] on div "Texas" at bounding box center [1127, 396] width 461 height 30
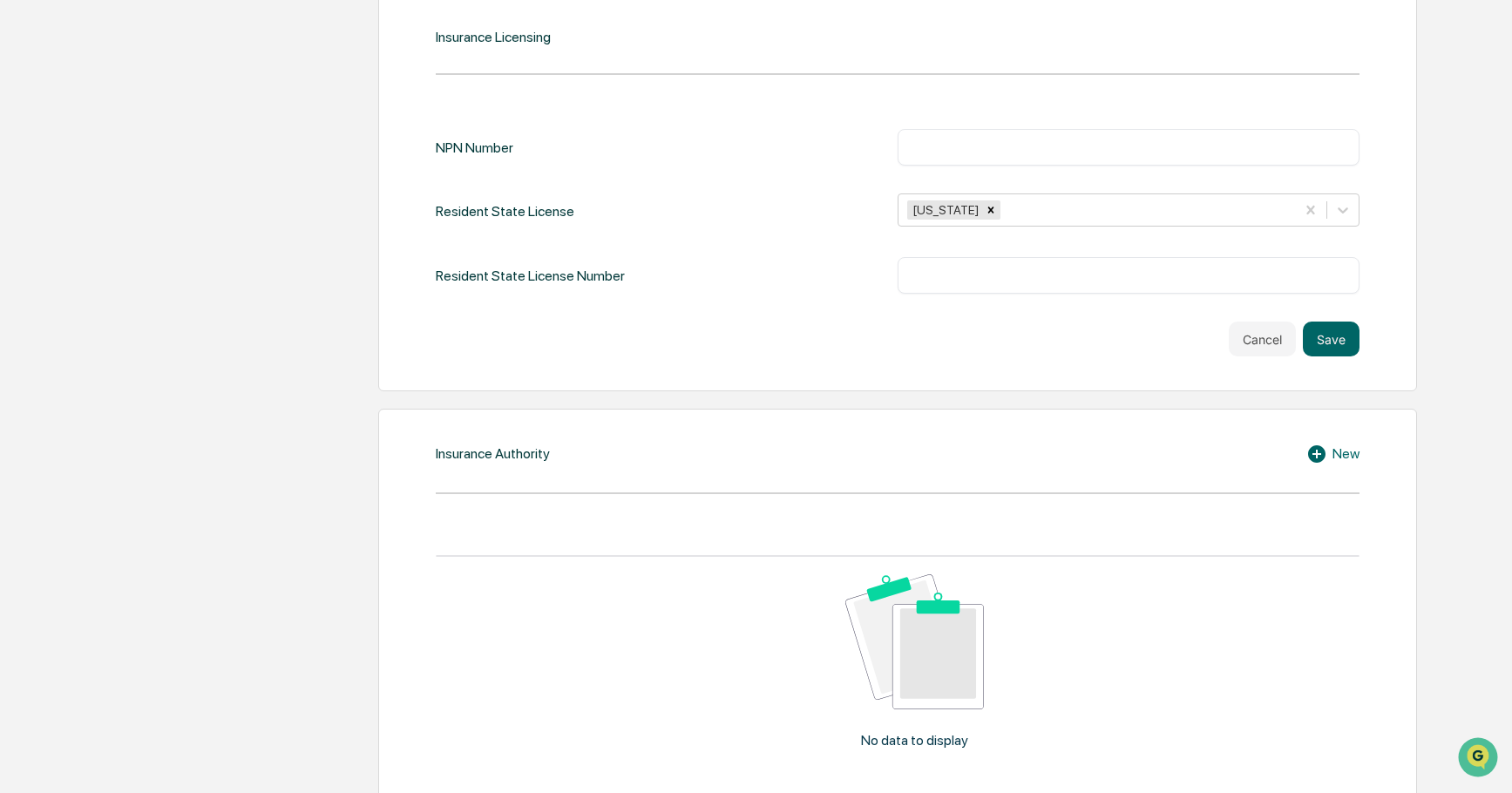
click at [710, 293] on div "Resident State License Number ​" at bounding box center [897, 275] width 924 height 37
click at [962, 280] on input "text" at bounding box center [1128, 276] width 436 height 18
type input "*******"
click at [1329, 334] on button "Save" at bounding box center [1330, 338] width 56 height 35
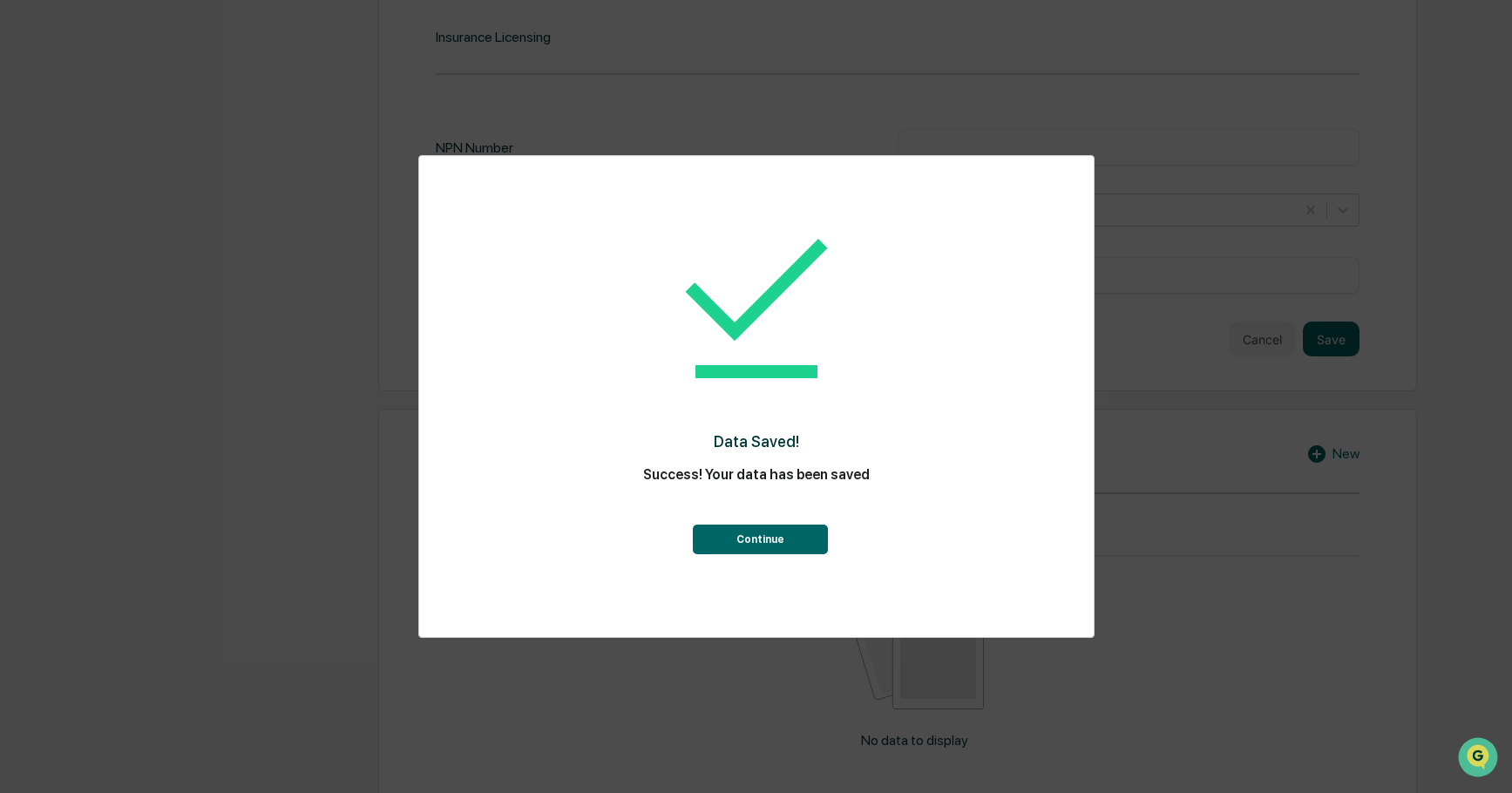
click at [774, 529] on button "Continue" at bounding box center [760, 539] width 135 height 29
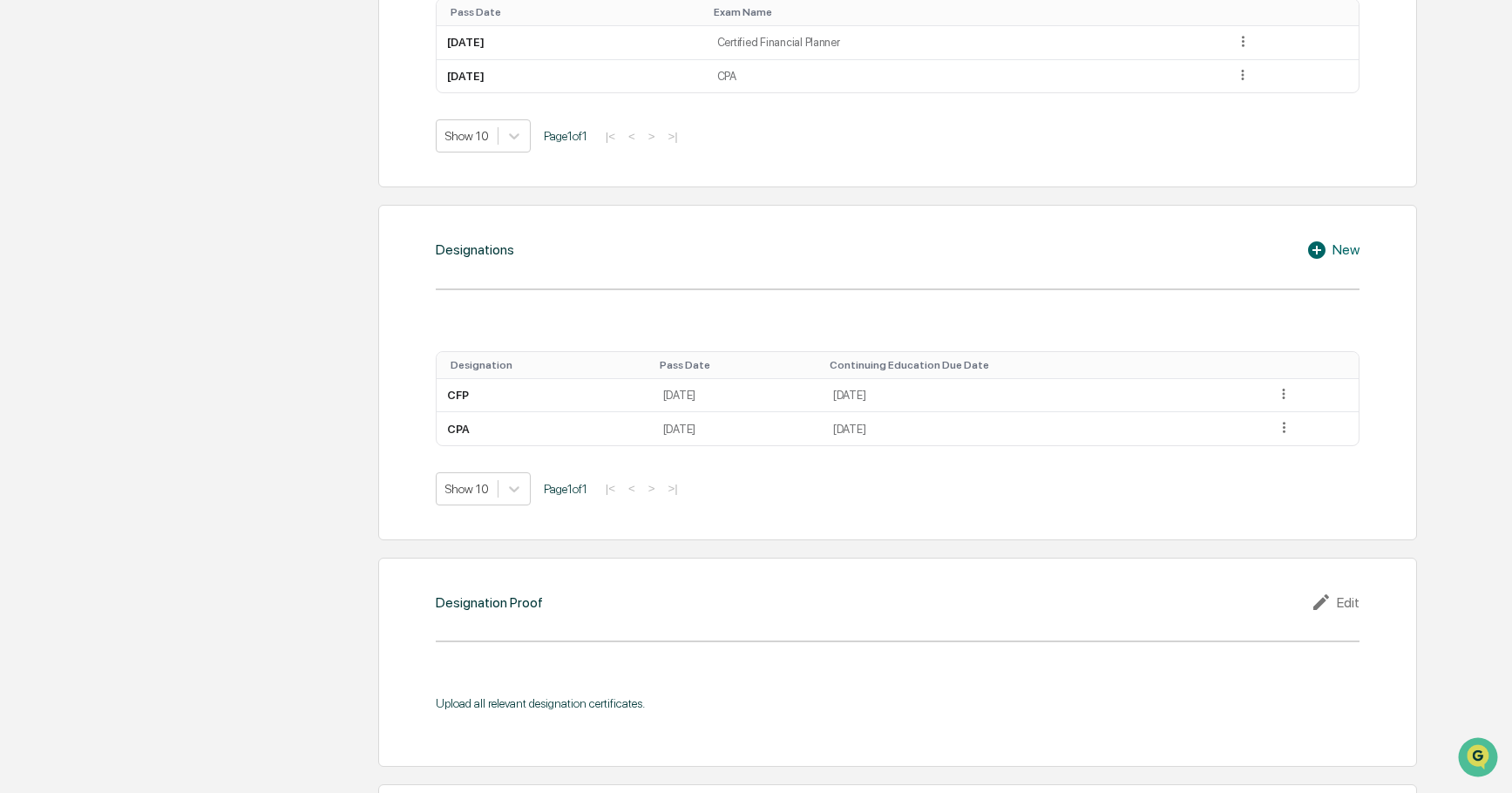
scroll to position [1797, 0]
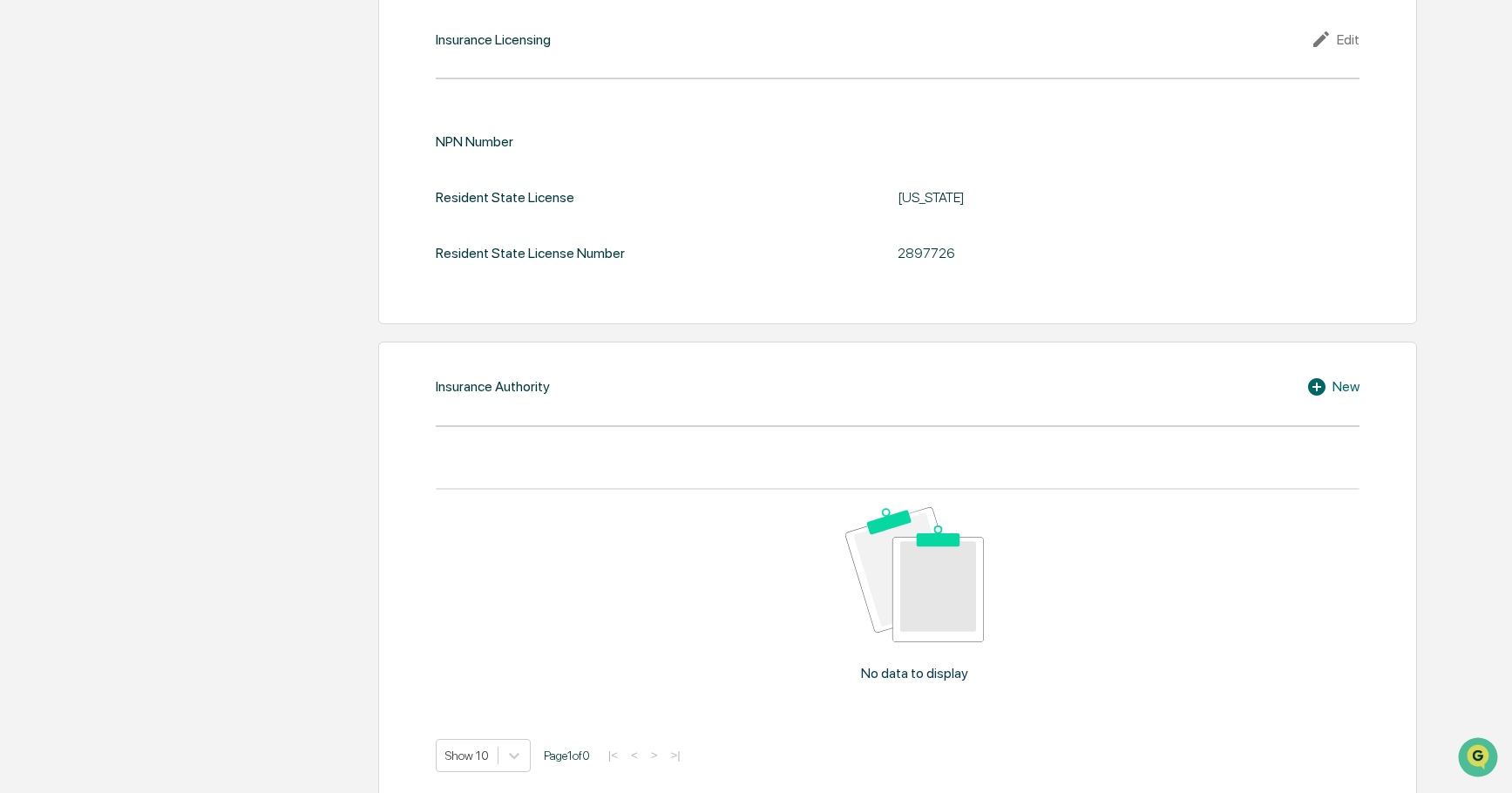
click at [1335, 35] on icon at bounding box center [1323, 38] width 26 height 21
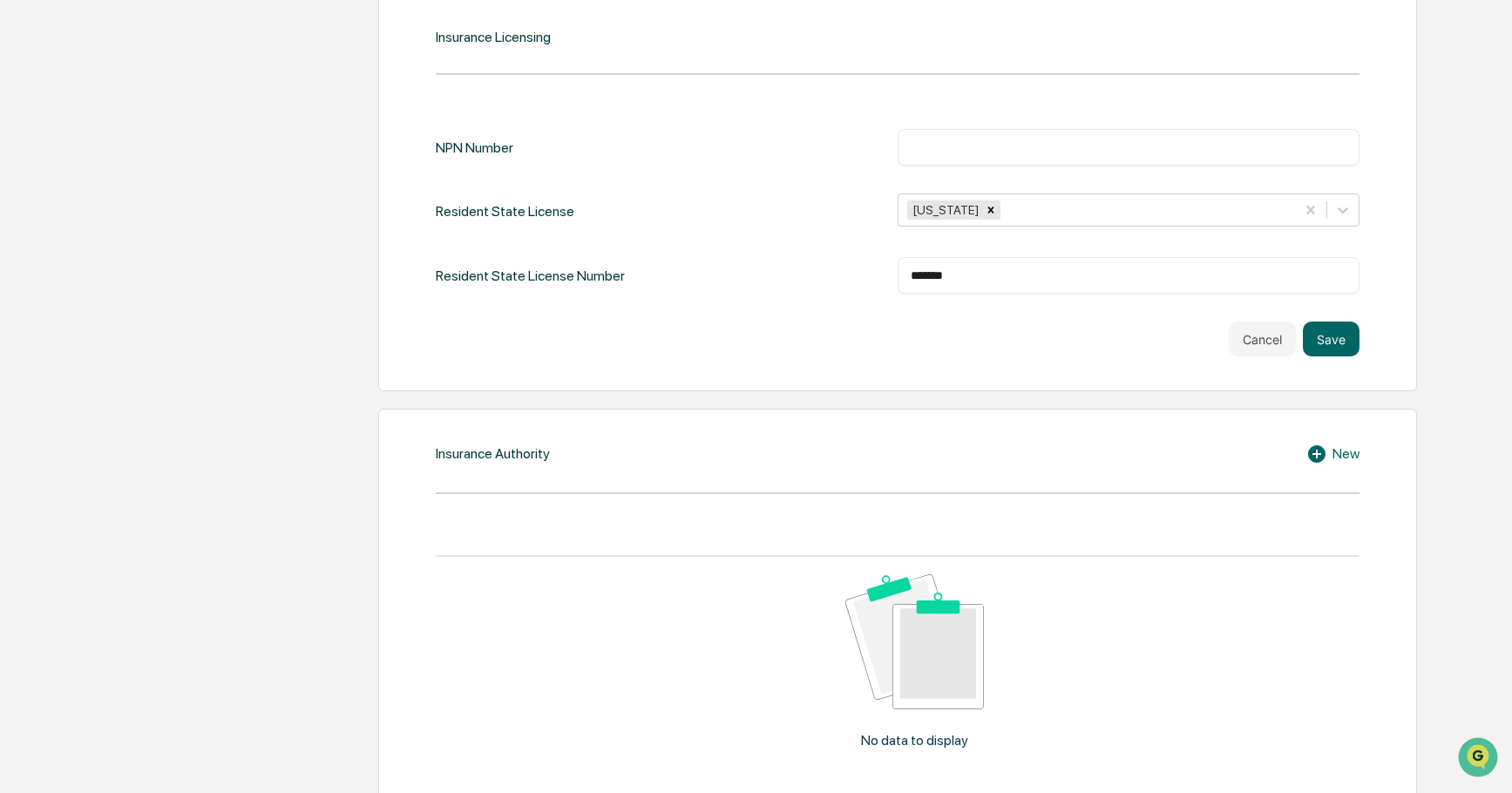
click at [912, 147] on input "text" at bounding box center [1128, 147] width 436 height 18
type input "*******"
click at [1324, 332] on button "Save" at bounding box center [1330, 338] width 56 height 35
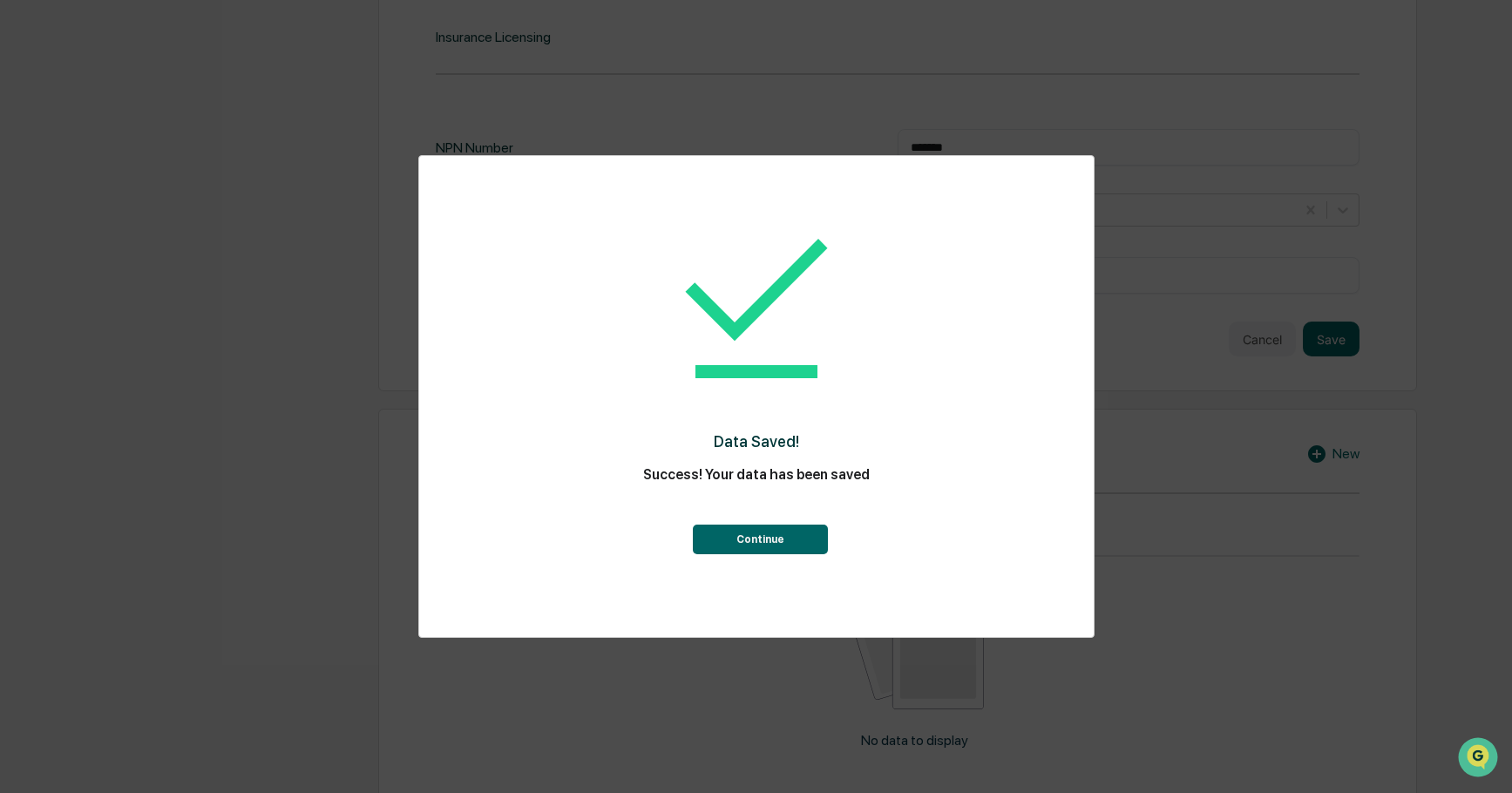
click at [802, 537] on button "Continue" at bounding box center [760, 539] width 135 height 29
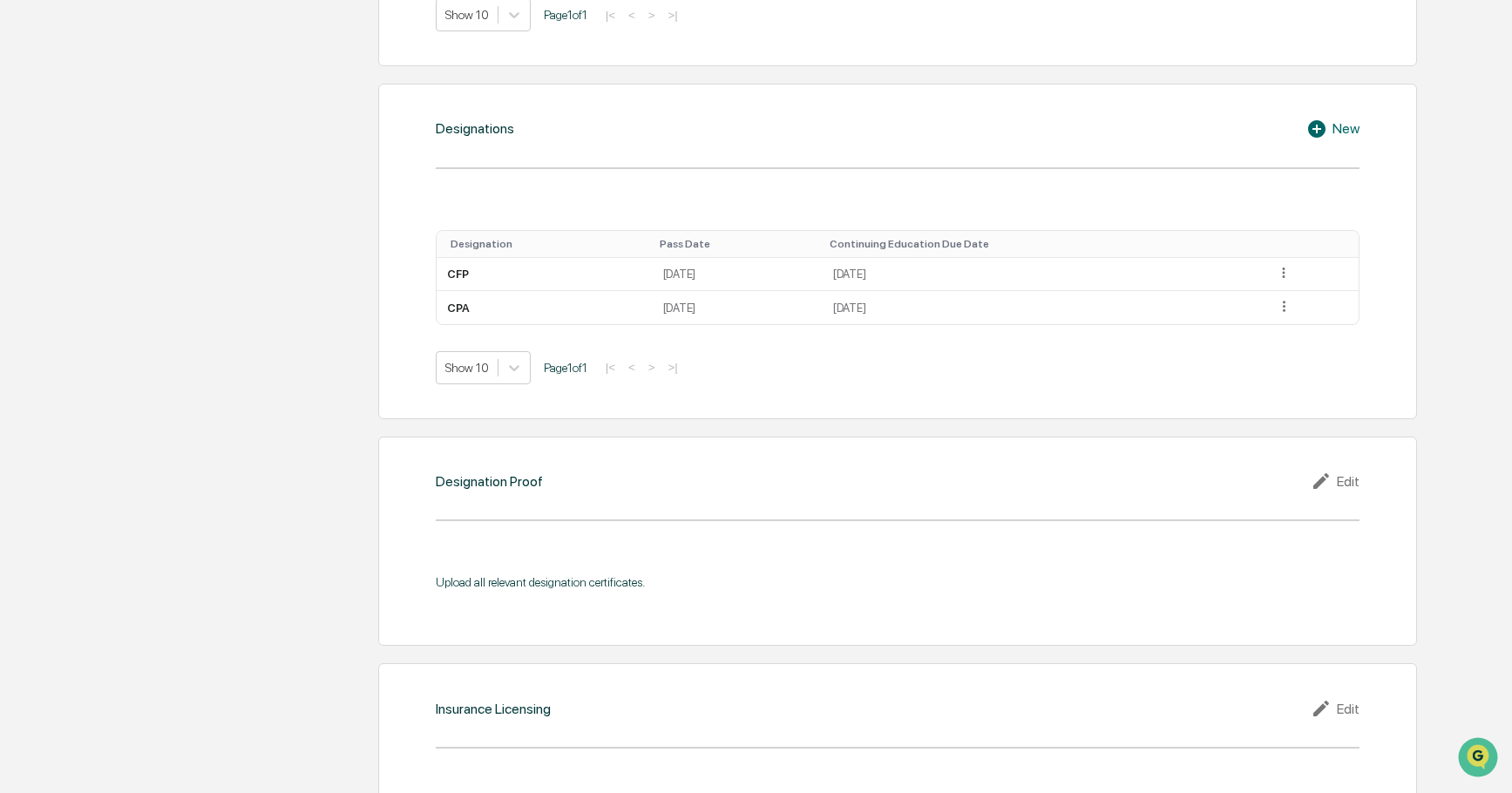
scroll to position [1113, 0]
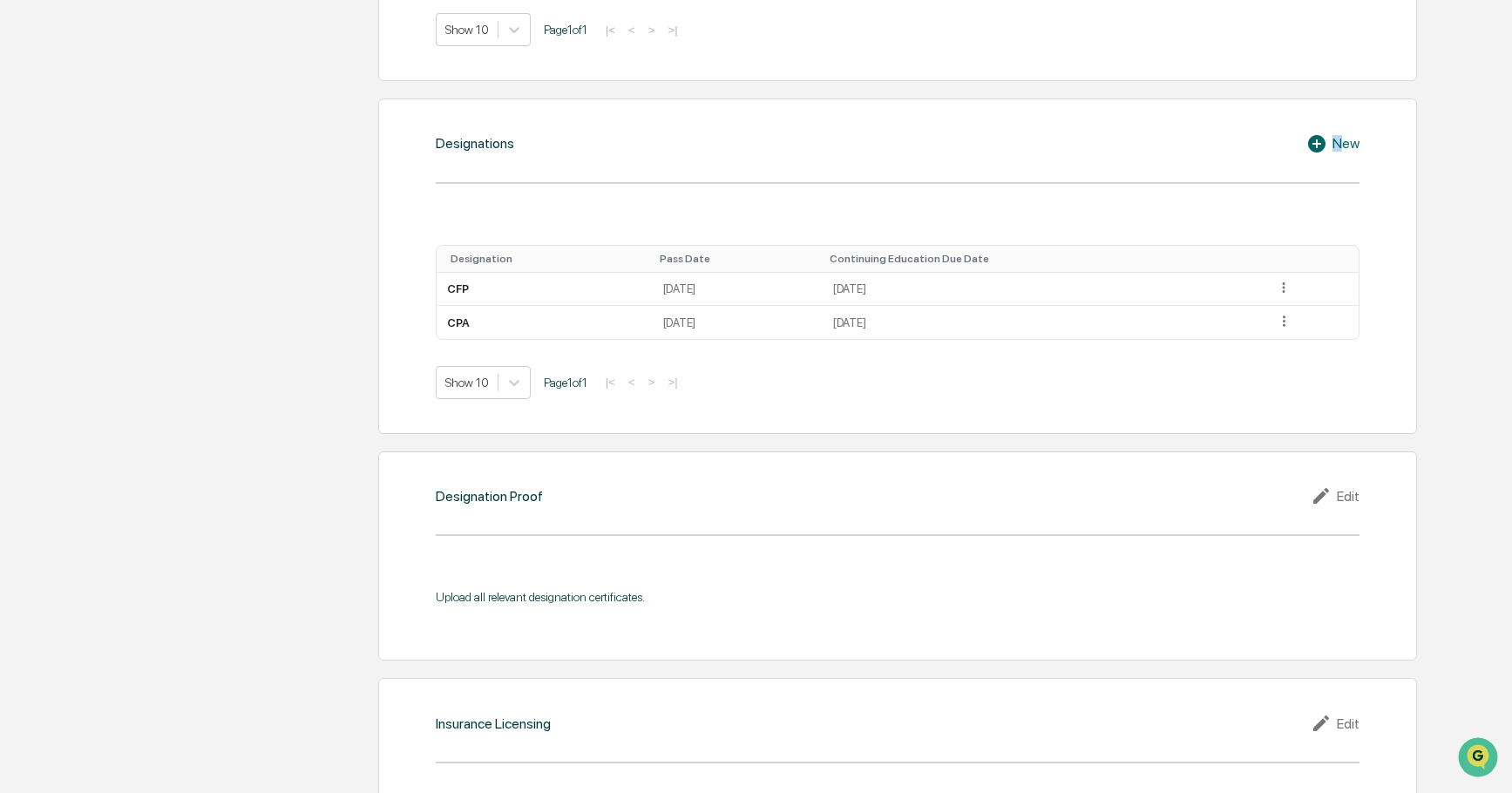
click at [1336, 140] on div "New" at bounding box center [1333, 143] width 54 height 21
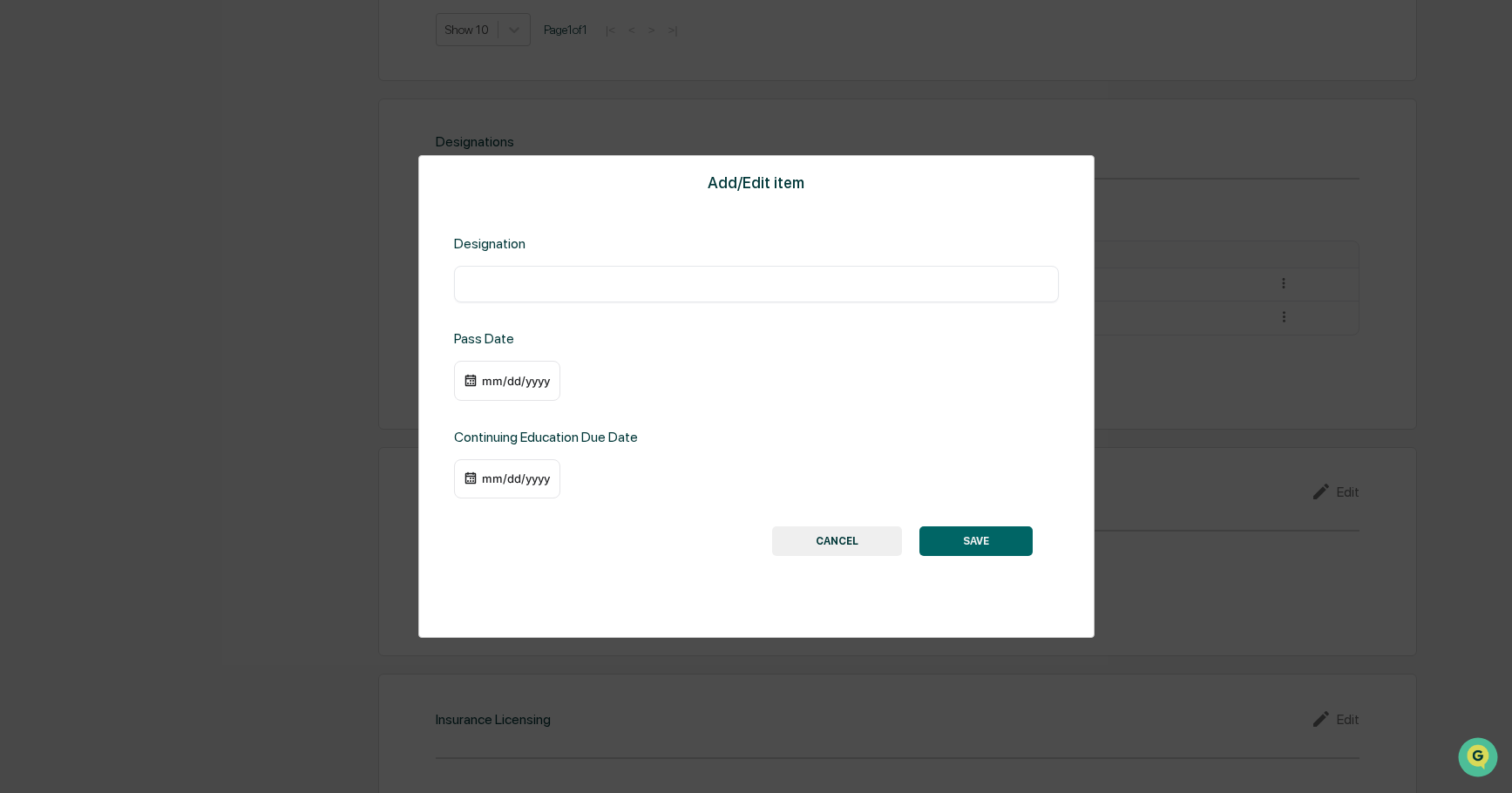
click at [518, 278] on input "text" at bounding box center [756, 284] width 578 height 18
type input "**********"
click at [469, 480] on img at bounding box center [470, 479] width 14 height 14
click at [509, 476] on div "mm/dd/yyyy" at bounding box center [516, 479] width 70 height 14
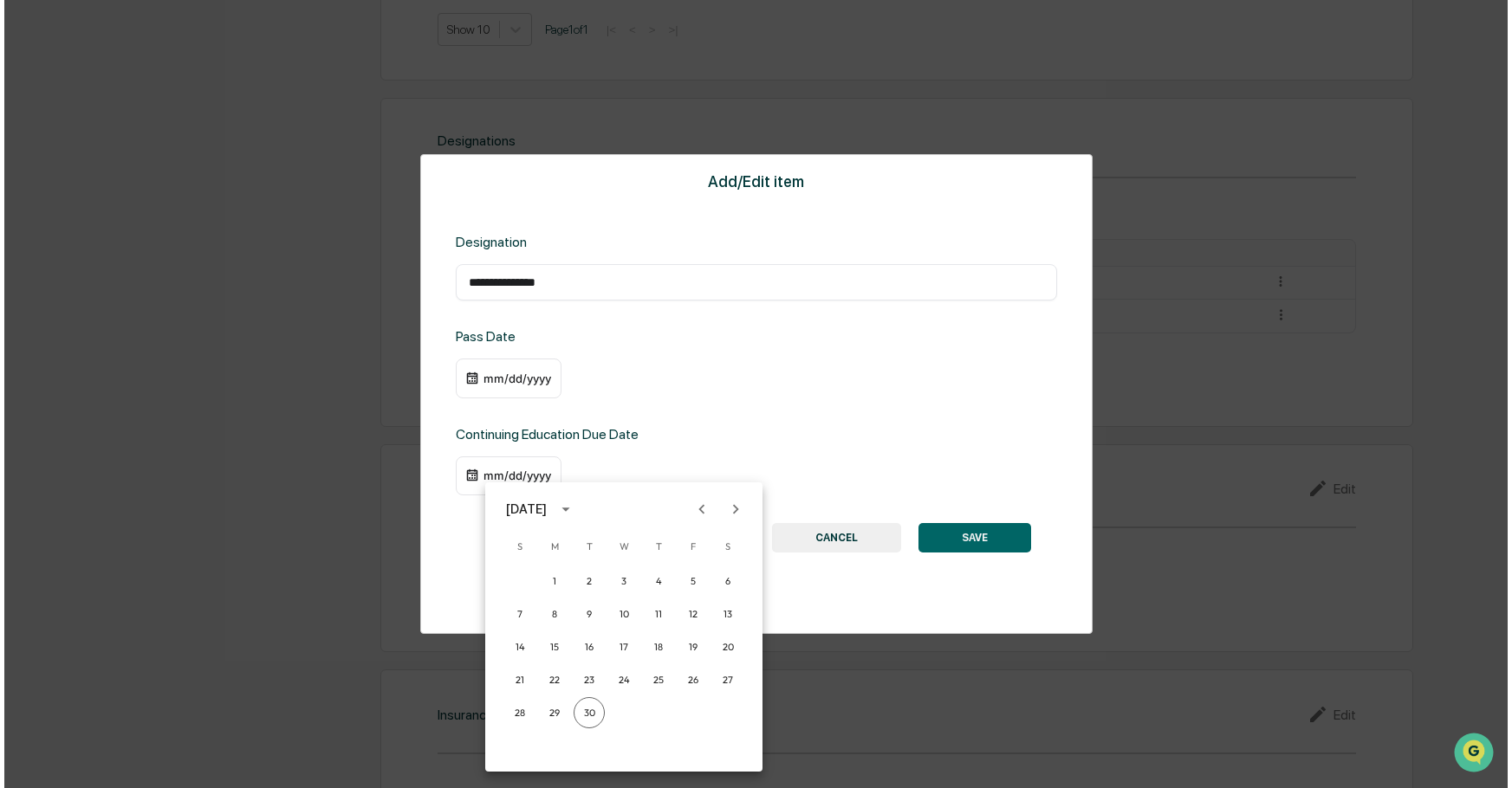
scroll to position [1107, 0]
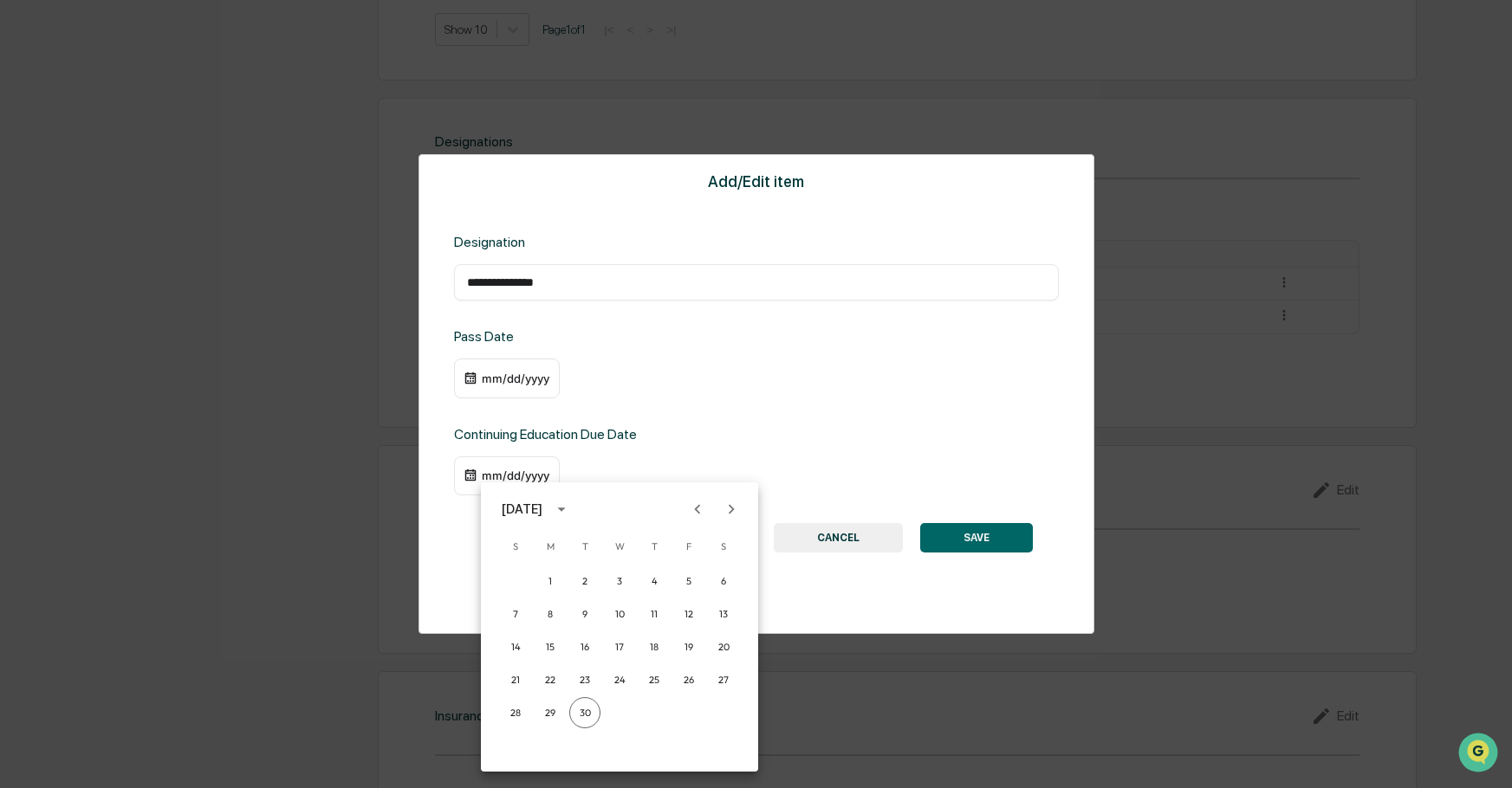
click at [698, 510] on icon "Previous month" at bounding box center [698, 508] width 6 height 10
click at [699, 510] on icon "Previous month" at bounding box center [697, 508] width 19 height 19
click at [549, 713] on button "30" at bounding box center [550, 713] width 31 height 31
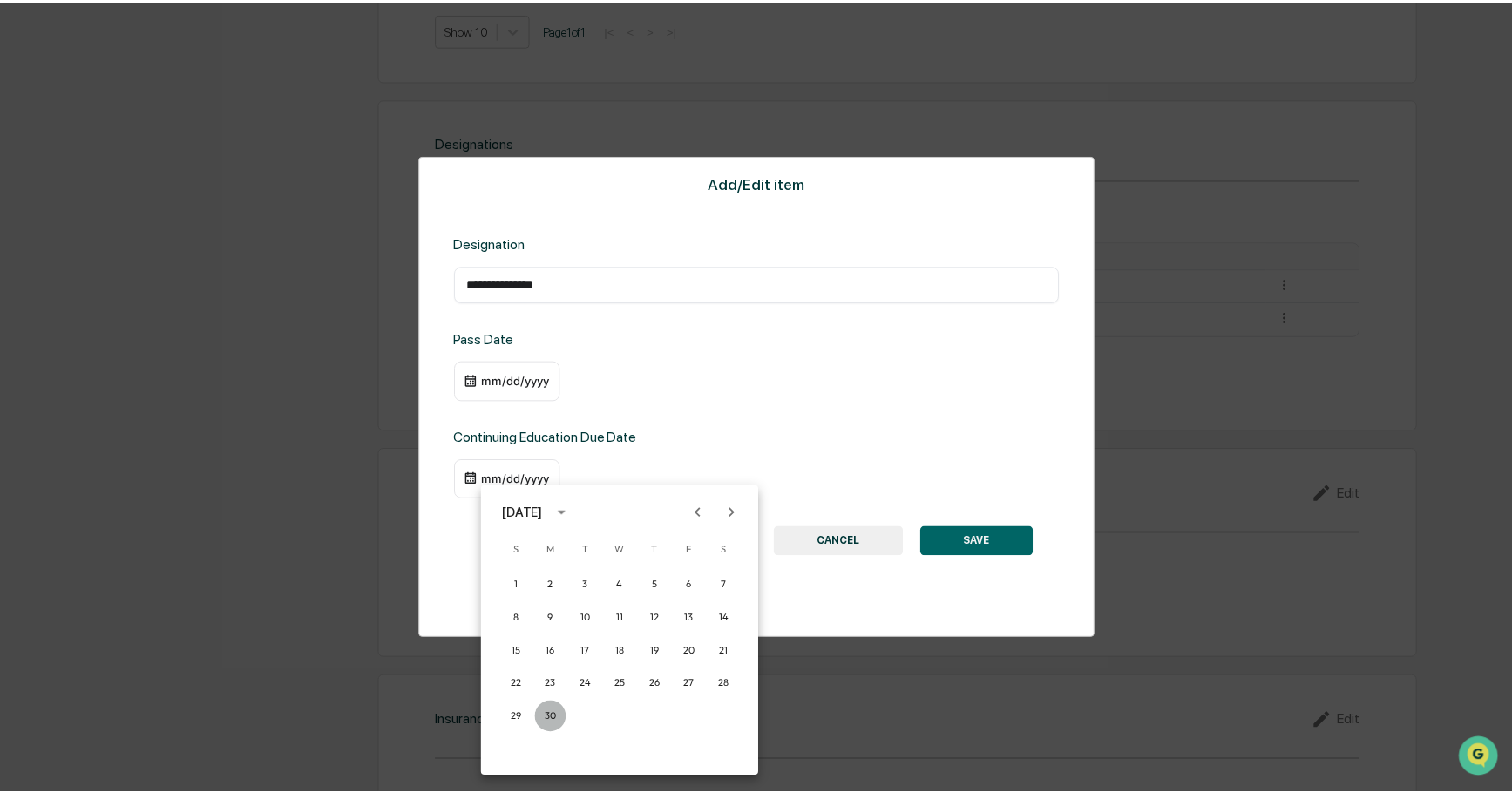
scroll to position [1113, 0]
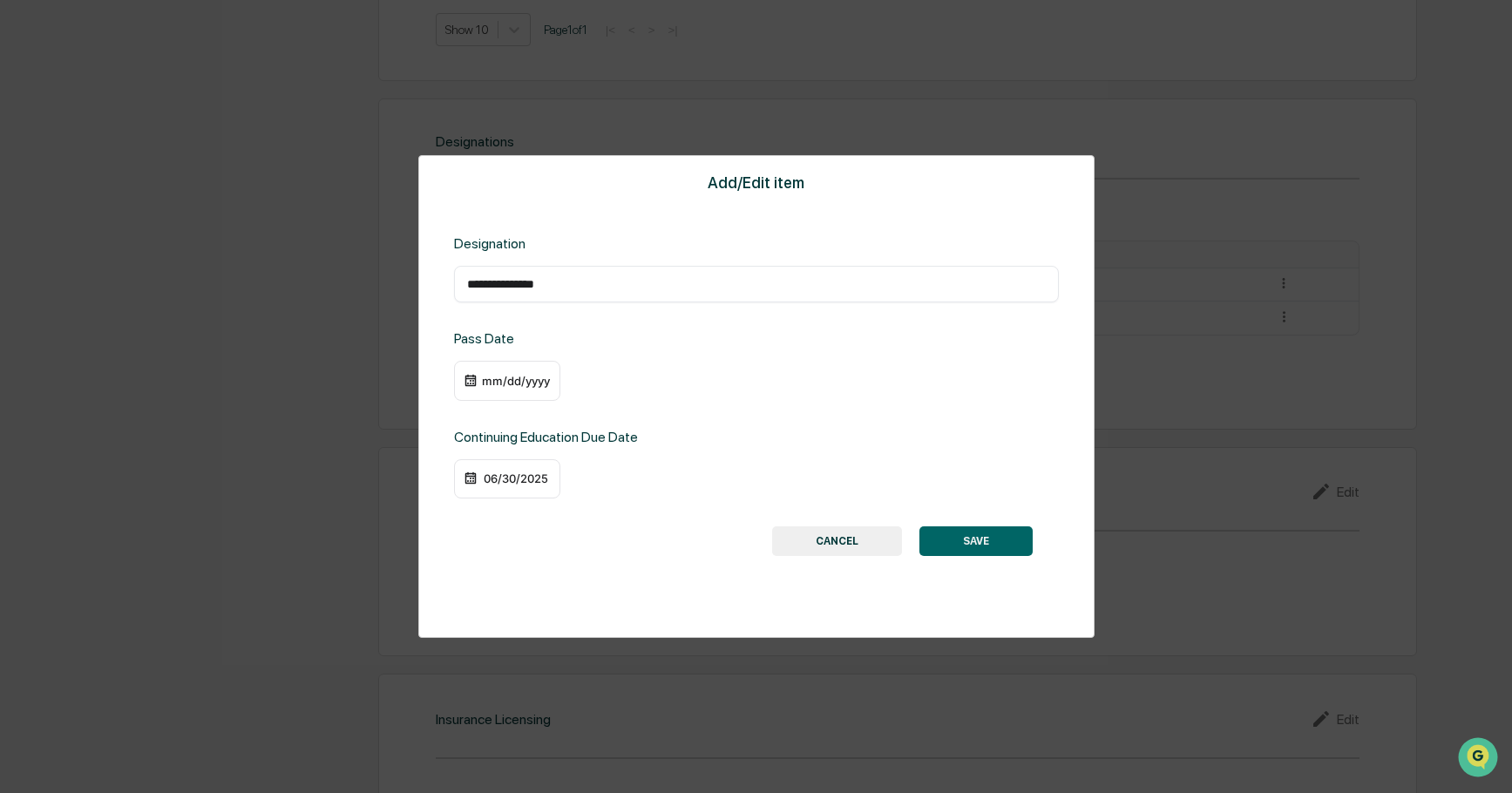
click at [471, 473] on img at bounding box center [470, 479] width 14 height 14
click at [515, 475] on div "06/30/2025" at bounding box center [516, 479] width 70 height 14
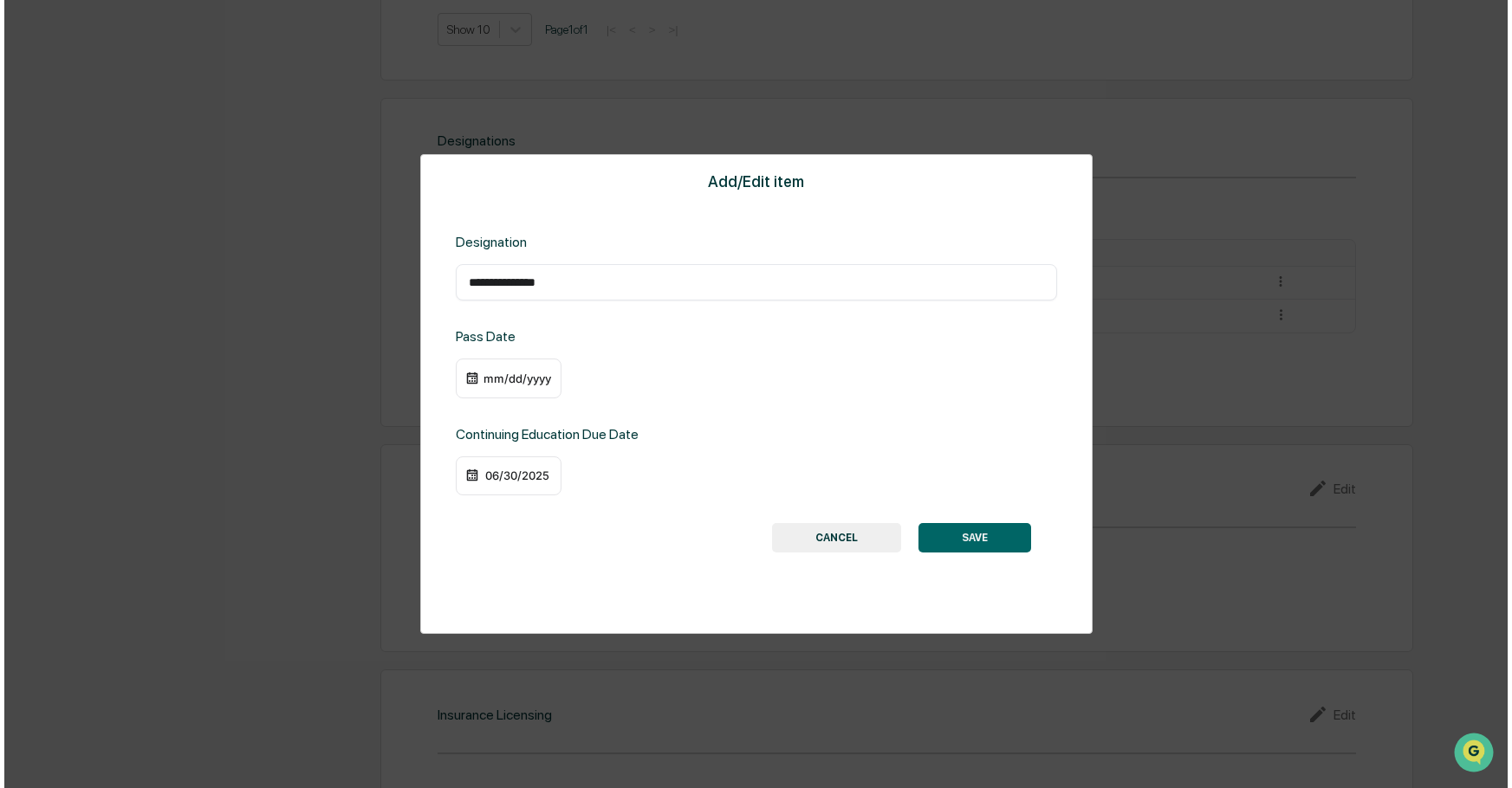
scroll to position [1107, 0]
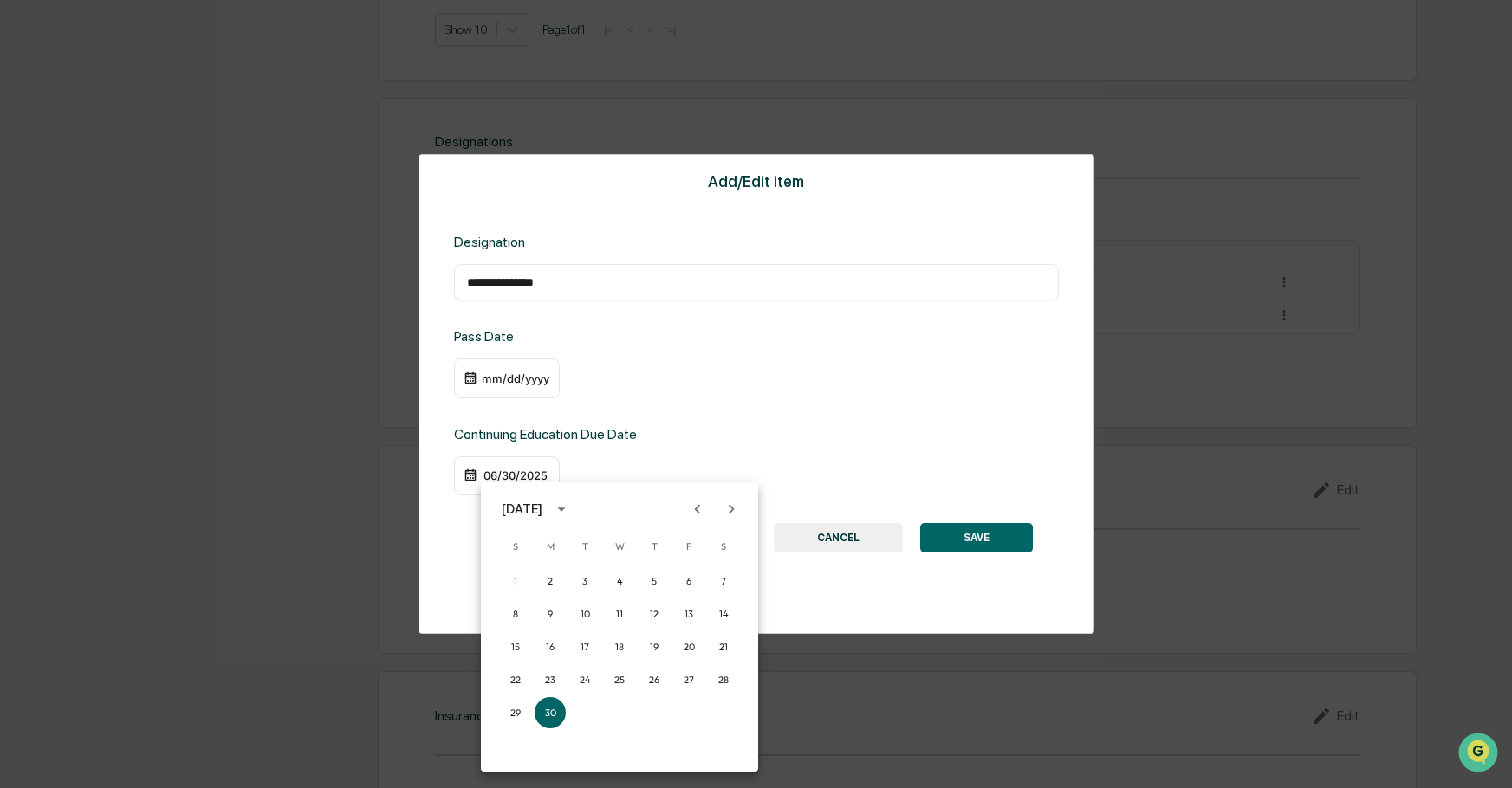
click at [571, 509] on icon "calendar view is open, switch to year view" at bounding box center [561, 508] width 19 height 19
click at [527, 684] on button "2026" at bounding box center [529, 691] width 62 height 31
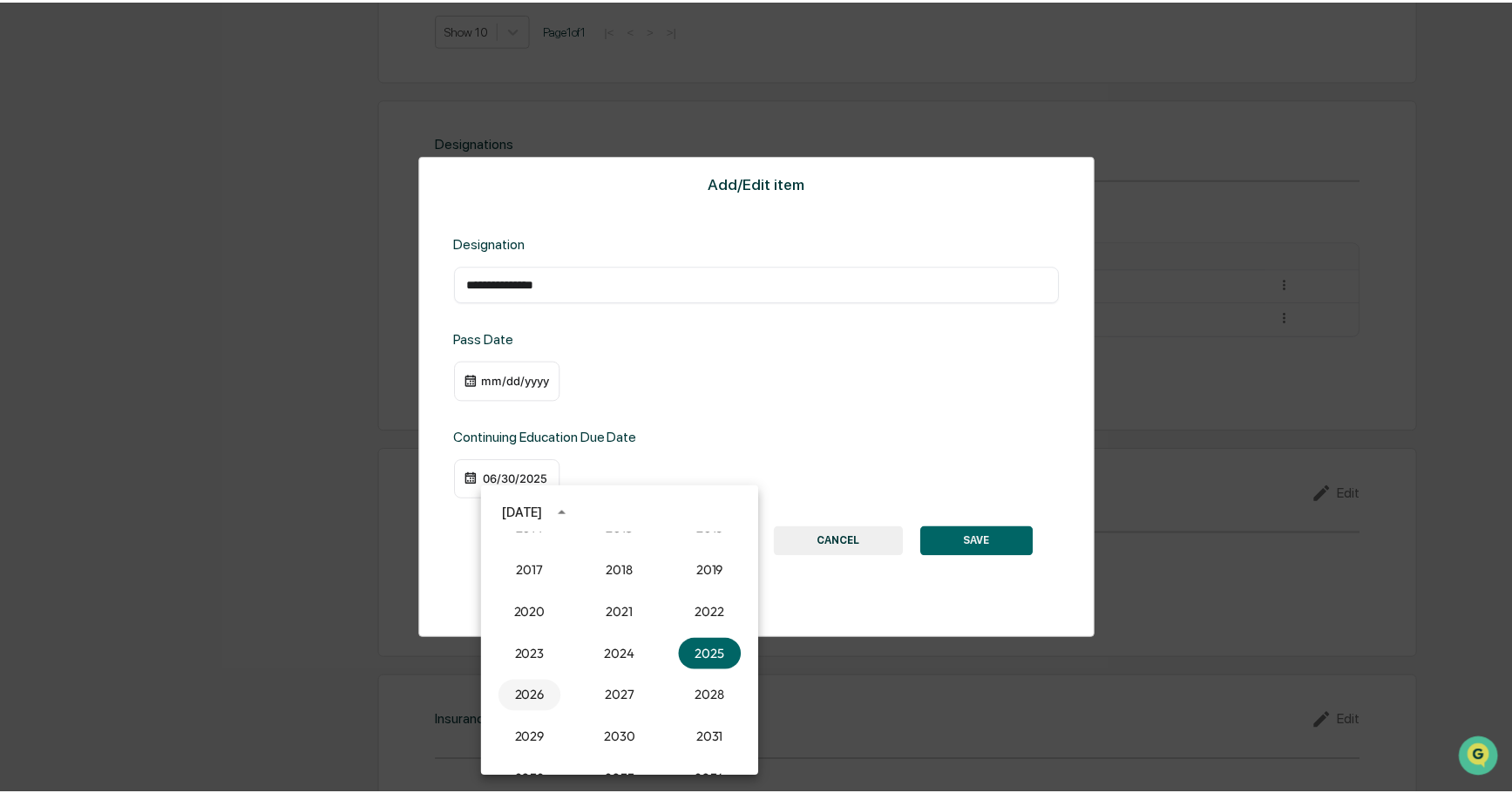
scroll to position [1113, 0]
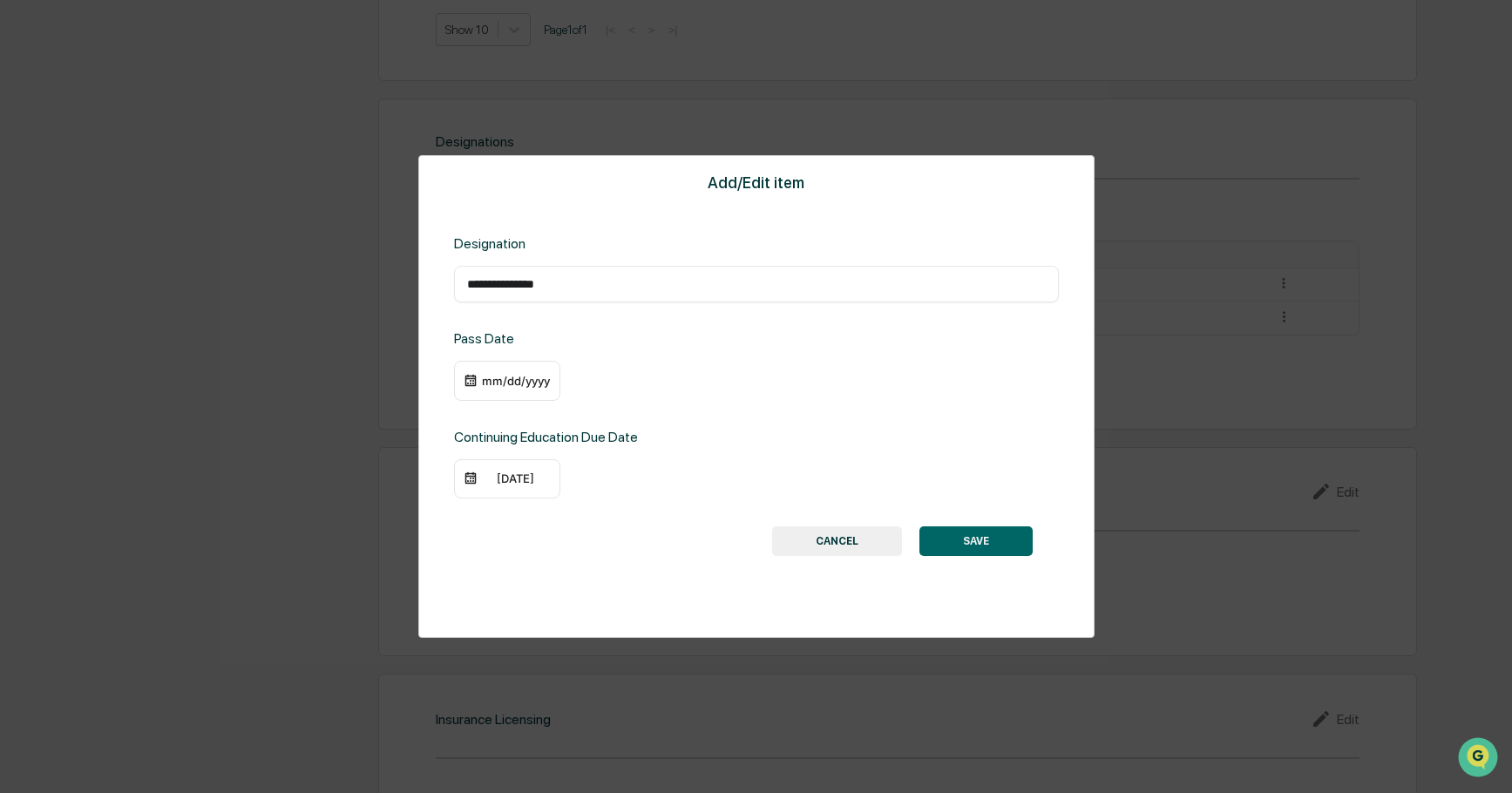
click at [512, 376] on div "mm/dd/yyyy" at bounding box center [516, 381] width 70 height 14
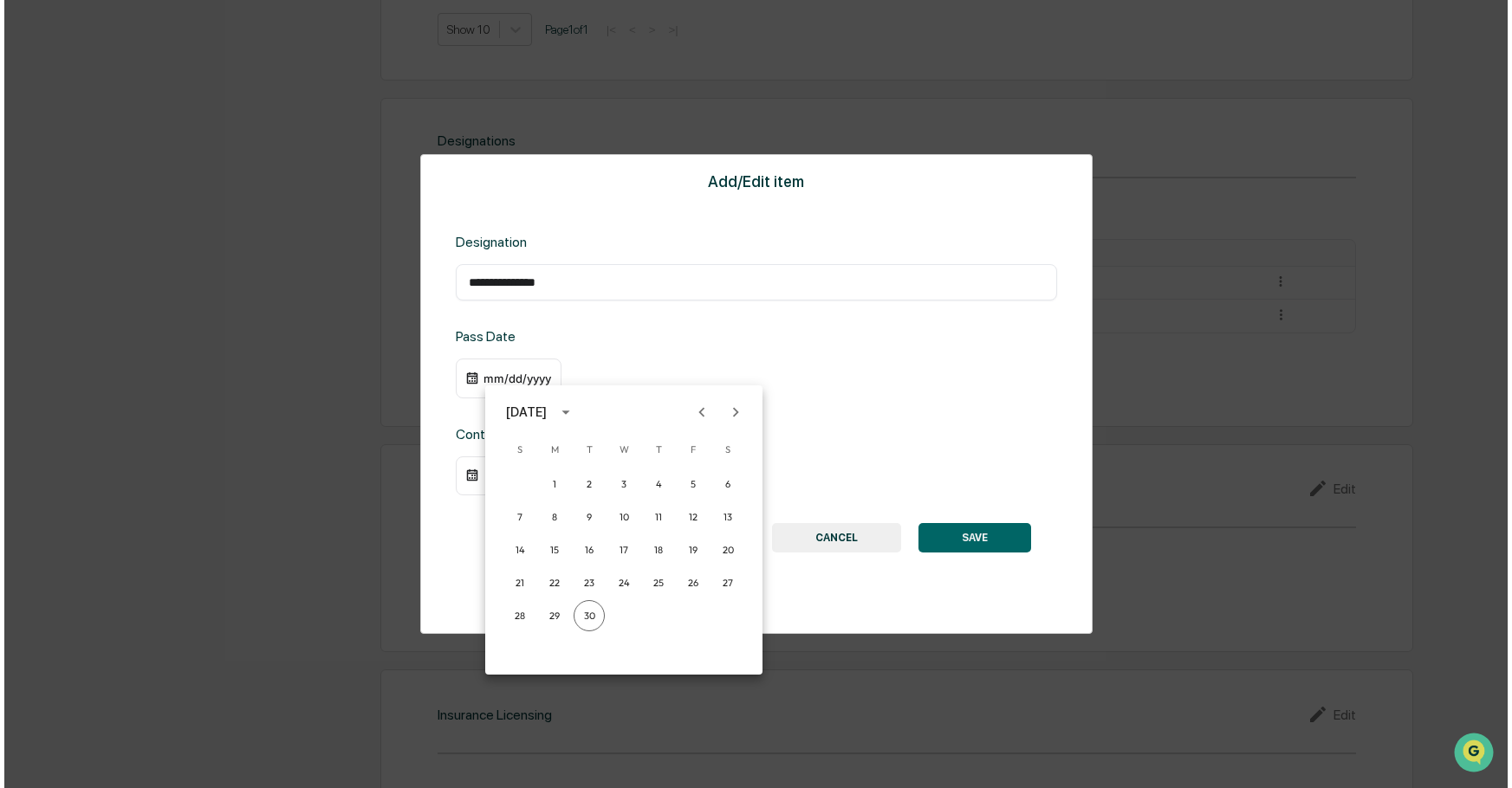
scroll to position [1107, 0]
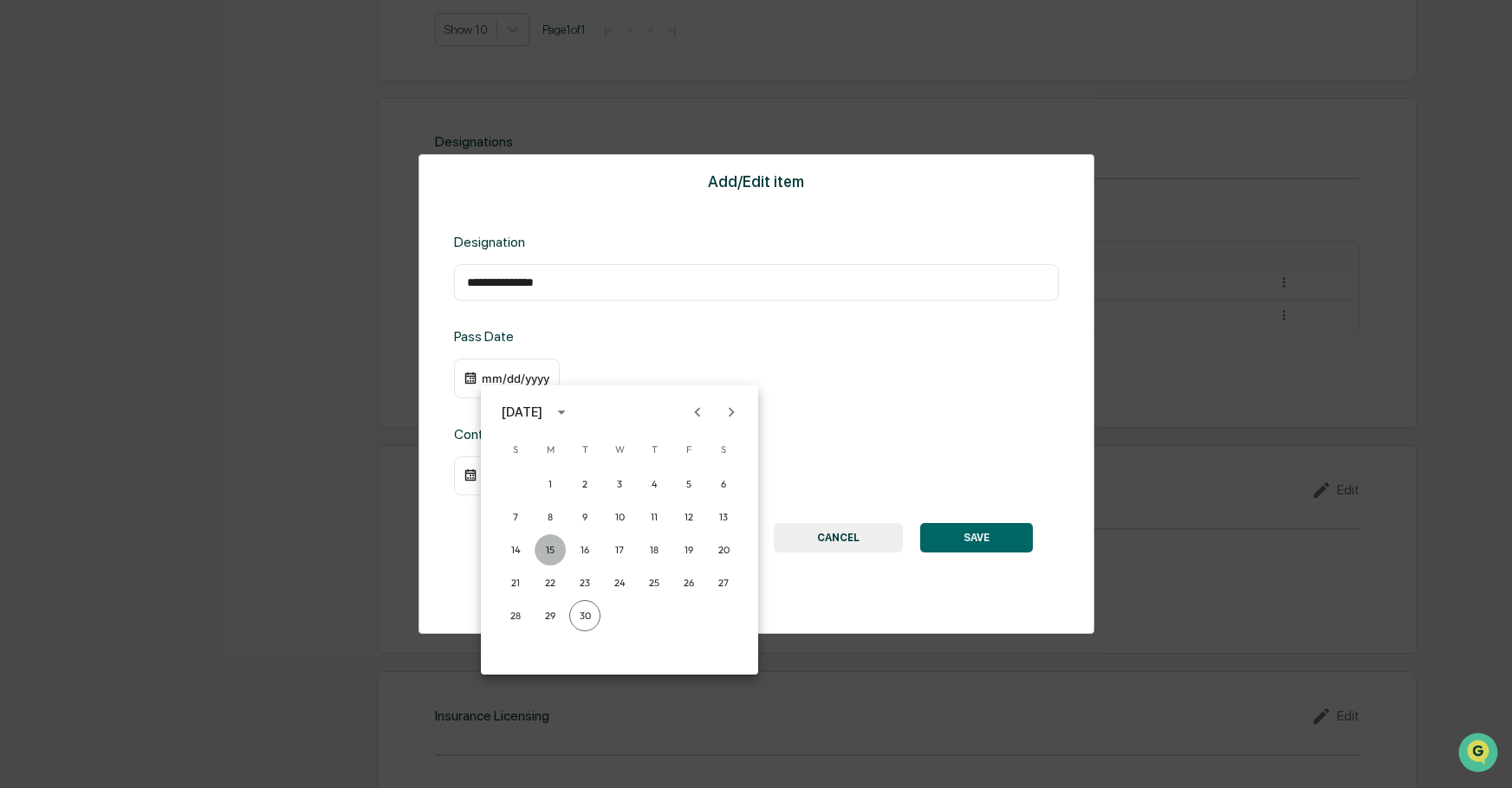
click at [550, 554] on button "15" at bounding box center [550, 549] width 31 height 31
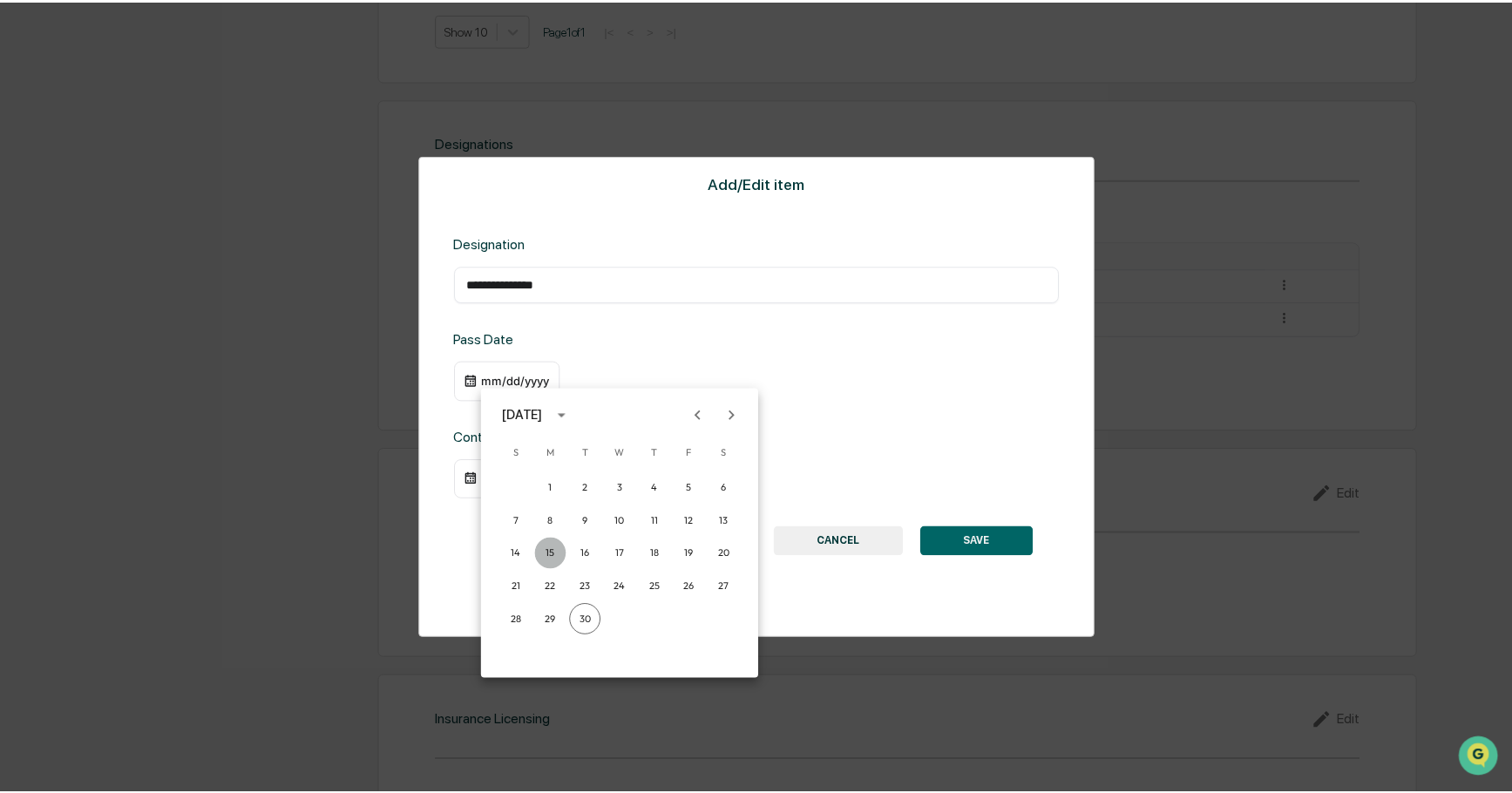
scroll to position [1113, 0]
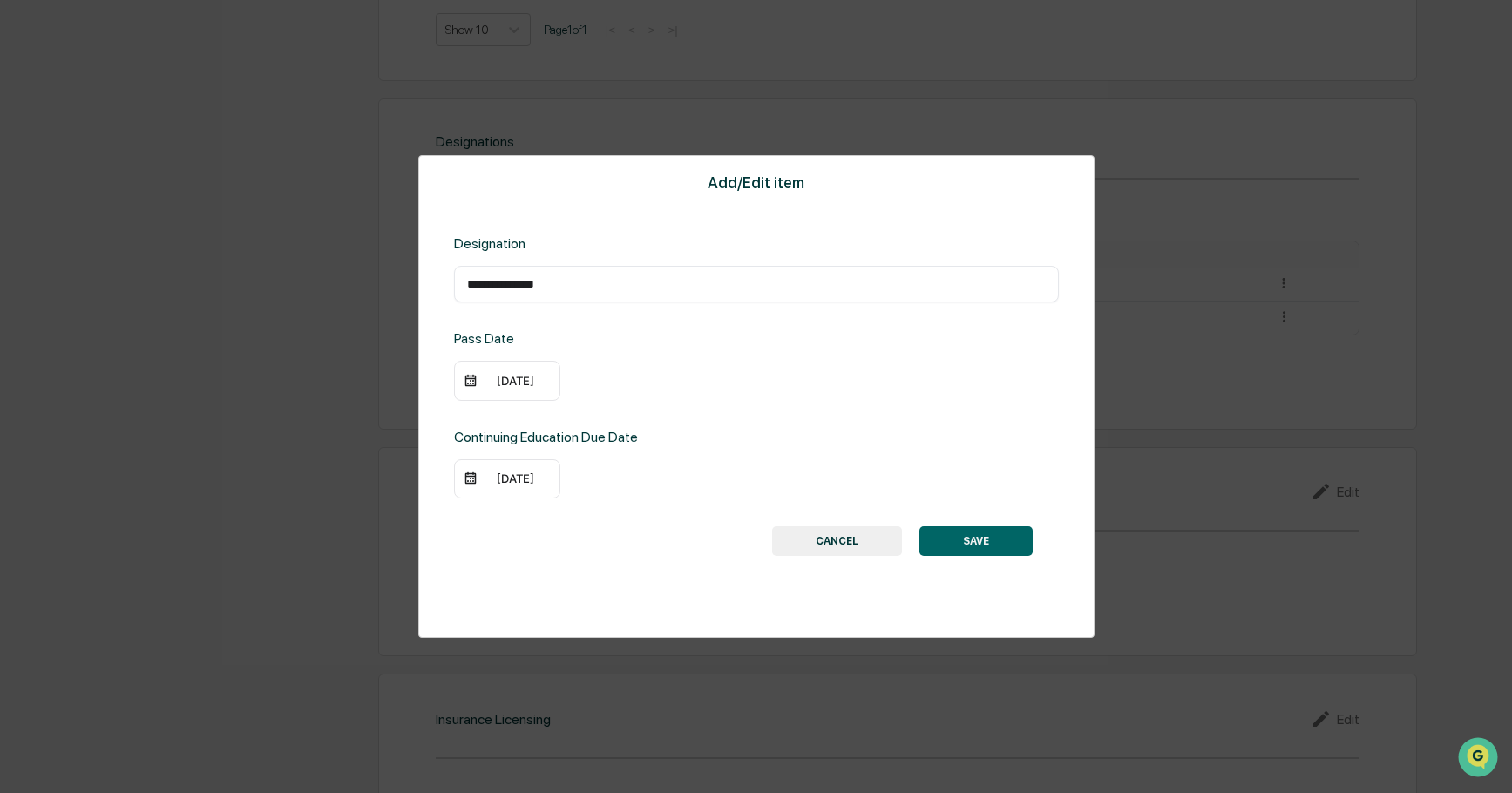
click at [527, 376] on div "09/15/2025" at bounding box center [516, 381] width 70 height 14
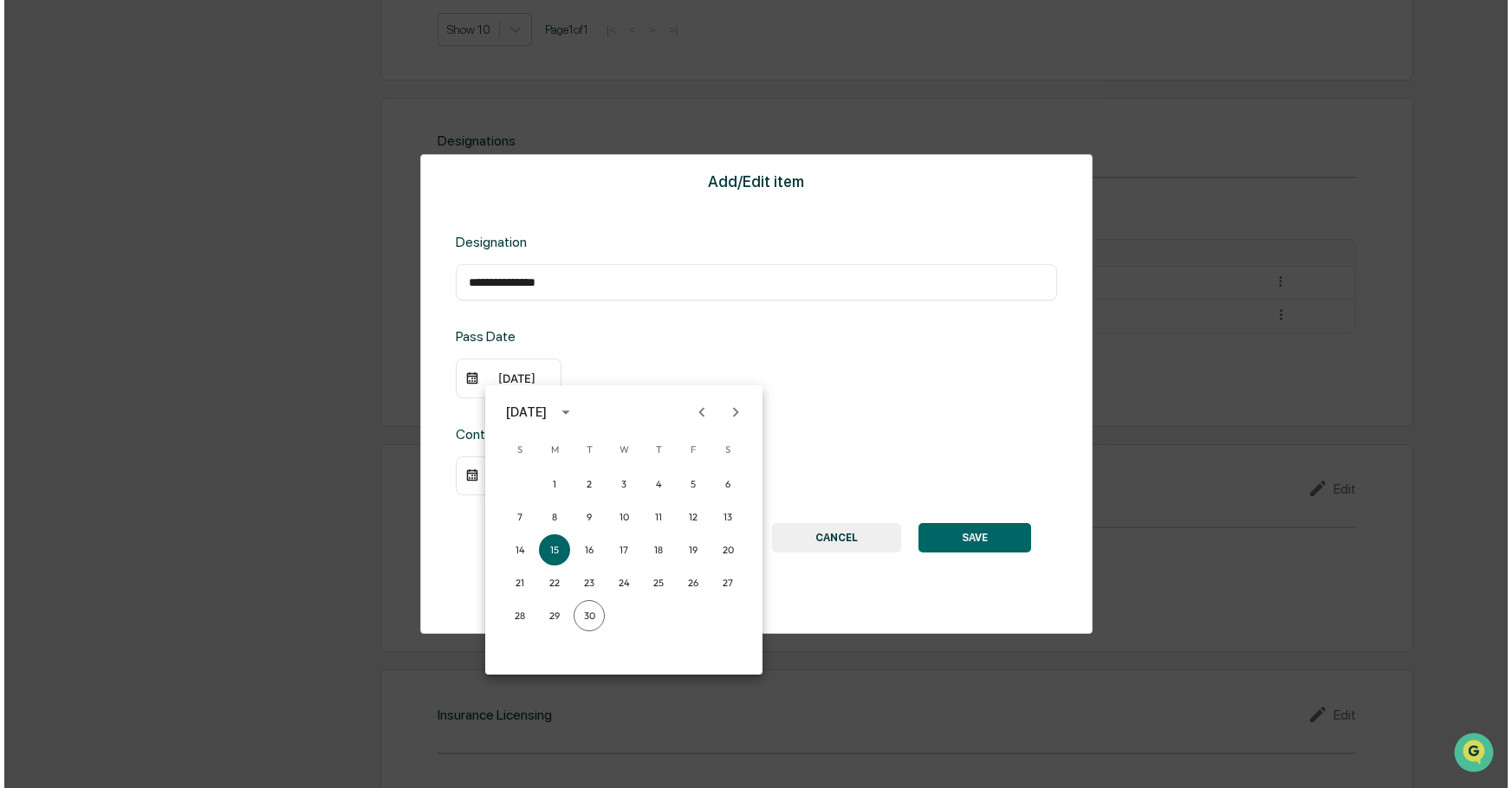
scroll to position [1107, 0]
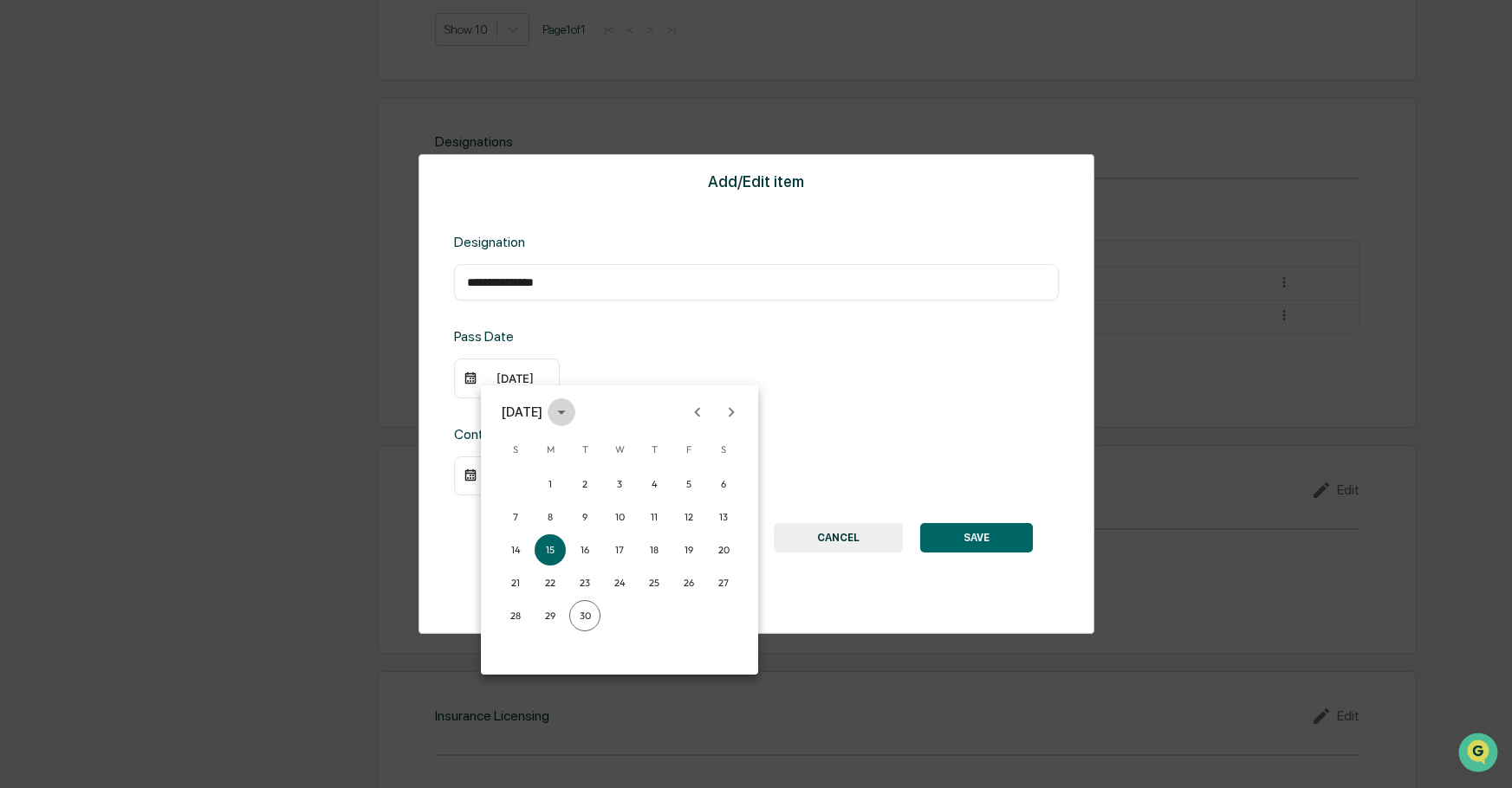
click at [571, 411] on icon "calendar view is open, switch to year view" at bounding box center [561, 412] width 19 height 19
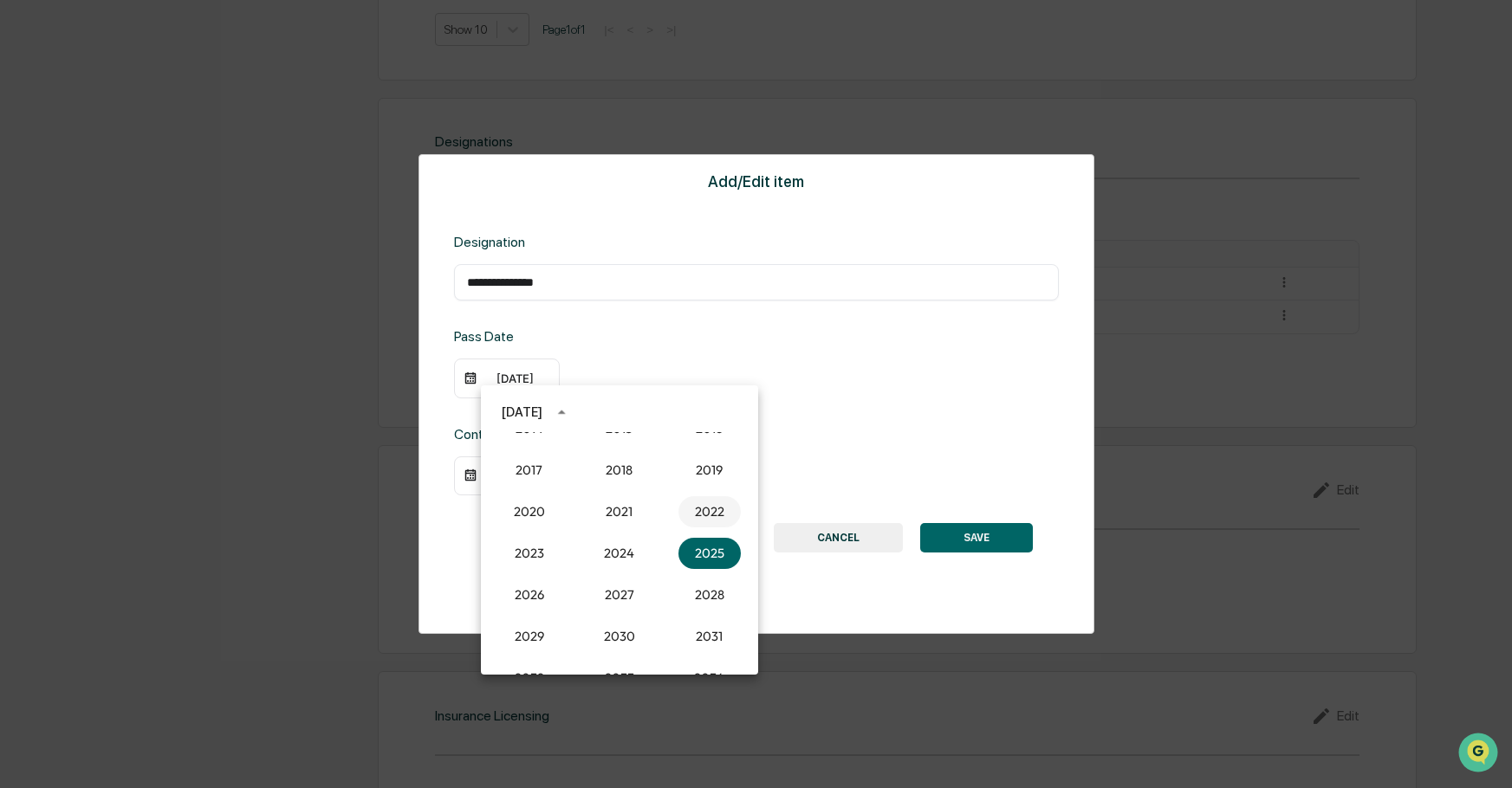
click at [707, 514] on button "2022" at bounding box center [709, 511] width 62 height 31
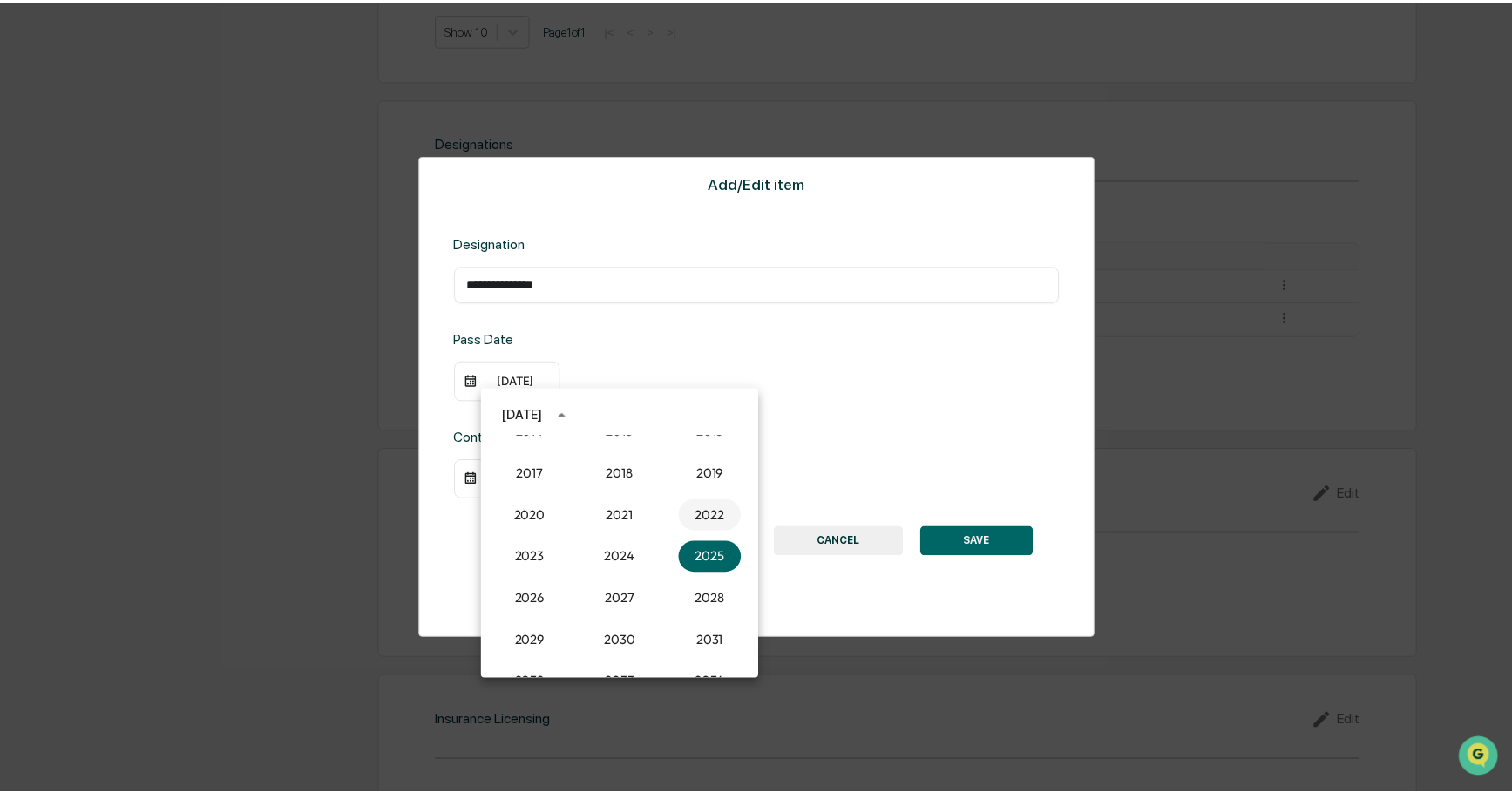
scroll to position [1113, 0]
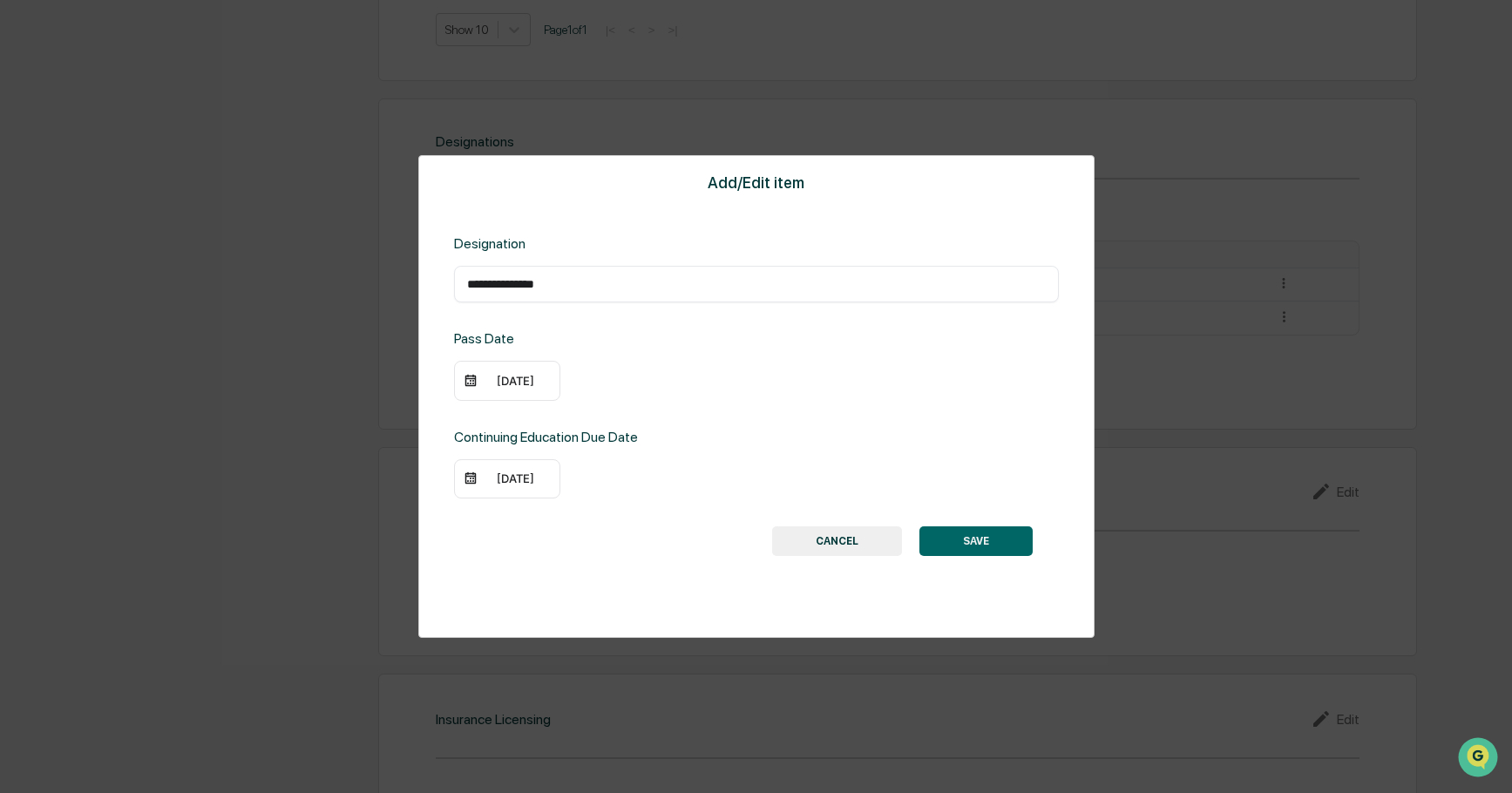
click at [977, 538] on button "SAVE" at bounding box center [976, 541] width 113 height 29
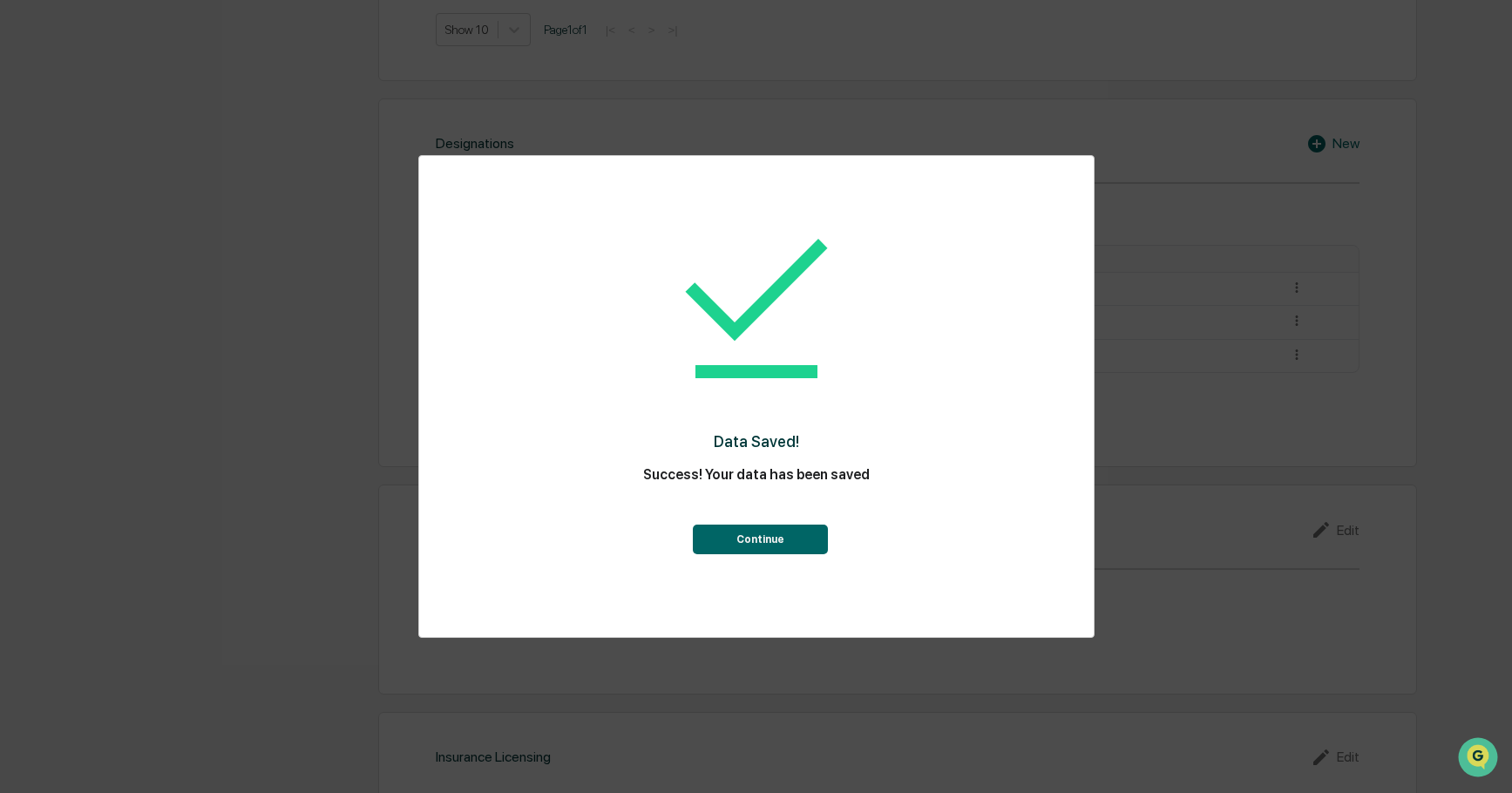
click at [754, 542] on button "Continue" at bounding box center [760, 539] width 135 height 29
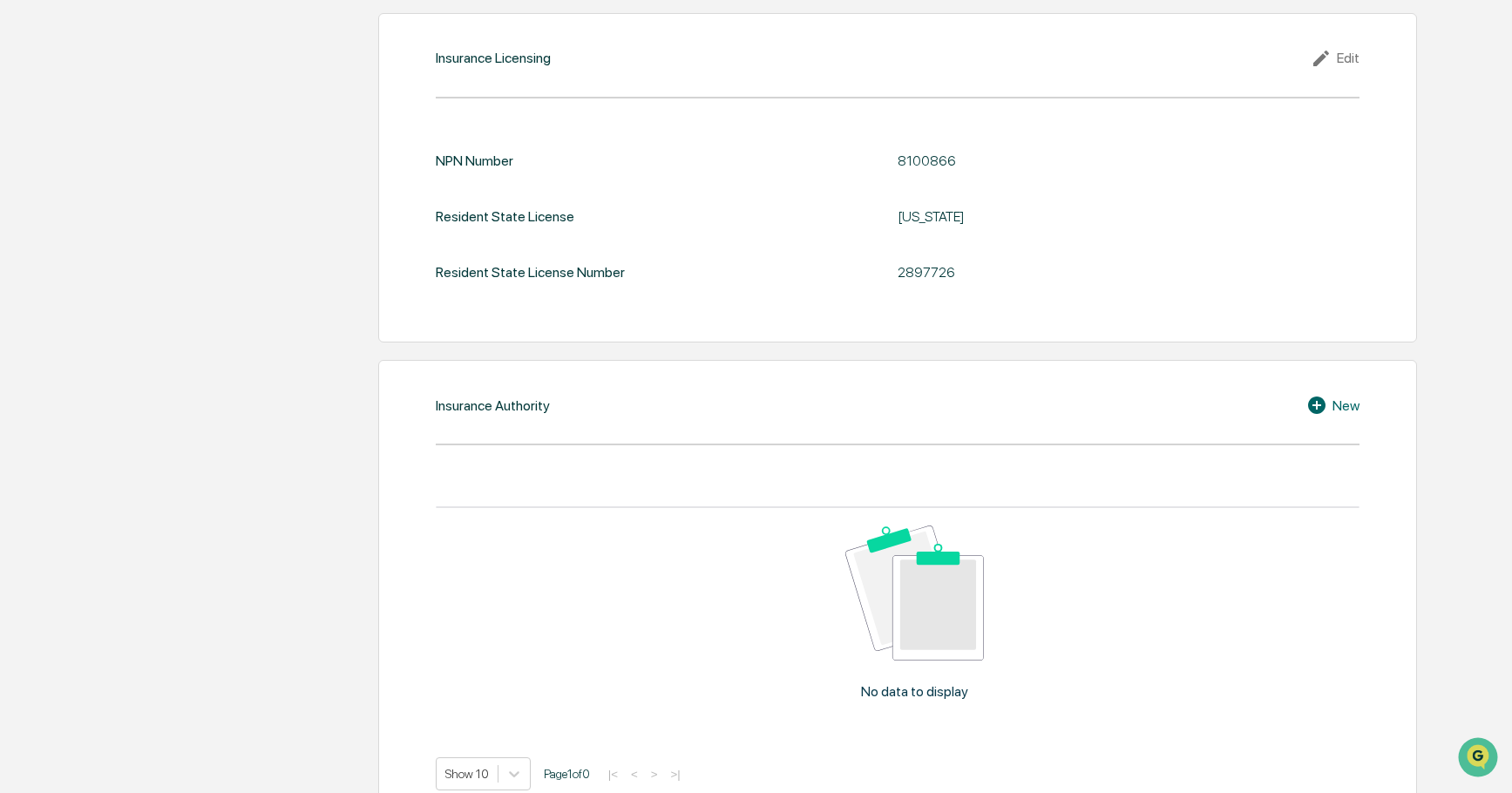
scroll to position [1815, 0]
click at [1335, 403] on div "New" at bounding box center [1333, 401] width 54 height 21
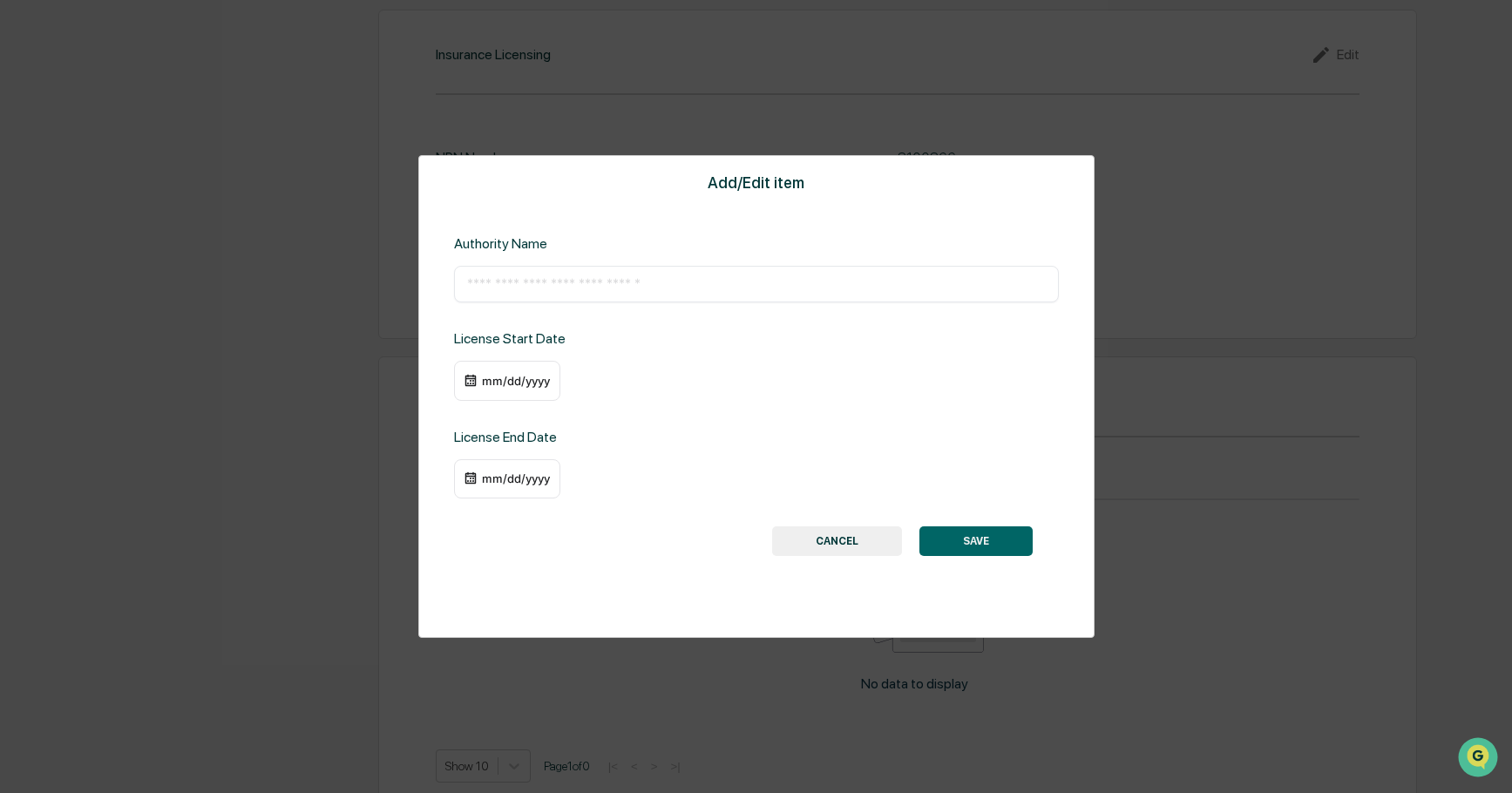
click at [840, 542] on button "CANCEL" at bounding box center [836, 541] width 129 height 29
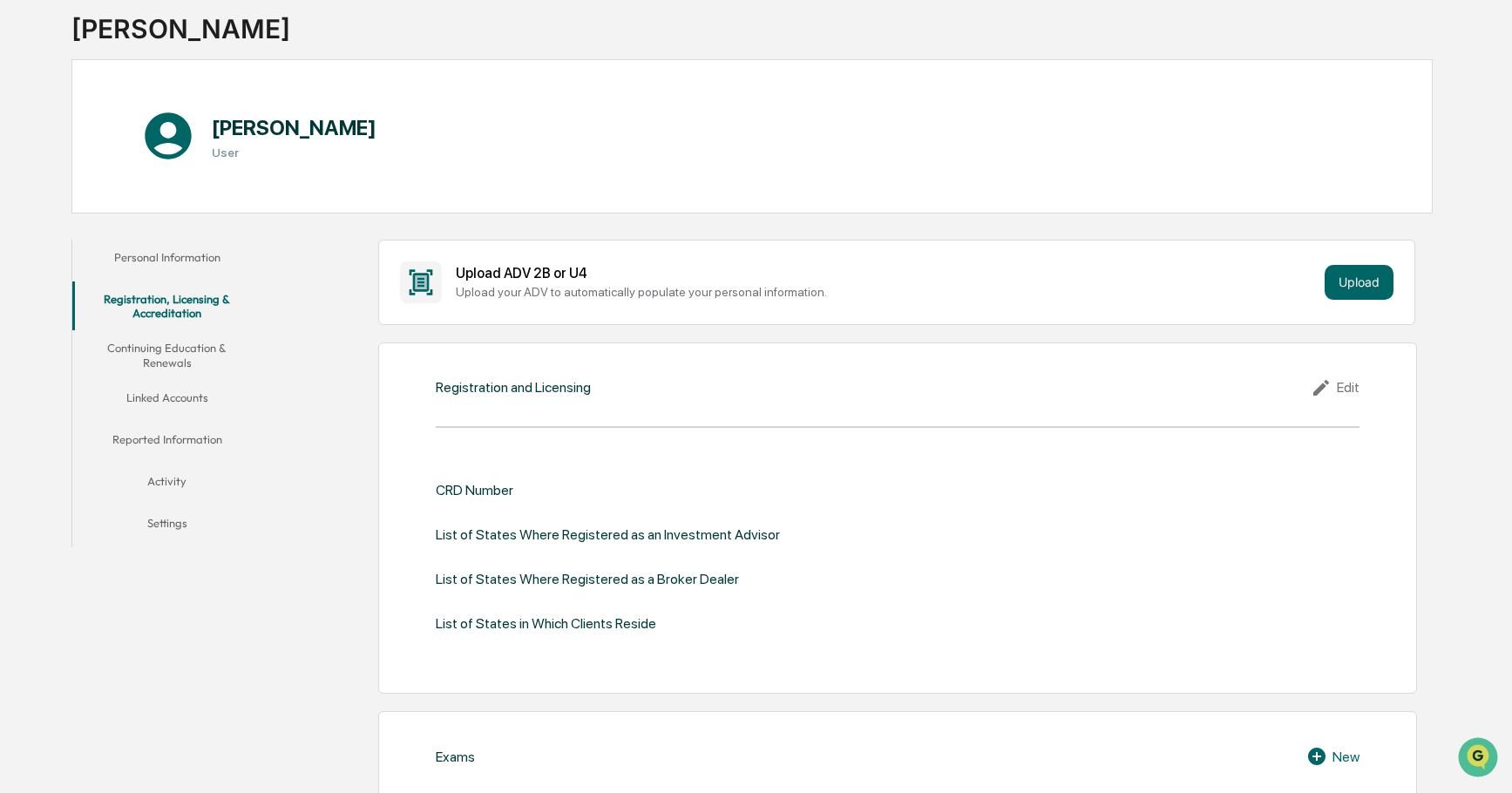
scroll to position [78, 0]
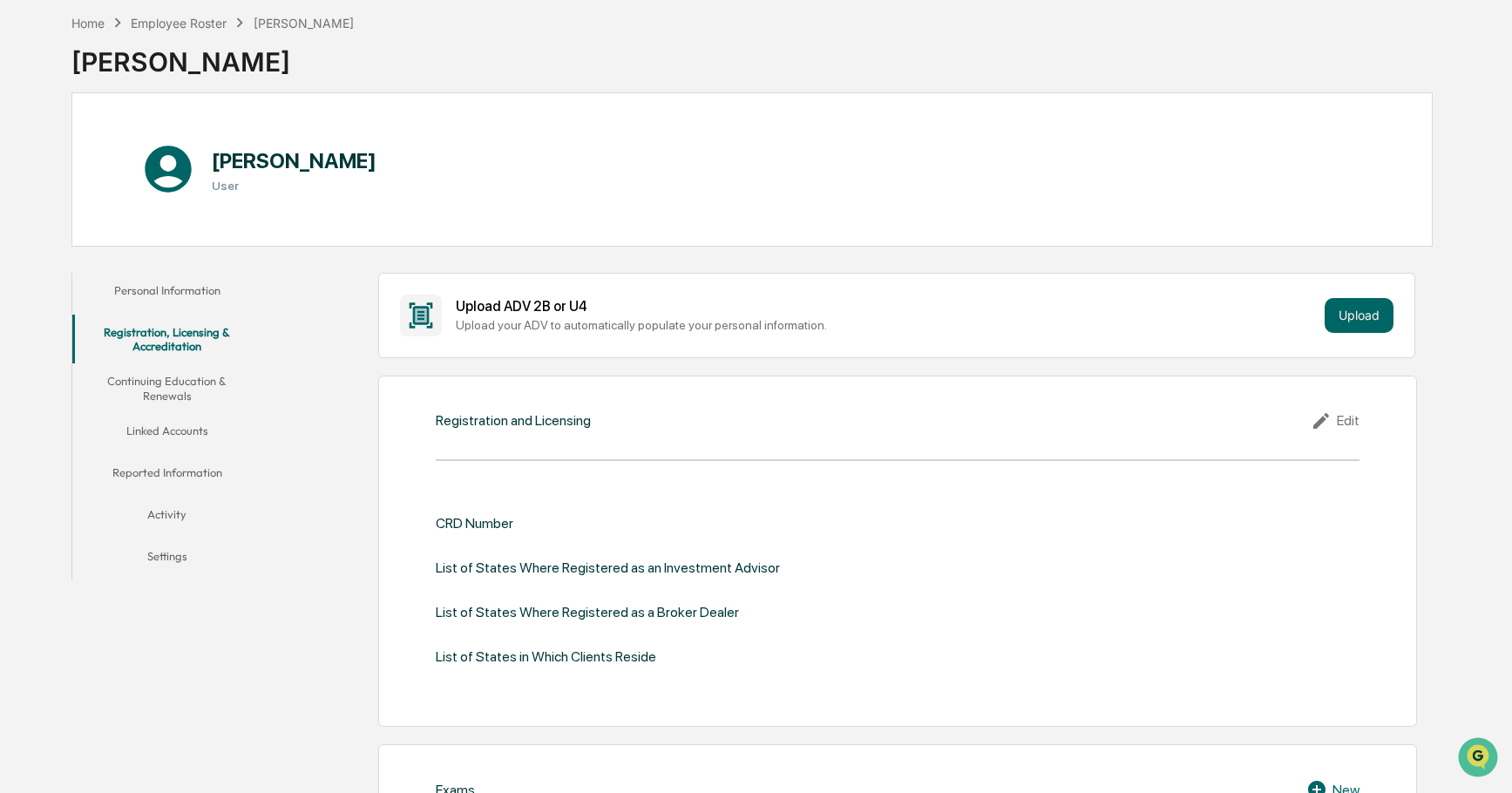
click at [188, 385] on button "Continuing Education & Renewals" at bounding box center [167, 388] width 190 height 50
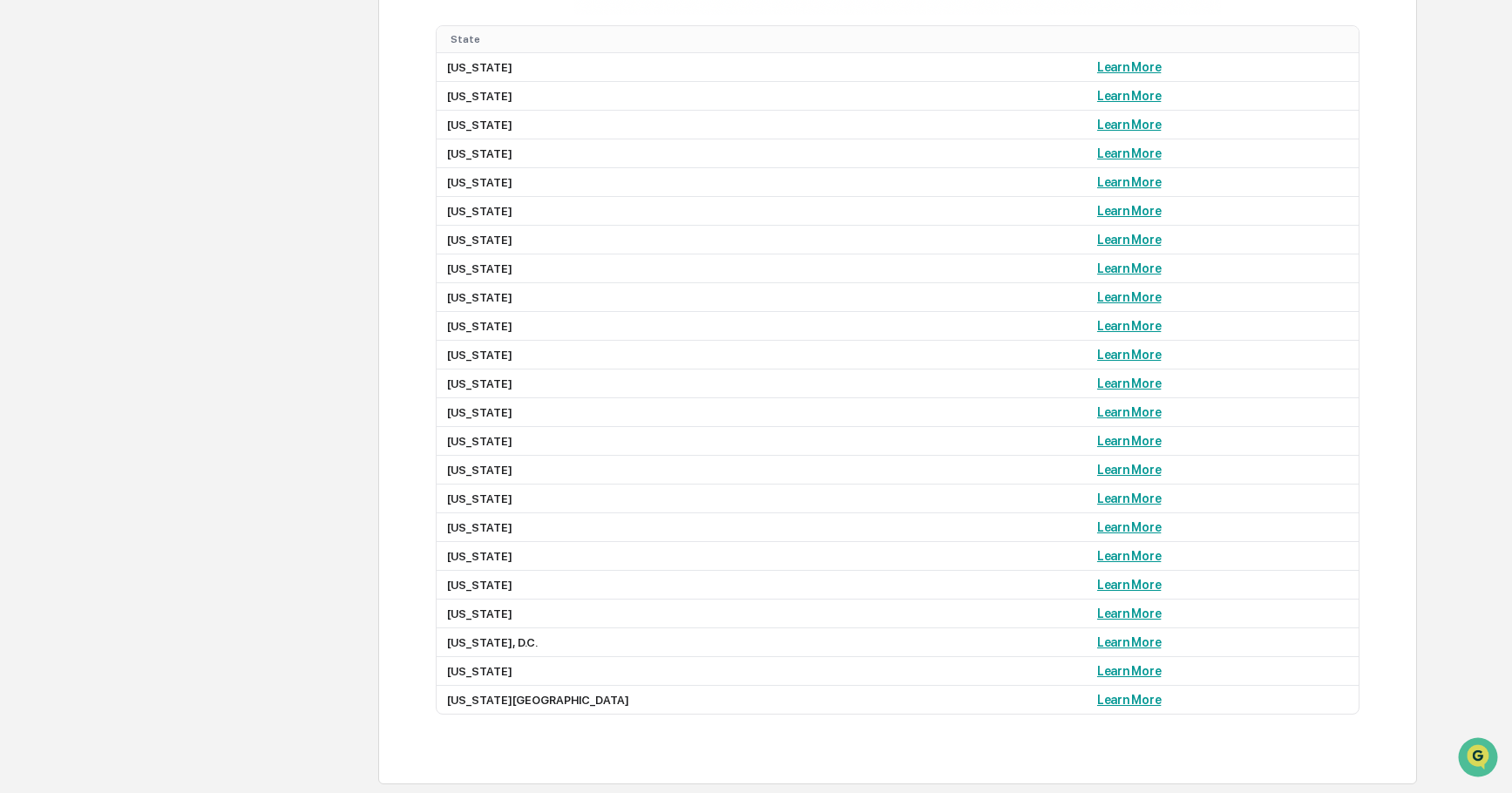
scroll to position [78, 0]
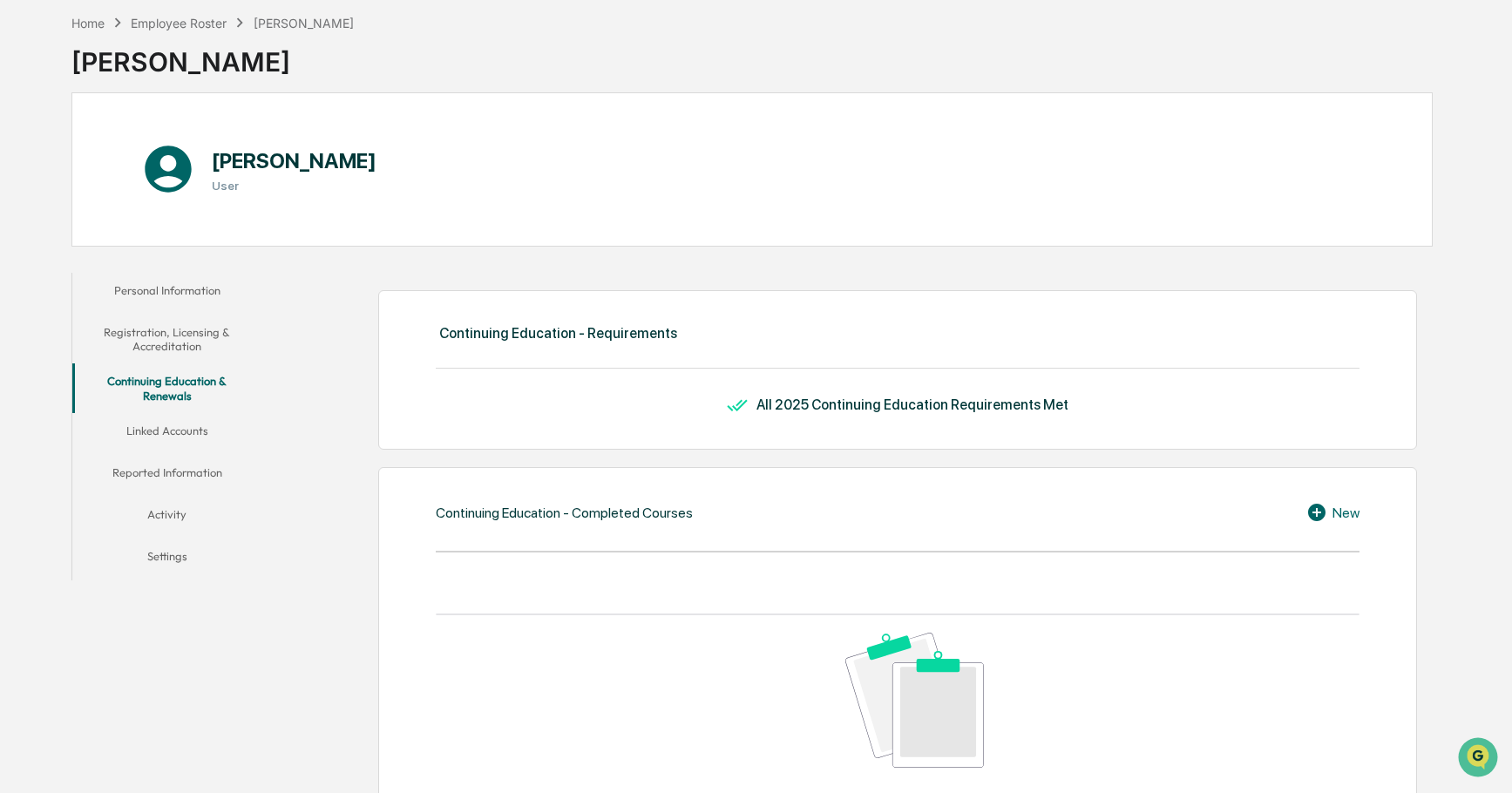
click at [184, 432] on button "Linked Accounts" at bounding box center [167, 434] width 190 height 42
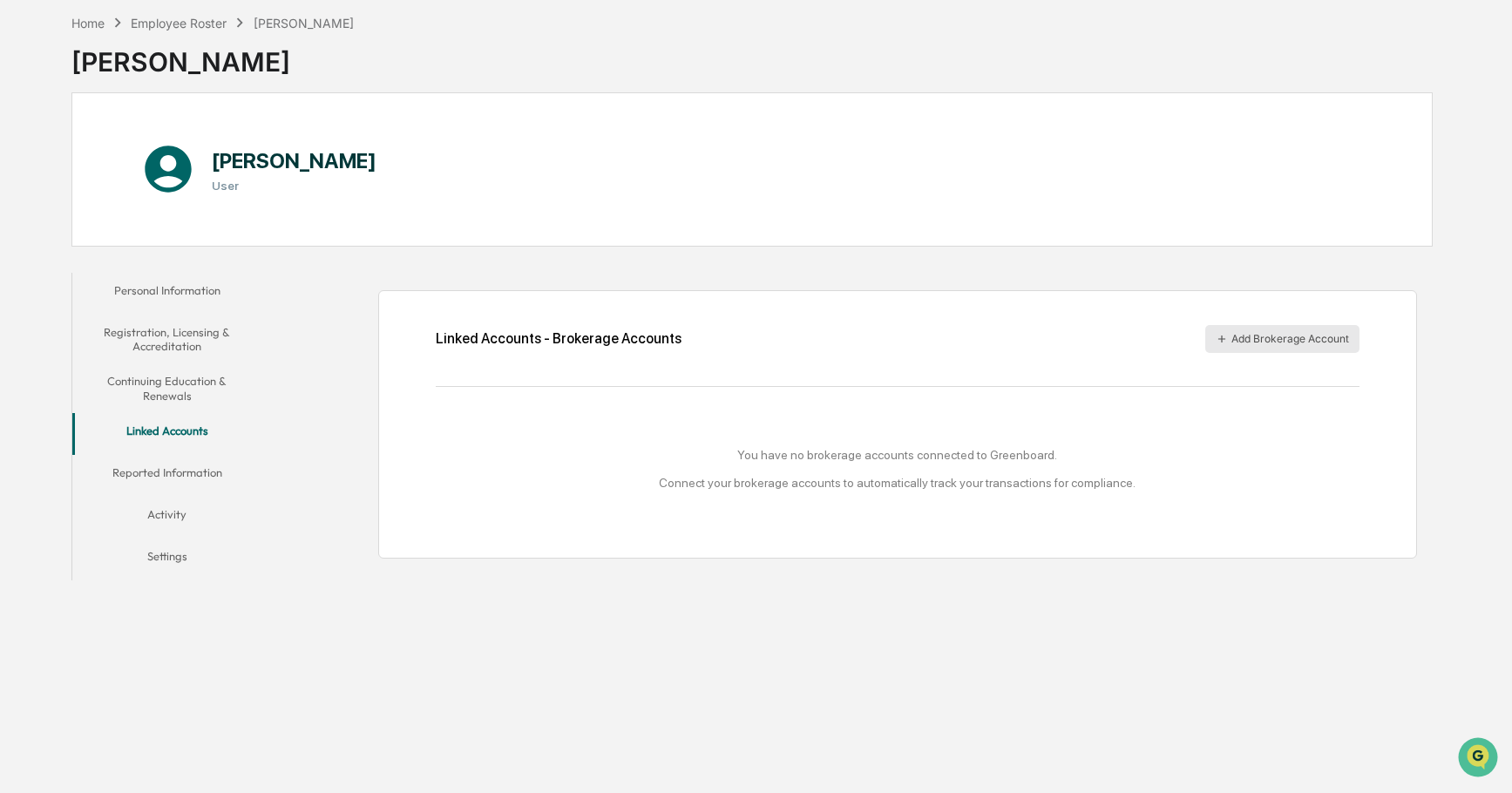
click at [1284, 338] on button "Add Brokerage Account" at bounding box center [1282, 338] width 154 height 28
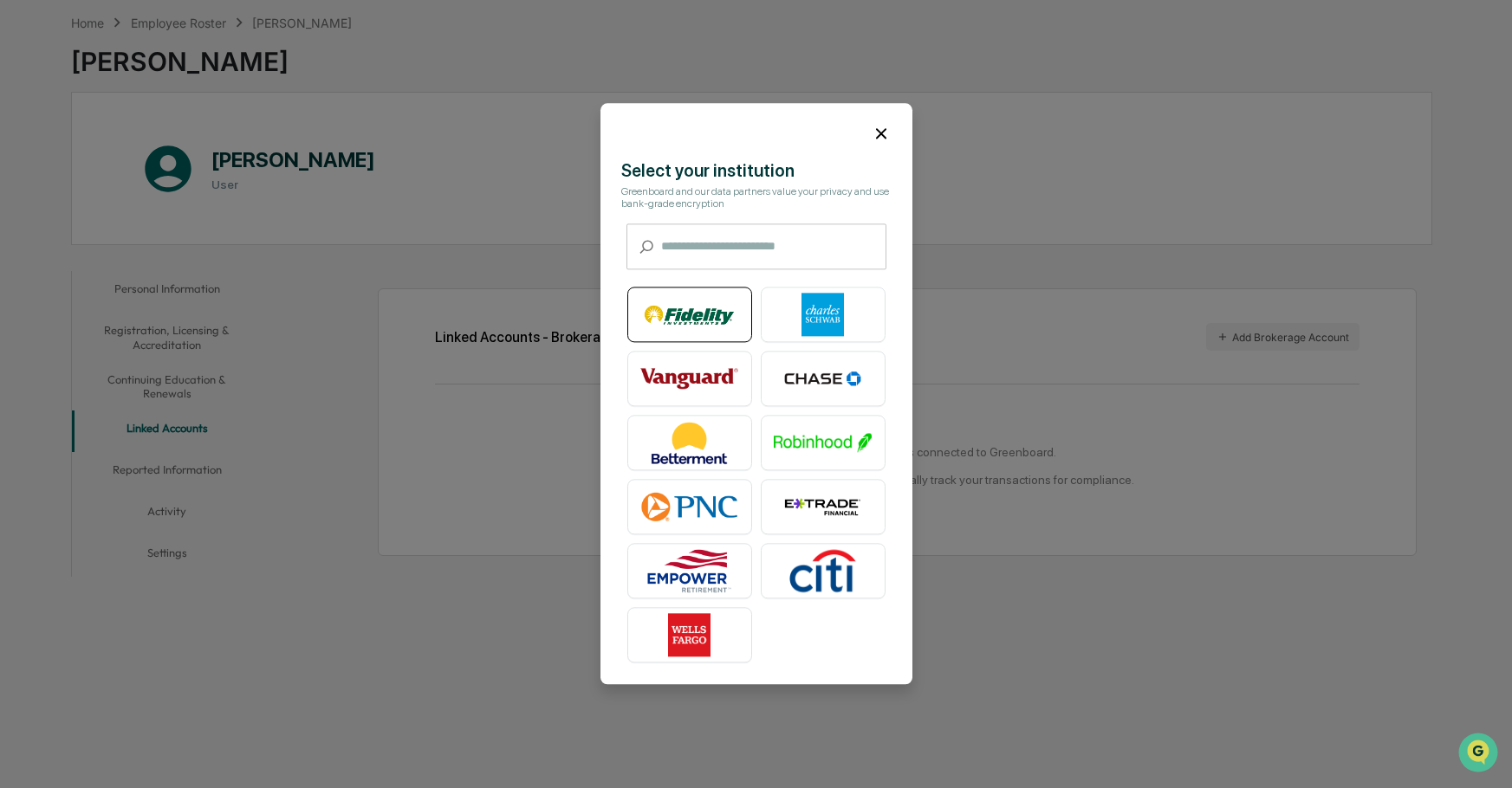
click at [693, 300] on img at bounding box center [689, 315] width 99 height 43
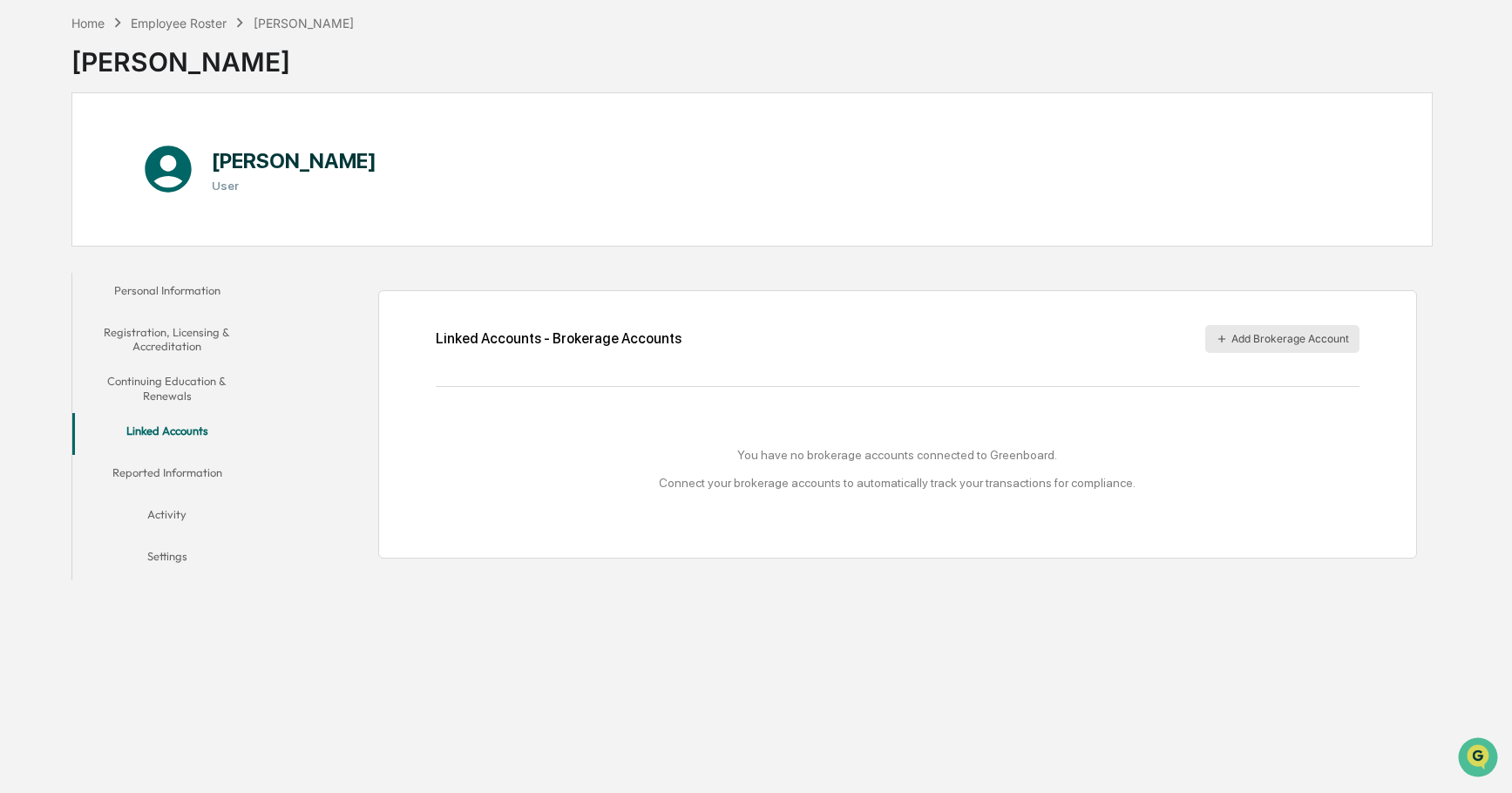
click at [1294, 346] on button "Add Brokerage Account" at bounding box center [1282, 338] width 154 height 28
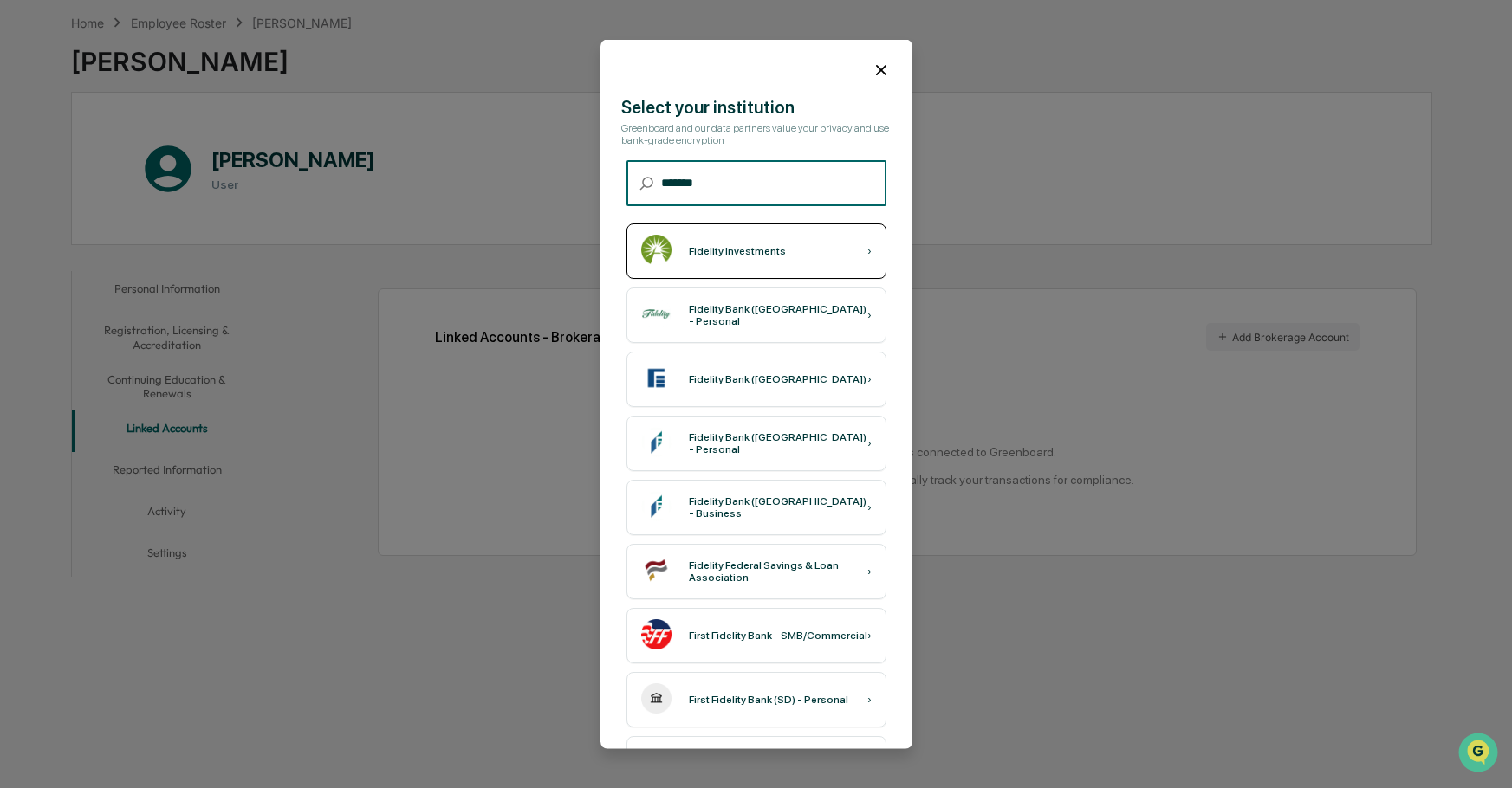
type input "*******"
click at [650, 242] on img at bounding box center [656, 250] width 30 height 30
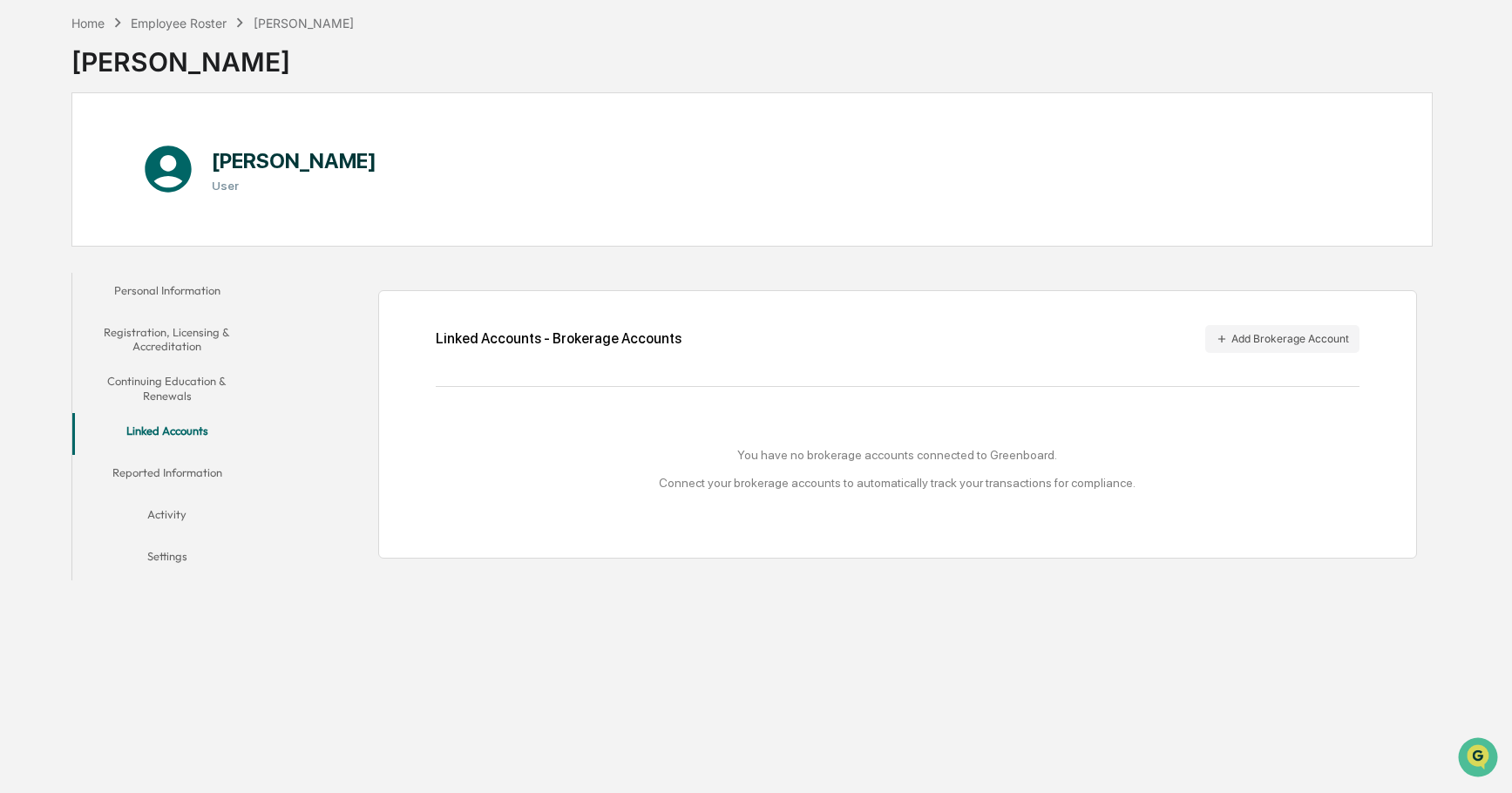
click at [166, 474] on button "Reported Information" at bounding box center [167, 476] width 190 height 42
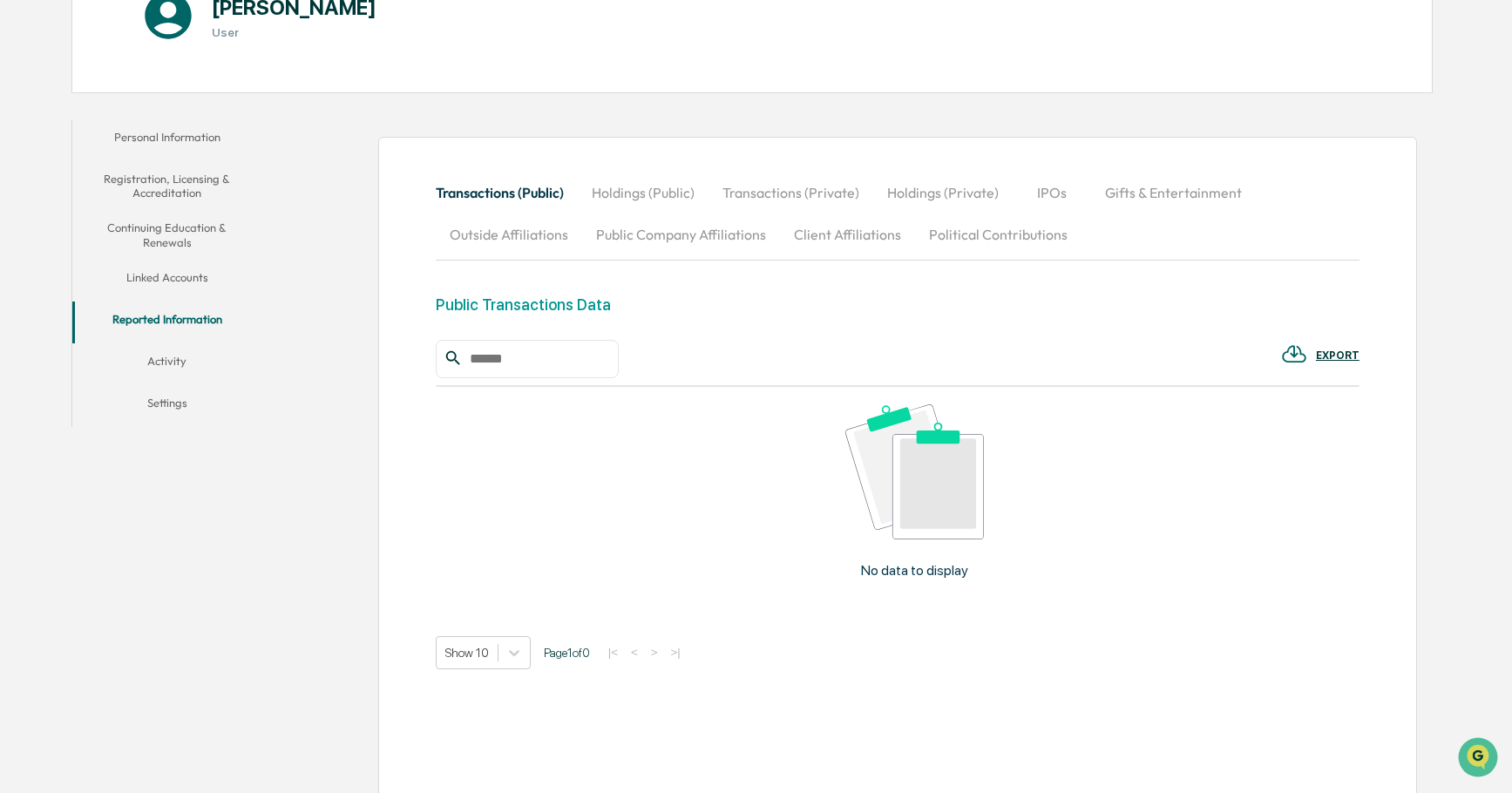
scroll to position [243, 0]
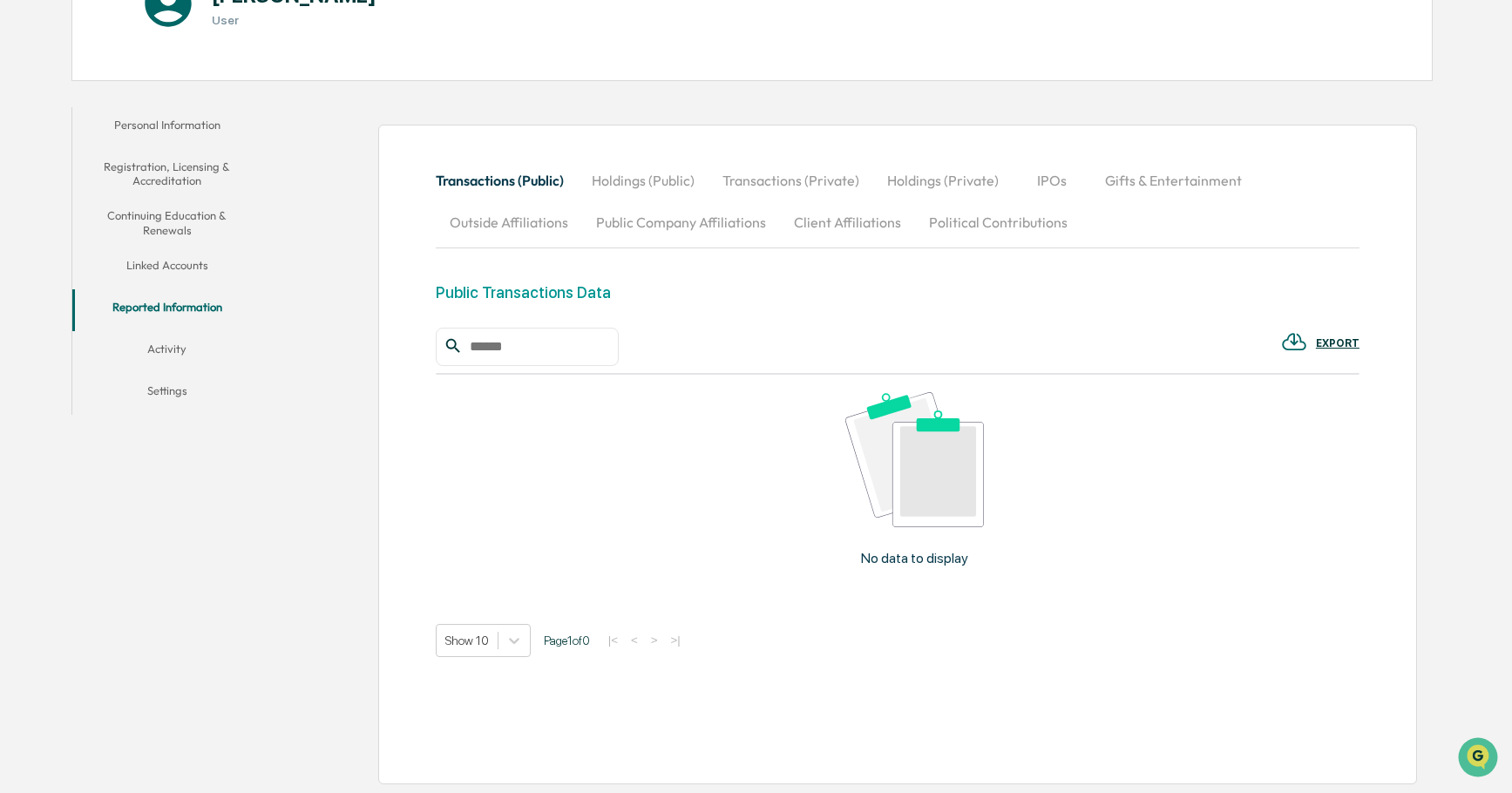
click at [182, 351] on button "Activity" at bounding box center [167, 352] width 190 height 42
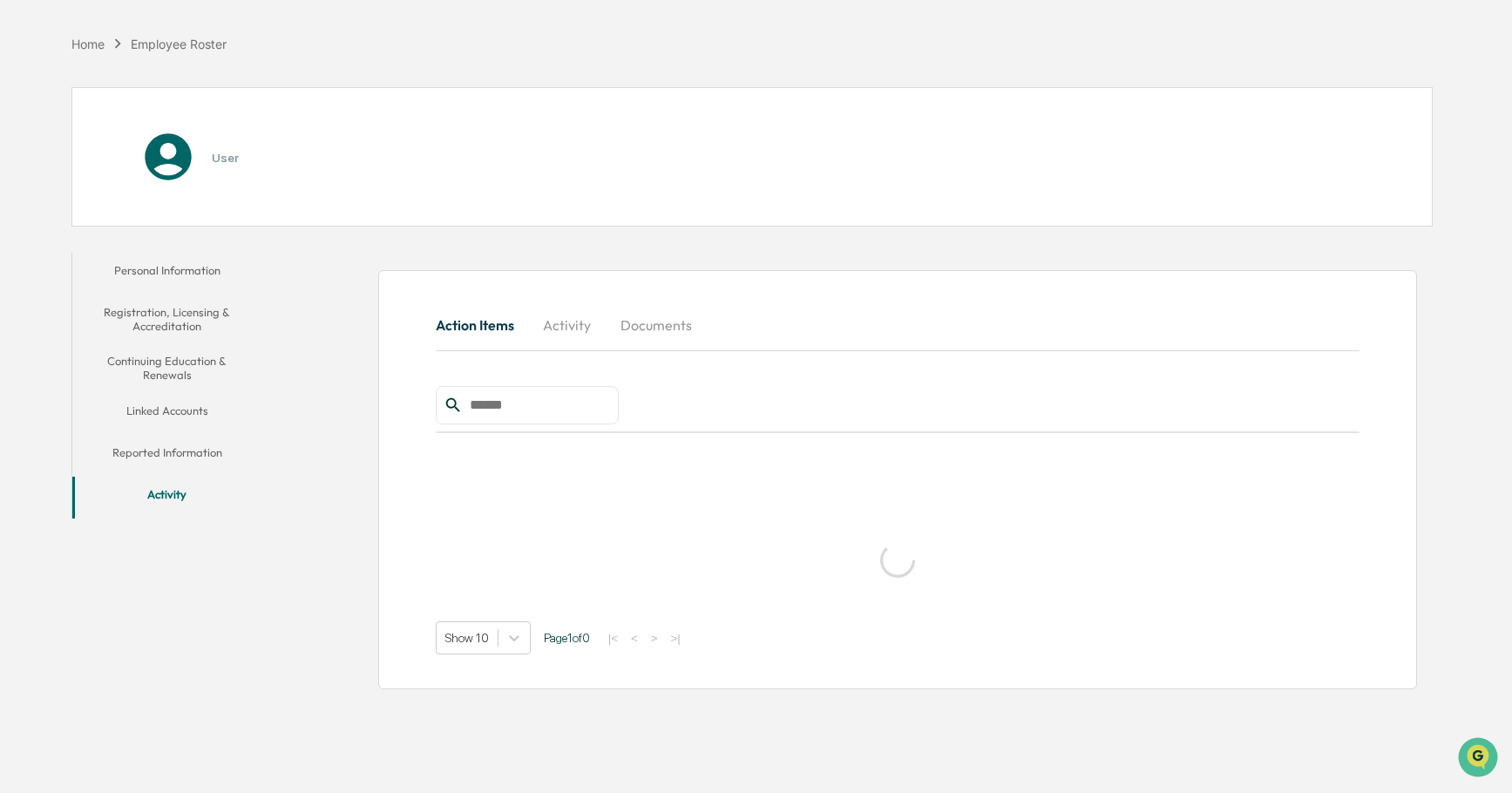
scroll to position [83, 0]
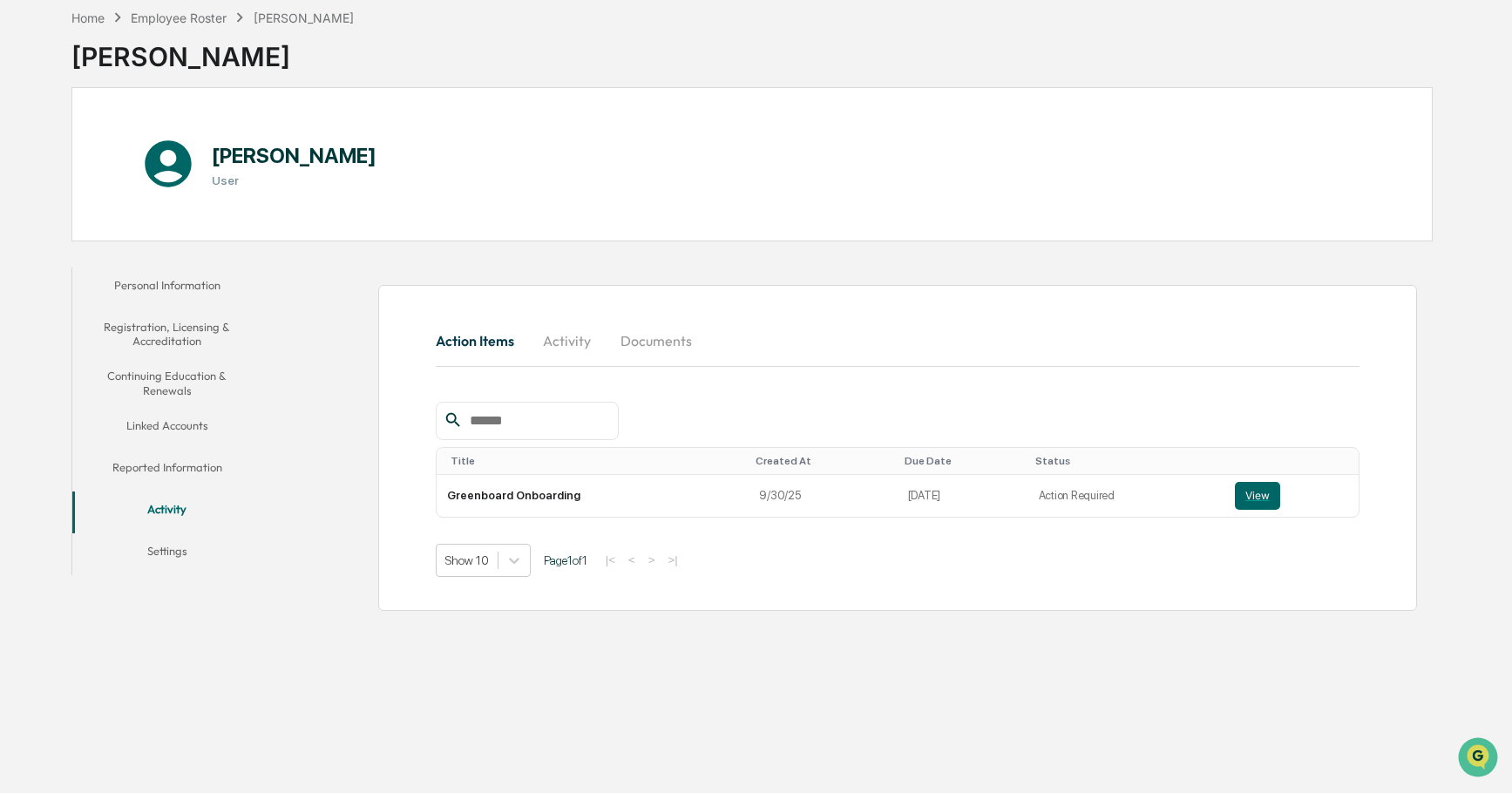
click at [177, 549] on button "Settings" at bounding box center [167, 554] width 190 height 42
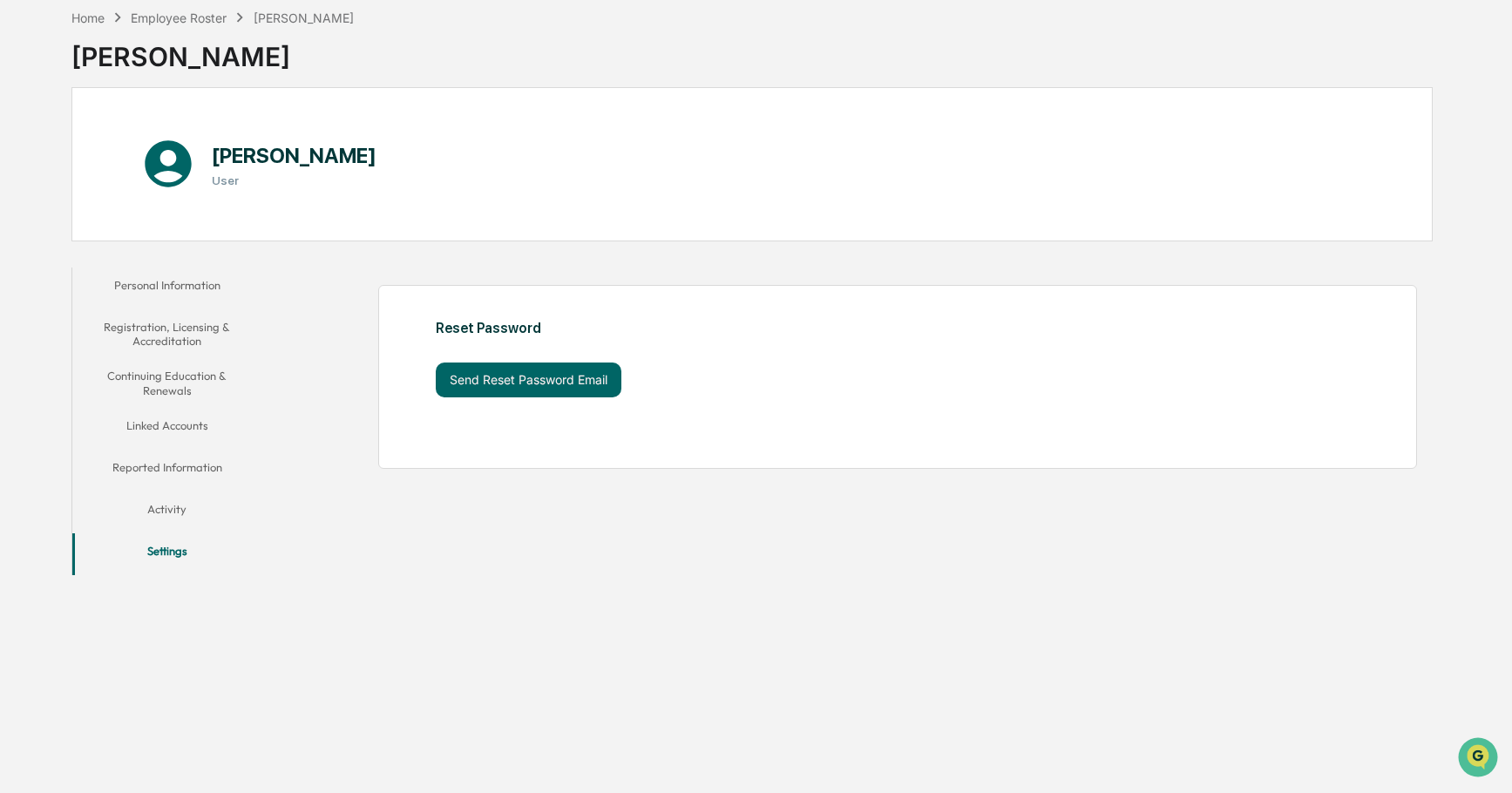
click at [165, 511] on button "Activity" at bounding box center [167, 513] width 190 height 42
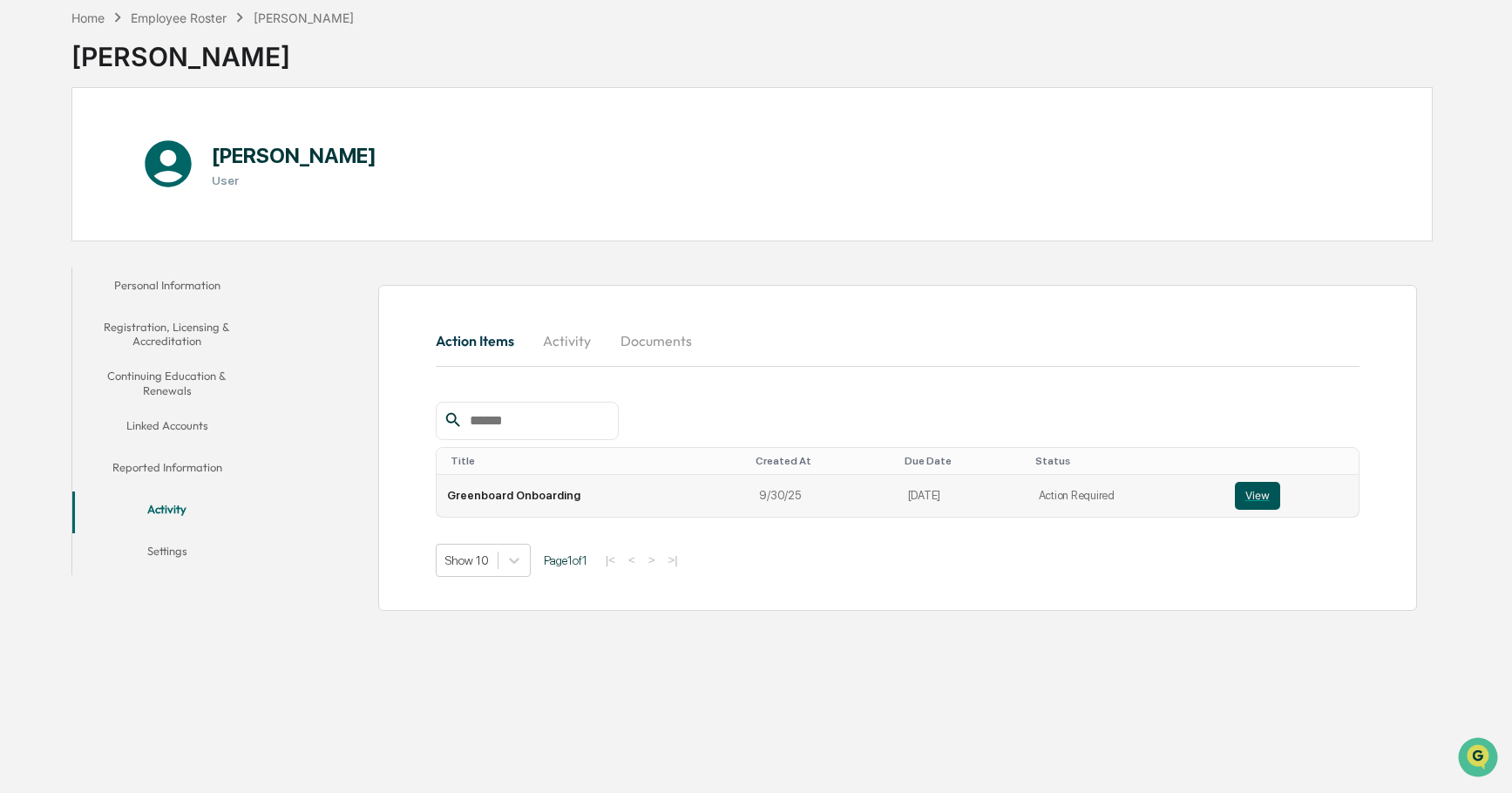
click at [1259, 492] on button "View" at bounding box center [1257, 496] width 46 height 28
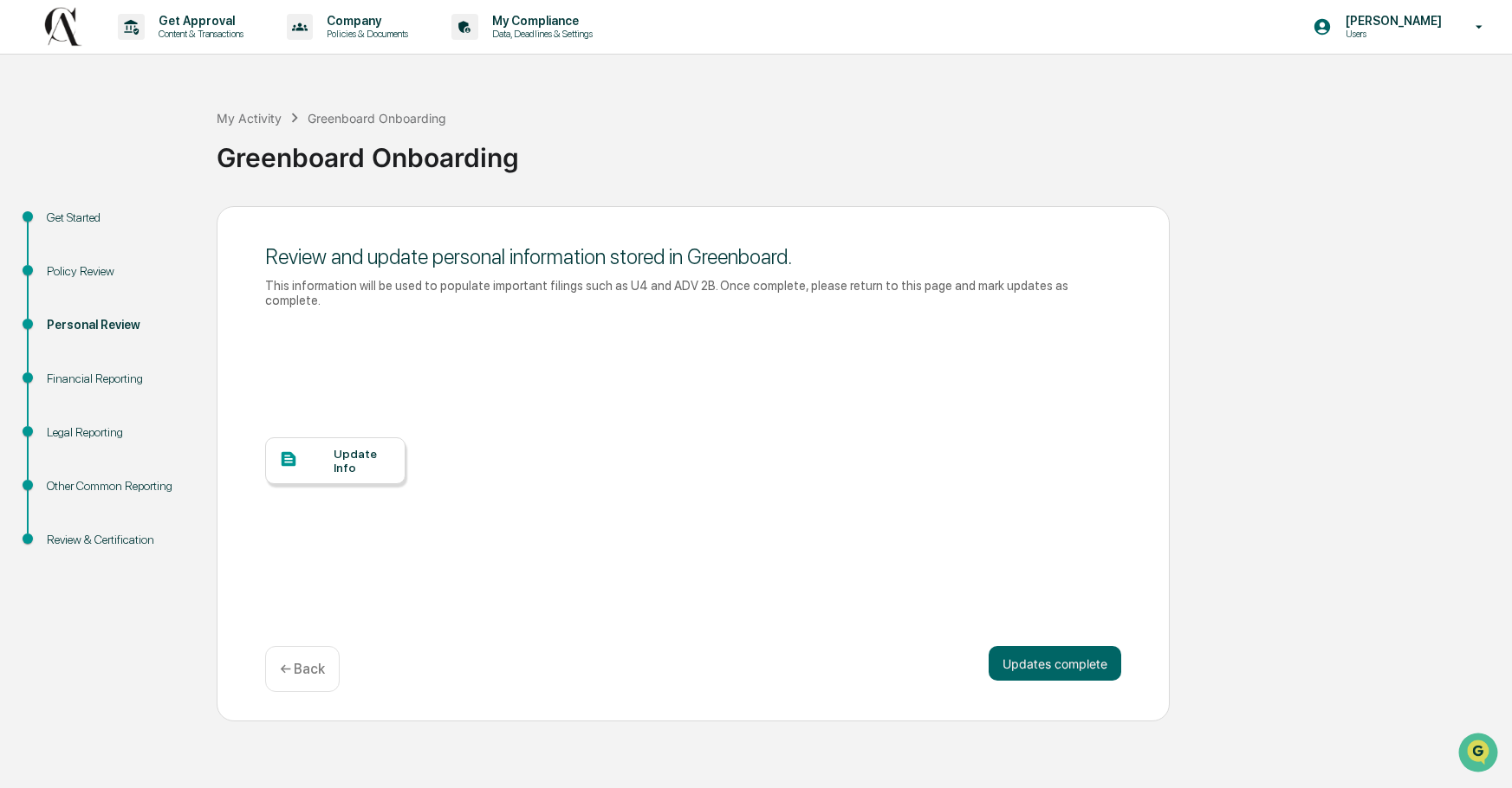
click at [338, 447] on div "Update Info" at bounding box center [362, 461] width 58 height 28
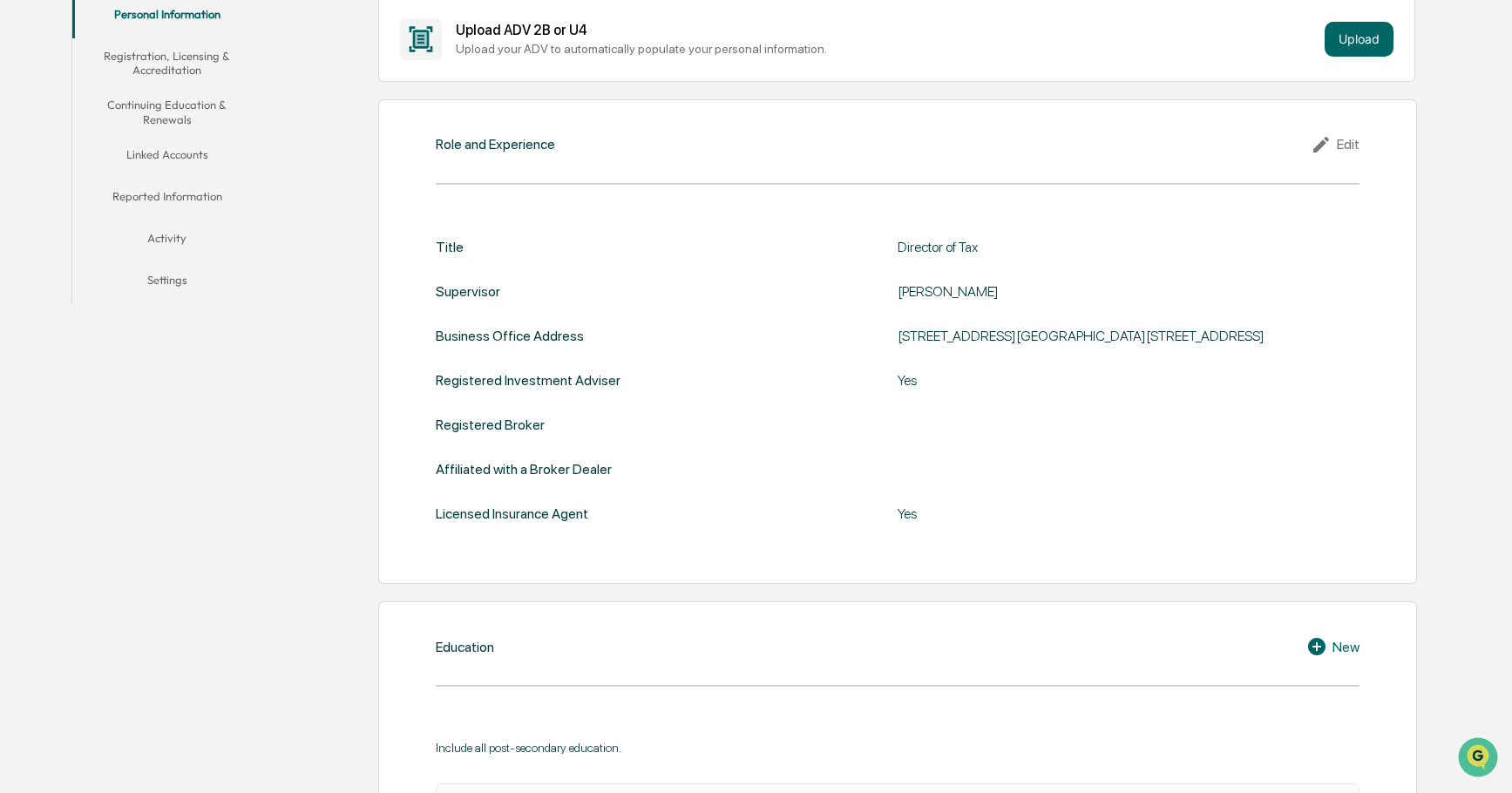
scroll to position [349, 0]
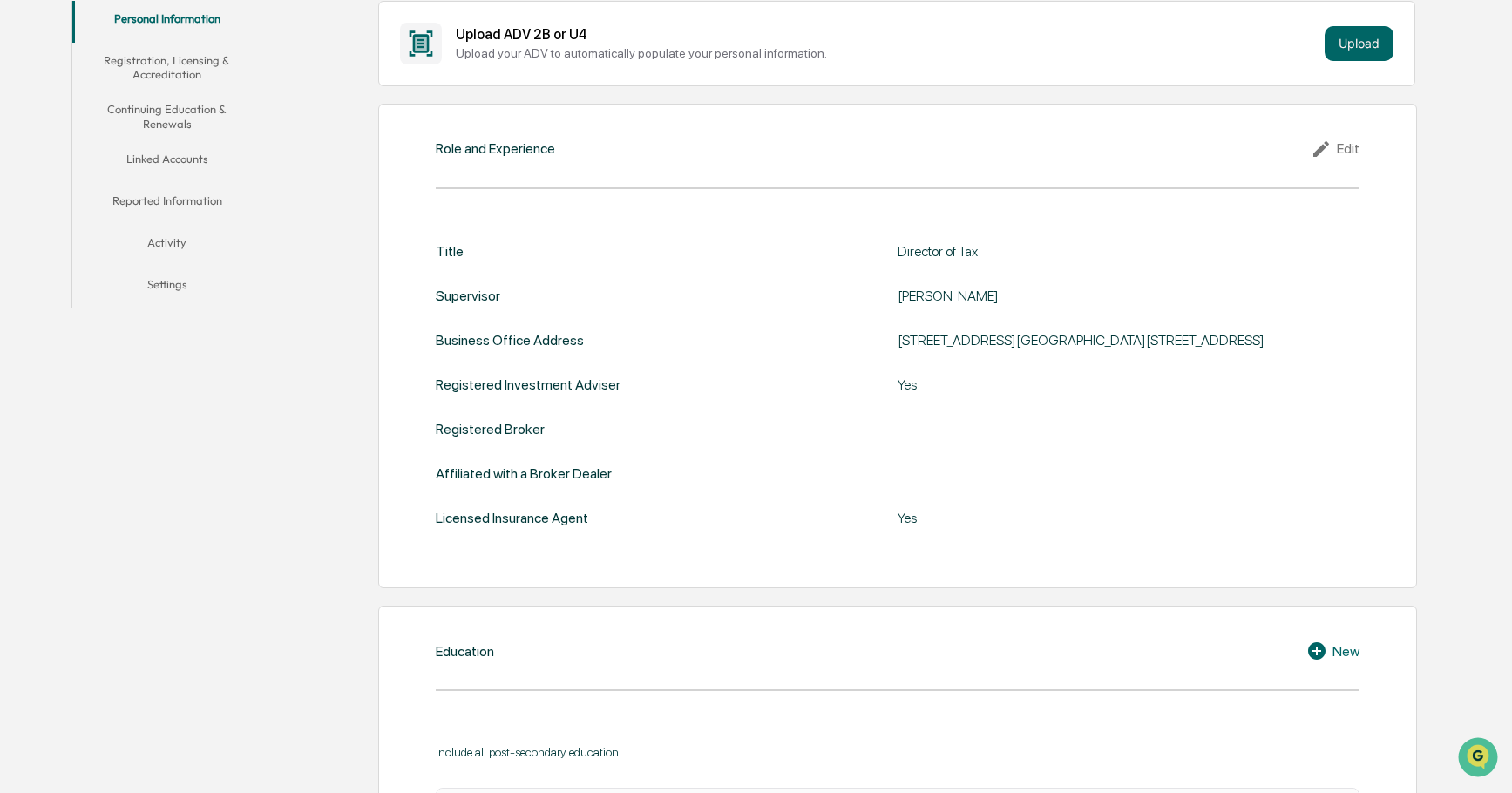
click at [1348, 144] on div "Edit" at bounding box center [1334, 148] width 49 height 21
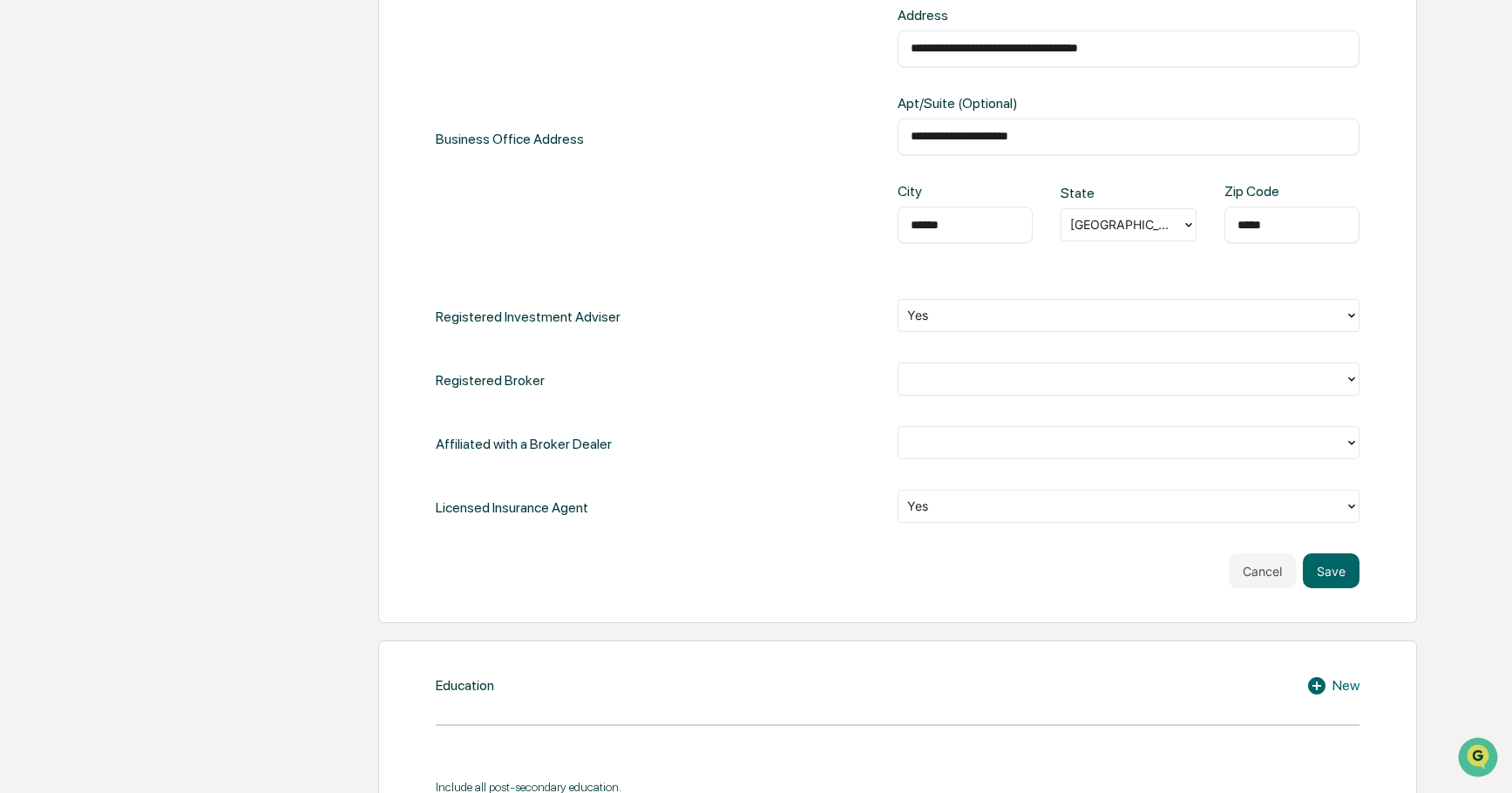
scroll to position [697, 0]
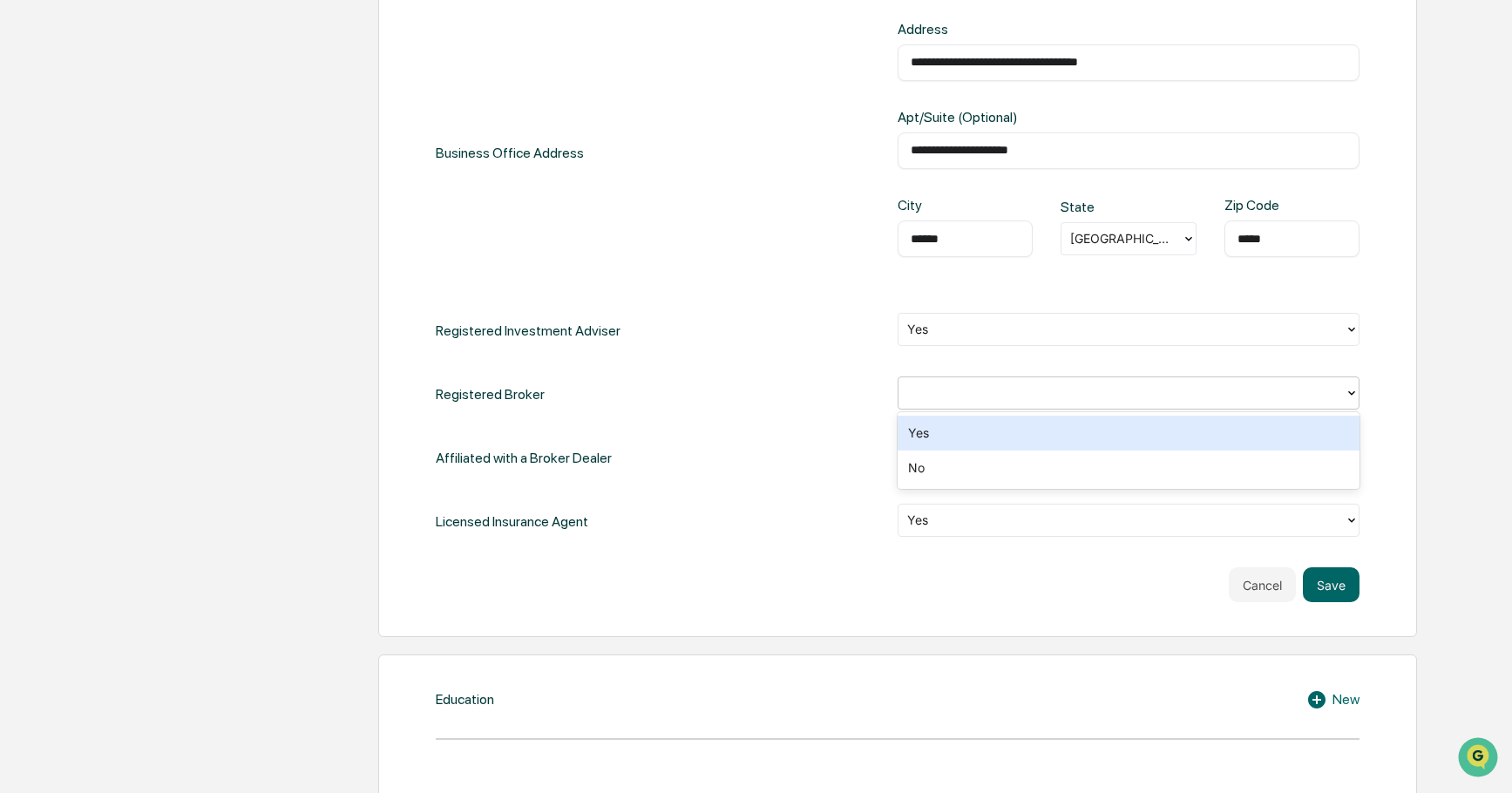
click at [1347, 395] on icon at bounding box center [1351, 393] width 14 height 14
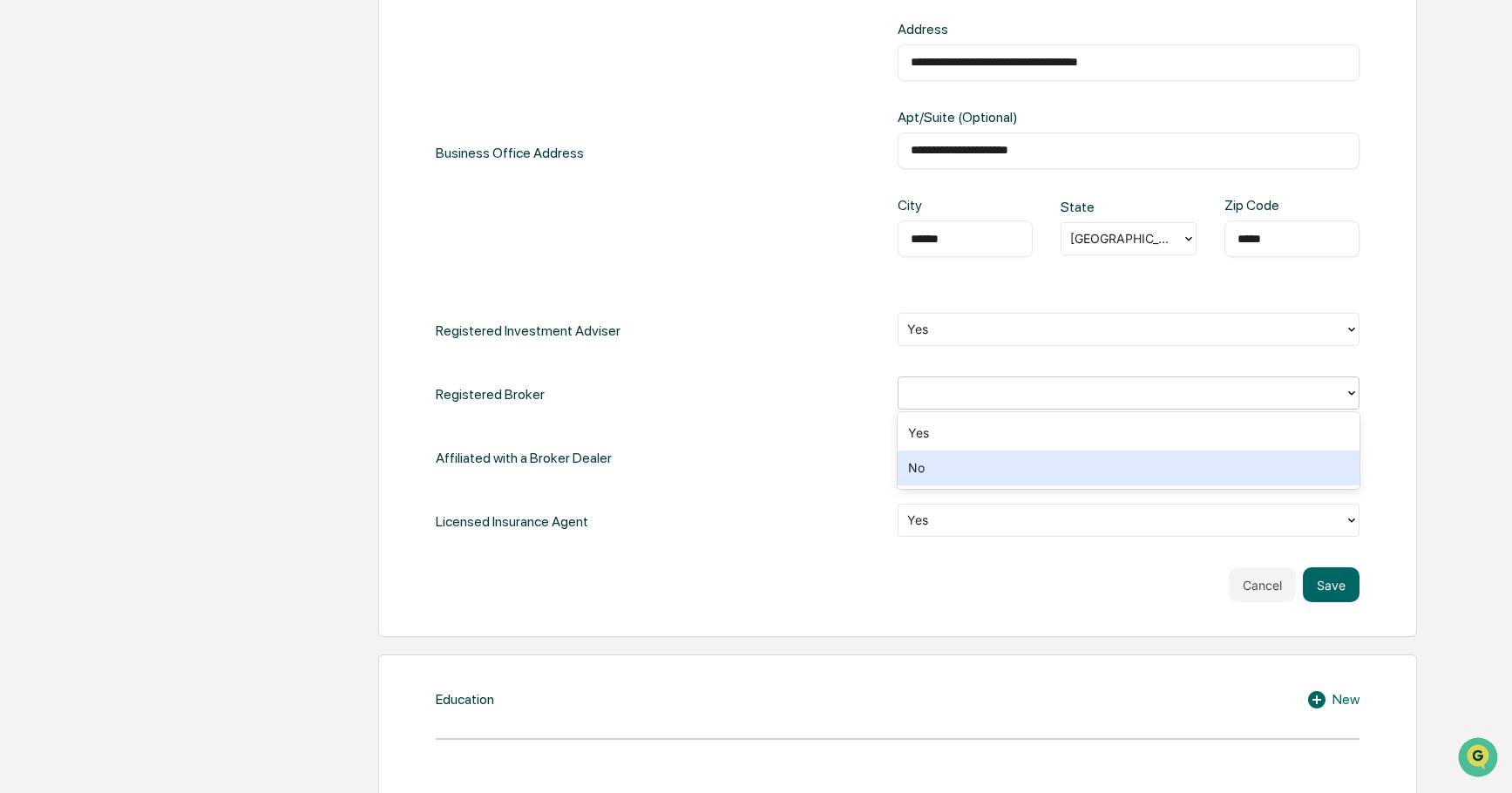
click at [1265, 467] on div "No" at bounding box center [1127, 468] width 461 height 35
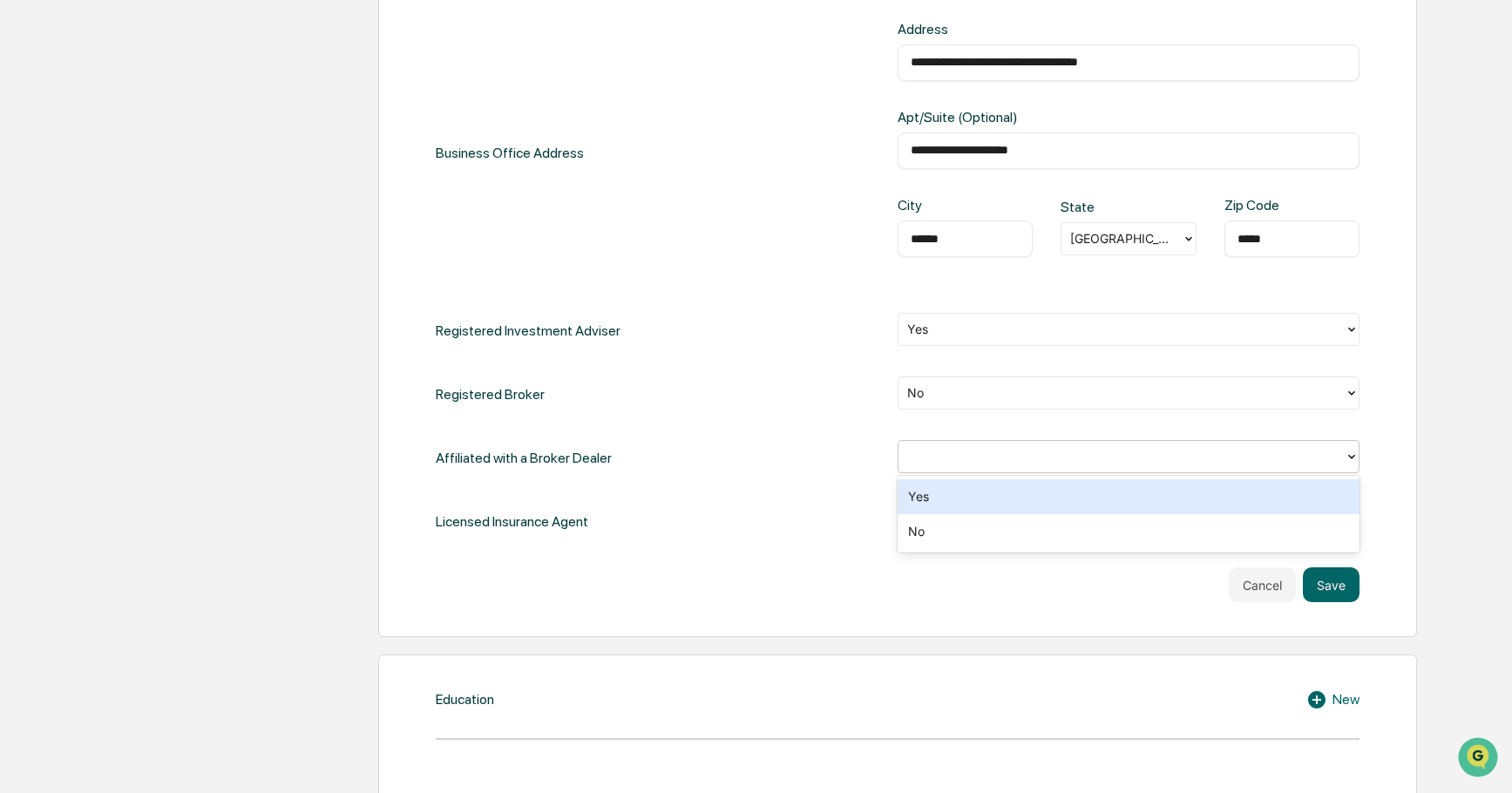
click at [1346, 455] on icon at bounding box center [1351, 457] width 14 height 14
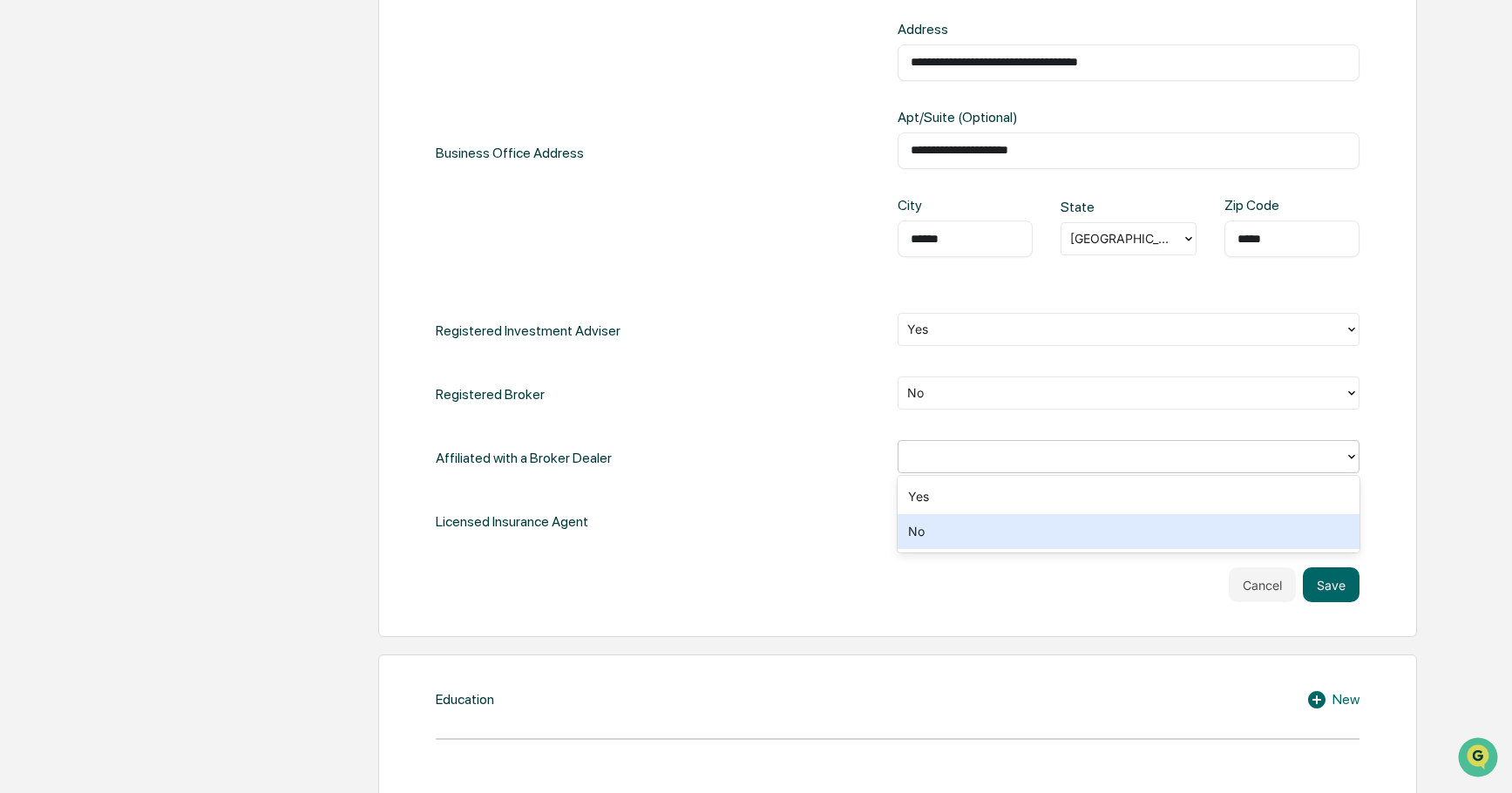
click at [1298, 519] on div "No" at bounding box center [1127, 531] width 461 height 35
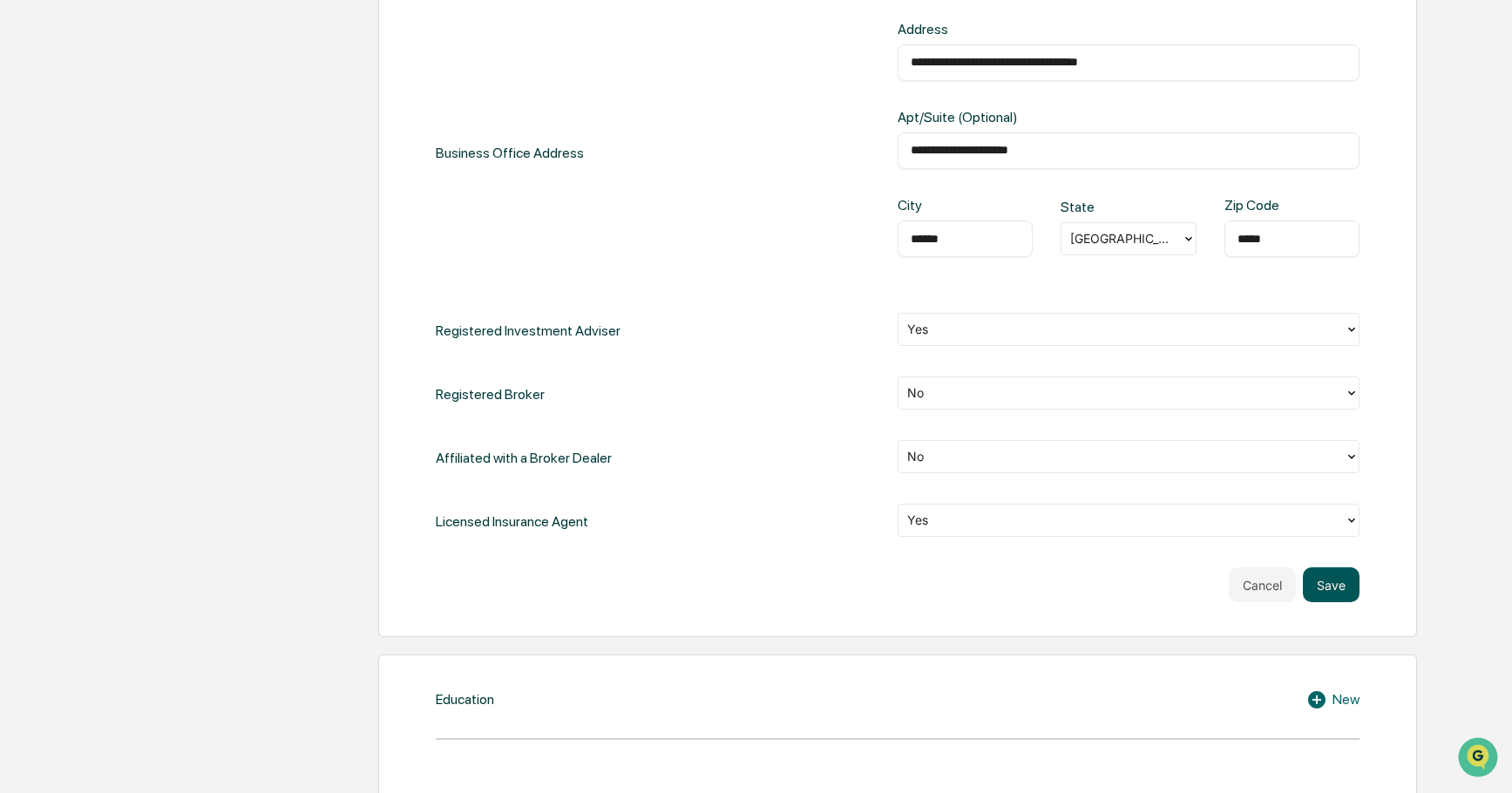
click at [1335, 571] on button "Save" at bounding box center [1330, 584] width 56 height 35
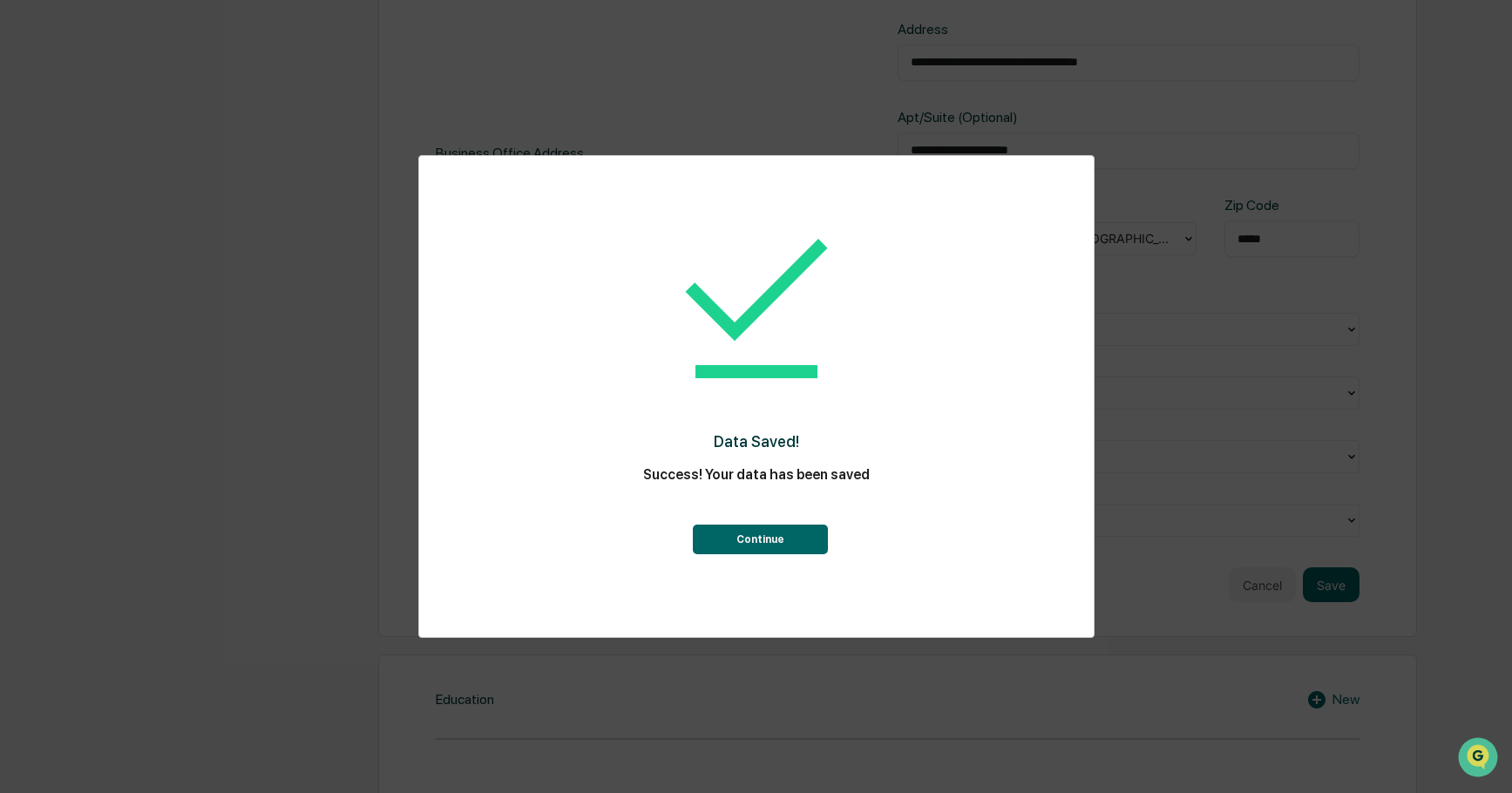
click at [791, 539] on button "Continue" at bounding box center [760, 539] width 135 height 29
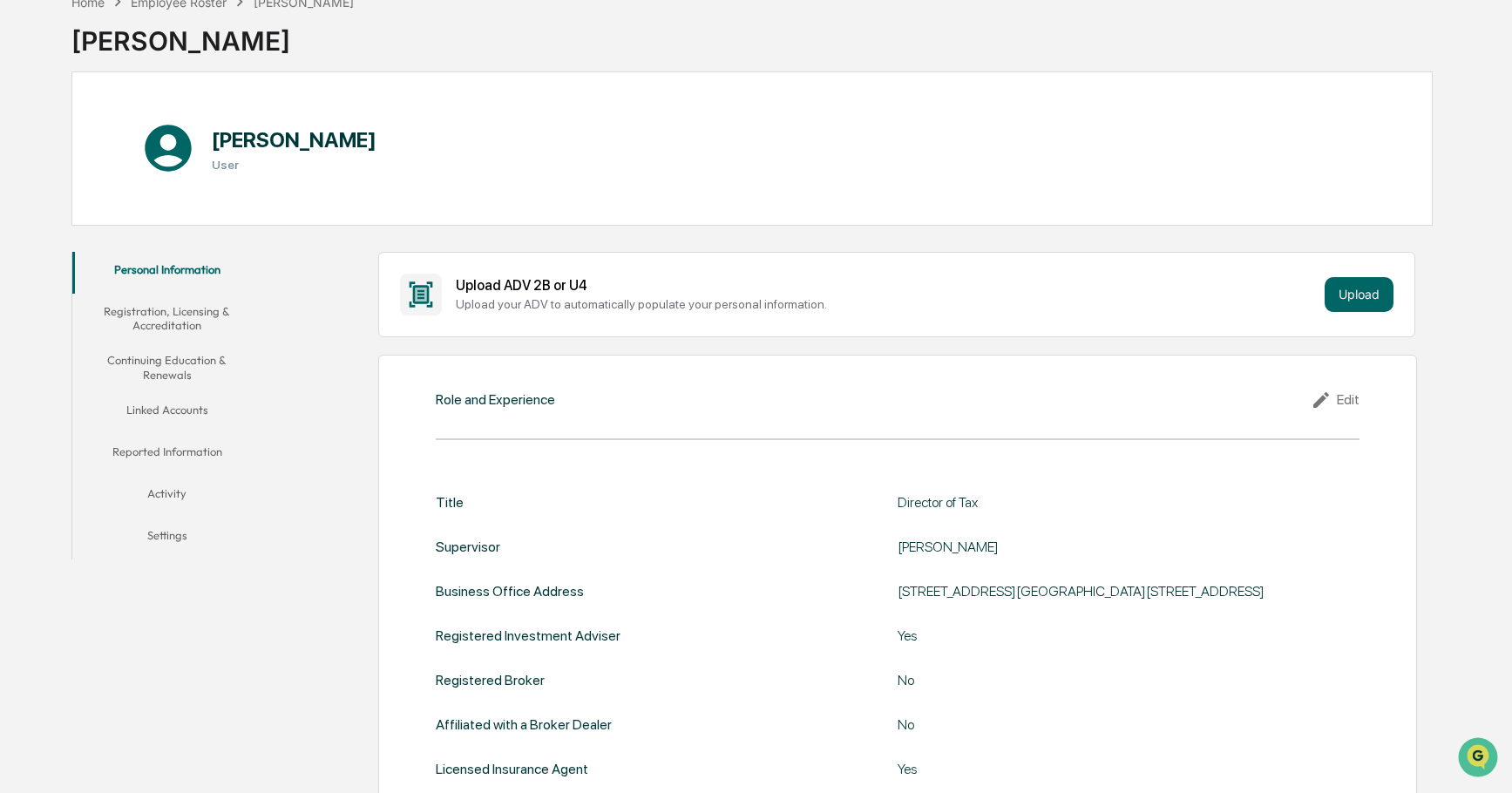
scroll to position [0, 0]
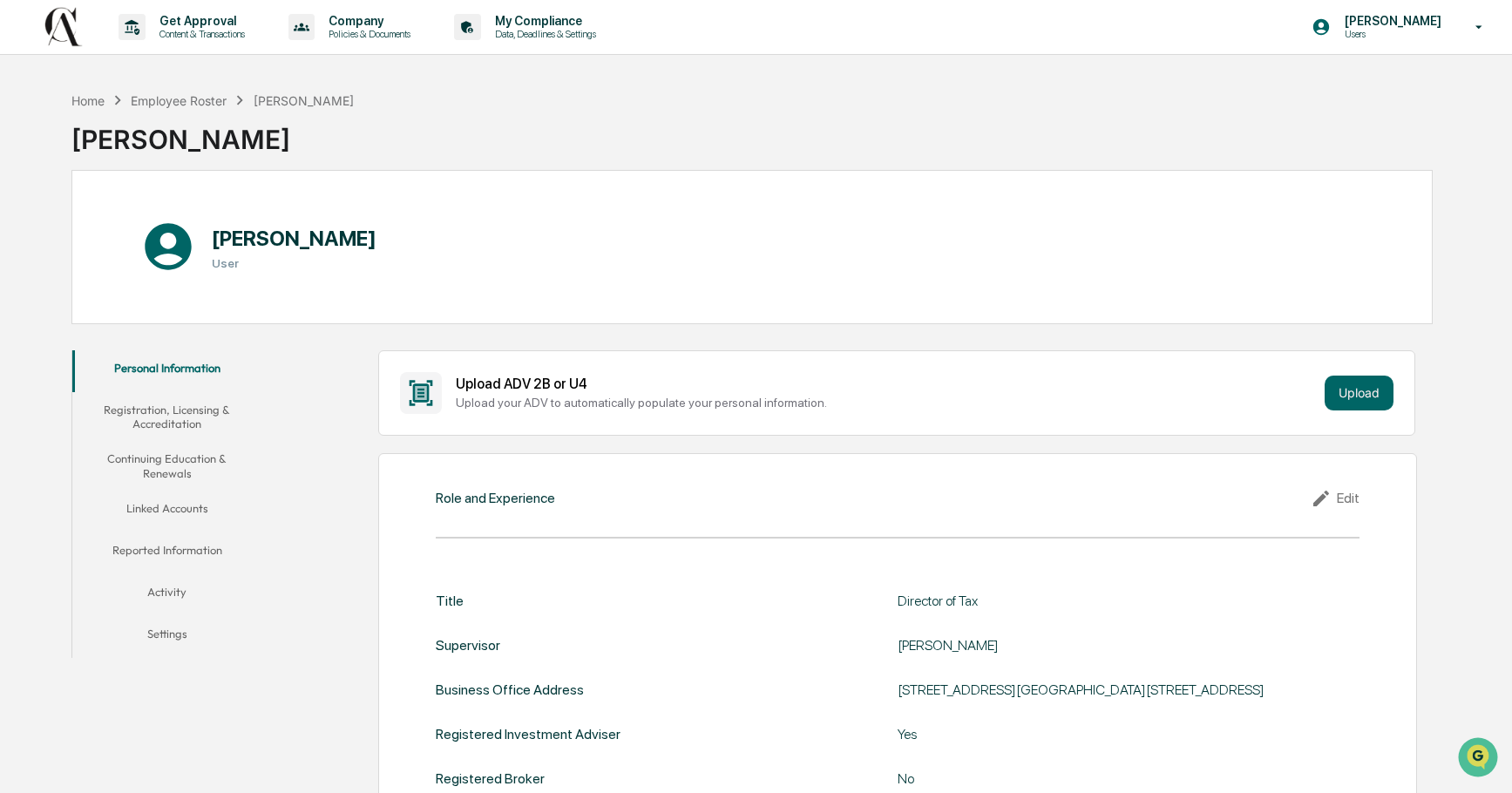
click at [190, 555] on button "Reported Information" at bounding box center [167, 553] width 190 height 42
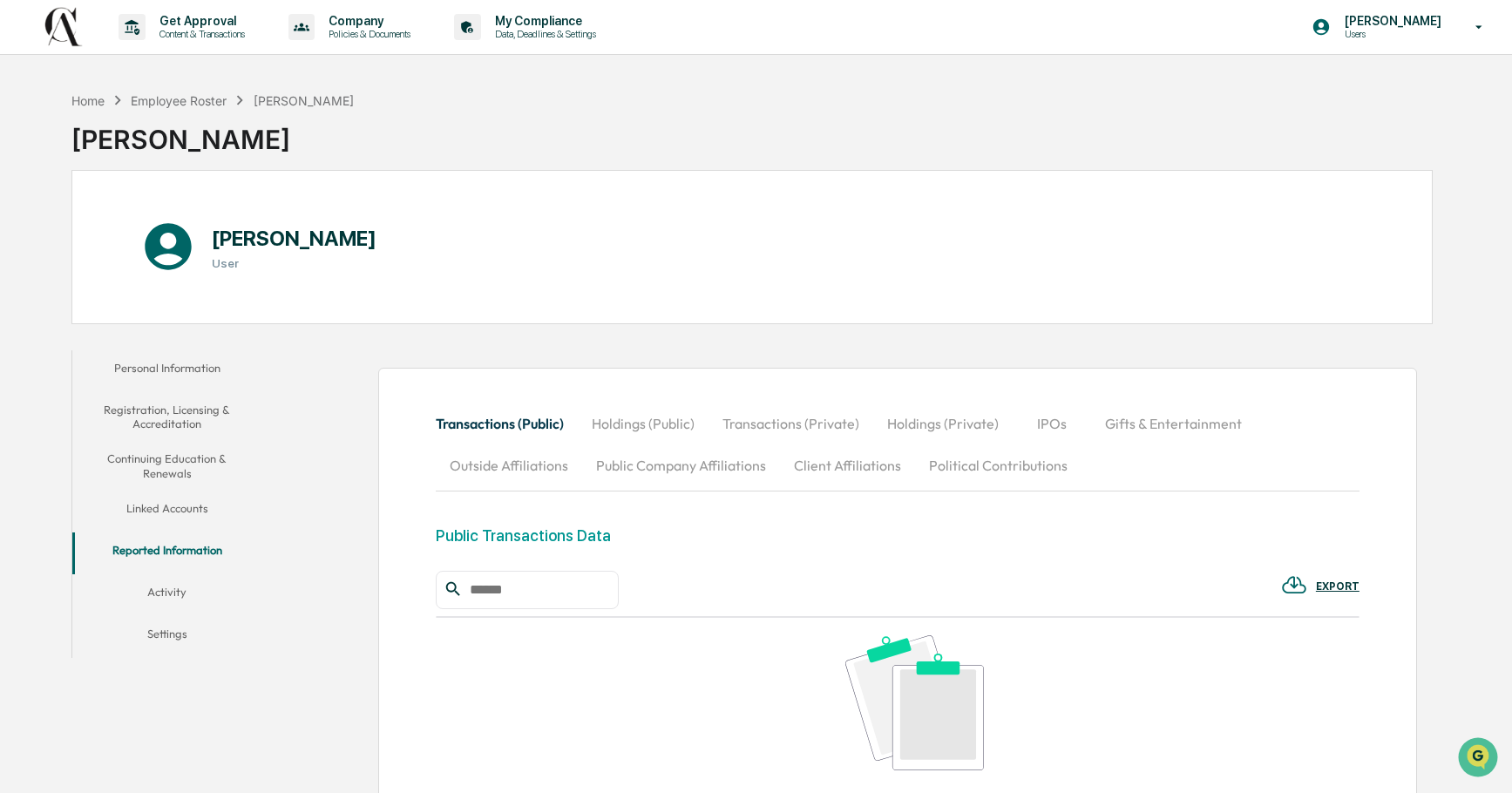
click at [174, 510] on button "Linked Accounts" at bounding box center [167, 512] width 190 height 42
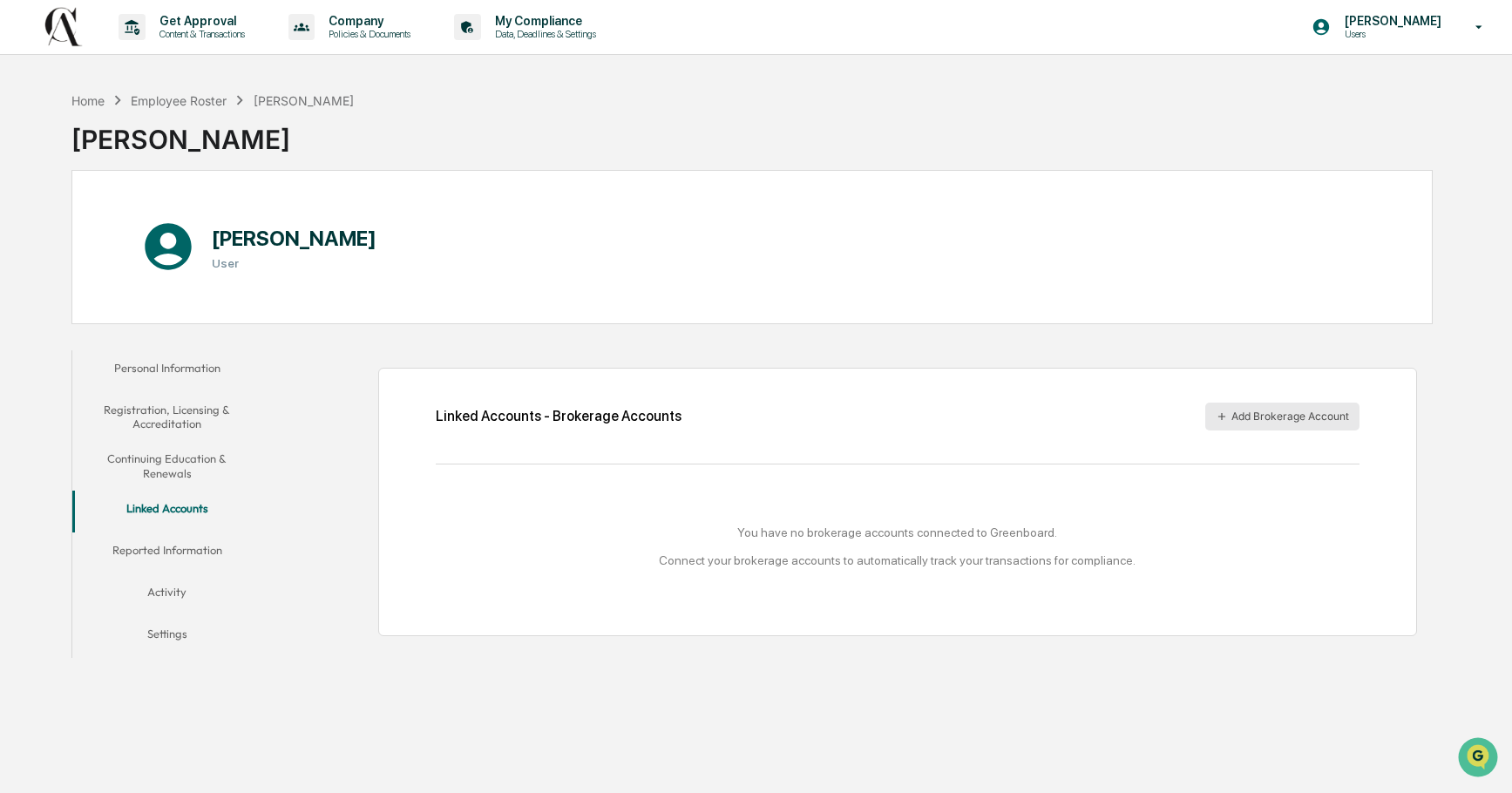
click at [1291, 421] on button "Add Brokerage Account" at bounding box center [1282, 416] width 154 height 28
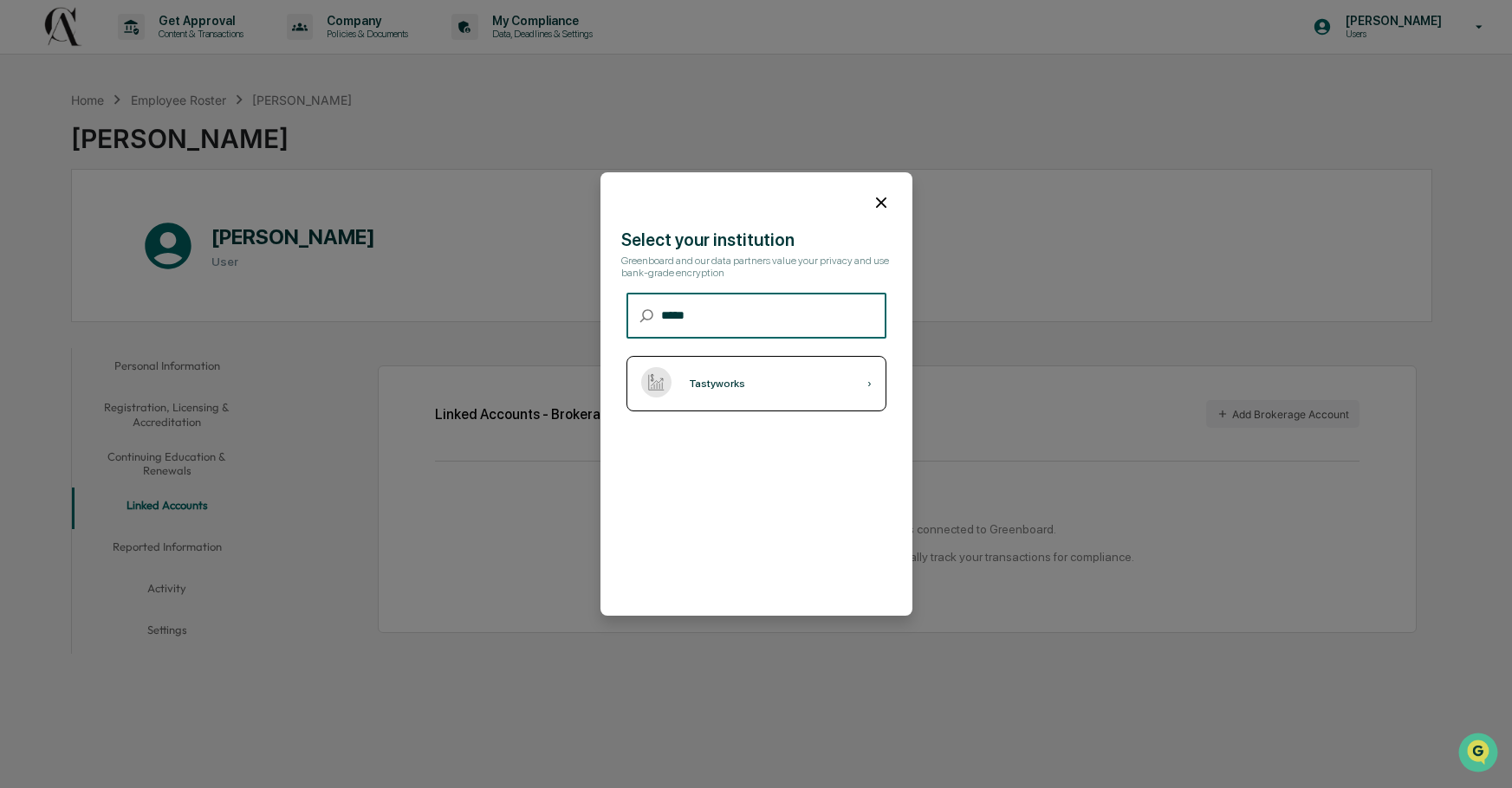
type input "*****"
click at [701, 383] on div "Tastyworks" at bounding box center [716, 384] width 56 height 12
